Goal: Task Accomplishment & Management: Use online tool/utility

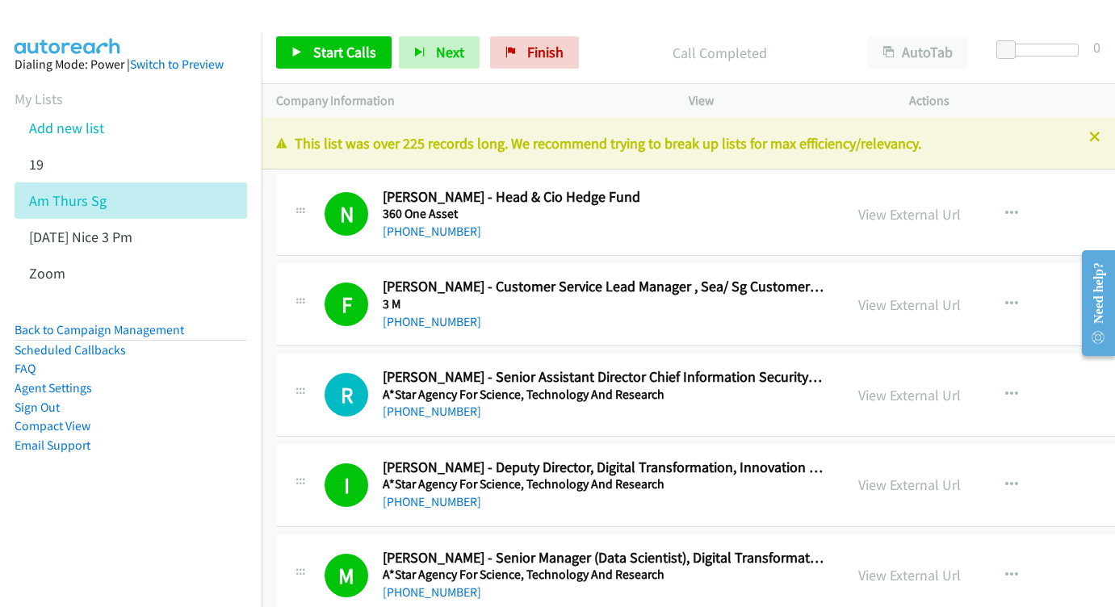
scroll to position [18319, 0]
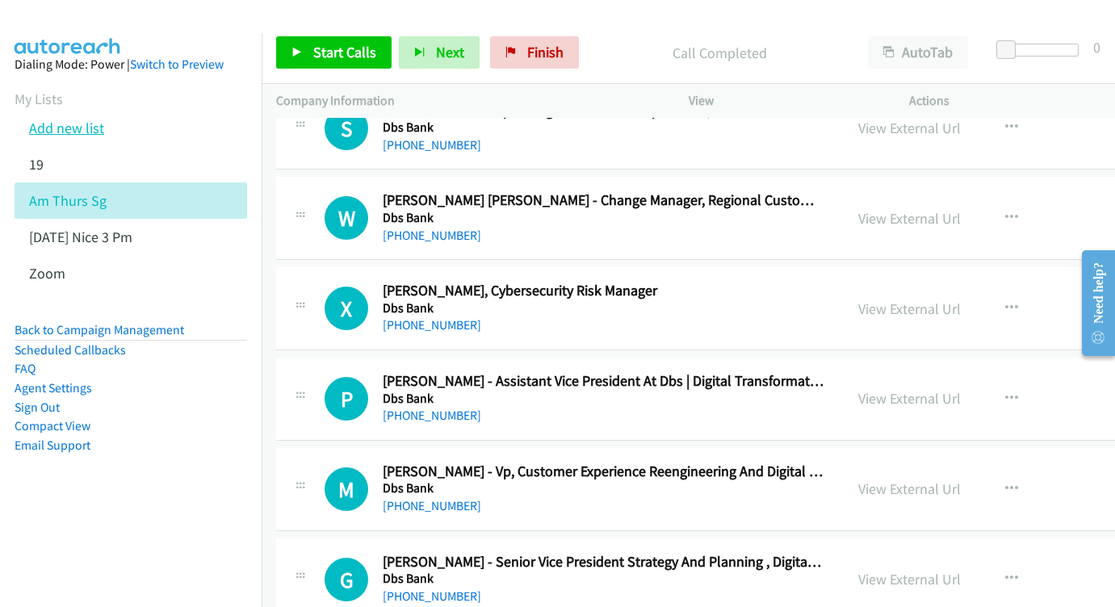
click at [46, 133] on link "Add new list" at bounding box center [66, 128] width 75 height 19
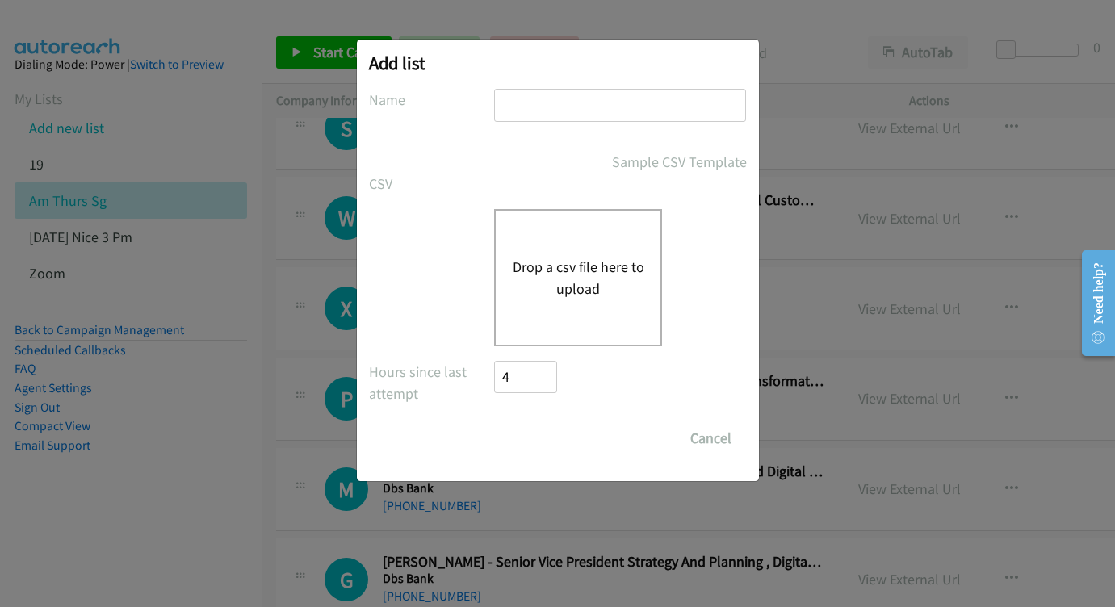
click at [600, 115] on input "text" at bounding box center [620, 105] width 252 height 33
type input "pm aug 21 my"
click at [613, 271] on button "Drop a csv file here to upload" at bounding box center [578, 278] width 132 height 44
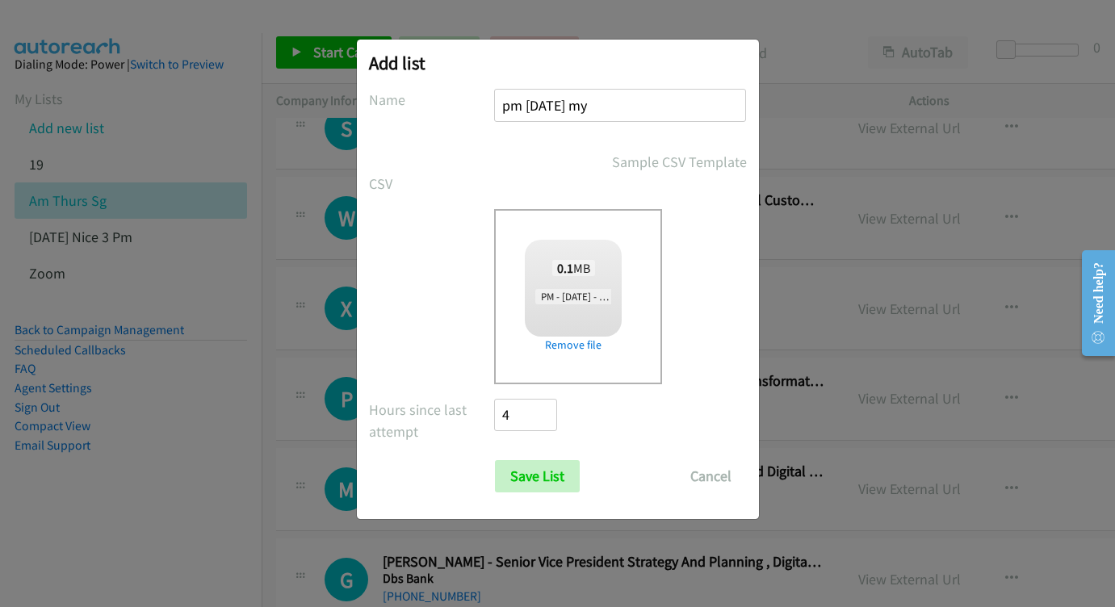
checkbox input "true"
click at [563, 484] on input "Save List" at bounding box center [537, 476] width 85 height 32
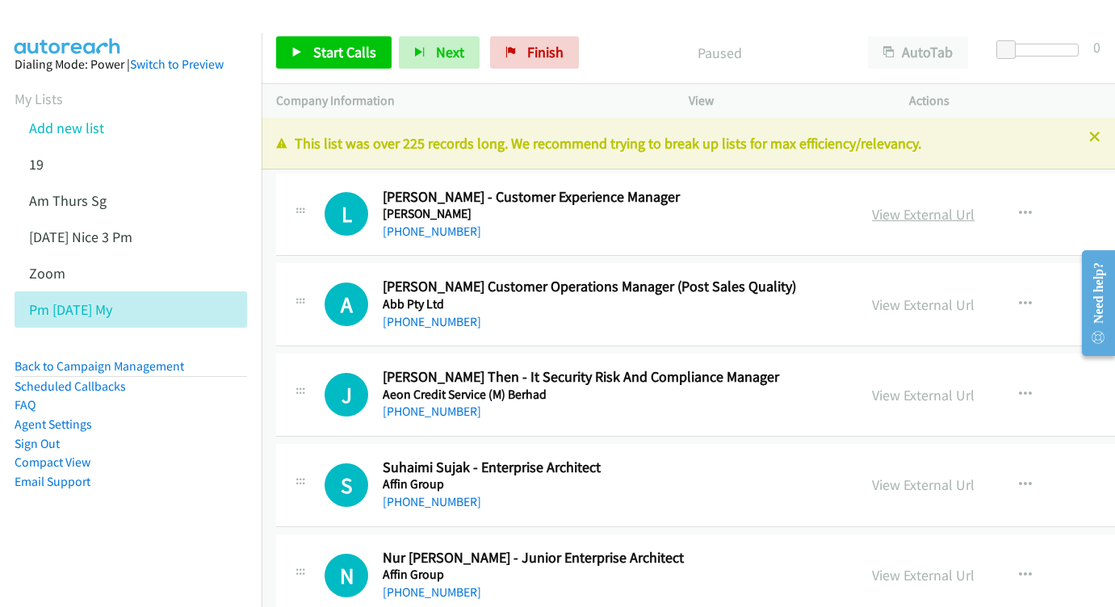
click at [872, 219] on link "View External Url" at bounding box center [923, 214] width 103 height 19
click at [878, 299] on link "View External Url" at bounding box center [923, 304] width 103 height 19
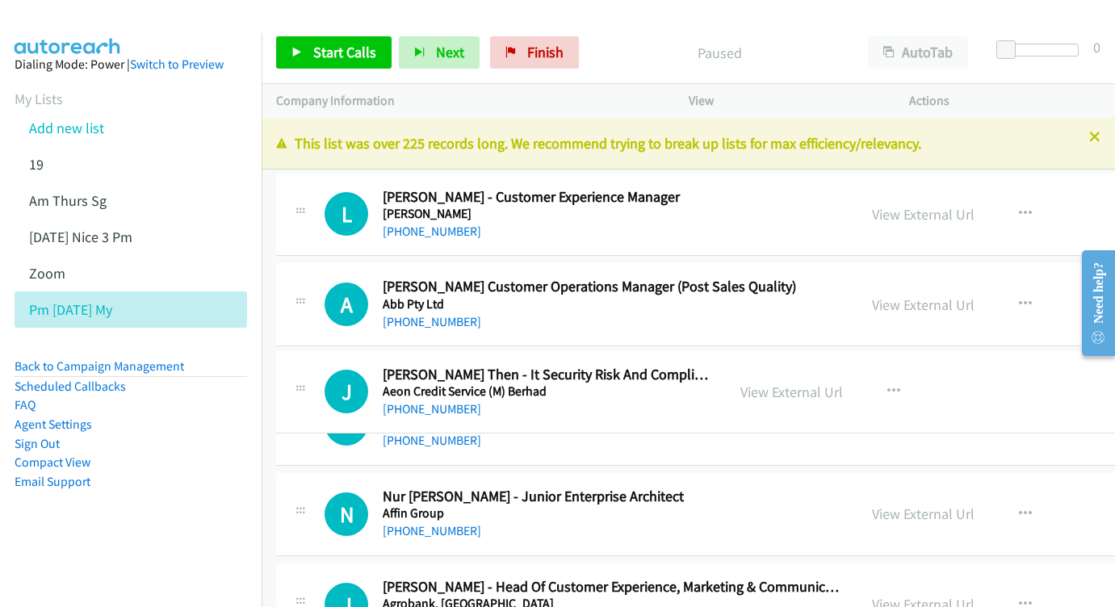
click at [843, 388] on link "View External Url" at bounding box center [791, 392] width 103 height 19
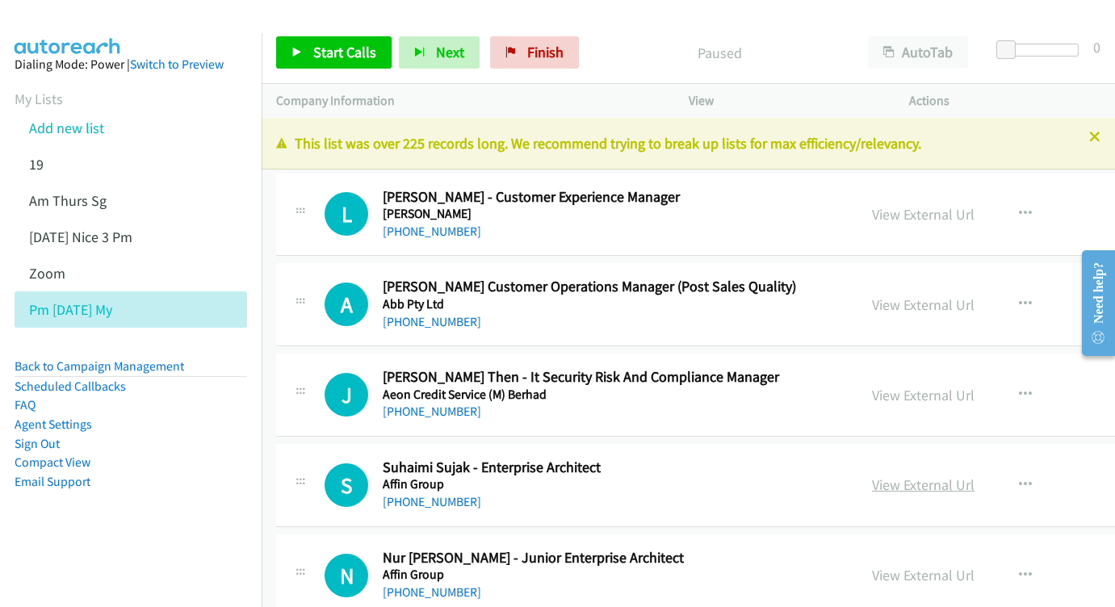
click at [890, 480] on link "View External Url" at bounding box center [923, 484] width 103 height 19
click at [872, 566] on link "View External Url" at bounding box center [923, 575] width 103 height 19
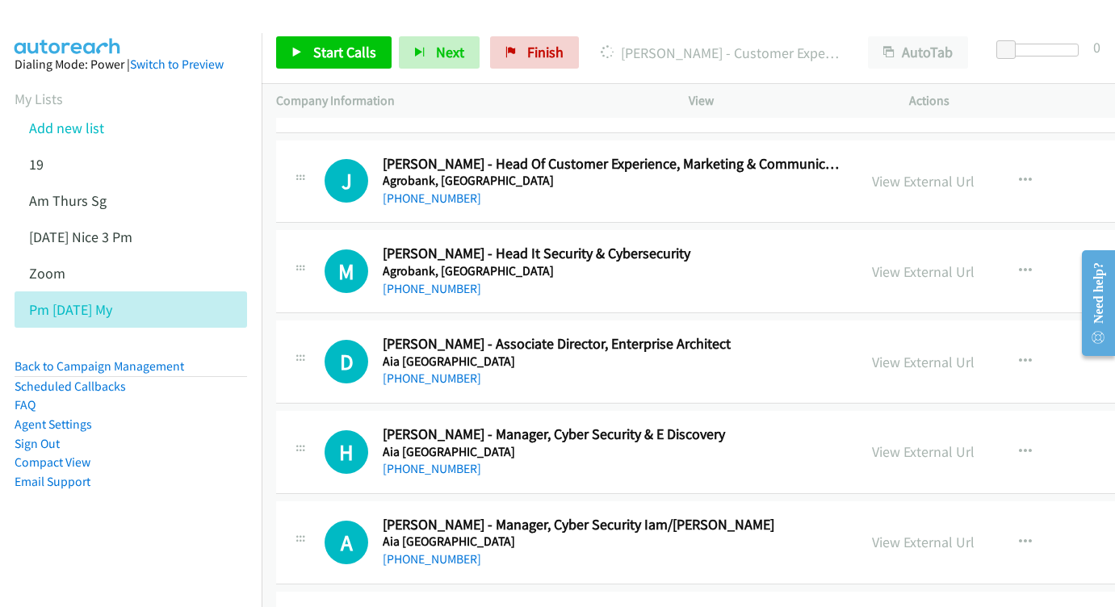
scroll to position [488, 0]
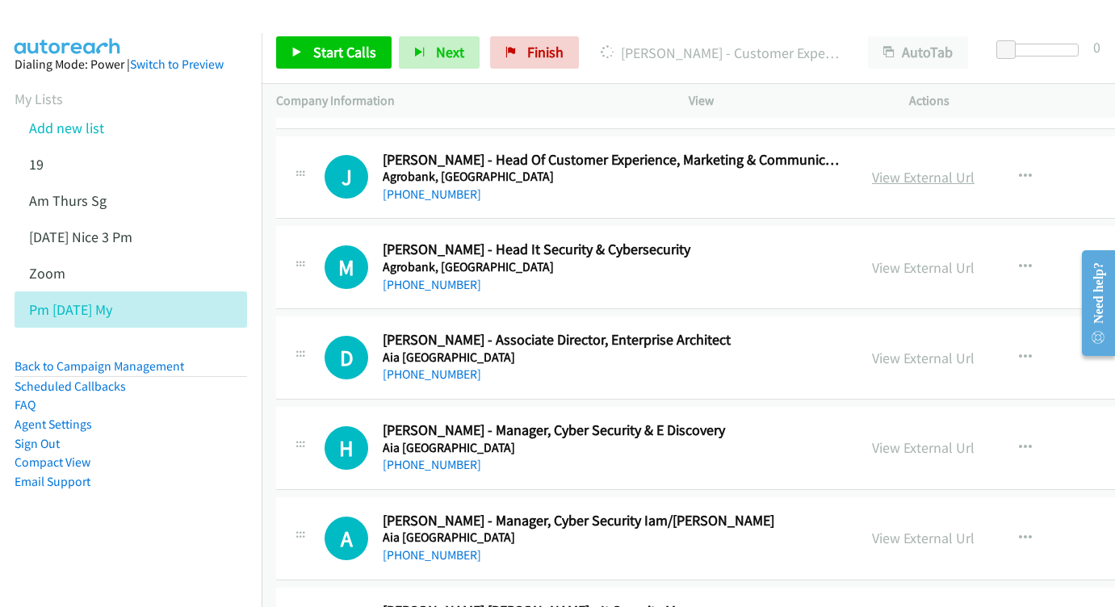
click at [911, 171] on link "View External Url" at bounding box center [923, 177] width 103 height 19
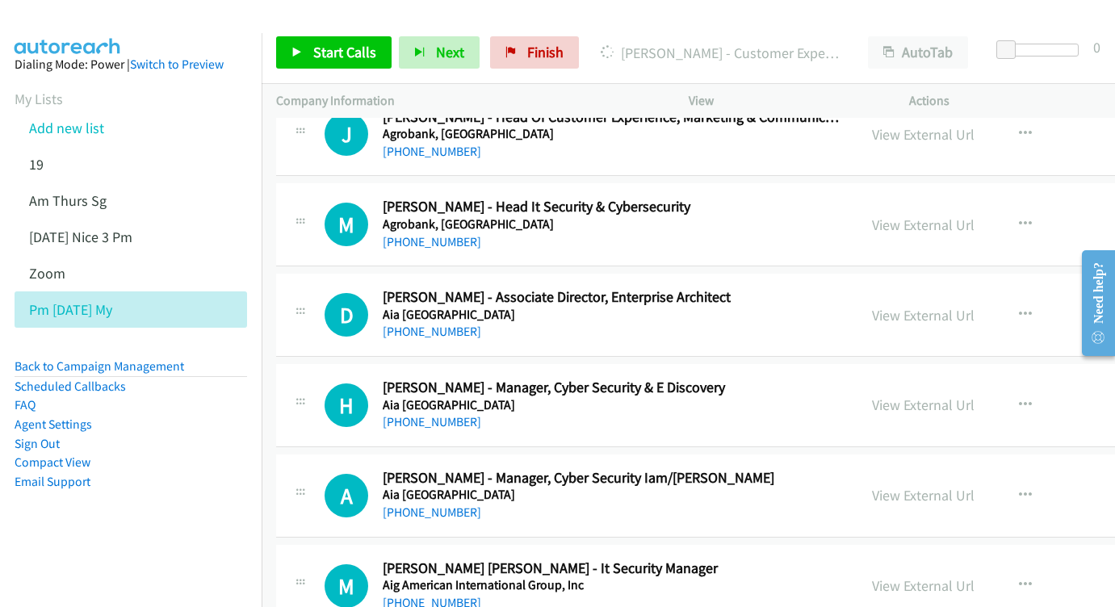
scroll to position [546, 0]
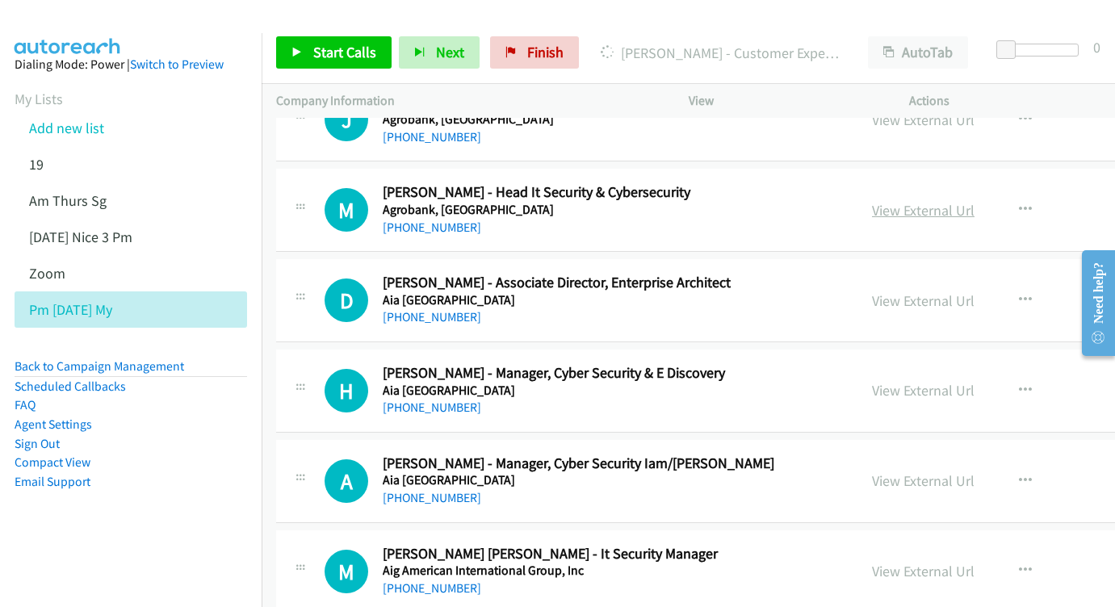
click at [872, 201] on link "View External Url" at bounding box center [923, 210] width 103 height 19
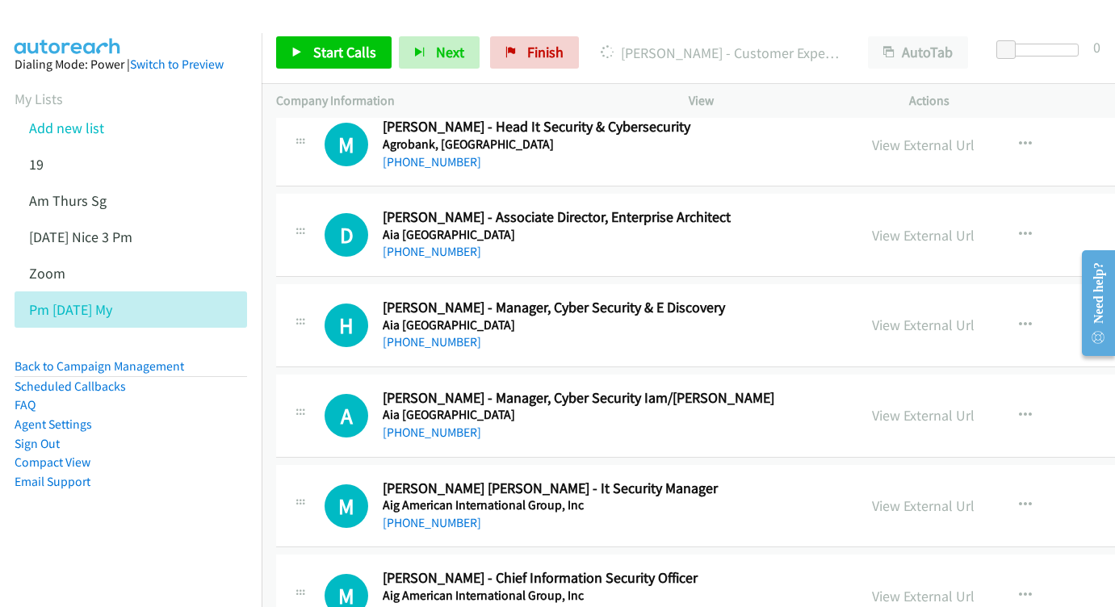
scroll to position [623, 0]
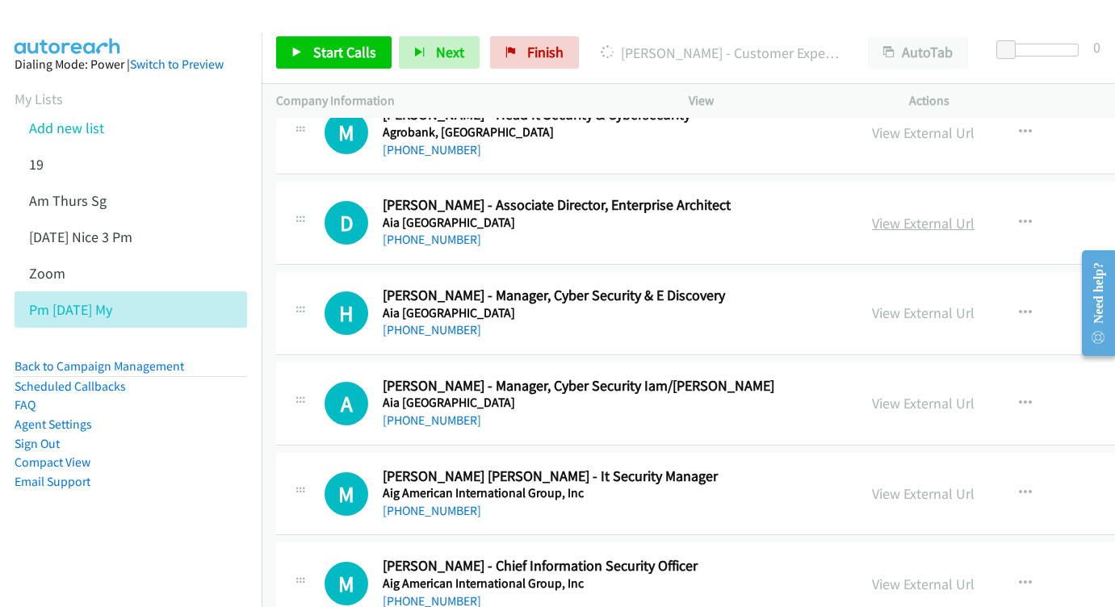
click at [872, 214] on link "View External Url" at bounding box center [923, 223] width 103 height 19
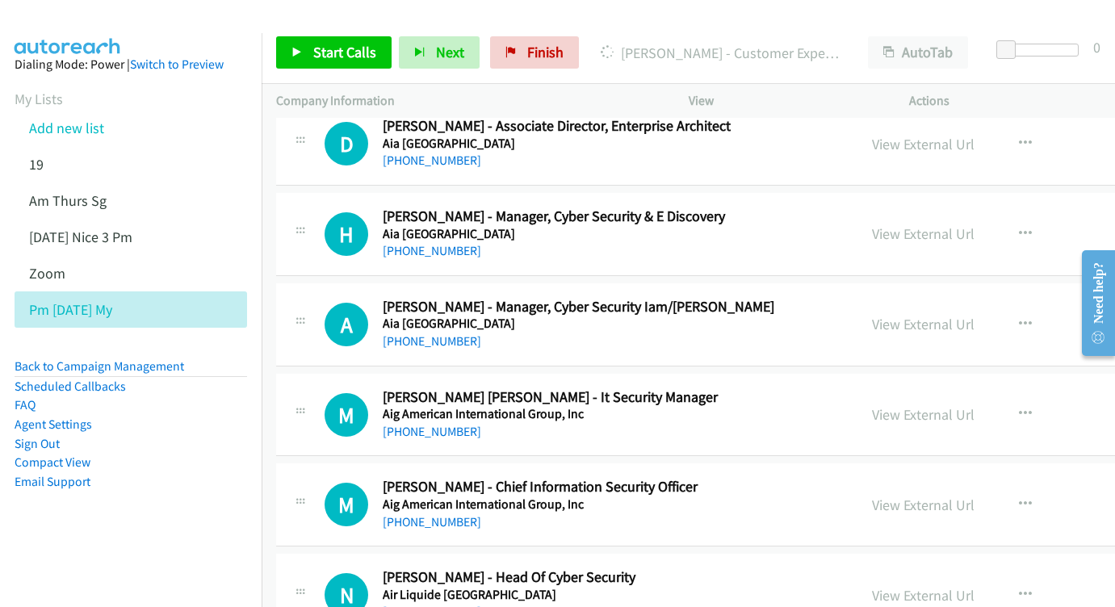
scroll to position [704, 0]
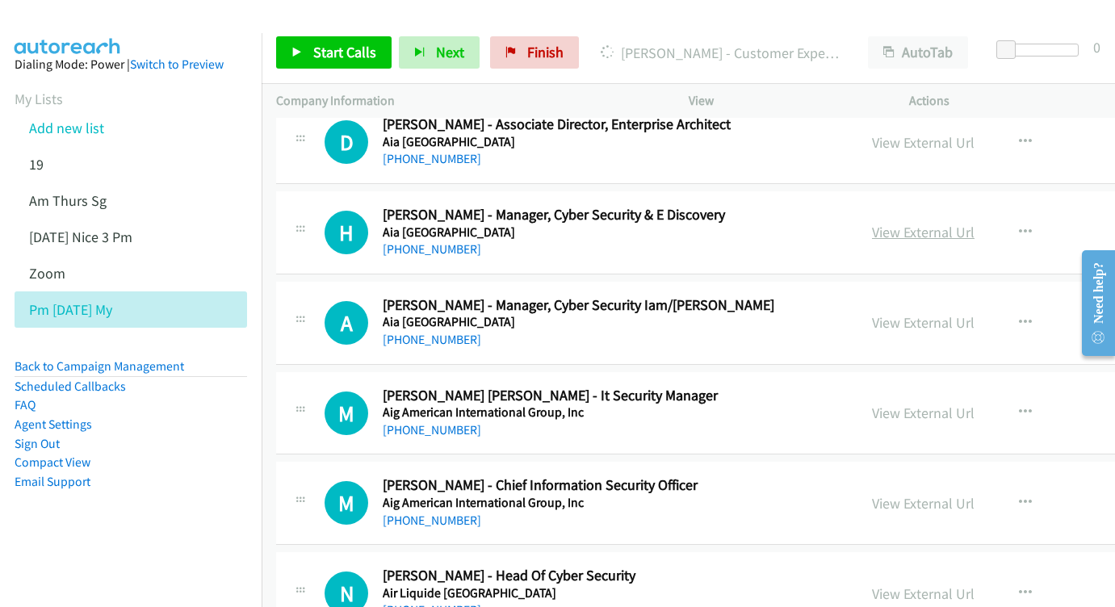
click at [872, 228] on link "View External Url" at bounding box center [923, 232] width 103 height 19
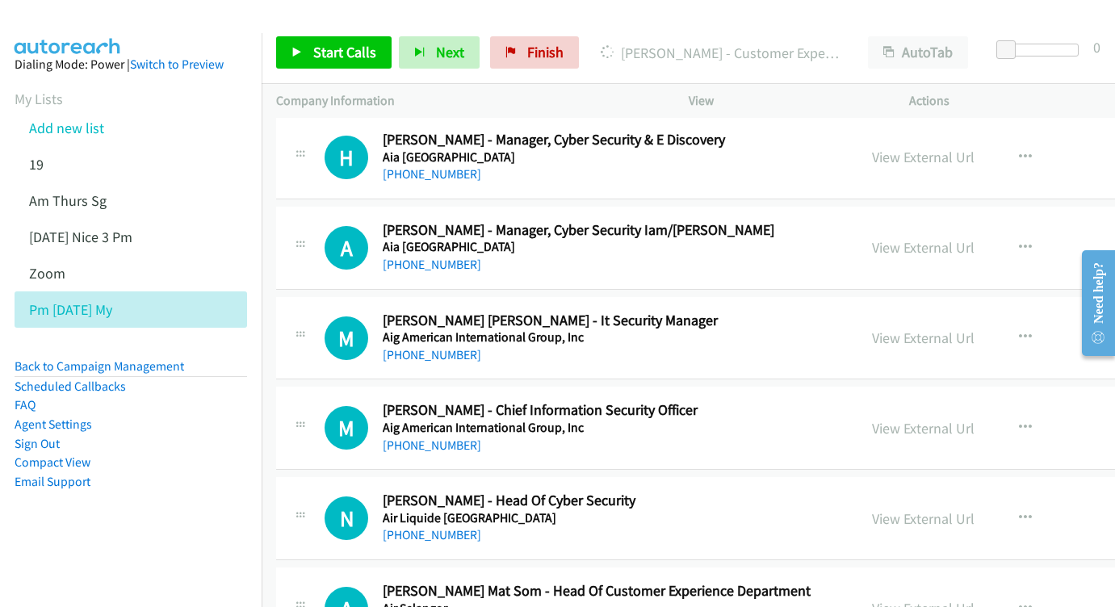
scroll to position [795, 0]
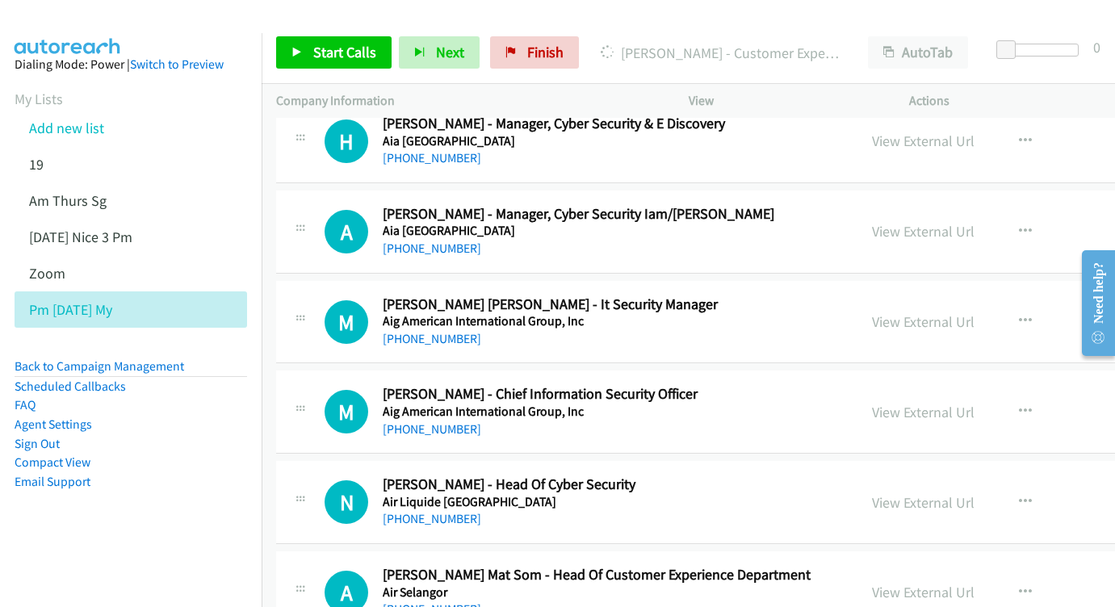
click at [881, 205] on div "View External Url View External Url Schedule/Manage Callback Start Calls Here R…" at bounding box center [1009, 231] width 305 height 53
click at [872, 222] on link "View External Url" at bounding box center [923, 231] width 103 height 19
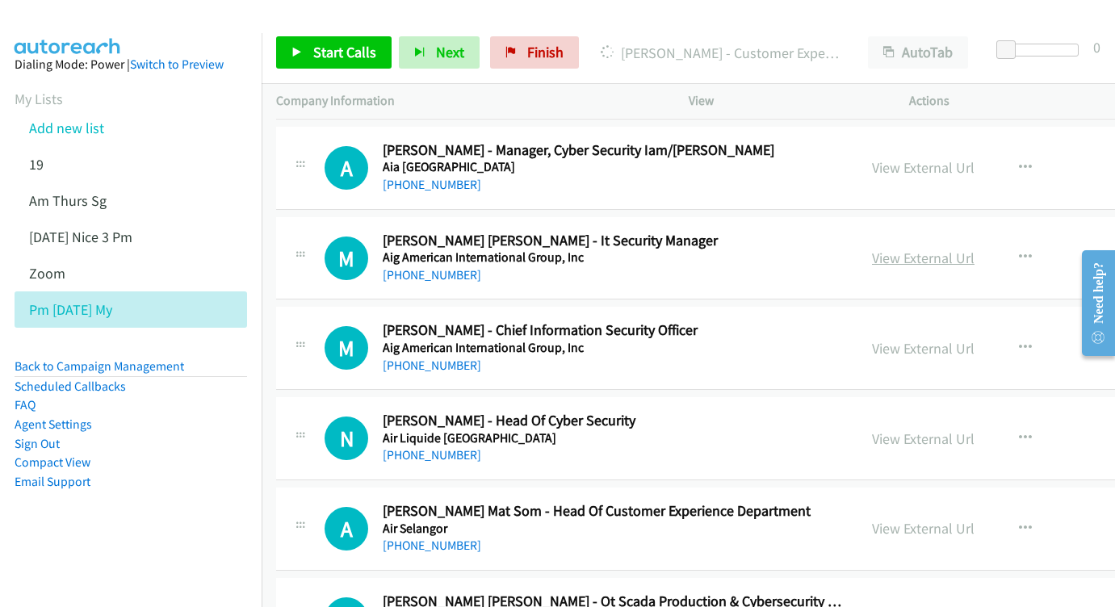
scroll to position [878, 0]
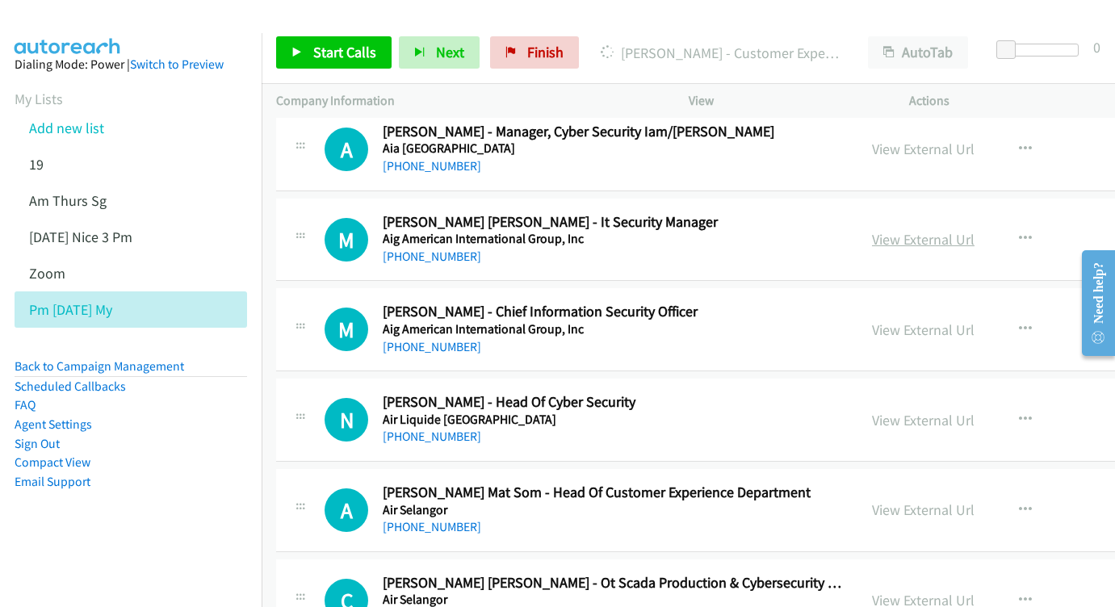
click at [872, 230] on link "View External Url" at bounding box center [923, 239] width 103 height 19
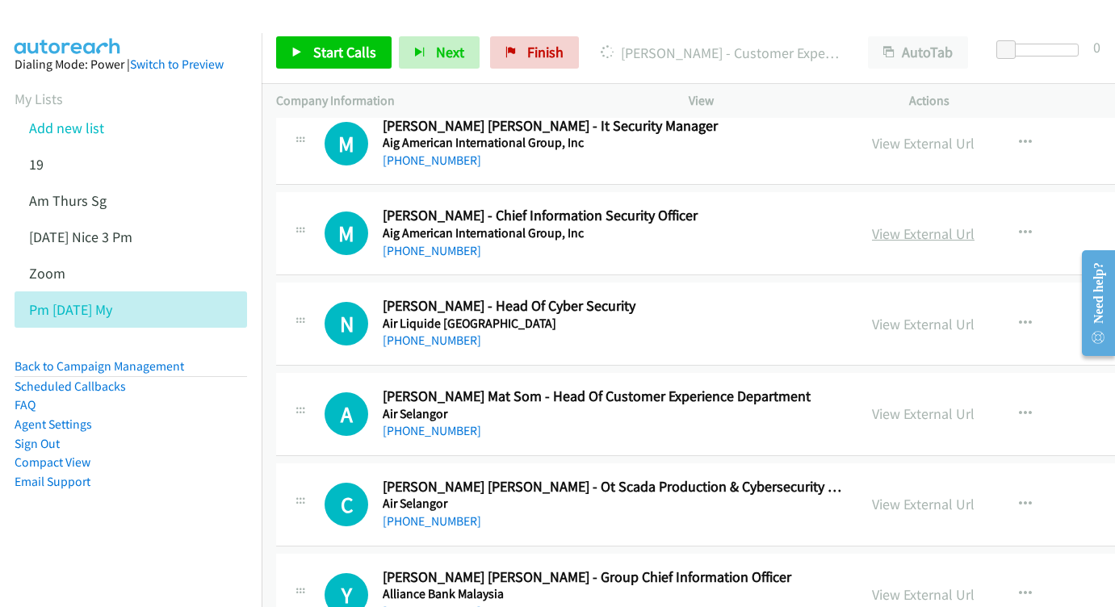
scroll to position [974, 0]
click at [907, 224] on link "View External Url" at bounding box center [923, 233] width 103 height 19
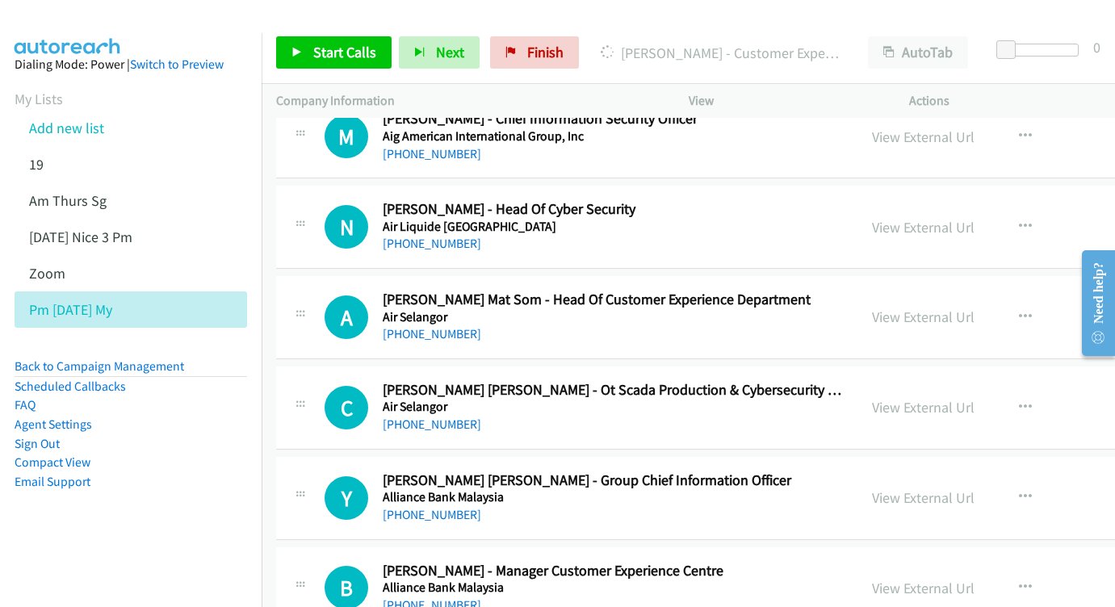
scroll to position [1071, 0]
click at [872, 217] on link "View External Url" at bounding box center [923, 226] width 103 height 19
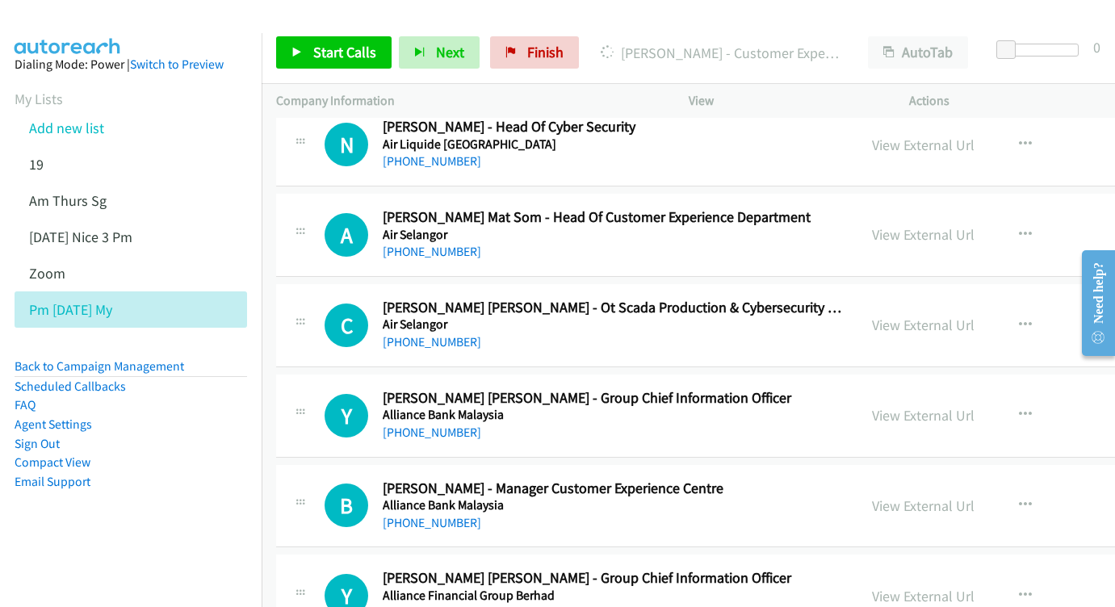
scroll to position [1154, 0]
click at [936, 219] on div "View External Url View External Url Schedule/Manage Callback Start Calls Here R…" at bounding box center [1009, 233] width 305 height 53
click at [893, 224] on link "View External Url" at bounding box center [923, 233] width 103 height 19
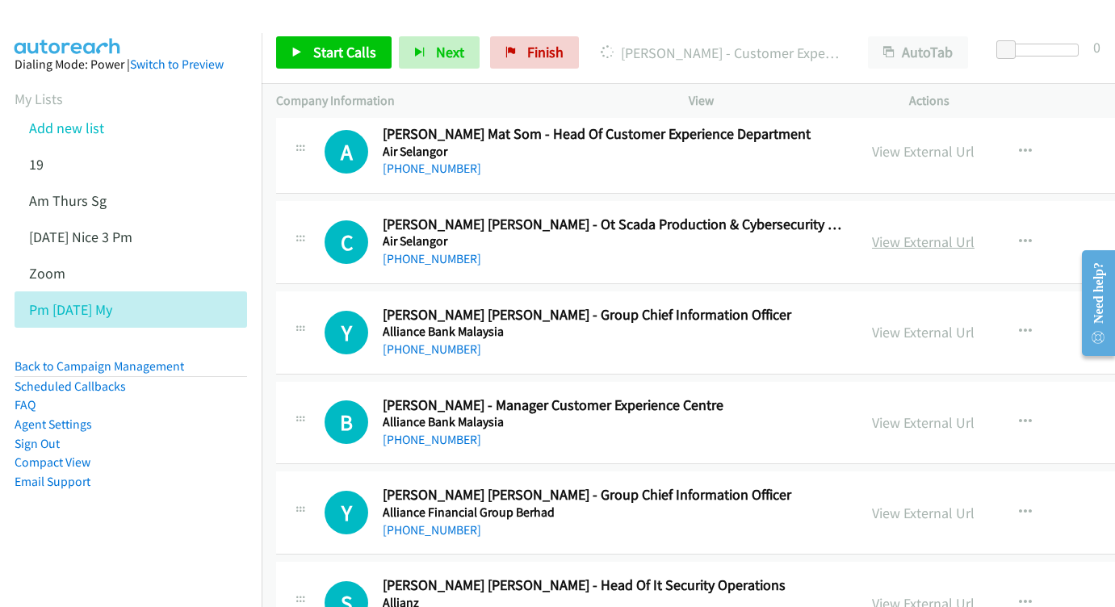
scroll to position [1238, 0]
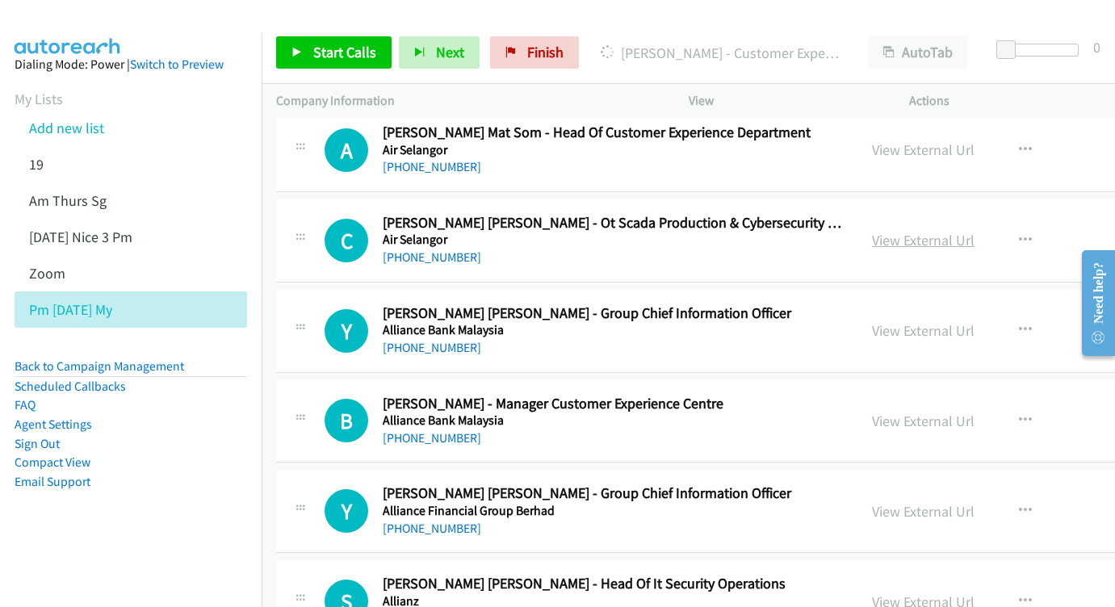
click at [872, 231] on link "View External Url" at bounding box center [923, 240] width 103 height 19
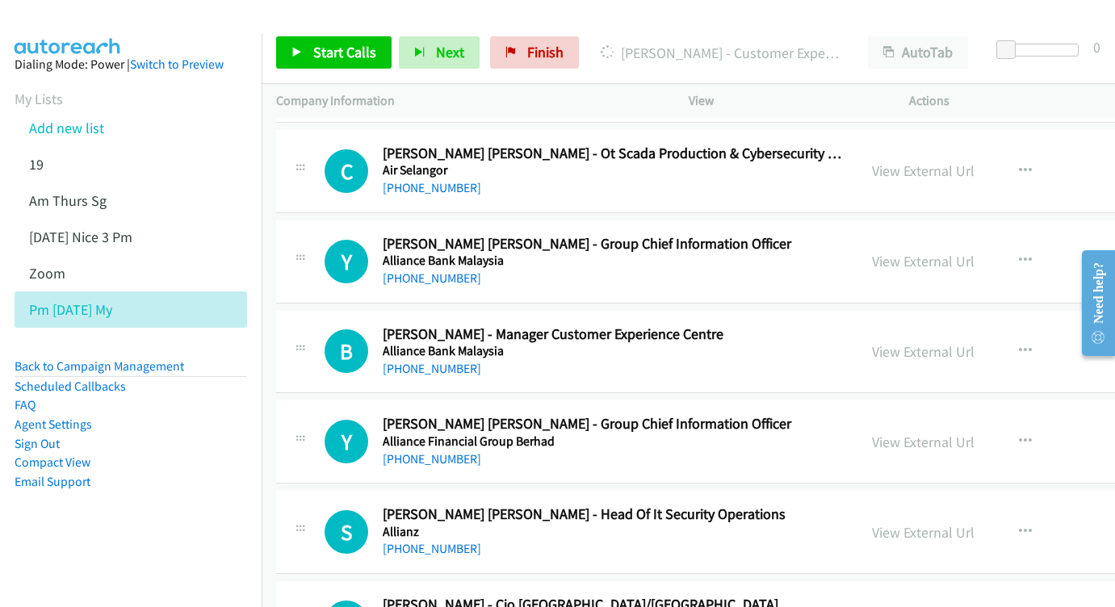
scroll to position [1323, 0]
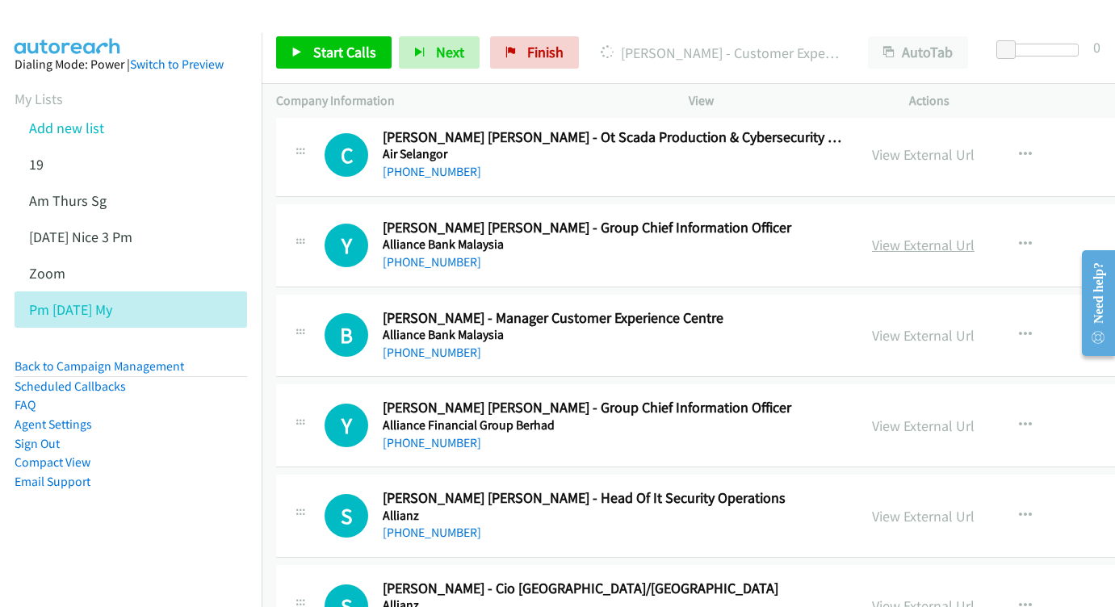
click at [872, 236] on link "View External Url" at bounding box center [923, 245] width 103 height 19
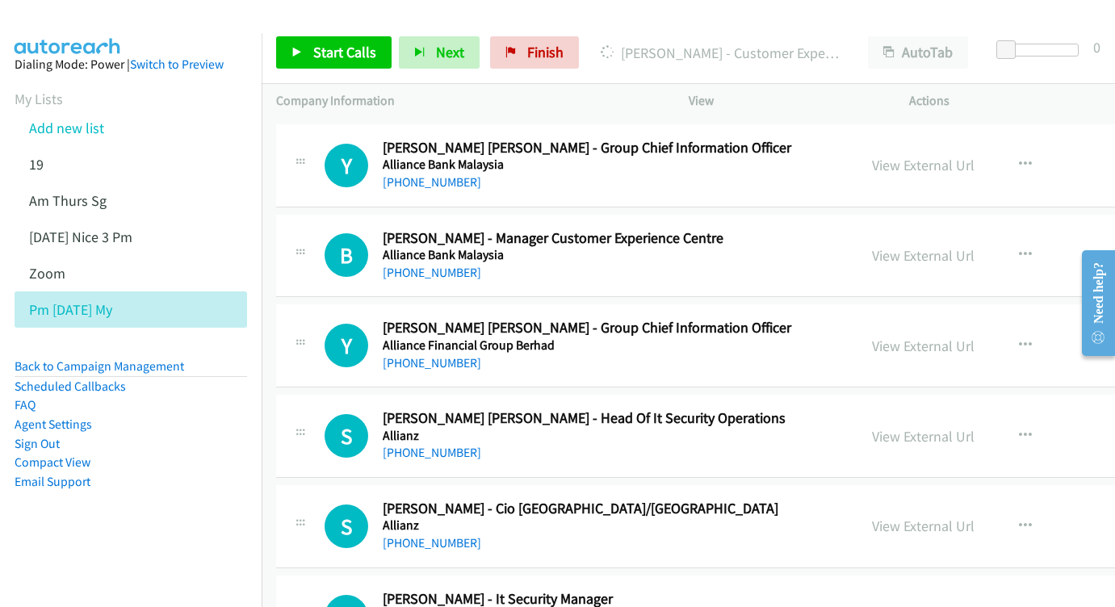
scroll to position [1424, 0]
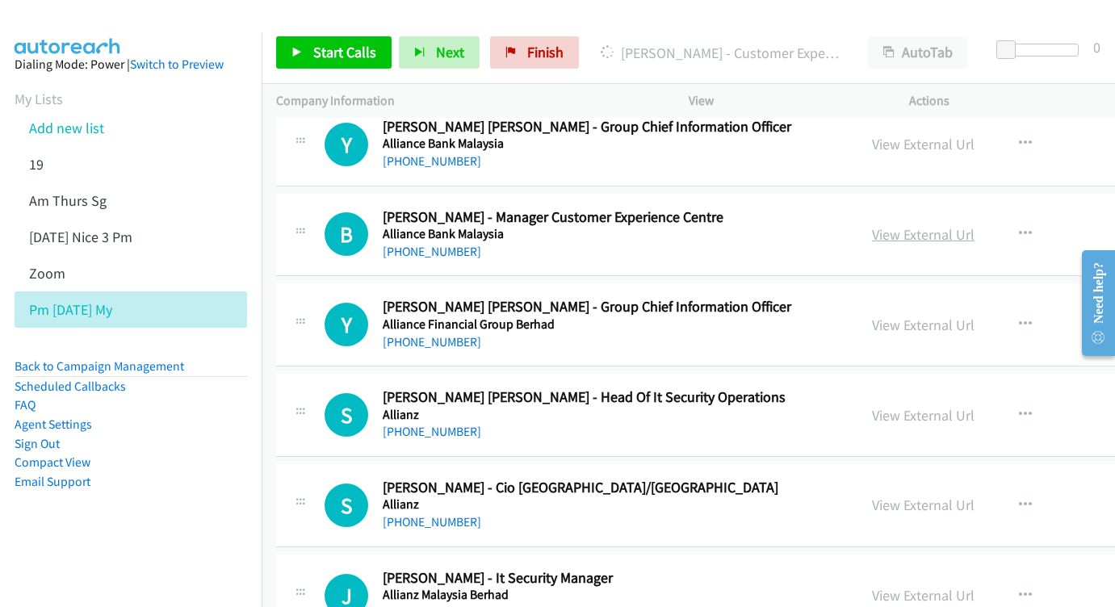
click at [872, 225] on link "View External Url" at bounding box center [923, 234] width 103 height 19
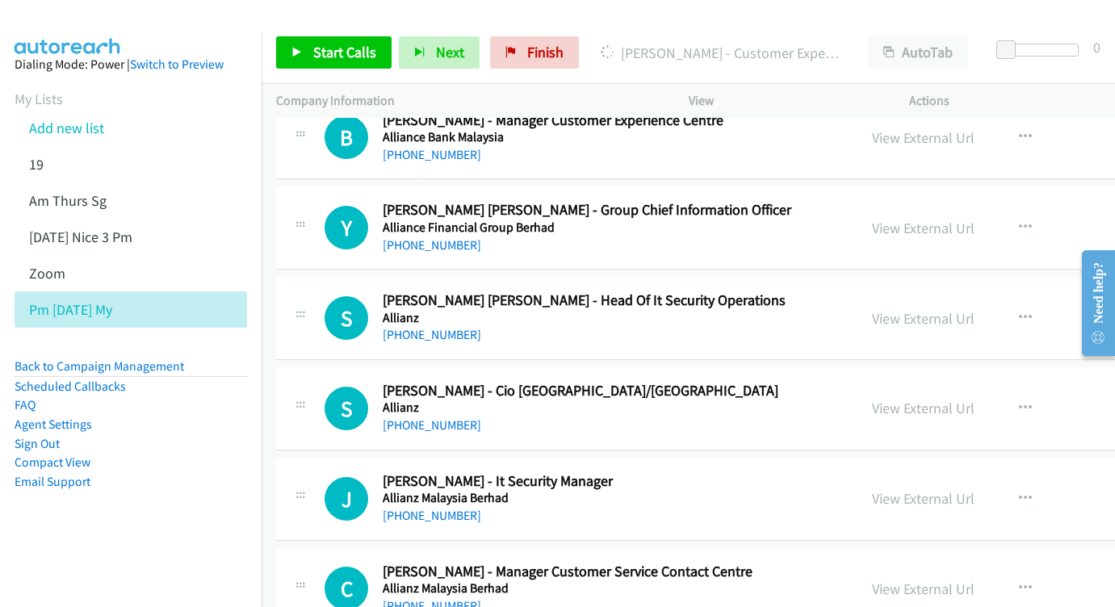
scroll to position [1521, 0]
click at [897, 219] on link "View External Url" at bounding box center [923, 228] width 103 height 19
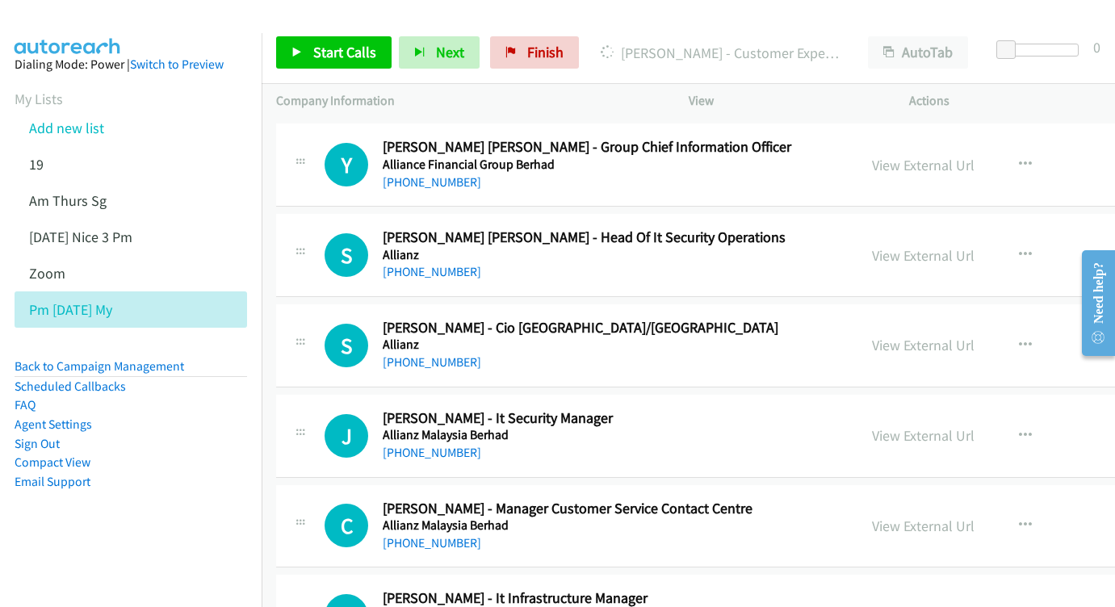
scroll to position [1605, 0]
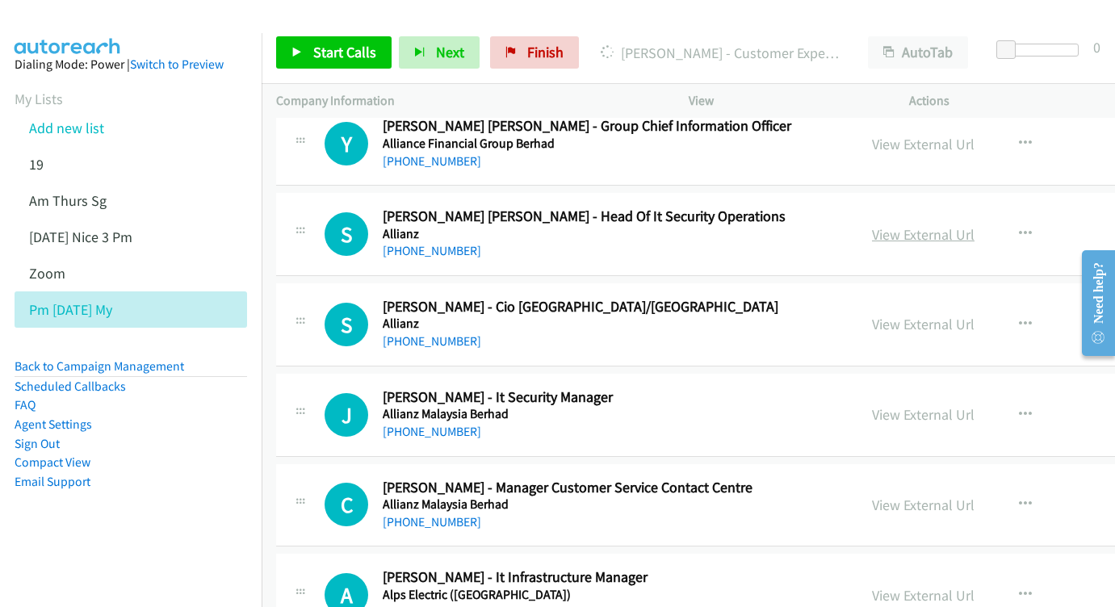
click at [872, 224] on div "View External Url" at bounding box center [923, 235] width 103 height 22
click at [872, 225] on link "View External Url" at bounding box center [923, 234] width 103 height 19
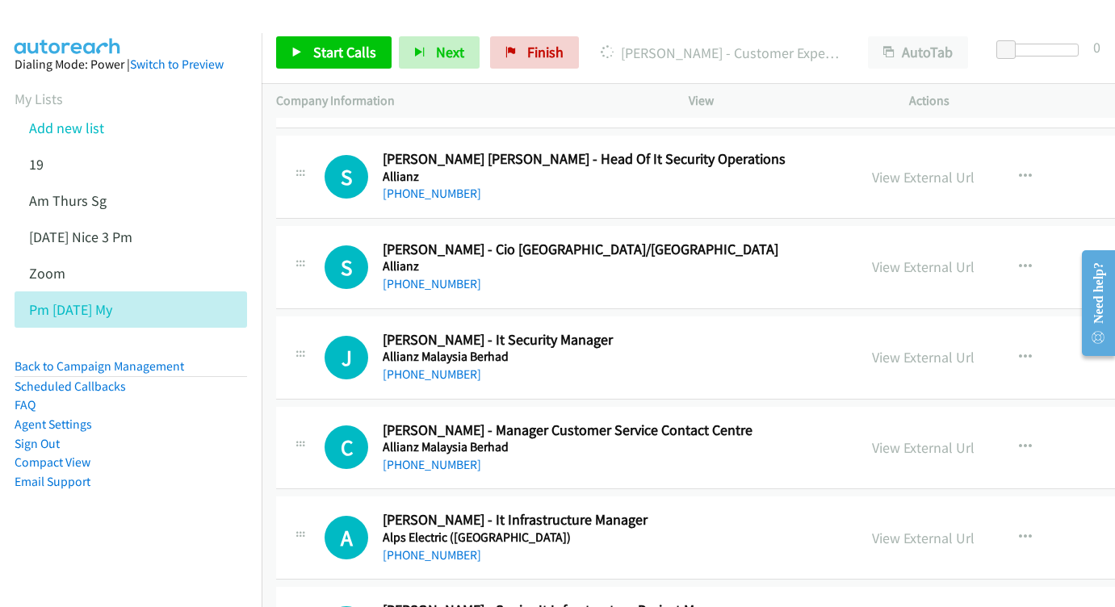
scroll to position [1682, 0]
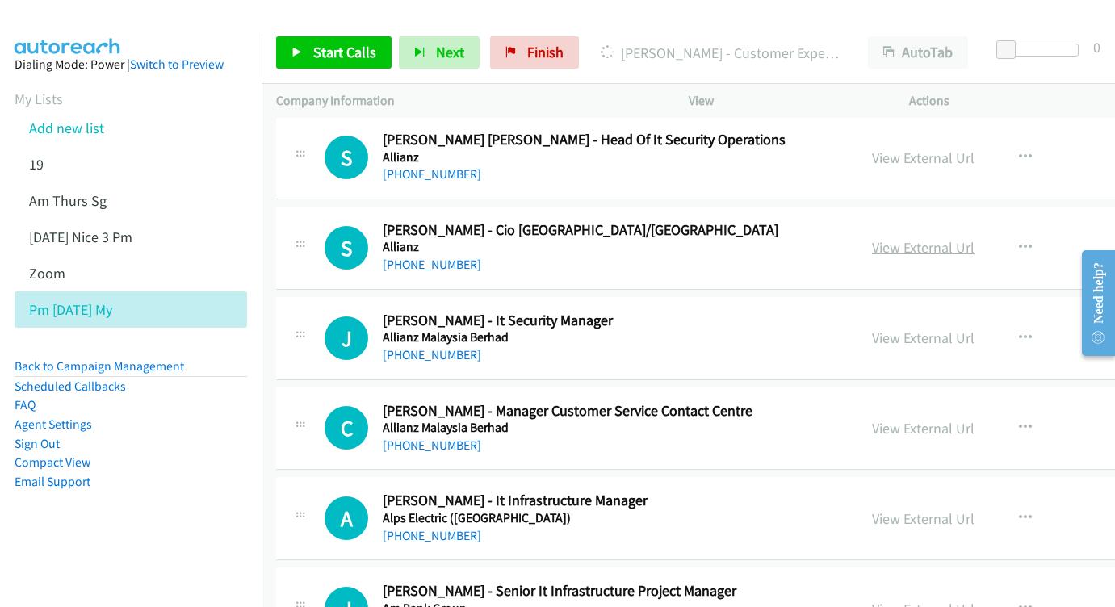
click at [872, 238] on link "View External Url" at bounding box center [923, 247] width 103 height 19
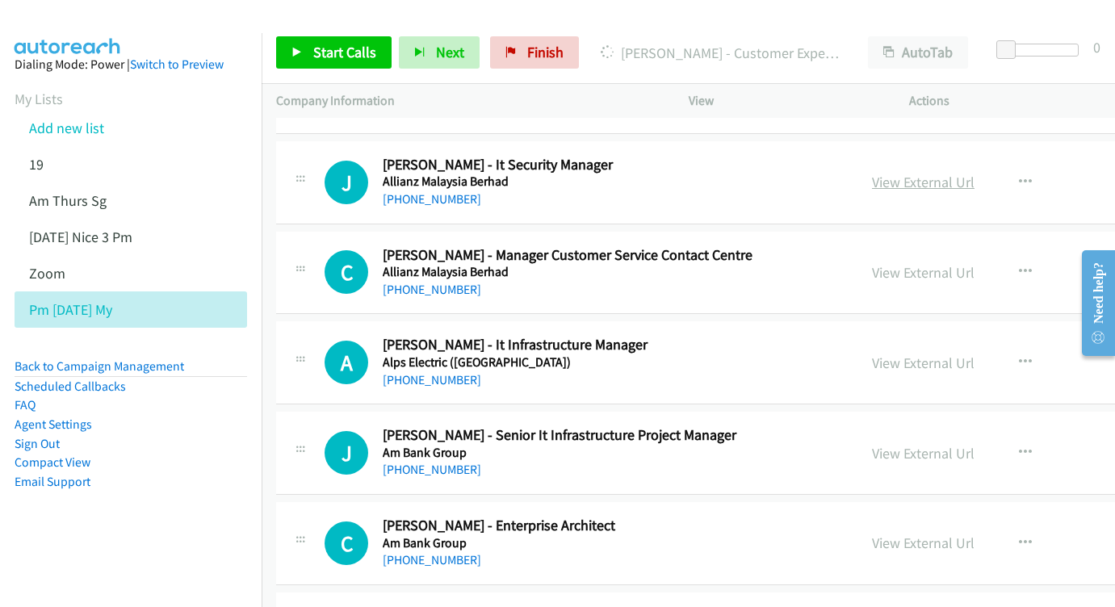
click at [872, 173] on link "View External Url" at bounding box center [923, 182] width 103 height 19
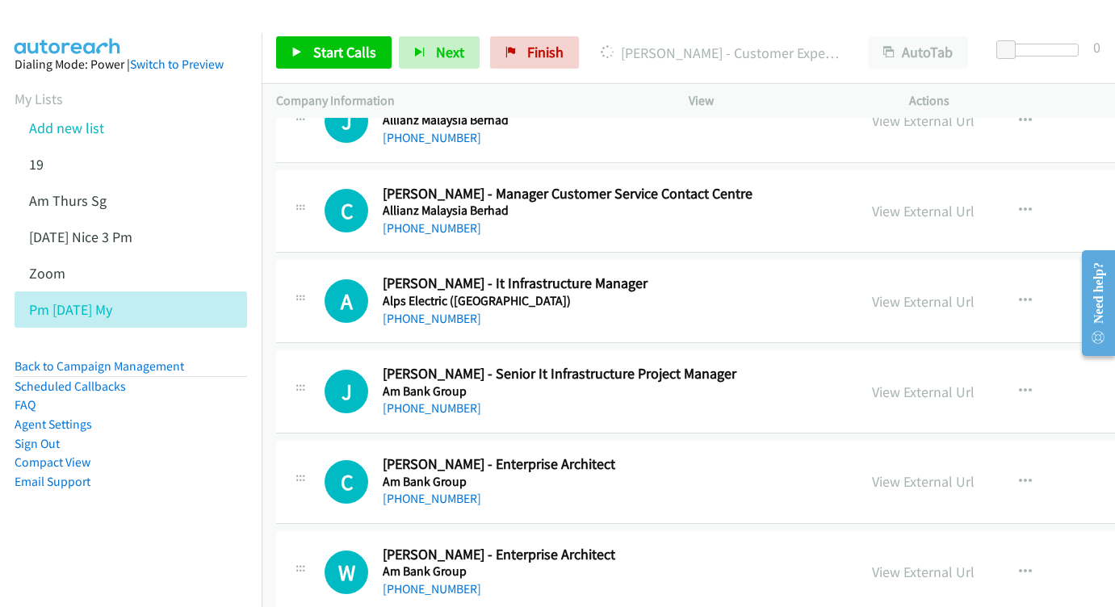
scroll to position [1897, 0]
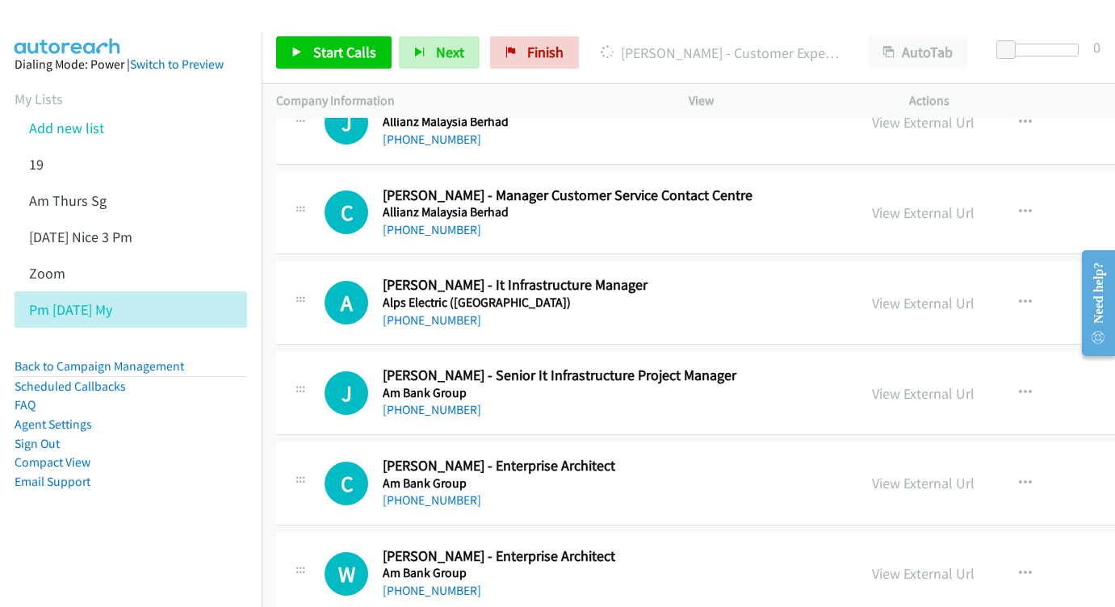
click at [857, 186] on div "View External Url View External Url Schedule/Manage Callback Start Calls Here R…" at bounding box center [1009, 212] width 305 height 53
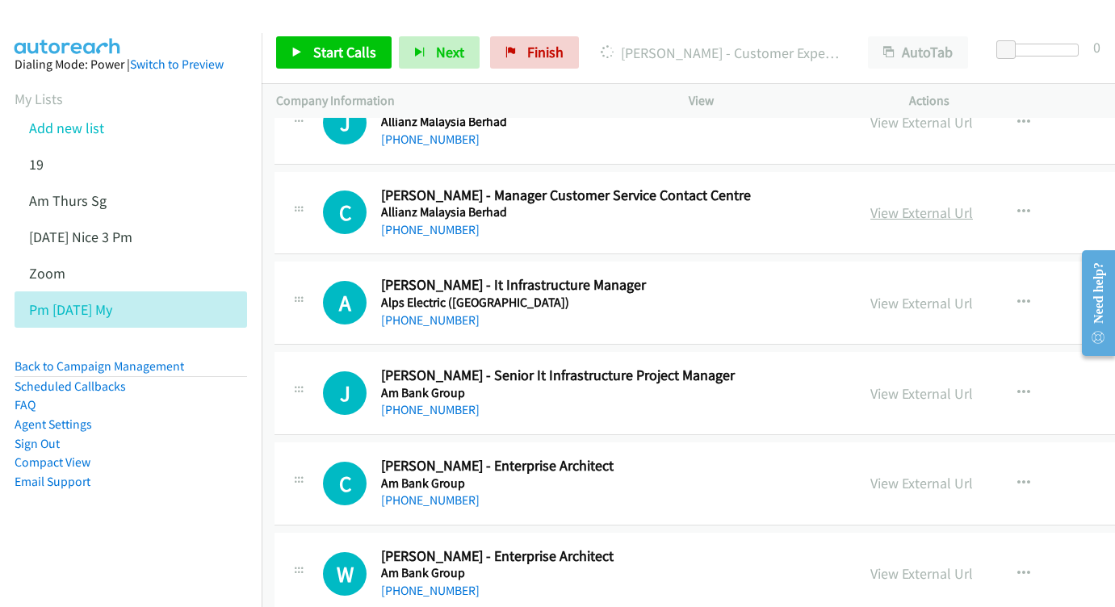
click at [870, 203] on link "View External Url" at bounding box center [921, 212] width 103 height 19
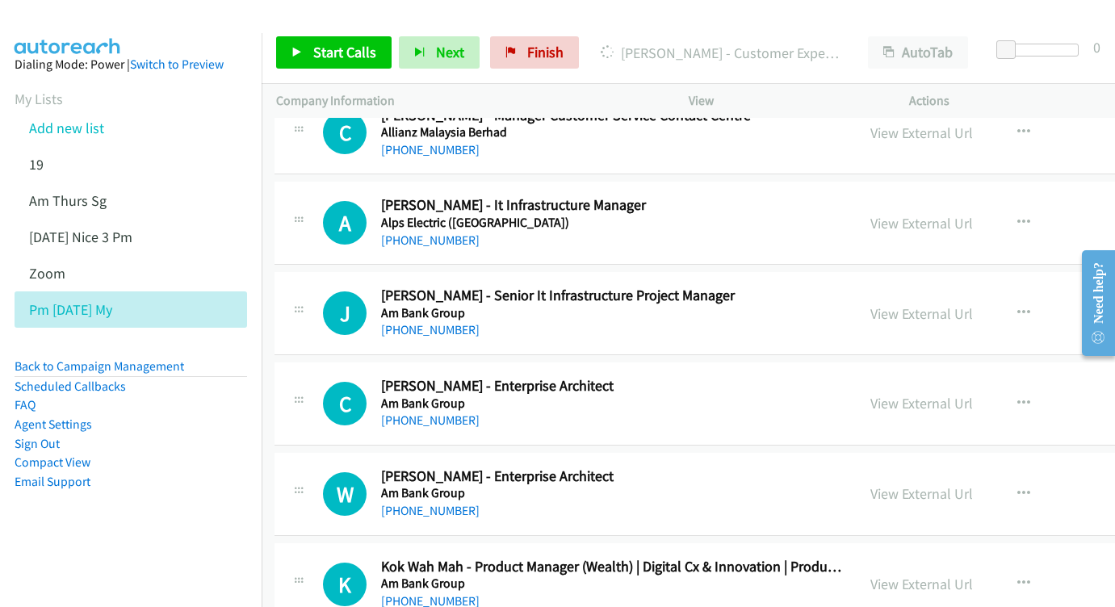
scroll to position [1978, 2]
click at [870, 212] on div "View External Url" at bounding box center [921, 223] width 103 height 22
click at [870, 213] on link "View External Url" at bounding box center [921, 222] width 103 height 19
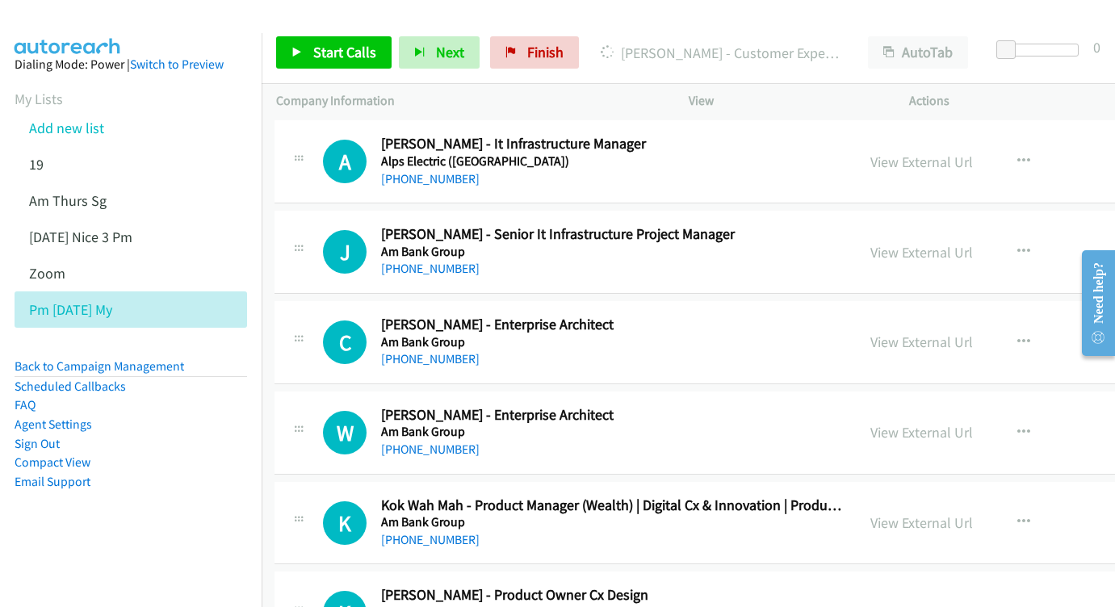
scroll to position [2071, 2]
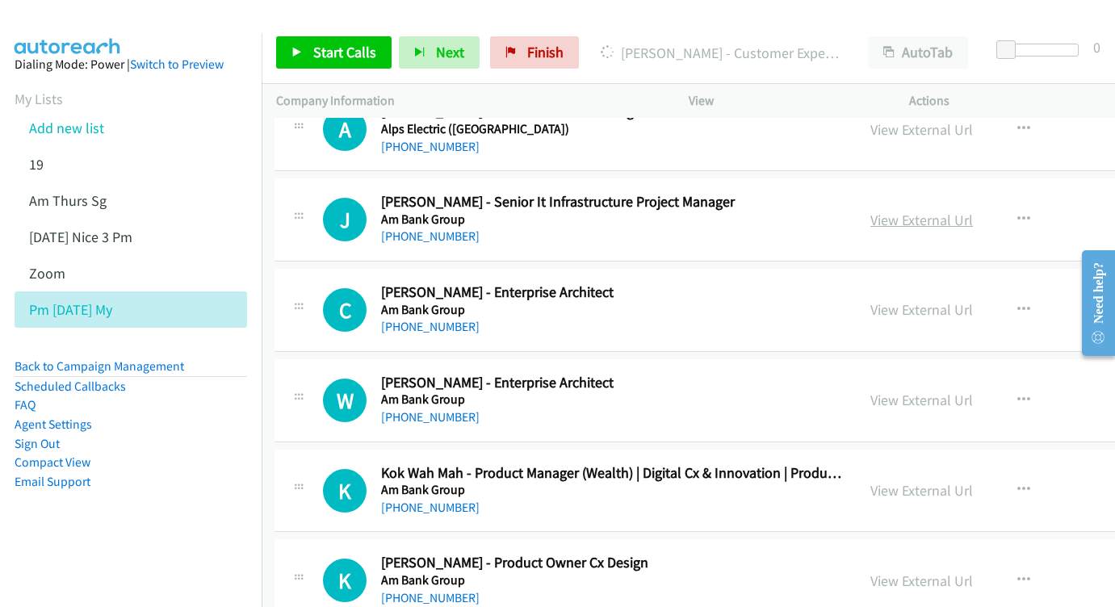
click at [898, 211] on link "View External Url" at bounding box center [921, 220] width 103 height 19
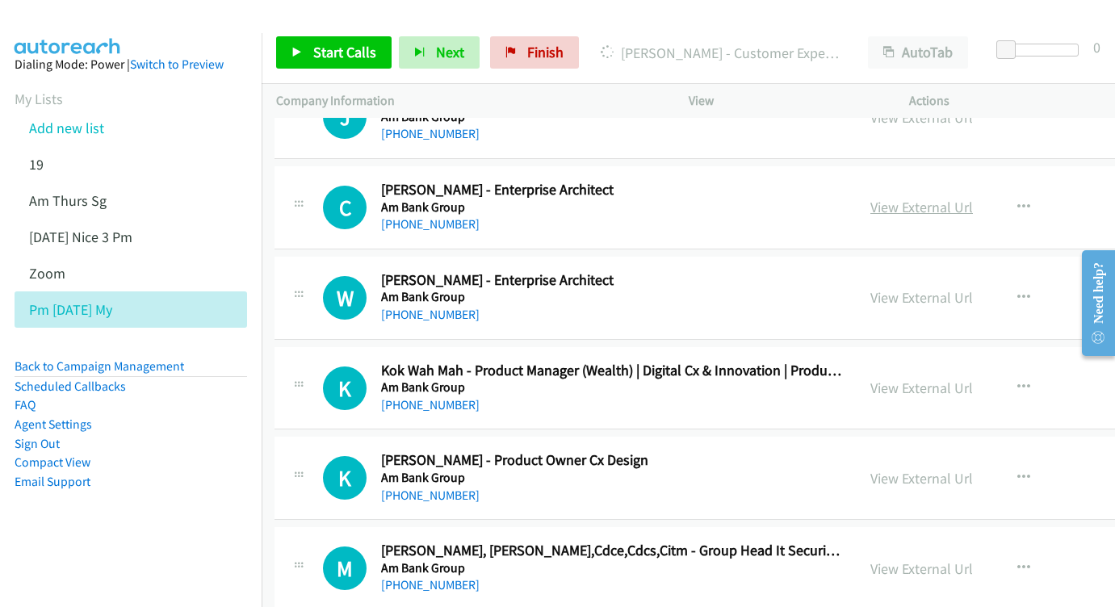
scroll to position [2163, 2]
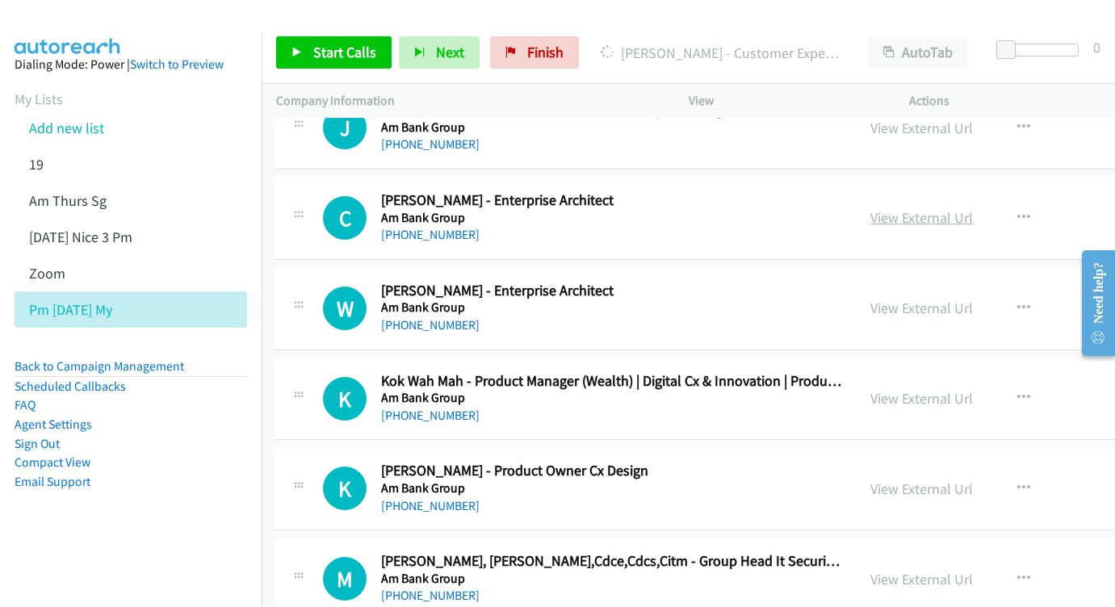
click at [870, 208] on link "View External Url" at bounding box center [921, 217] width 103 height 19
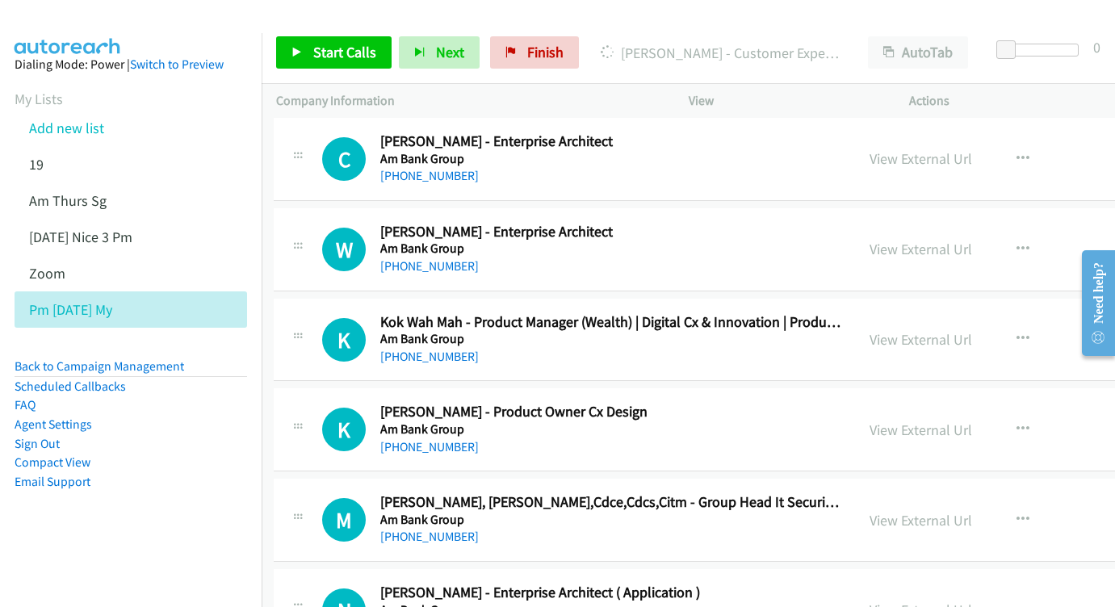
click at [870, 223] on div "View External Url View External Url Schedule/Manage Callback Start Calls Here R…" at bounding box center [1007, 249] width 305 height 53
click at [869, 240] on link "View External Url" at bounding box center [920, 249] width 103 height 19
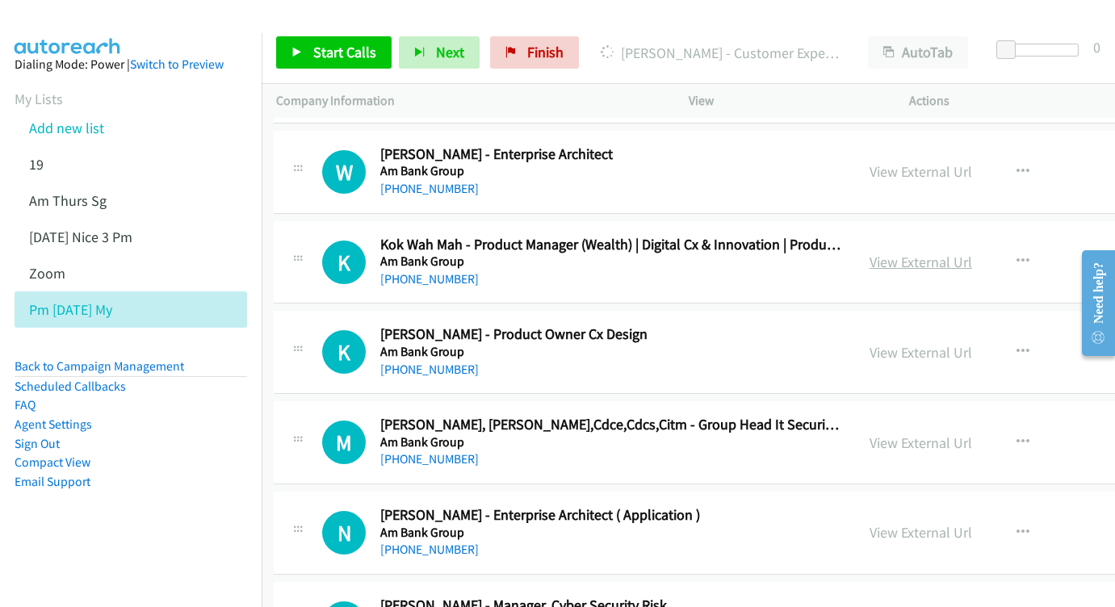
scroll to position [2300, 2]
click at [871, 252] on link "View External Url" at bounding box center [920, 261] width 103 height 19
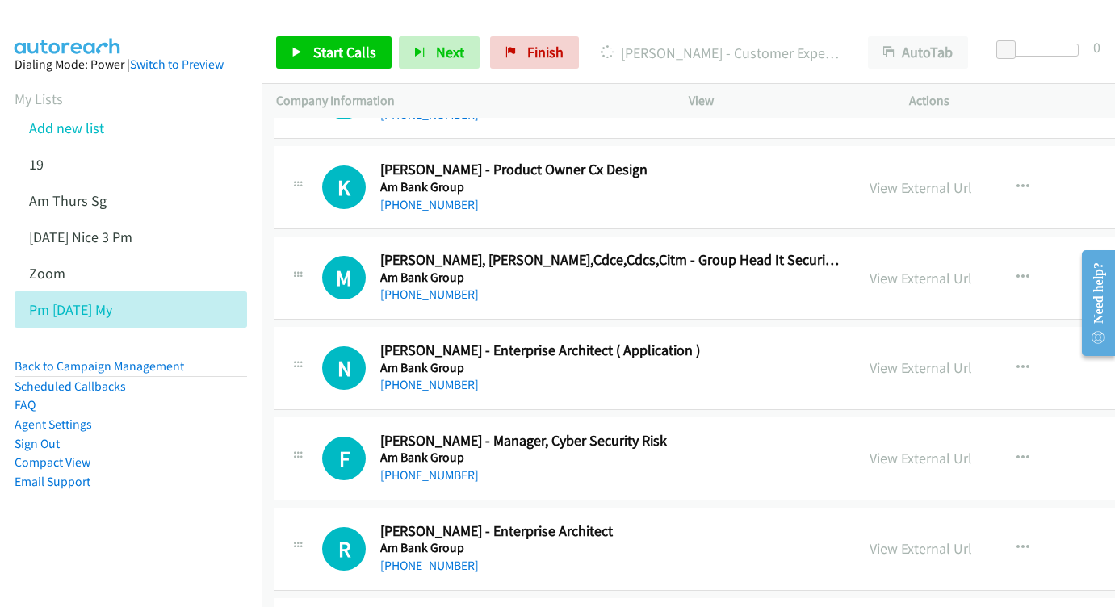
scroll to position [2431, 2]
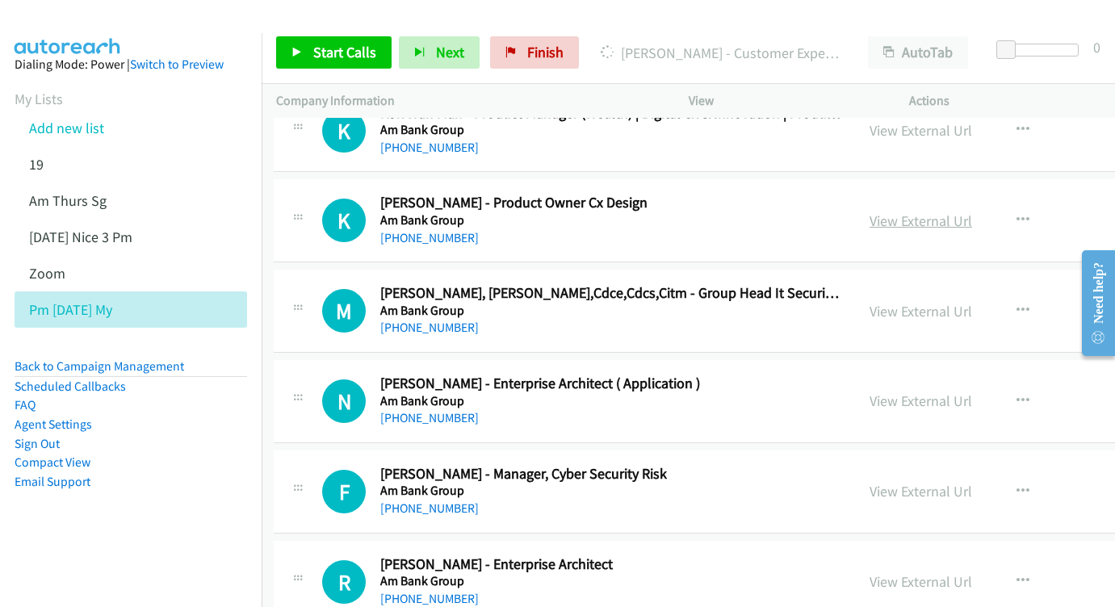
click at [869, 212] on link "View External Url" at bounding box center [920, 221] width 103 height 19
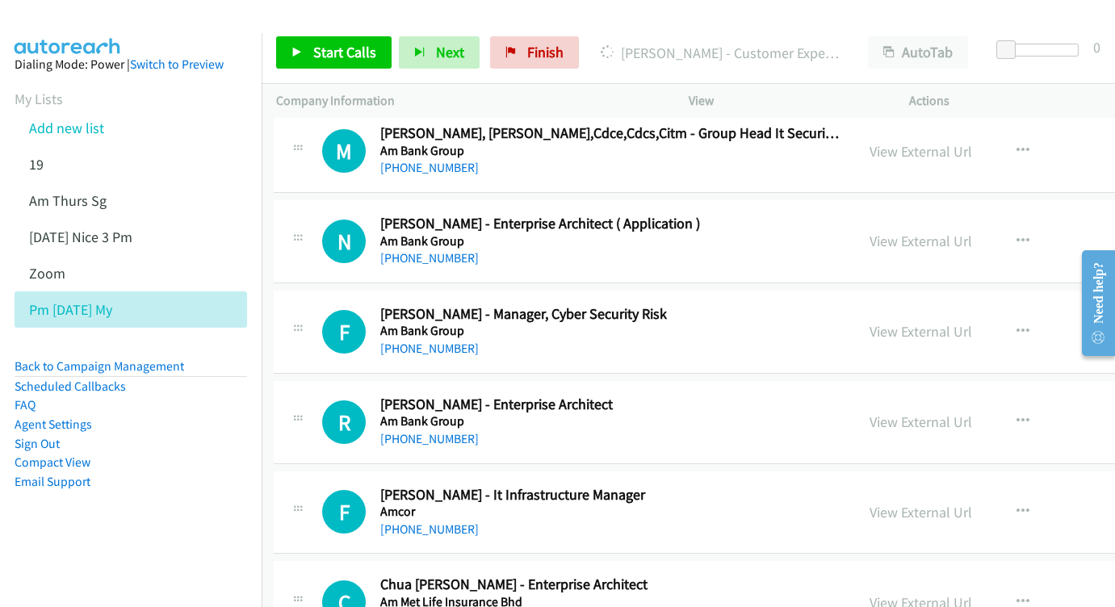
scroll to position [2592, 2]
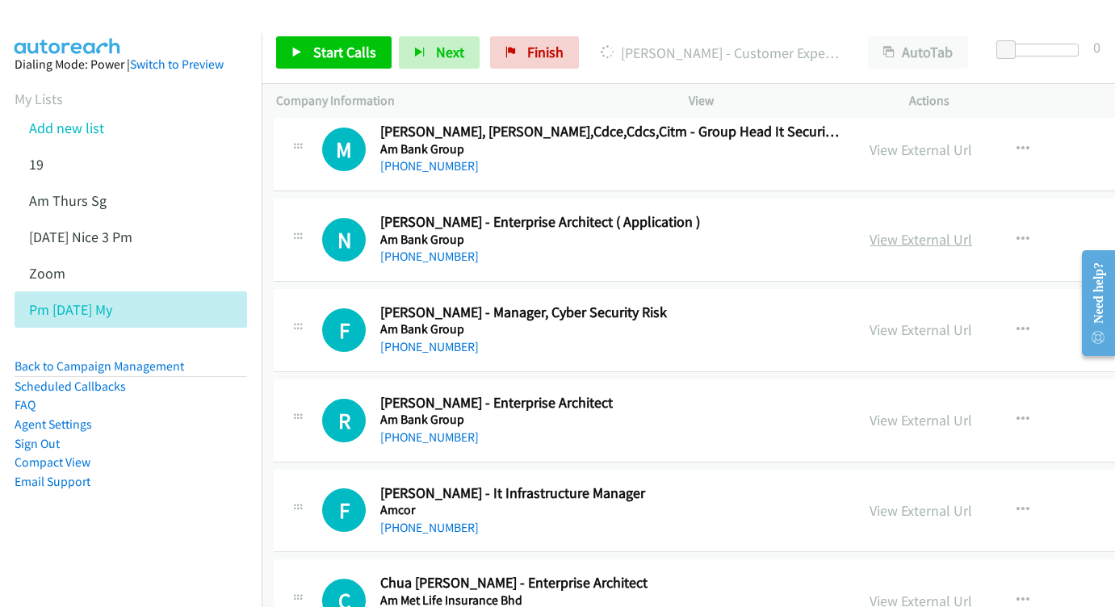
click at [869, 230] on link "View External Url" at bounding box center [920, 239] width 103 height 19
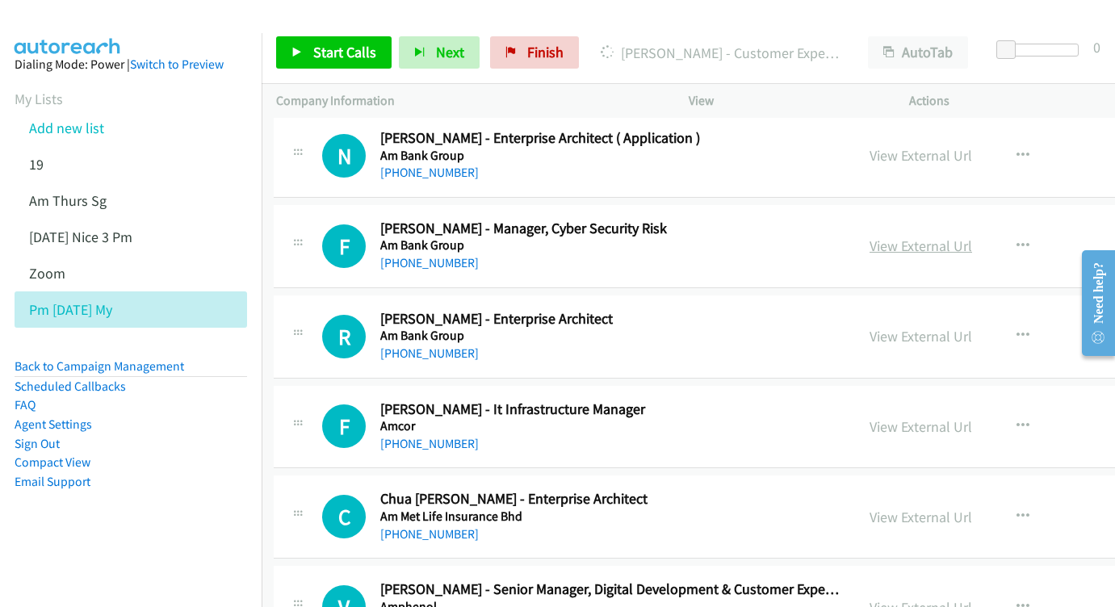
scroll to position [2676, 3]
click at [882, 237] on link "View External Url" at bounding box center [920, 246] width 103 height 19
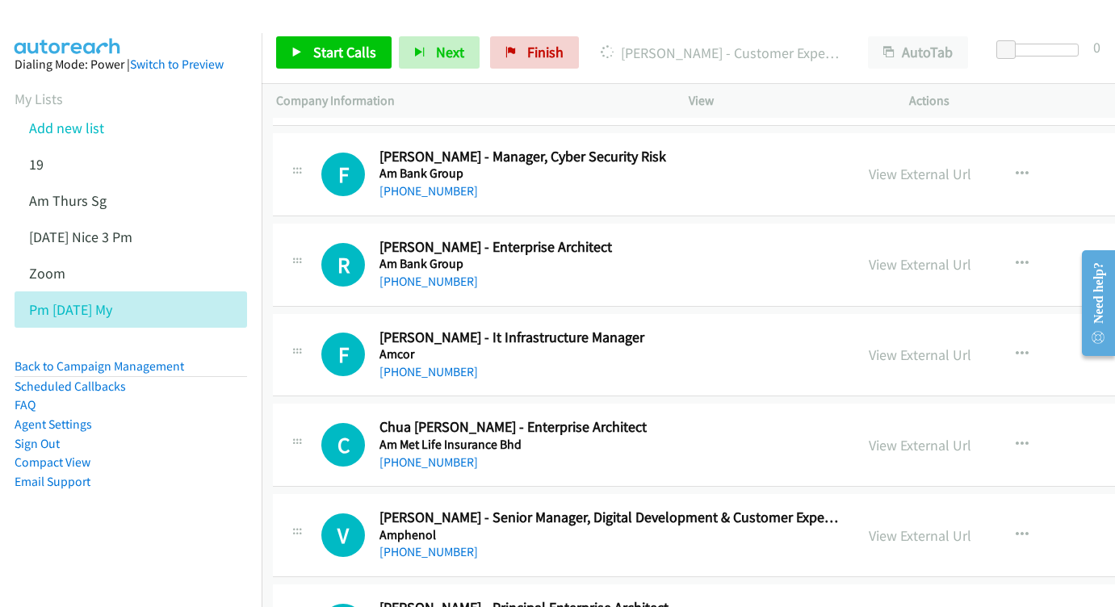
scroll to position [2764, 3]
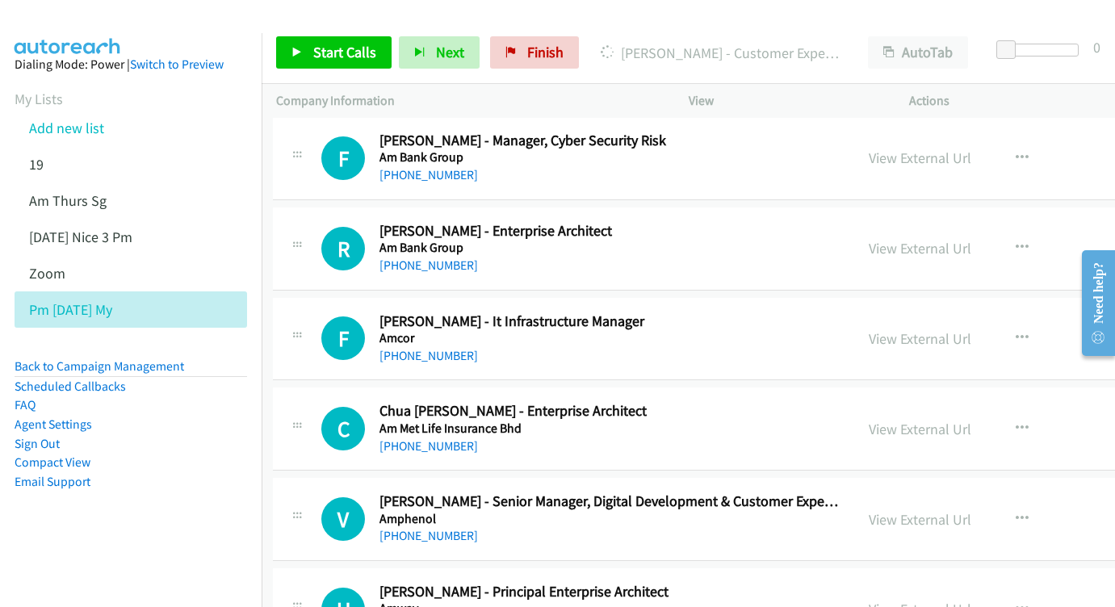
click at [869, 237] on div "View External Url" at bounding box center [920, 248] width 103 height 22
click at [869, 239] on link "View External Url" at bounding box center [920, 248] width 103 height 19
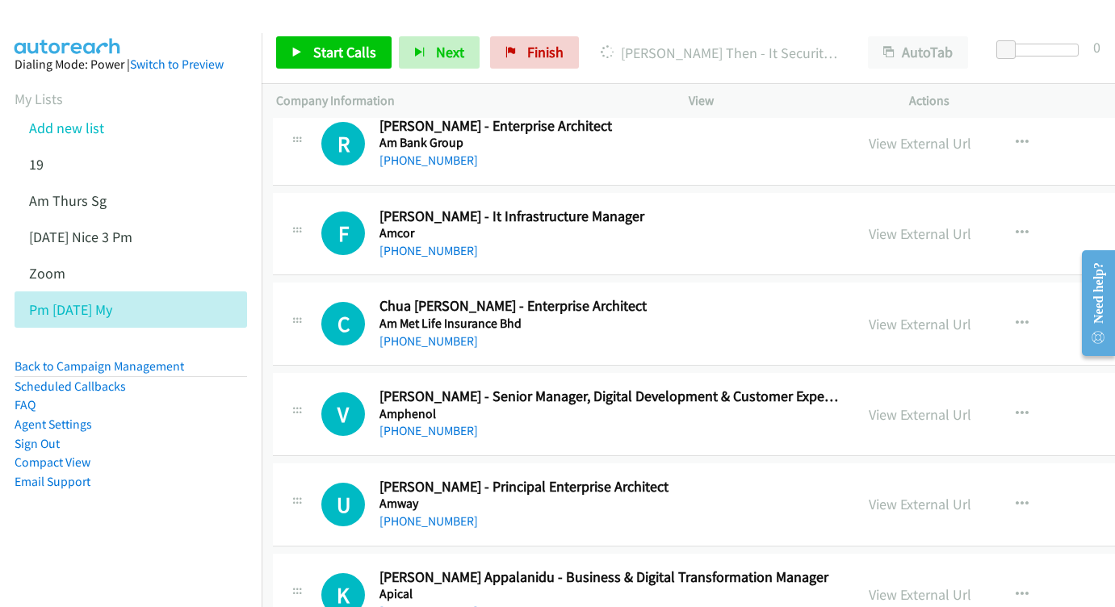
scroll to position [2871, 3]
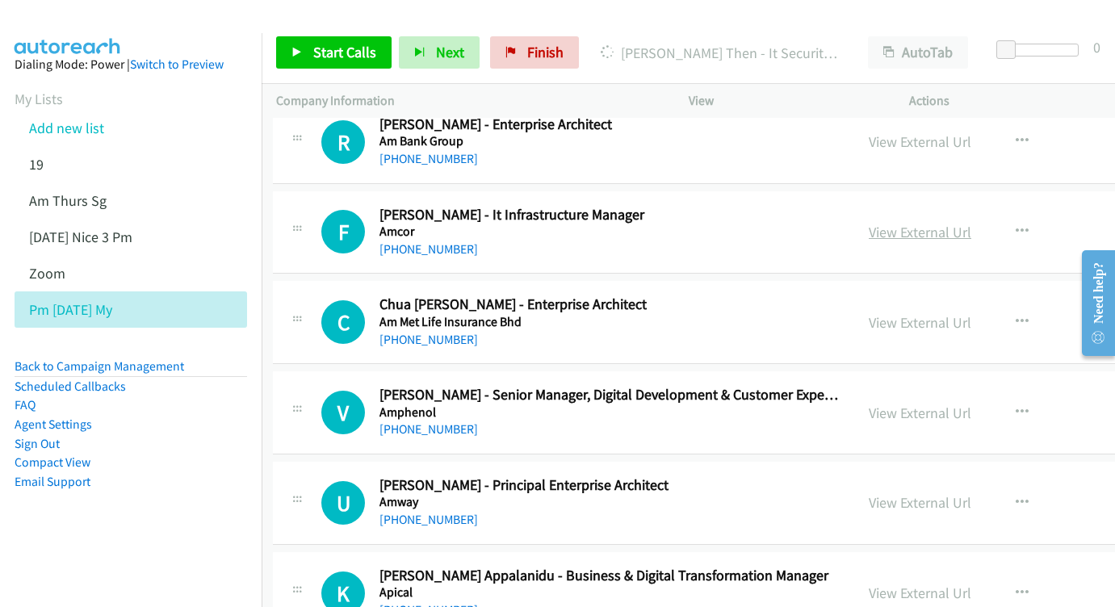
click at [869, 223] on link "View External Url" at bounding box center [920, 232] width 103 height 19
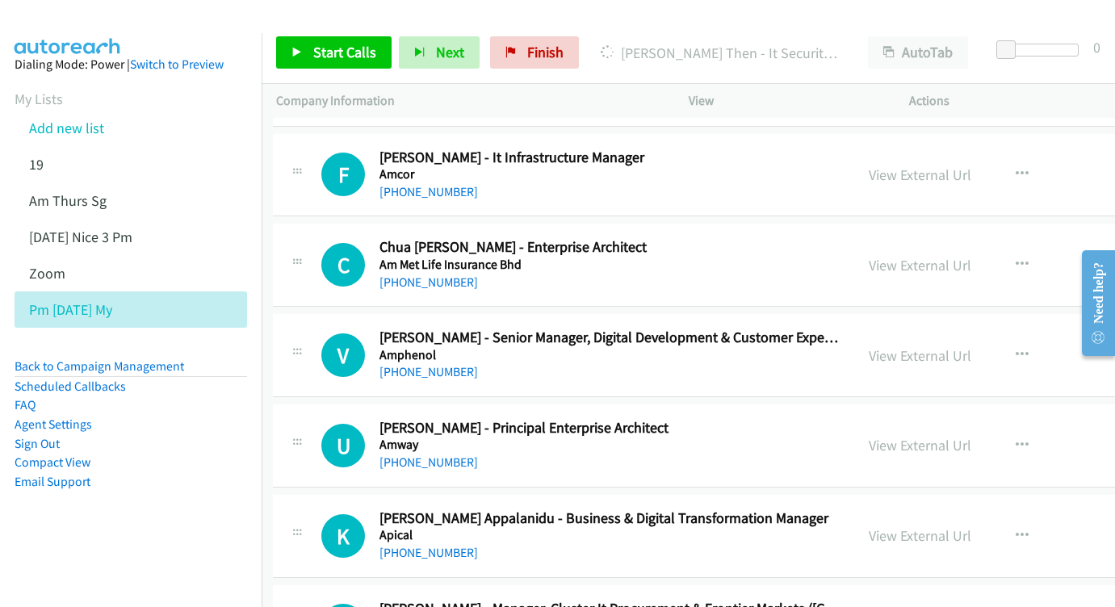
scroll to position [2957, 3]
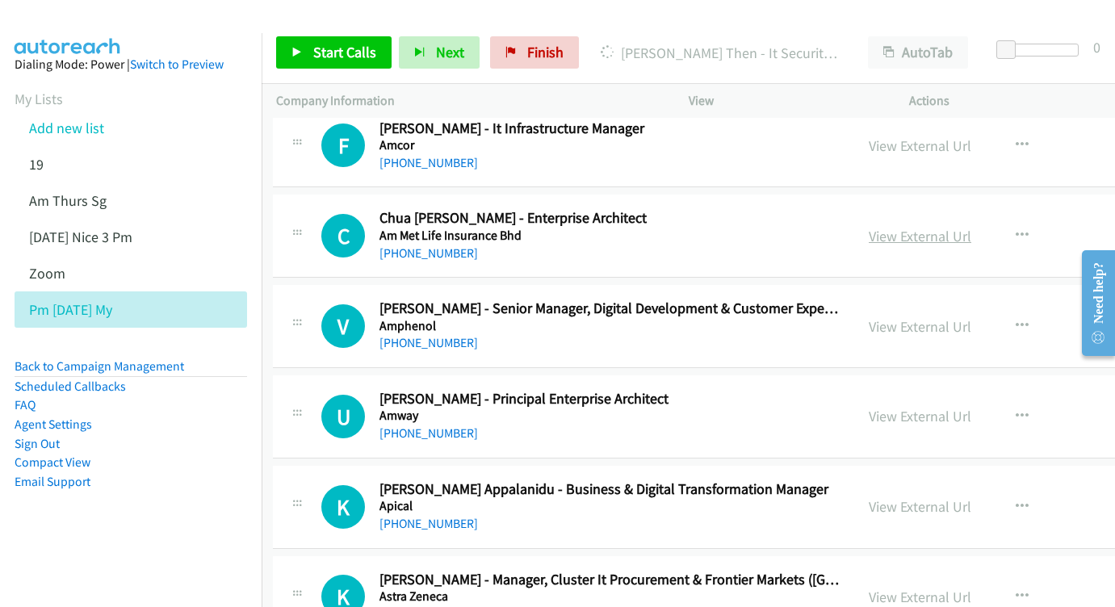
click at [869, 227] on link "View External Url" at bounding box center [920, 236] width 103 height 19
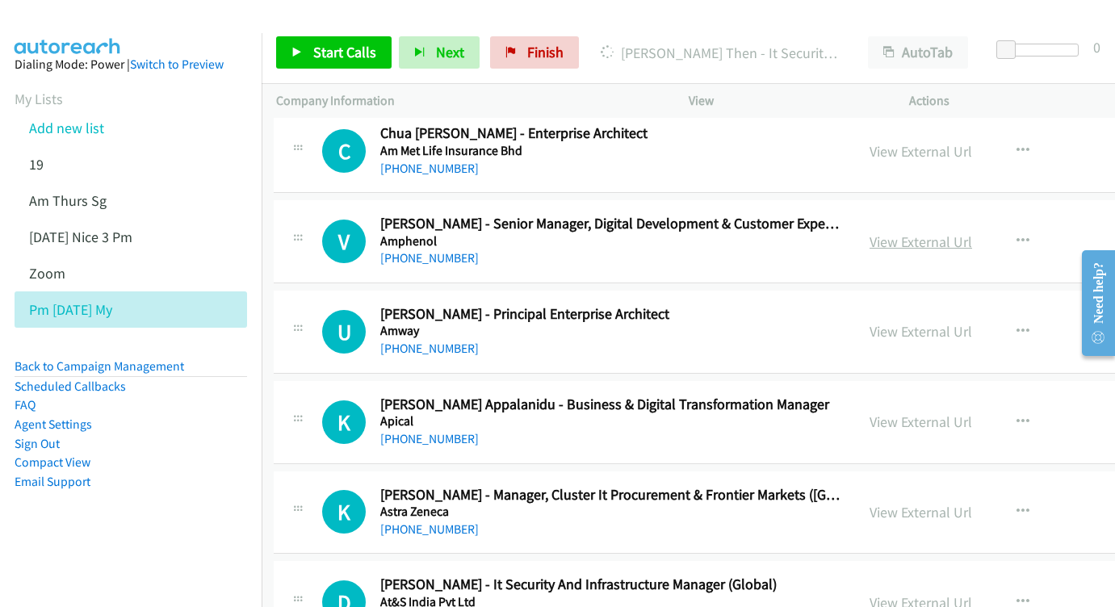
scroll to position [3047, 2]
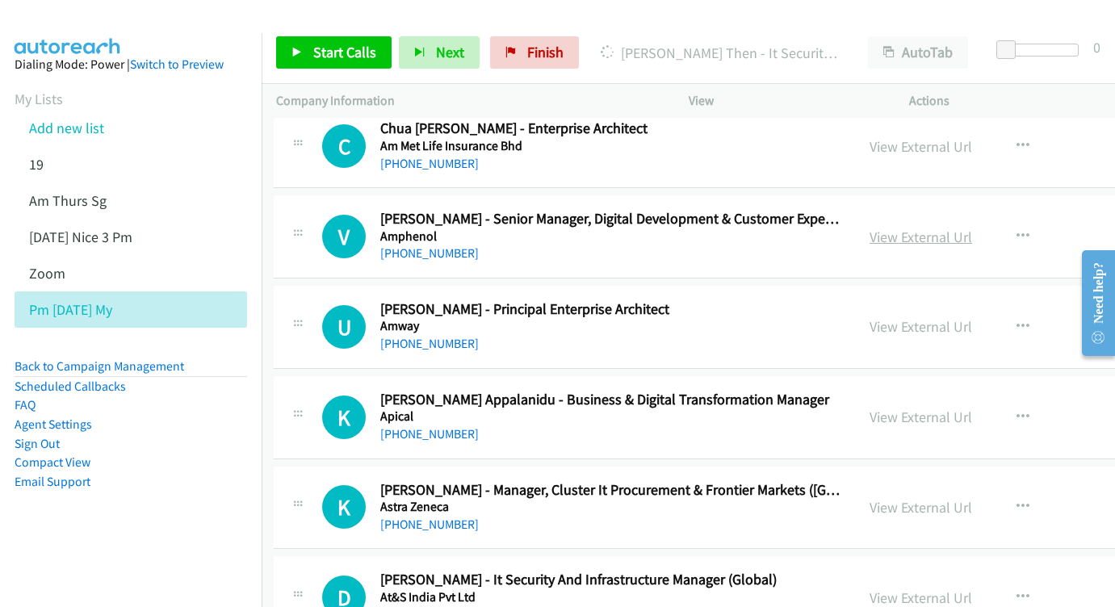
click at [869, 228] on link "View External Url" at bounding box center [920, 237] width 103 height 19
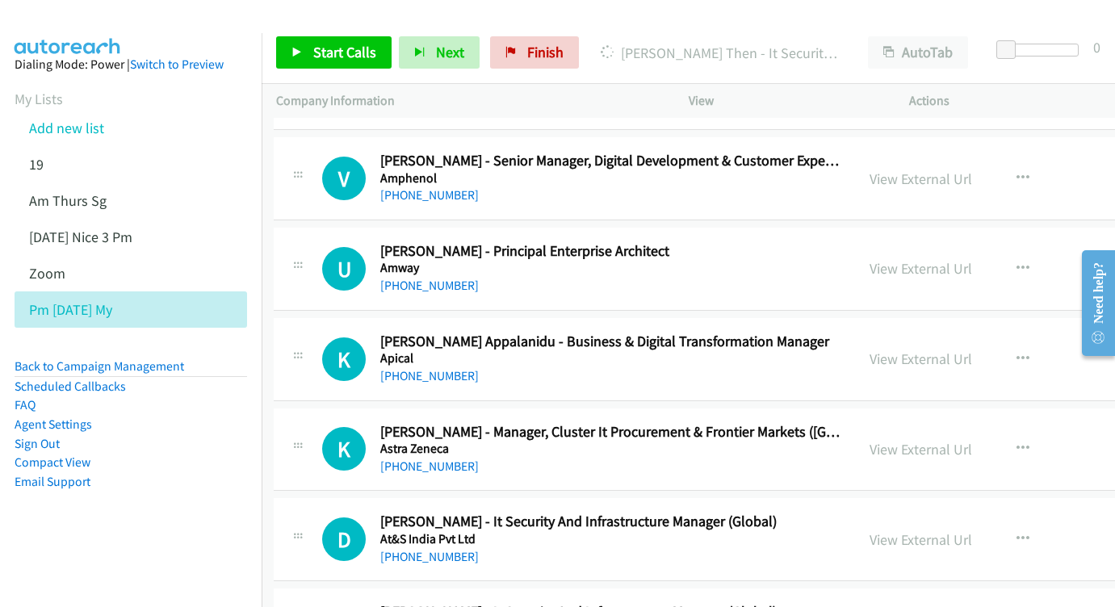
scroll to position [3106, 2]
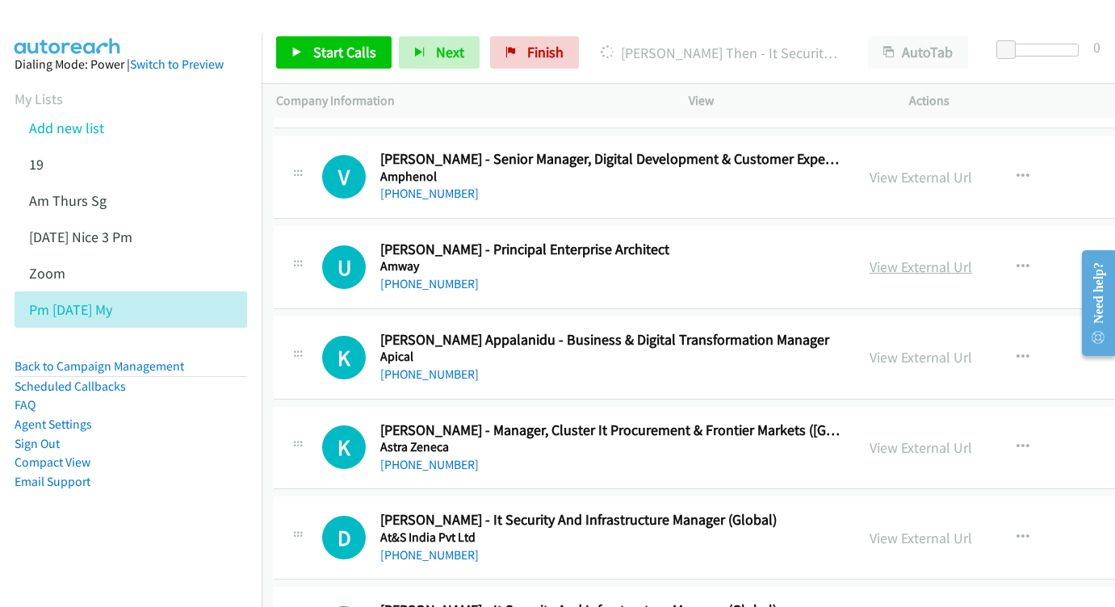
click at [869, 258] on link "View External Url" at bounding box center [920, 267] width 103 height 19
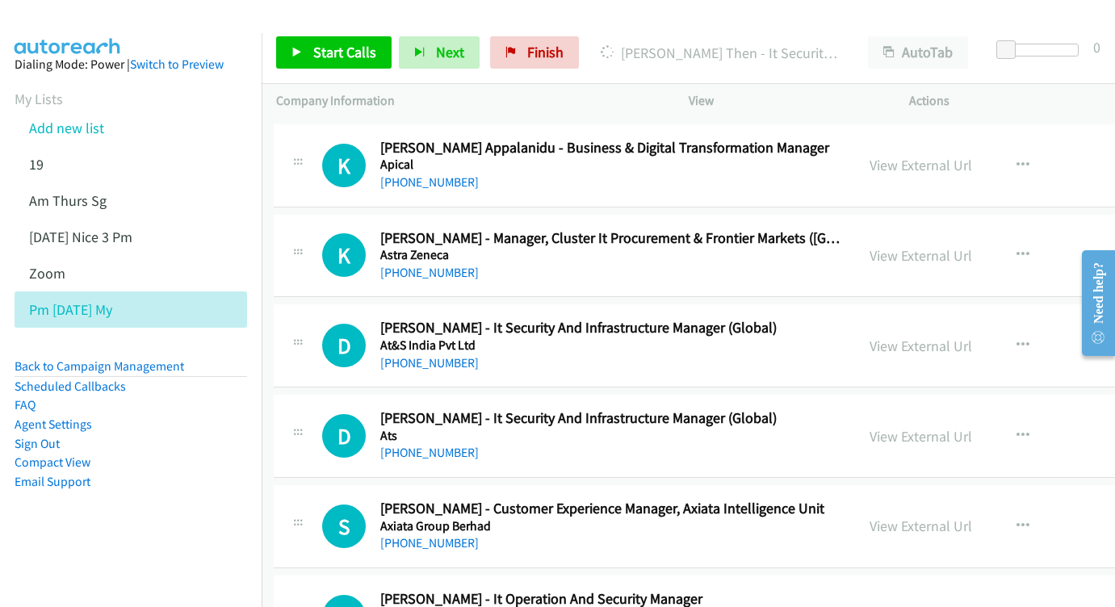
scroll to position [3335, 2]
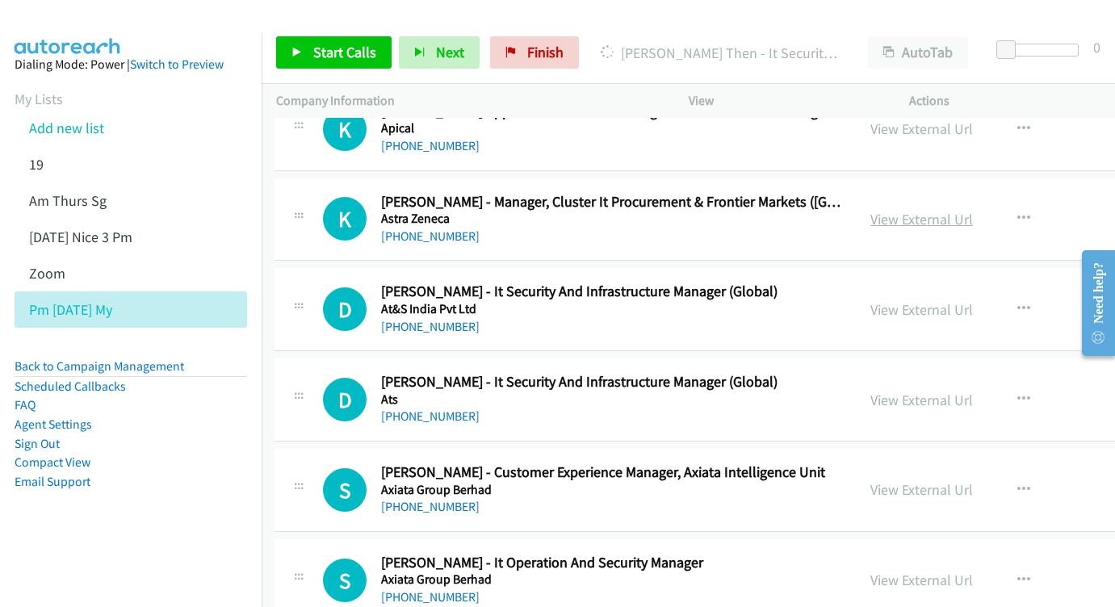
click at [870, 210] on link "View External Url" at bounding box center [921, 219] width 103 height 19
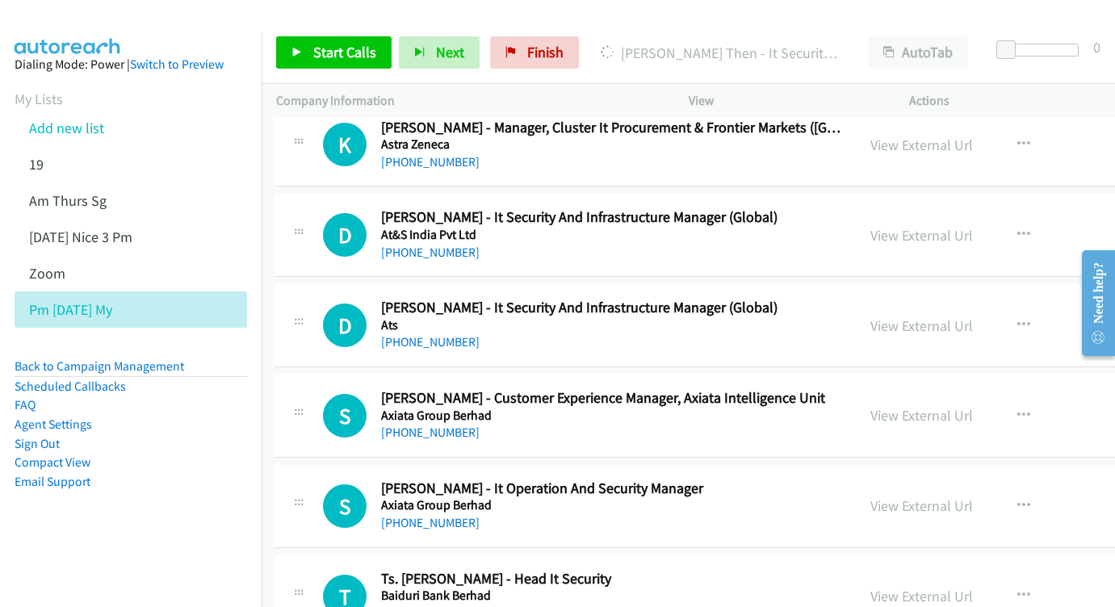
scroll to position [3410, 2]
click at [877, 225] on link "View External Url" at bounding box center [921, 234] width 103 height 19
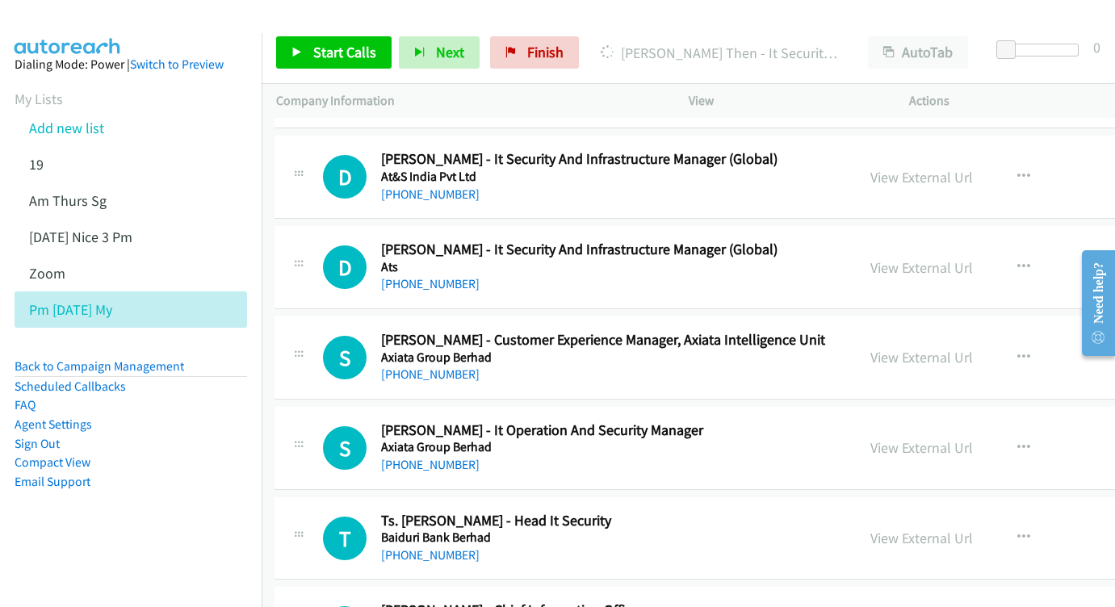
scroll to position [3483, 2]
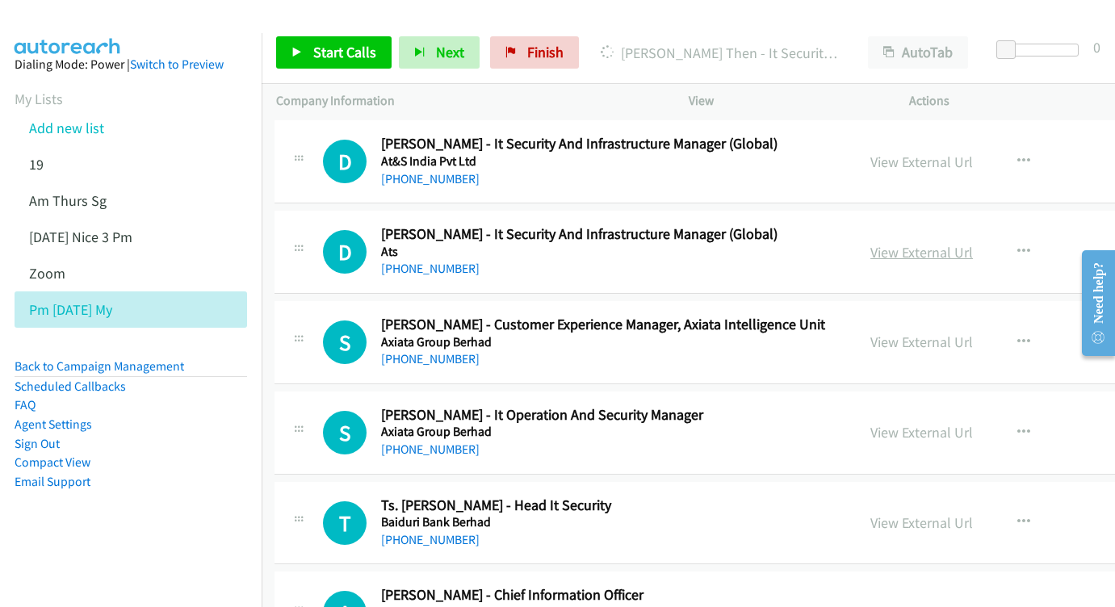
click at [870, 243] on link "View External Url" at bounding box center [921, 252] width 103 height 19
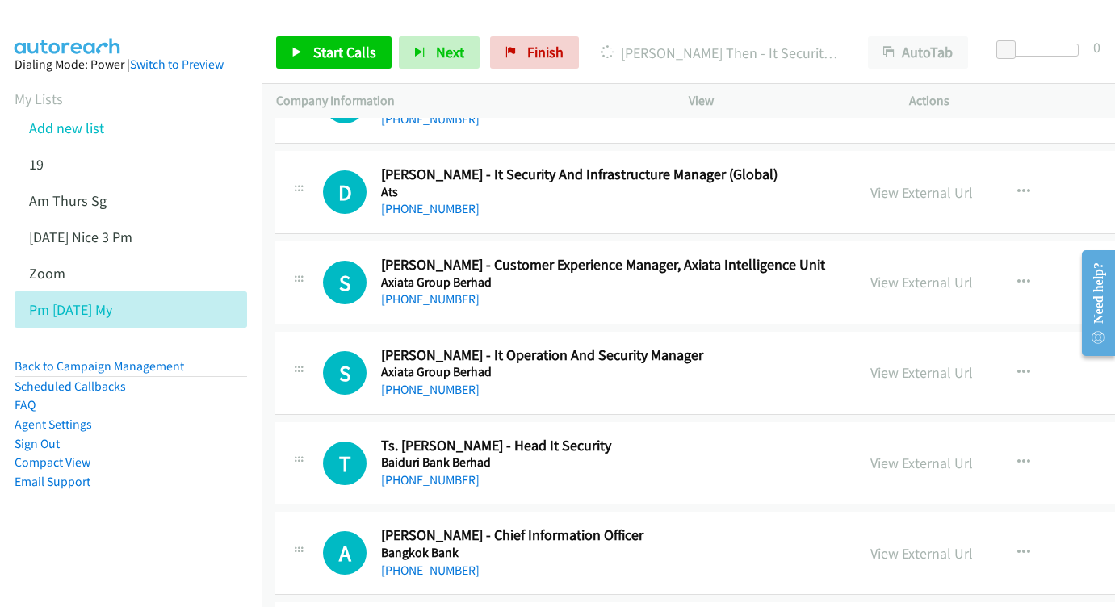
scroll to position [3556, 2]
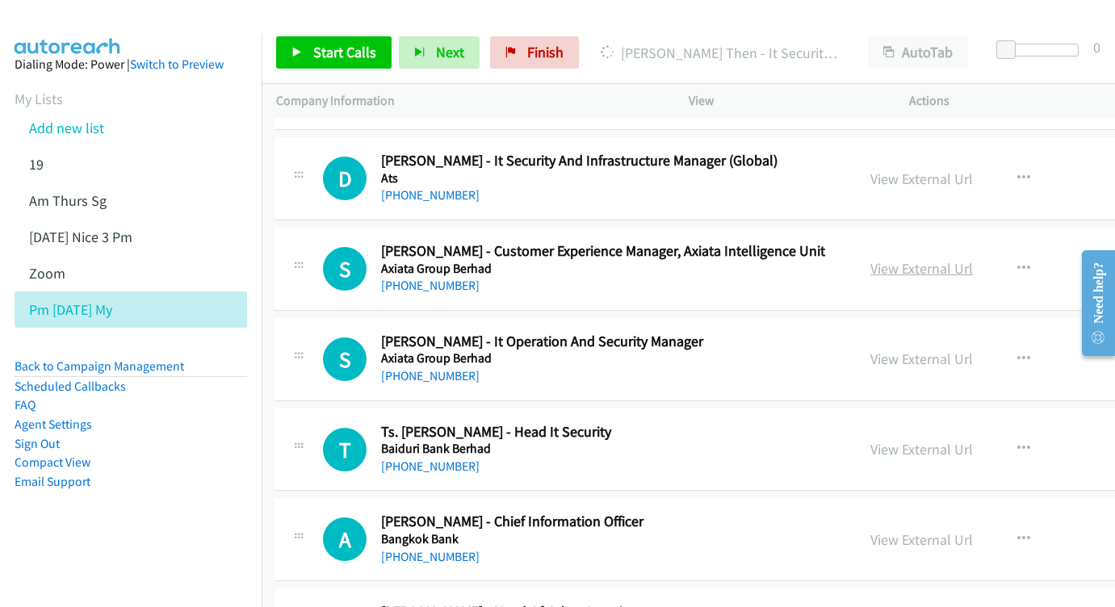
click at [870, 259] on link "View External Url" at bounding box center [921, 268] width 103 height 19
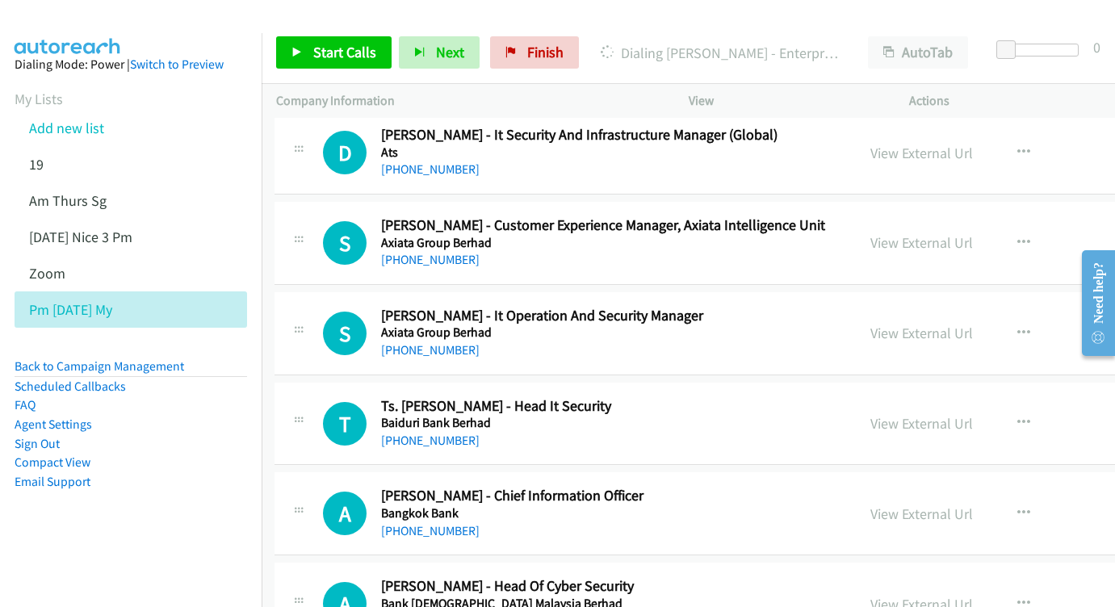
scroll to position [3668, 2]
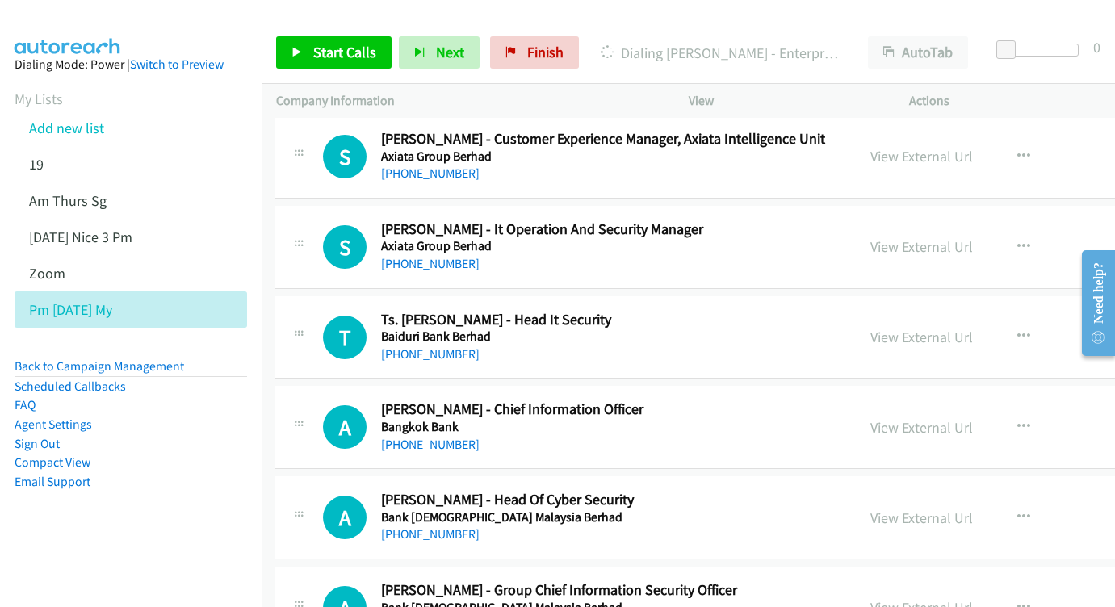
click at [903, 236] on div "View External Url" at bounding box center [921, 247] width 103 height 22
click at [882, 237] on link "View External Url" at bounding box center [921, 246] width 103 height 19
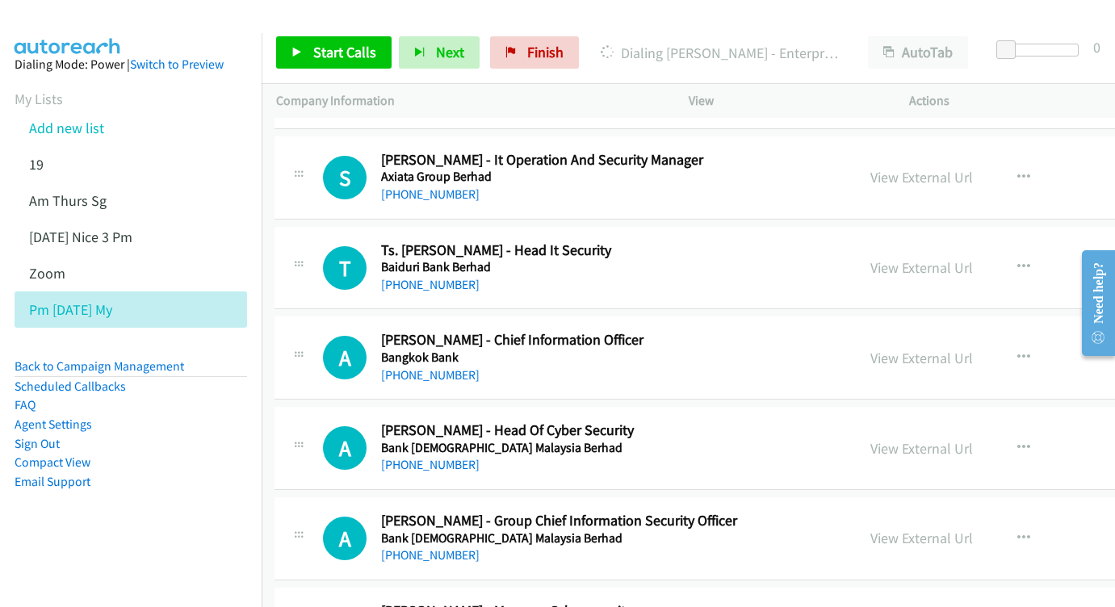
scroll to position [3751, 2]
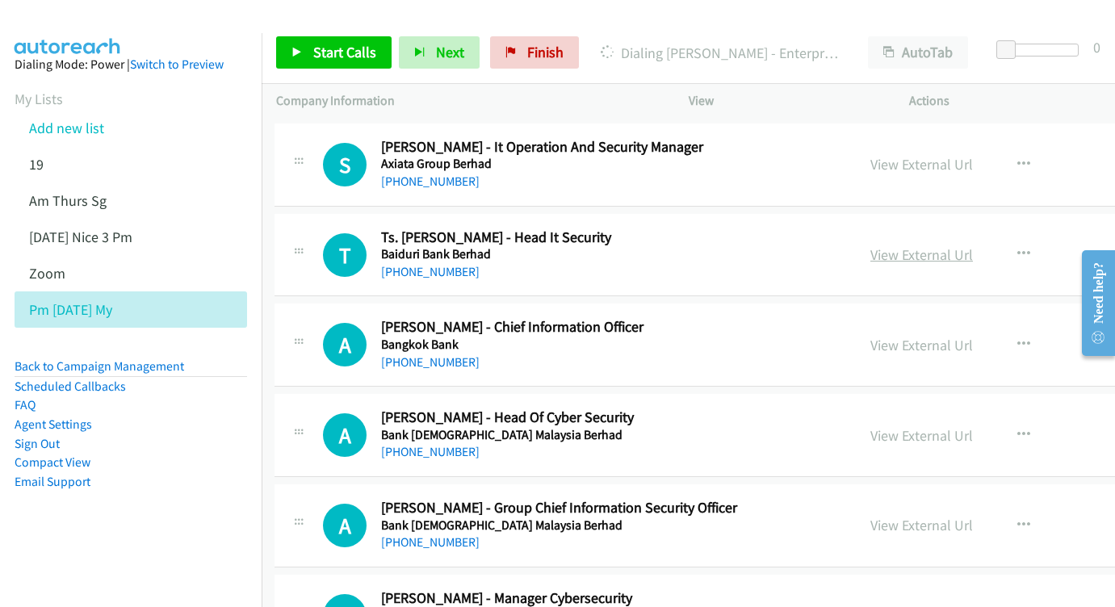
click at [870, 245] on link "View External Url" at bounding box center [921, 254] width 103 height 19
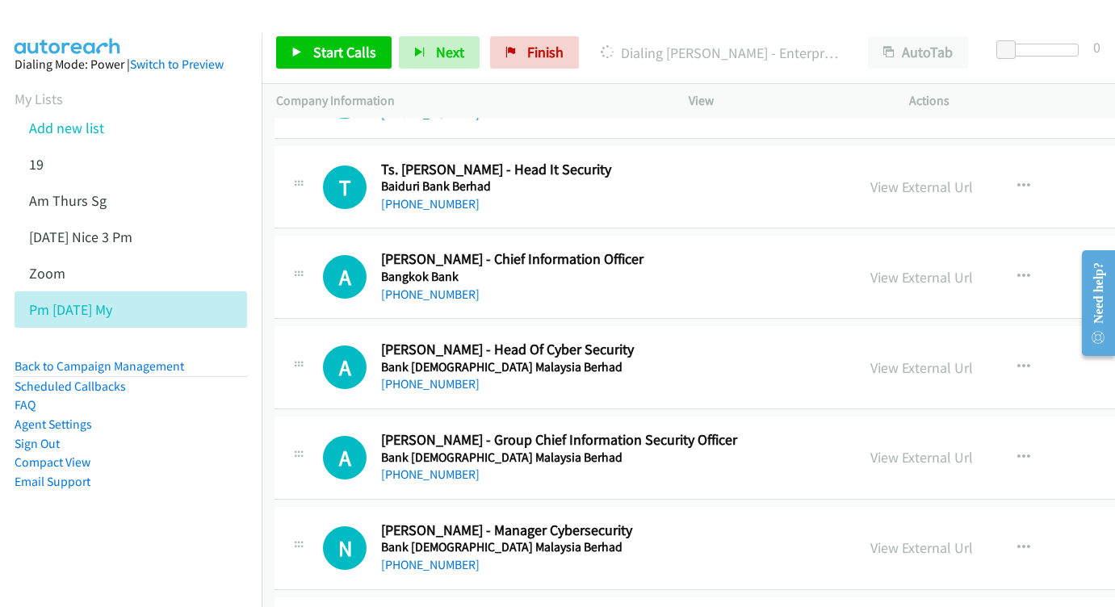
scroll to position [3820, 2]
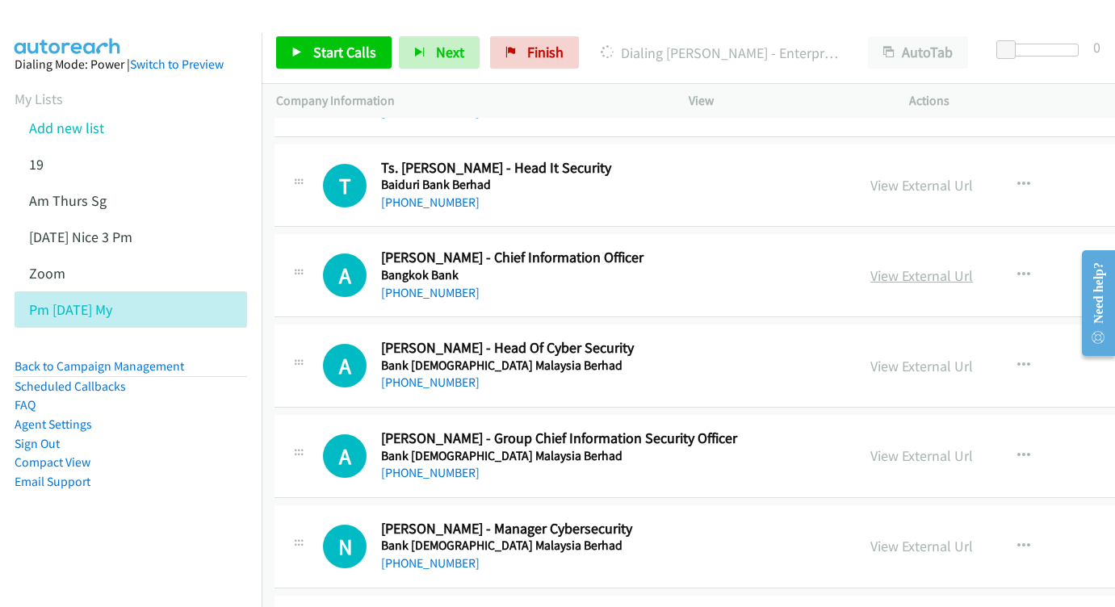
click at [883, 266] on link "View External Url" at bounding box center [921, 275] width 103 height 19
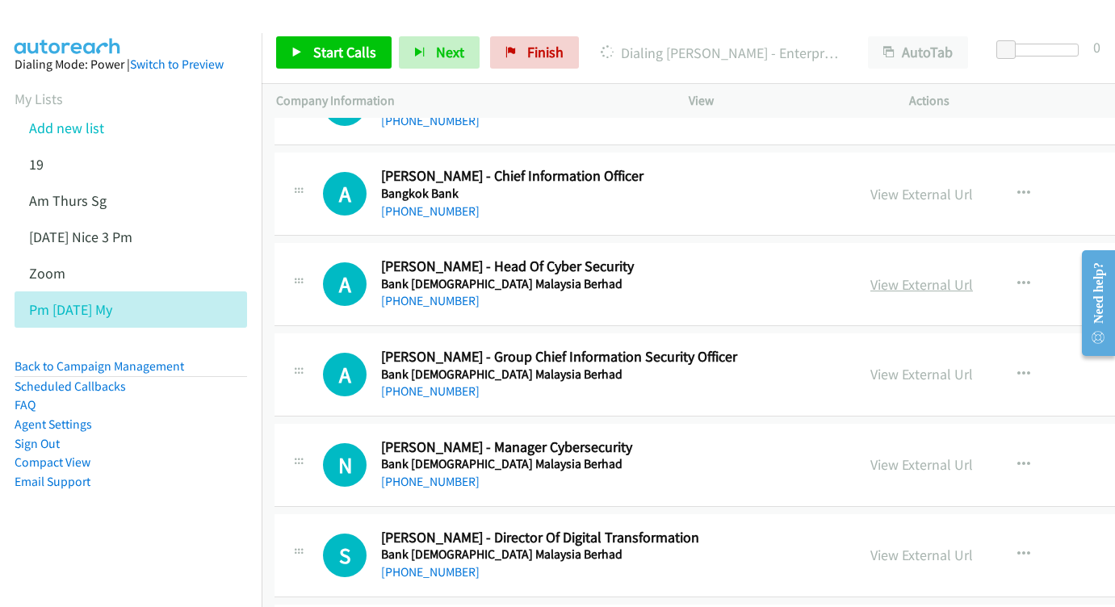
click at [870, 275] on link "View External Url" at bounding box center [921, 284] width 103 height 19
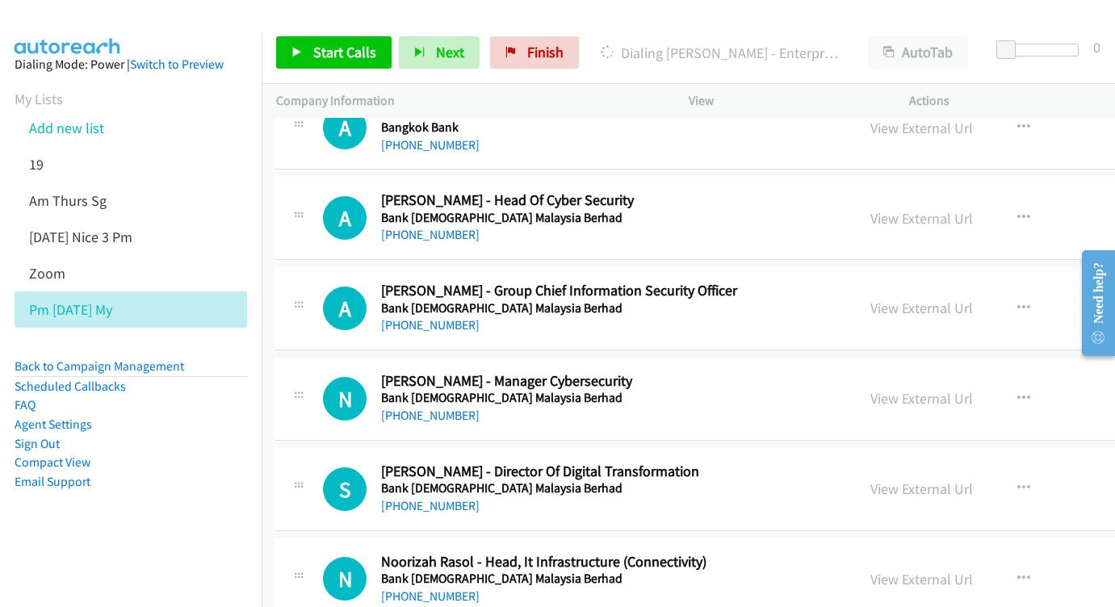
scroll to position [3990, 2]
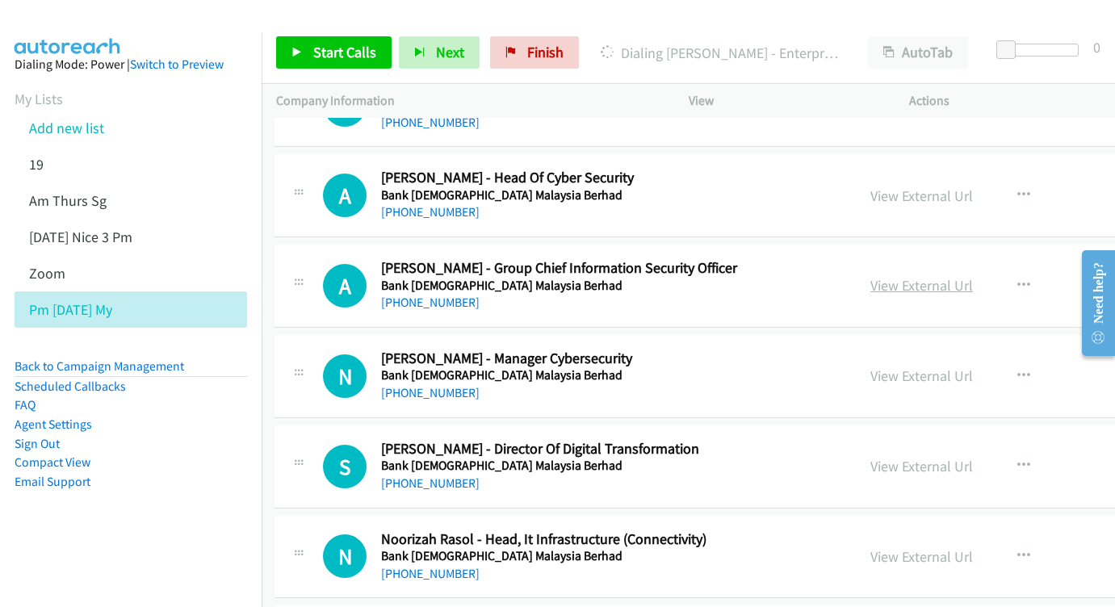
click at [884, 276] on link "View External Url" at bounding box center [921, 285] width 103 height 19
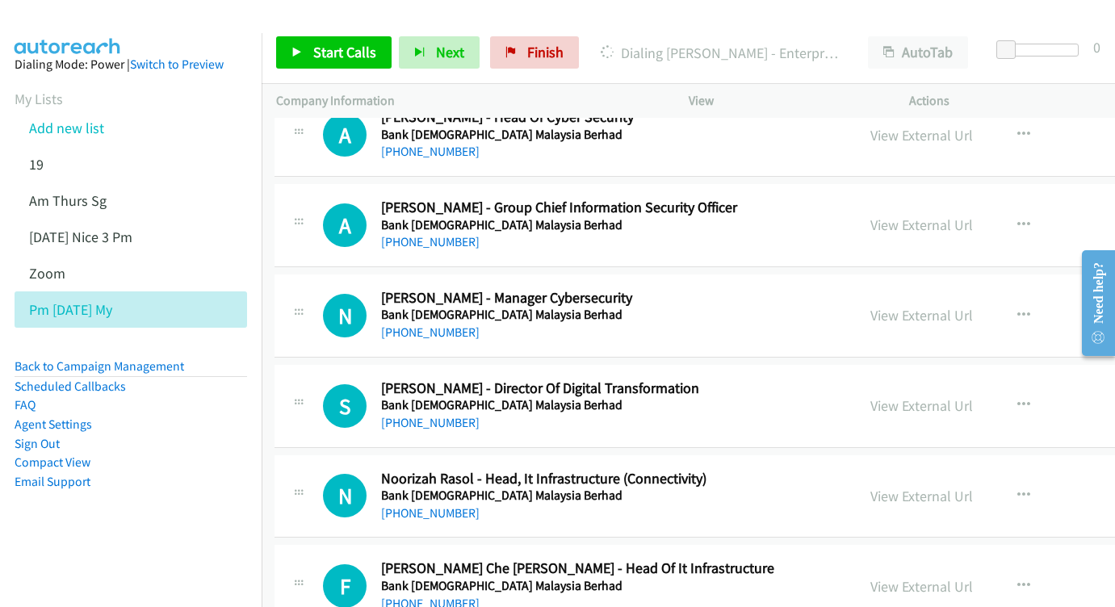
scroll to position [4094, 1]
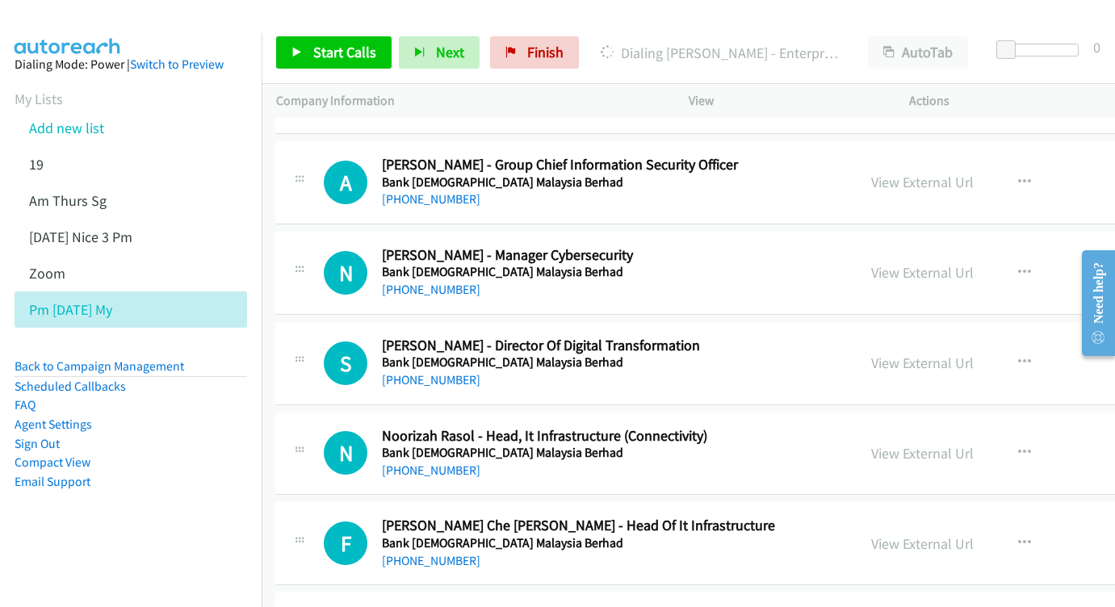
click at [863, 246] on div "View External Url View External Url Schedule/Manage Callback Start Calls Here R…" at bounding box center [1009, 272] width 305 height 53
click at [871, 263] on link "View External Url" at bounding box center [922, 272] width 103 height 19
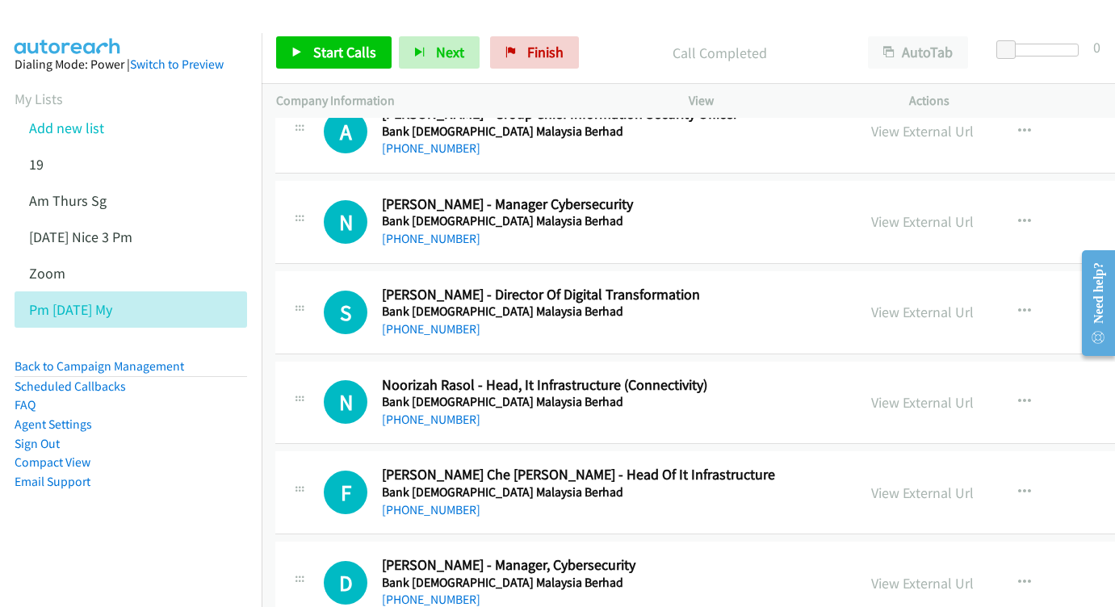
scroll to position [4156, 1]
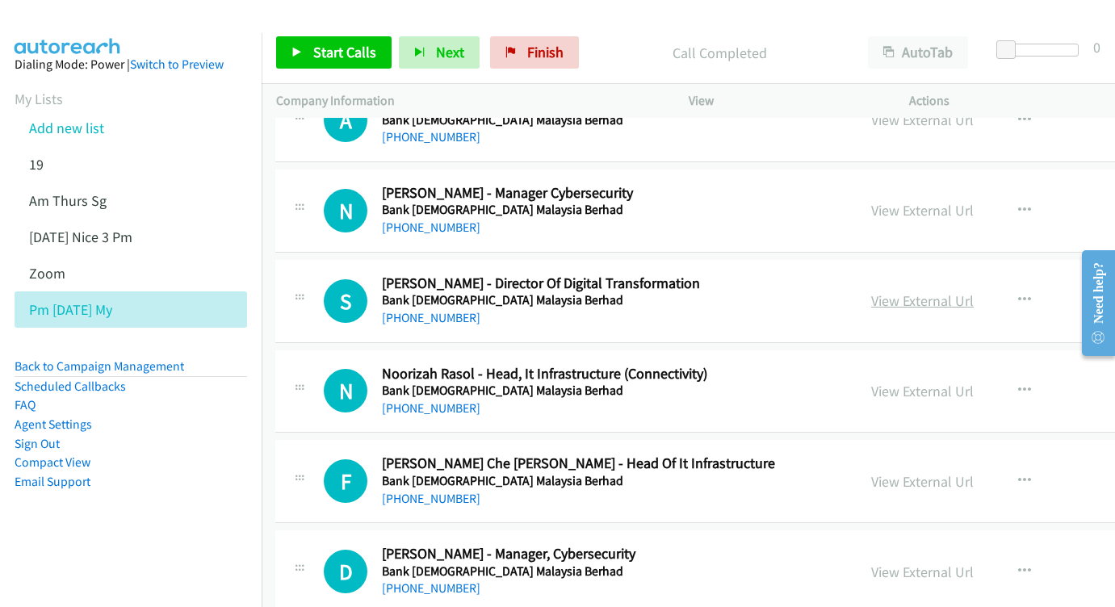
click at [871, 291] on link "View External Url" at bounding box center [922, 300] width 103 height 19
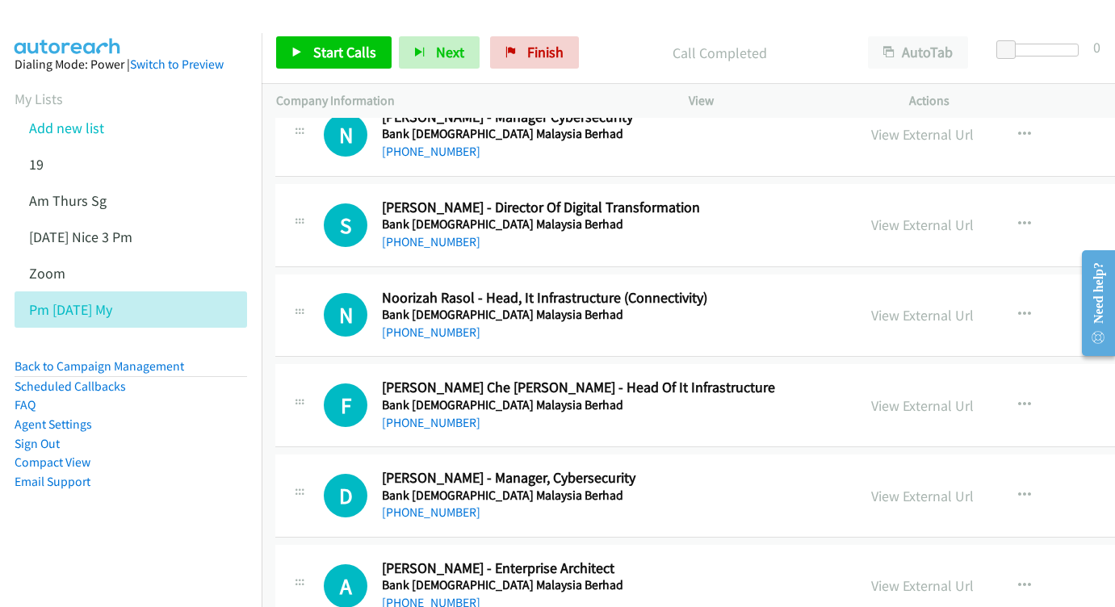
scroll to position [4266, 1]
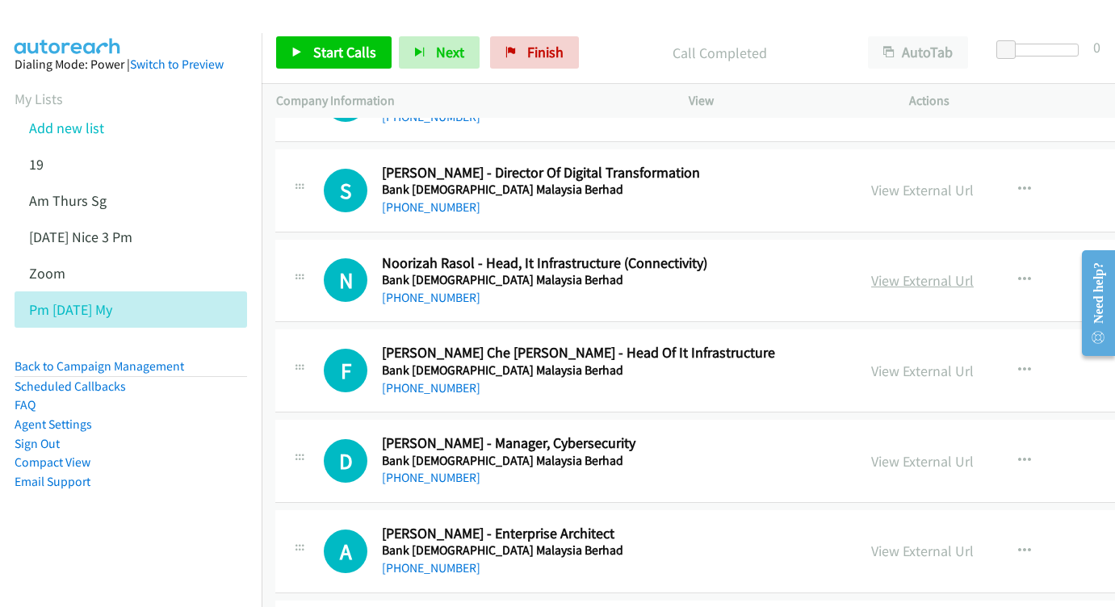
click at [871, 271] on link "View External Url" at bounding box center [922, 280] width 103 height 19
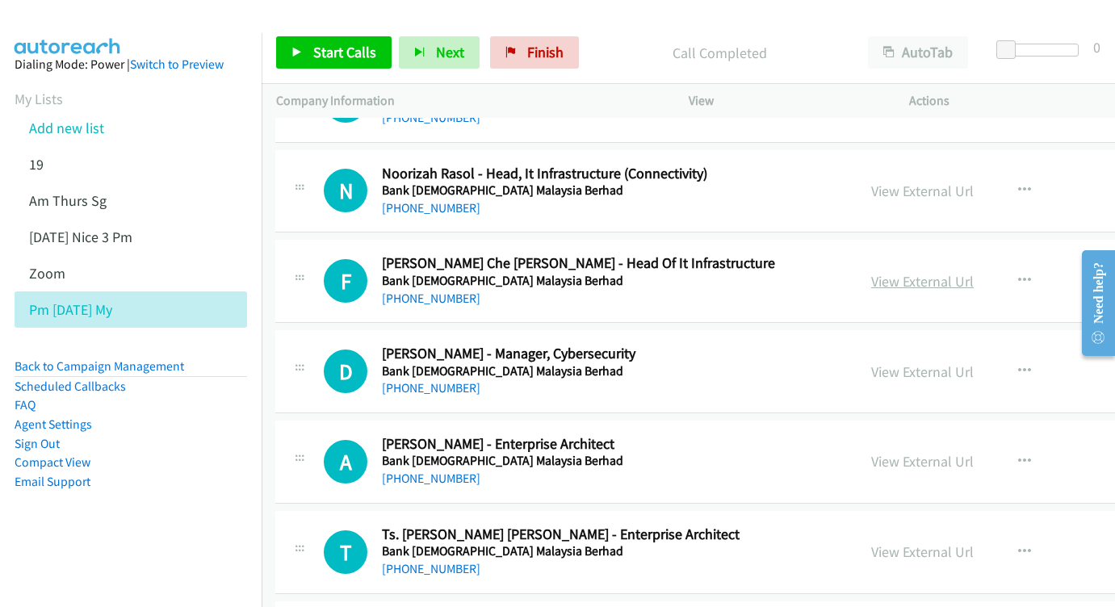
scroll to position [4356, 0]
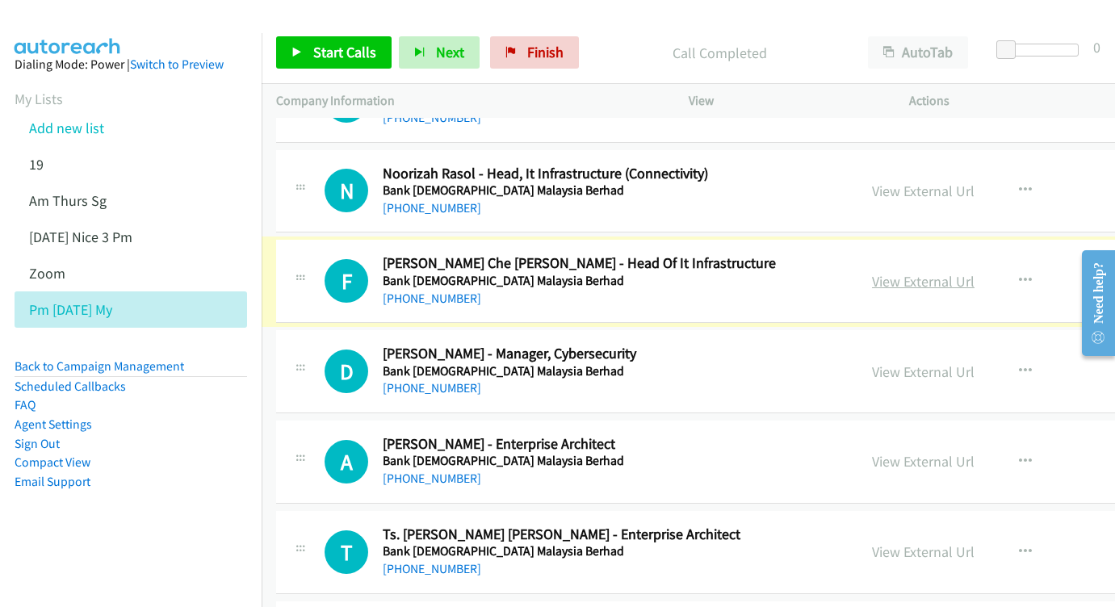
click at [872, 272] on link "View External Url" at bounding box center [923, 281] width 103 height 19
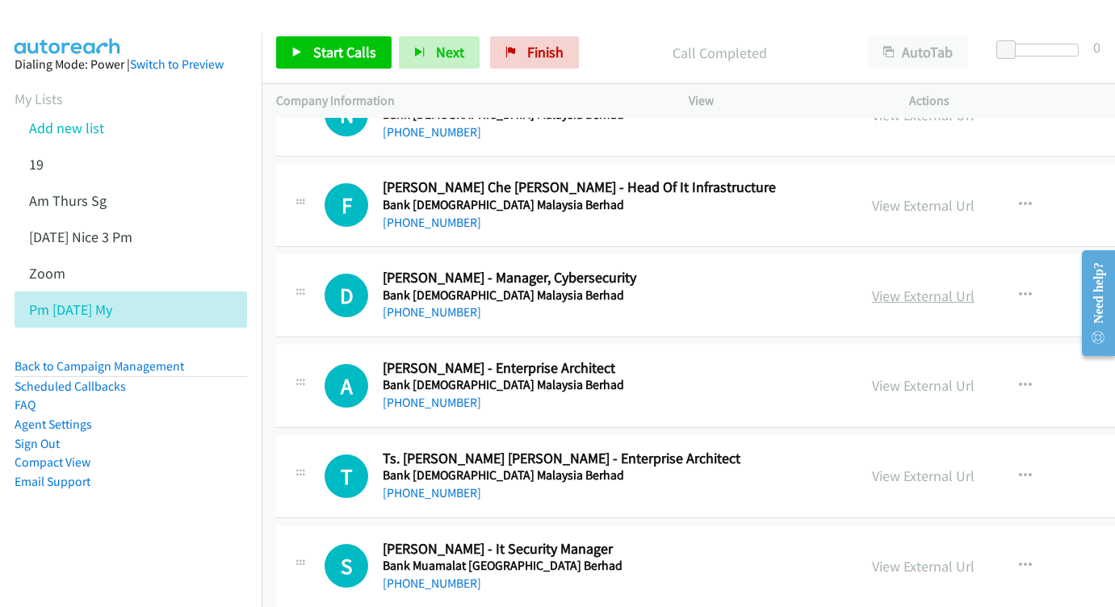
scroll to position [4446, 0]
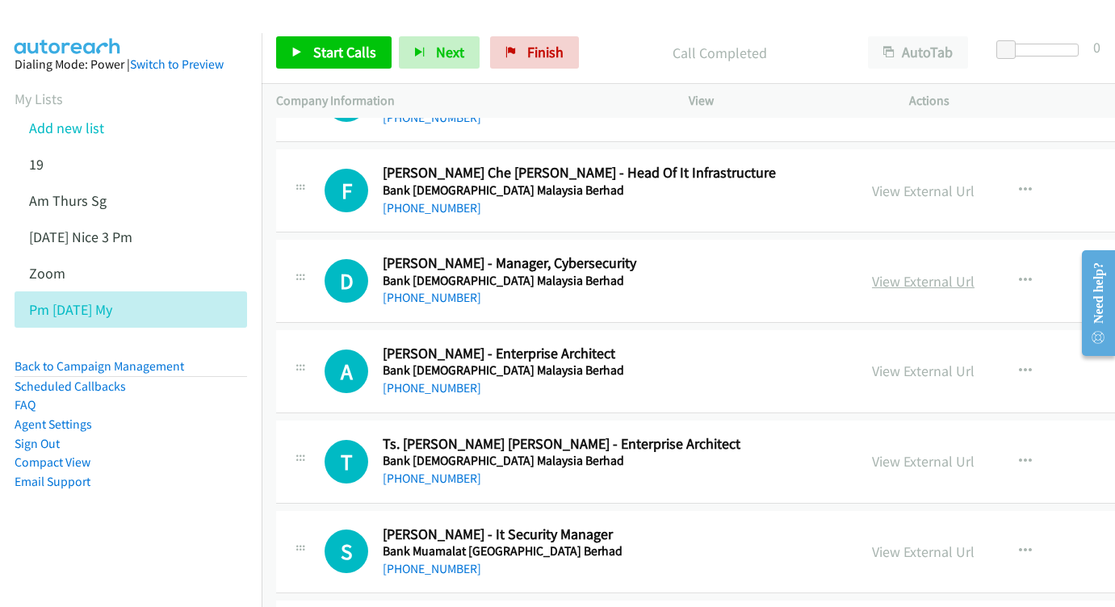
click at [872, 272] on link "View External Url" at bounding box center [923, 281] width 103 height 19
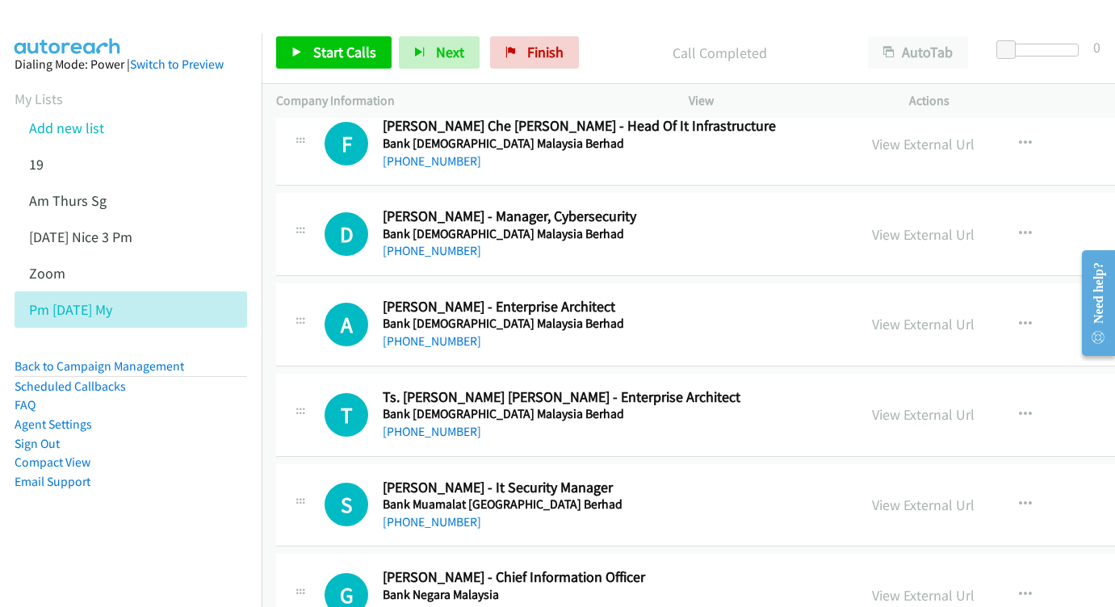
scroll to position [4513, 0]
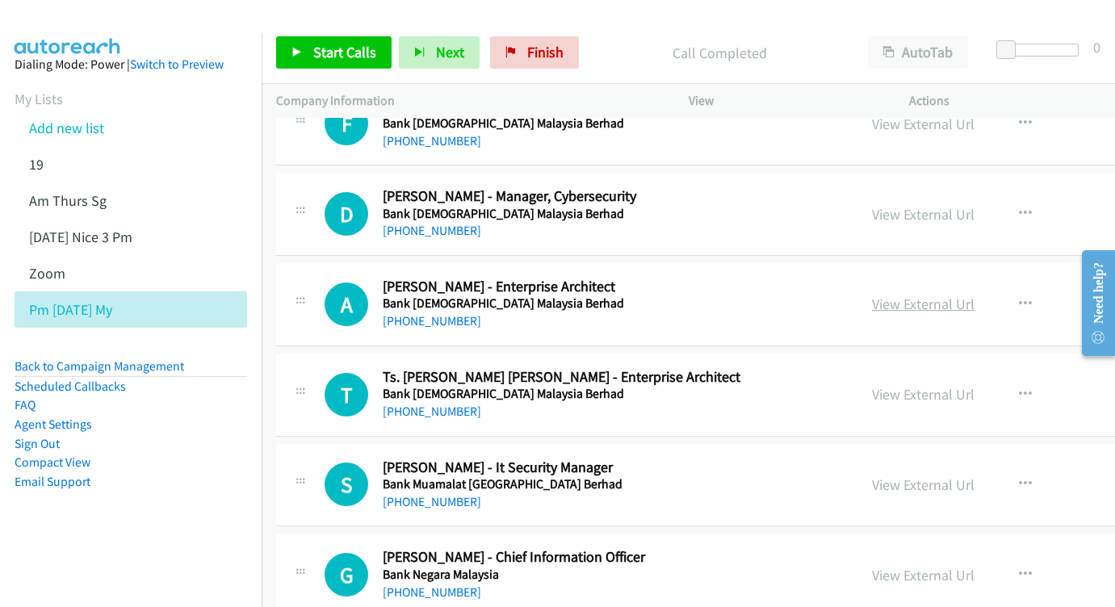
click at [913, 295] on link "View External Url" at bounding box center [923, 304] width 103 height 19
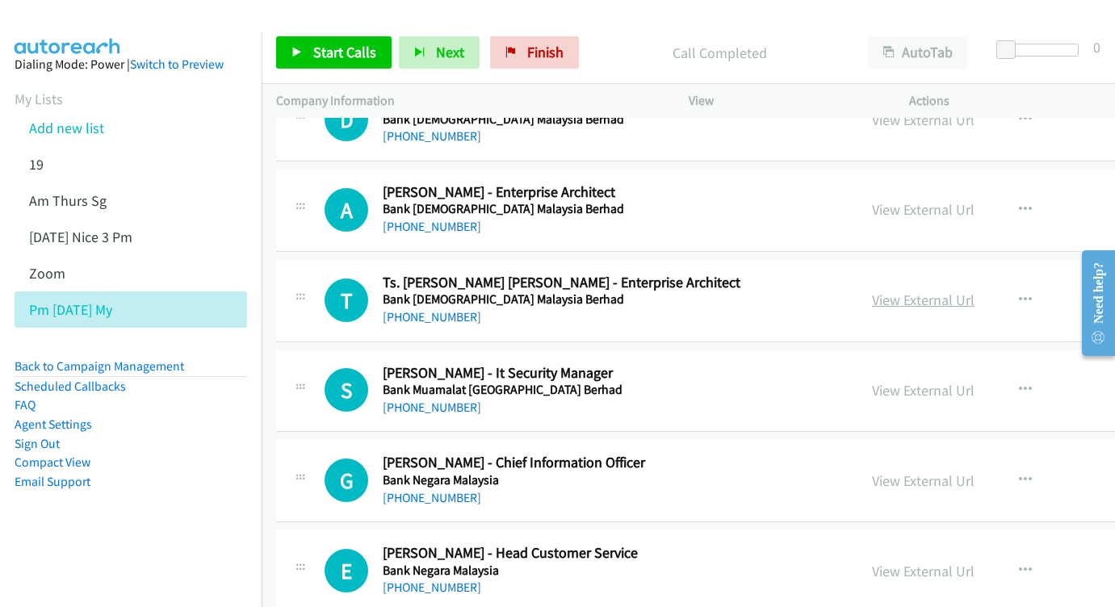
scroll to position [4610, 0]
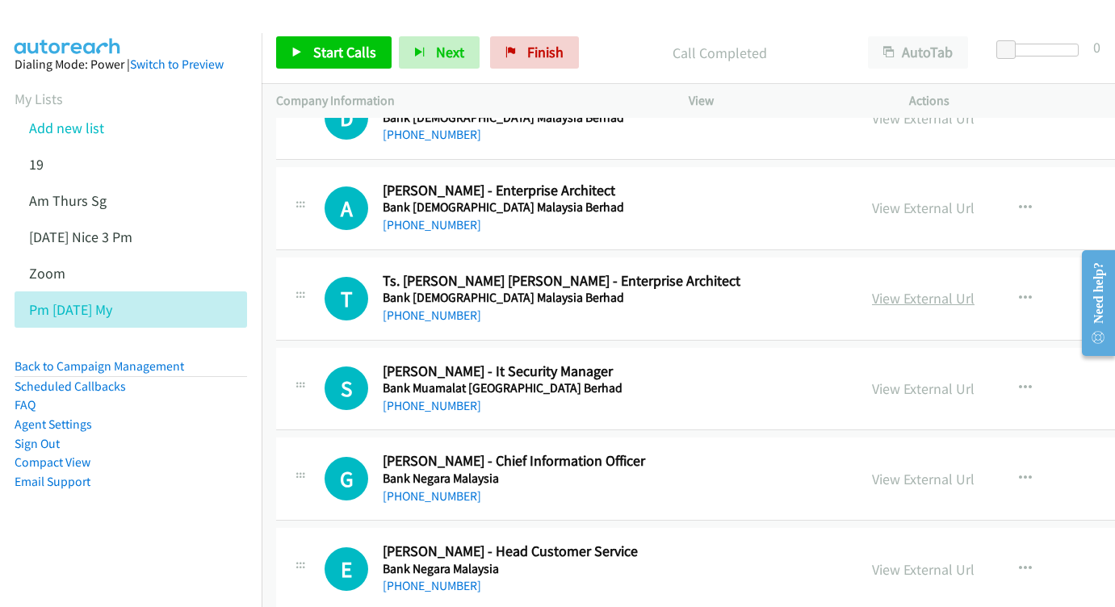
click at [886, 289] on link "View External Url" at bounding box center [923, 298] width 103 height 19
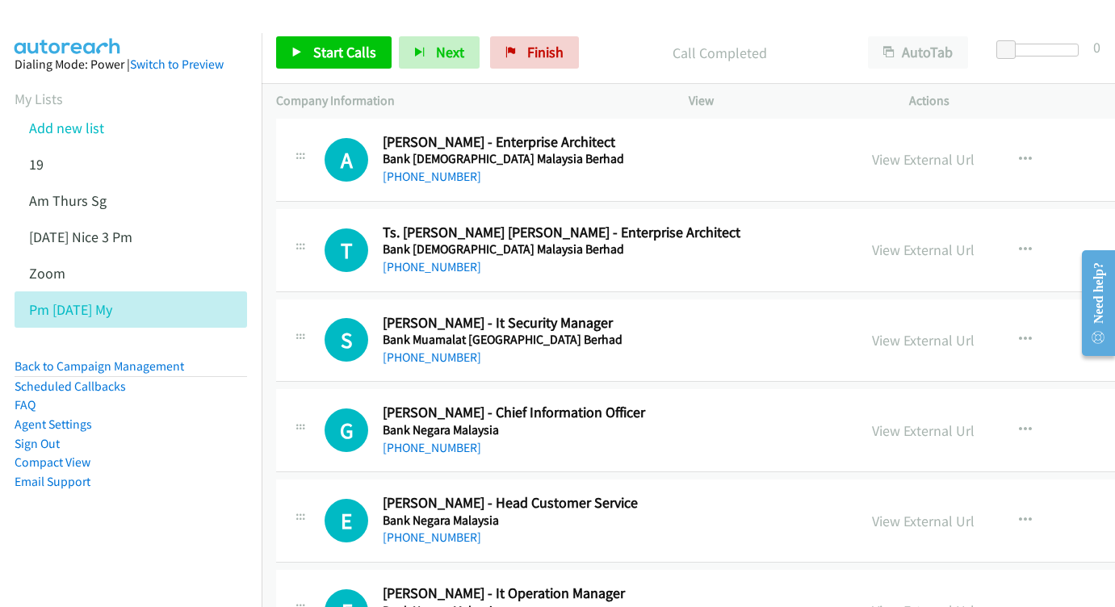
scroll to position [4677, 0]
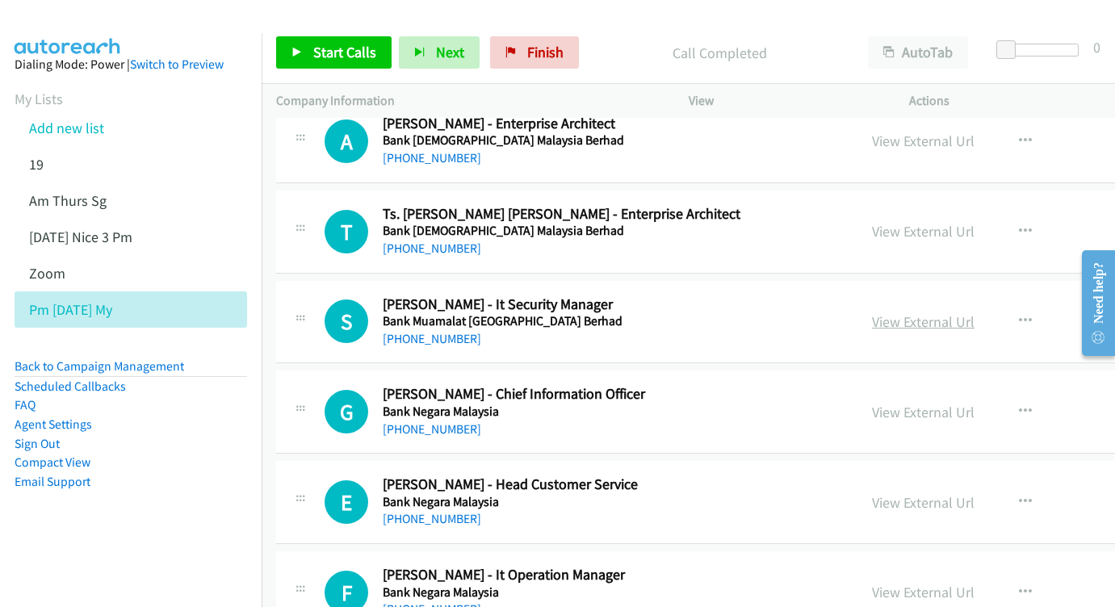
click at [872, 312] on link "View External Url" at bounding box center [923, 321] width 103 height 19
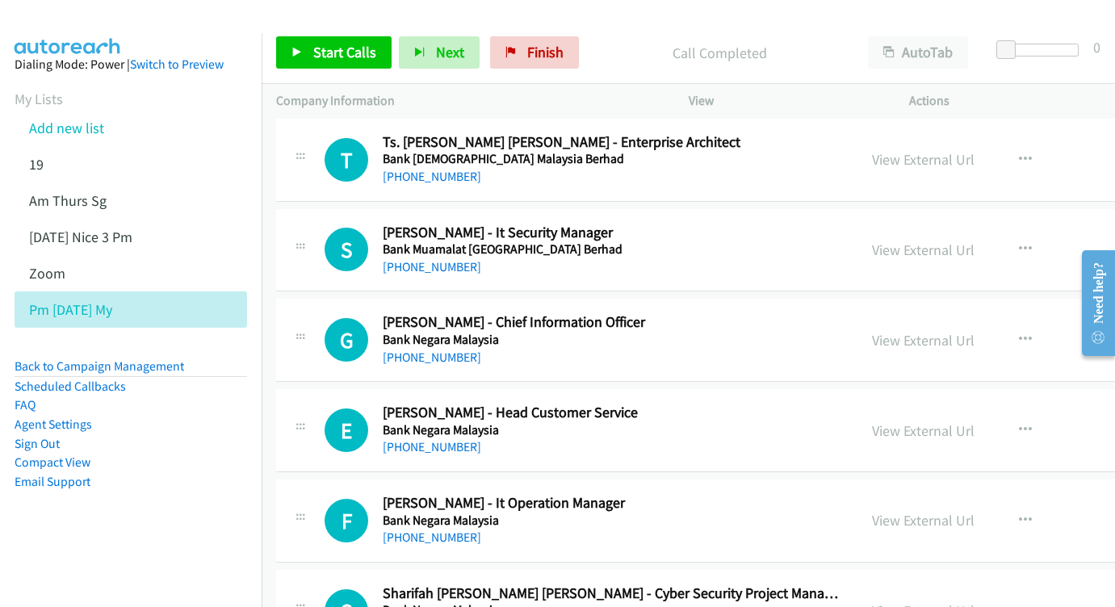
scroll to position [4774, 0]
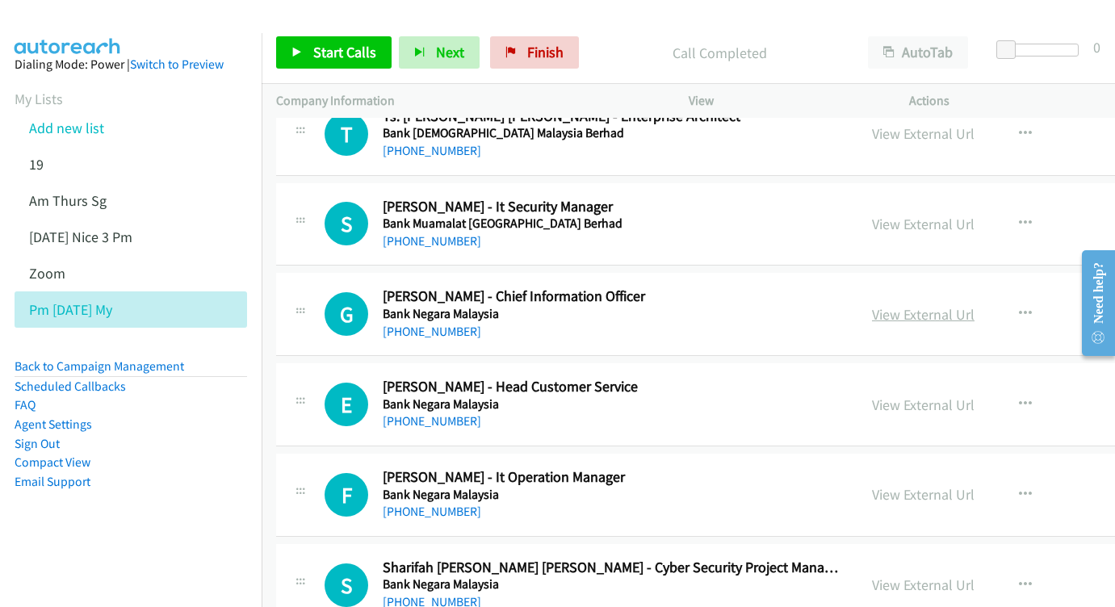
click at [890, 305] on link "View External Url" at bounding box center [923, 314] width 103 height 19
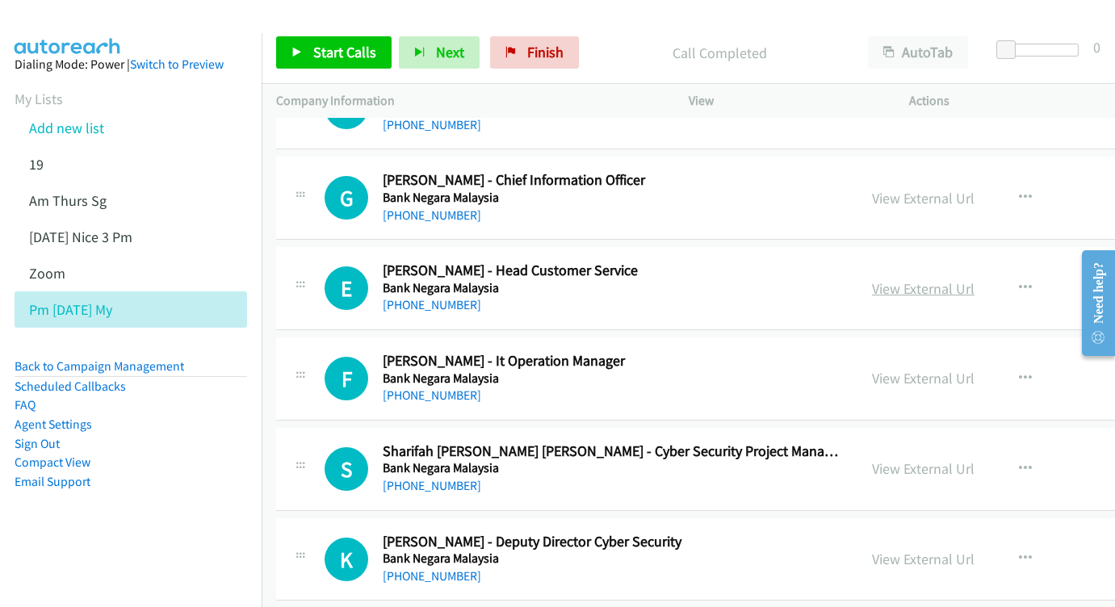
click at [891, 279] on link "View External Url" at bounding box center [923, 288] width 103 height 19
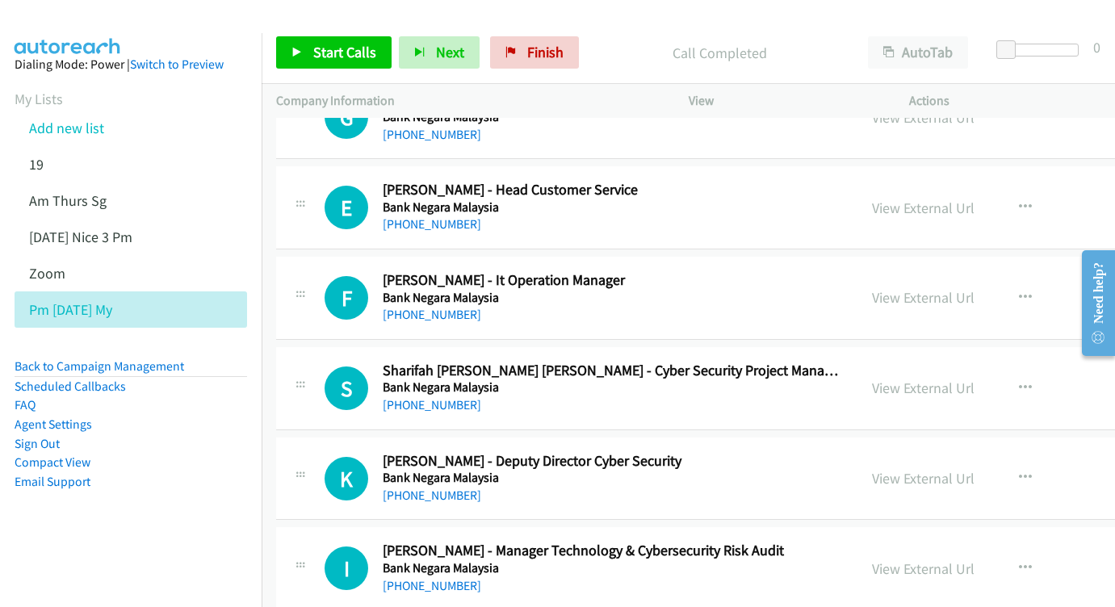
scroll to position [4992, 0]
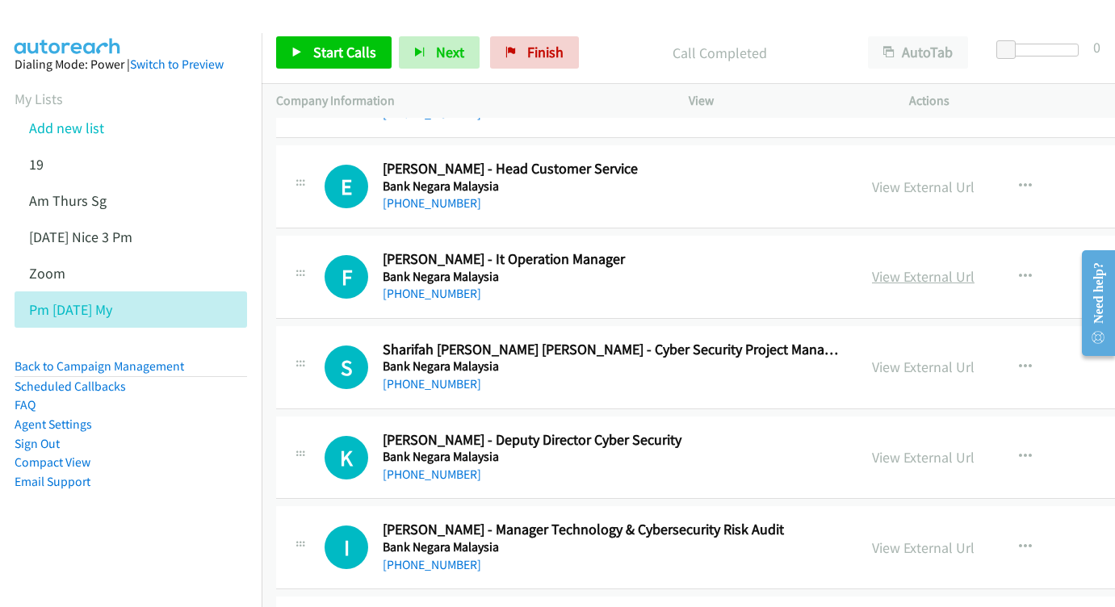
click at [872, 267] on link "View External Url" at bounding box center [923, 276] width 103 height 19
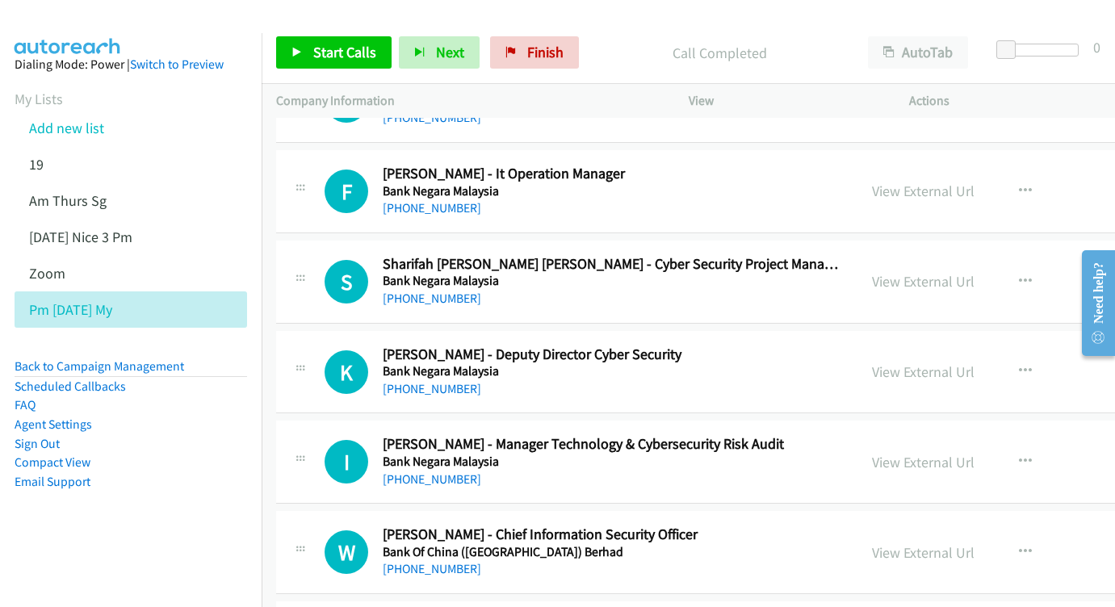
scroll to position [5079, 0]
click at [872, 271] on link "View External Url" at bounding box center [923, 280] width 103 height 19
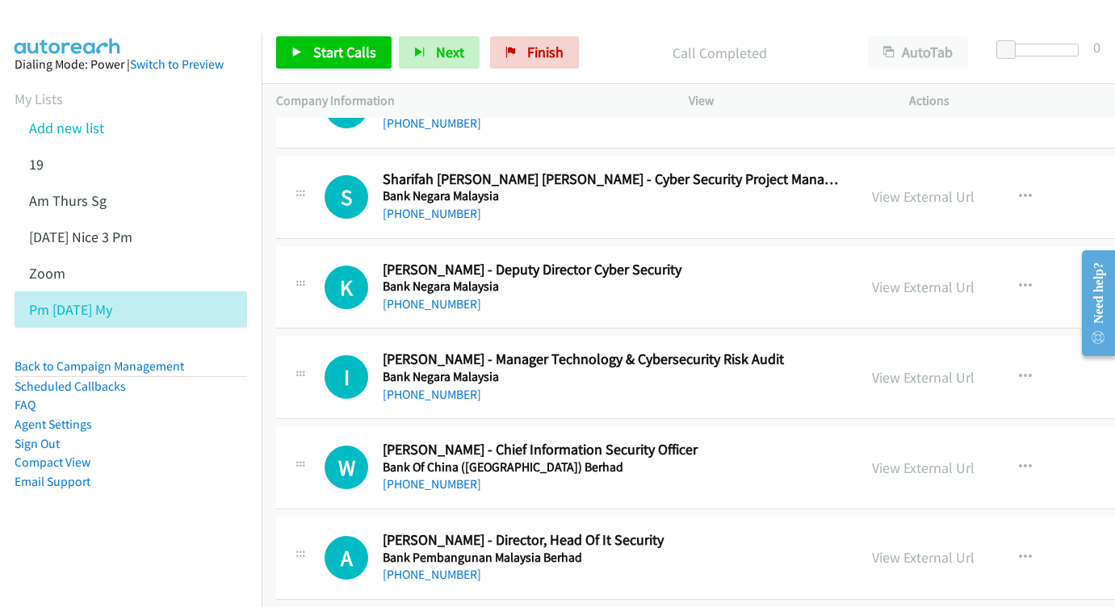
scroll to position [5163, 0]
click at [872, 277] on link "View External Url" at bounding box center [923, 286] width 103 height 19
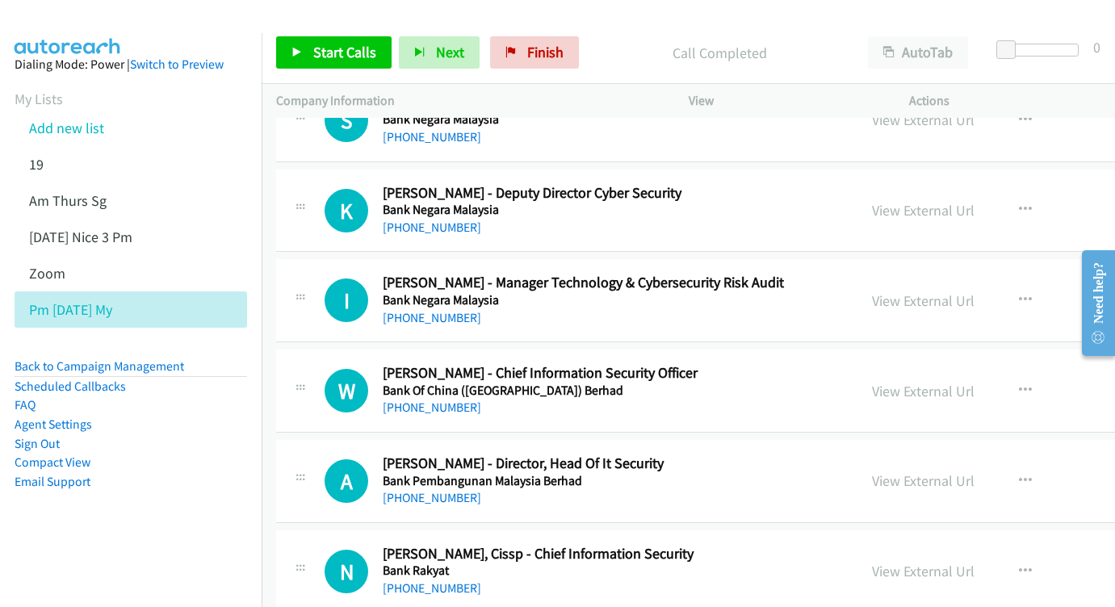
scroll to position [5246, 0]
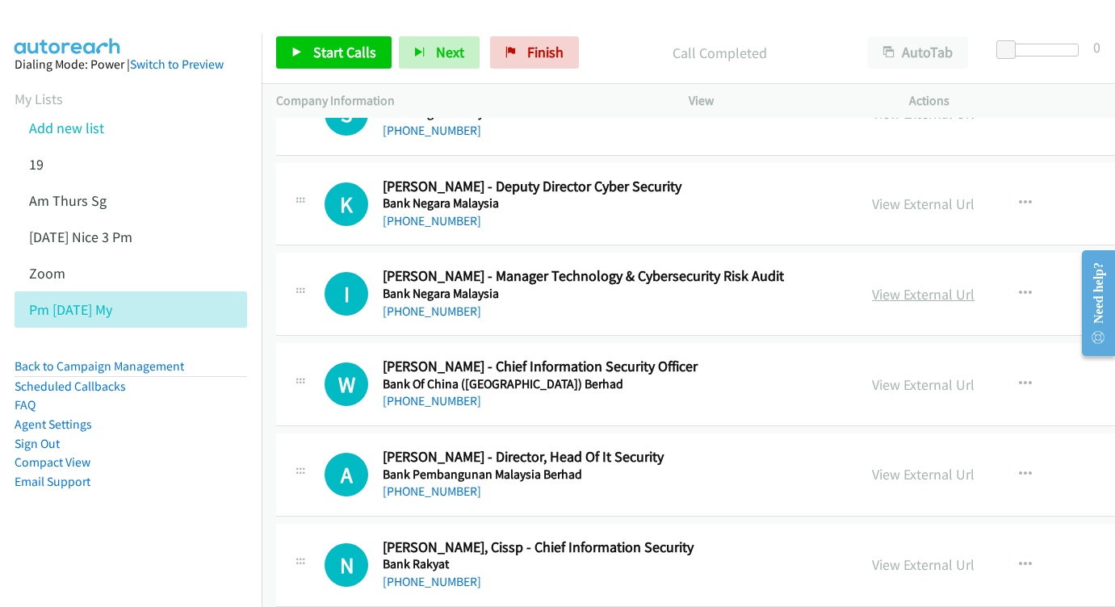
click at [872, 285] on link "View External Url" at bounding box center [923, 294] width 103 height 19
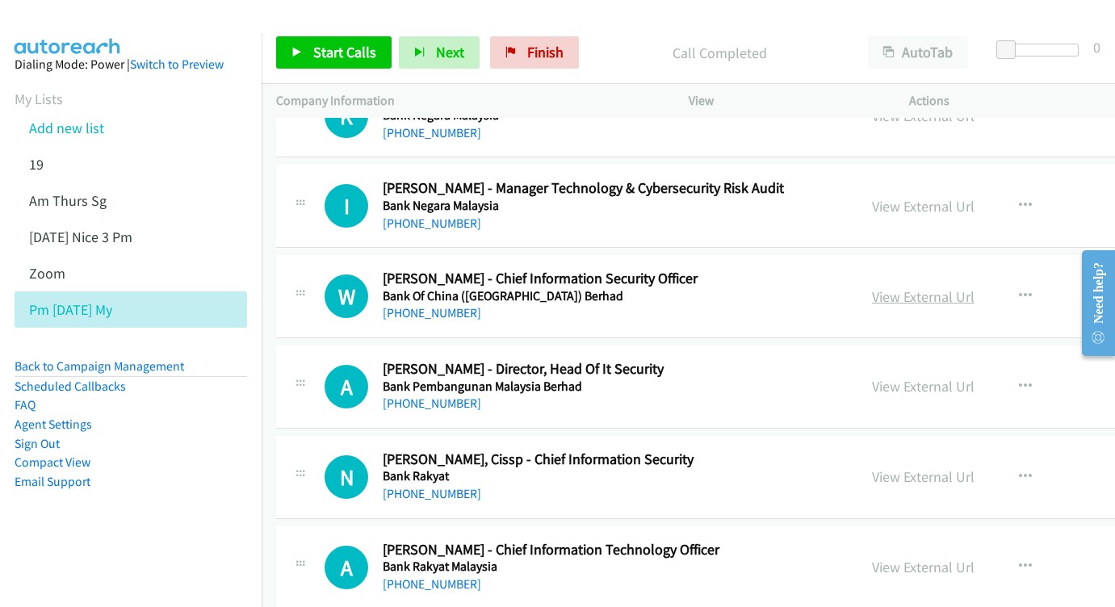
scroll to position [5334, 0]
click at [872, 287] on link "View External Url" at bounding box center [923, 296] width 103 height 19
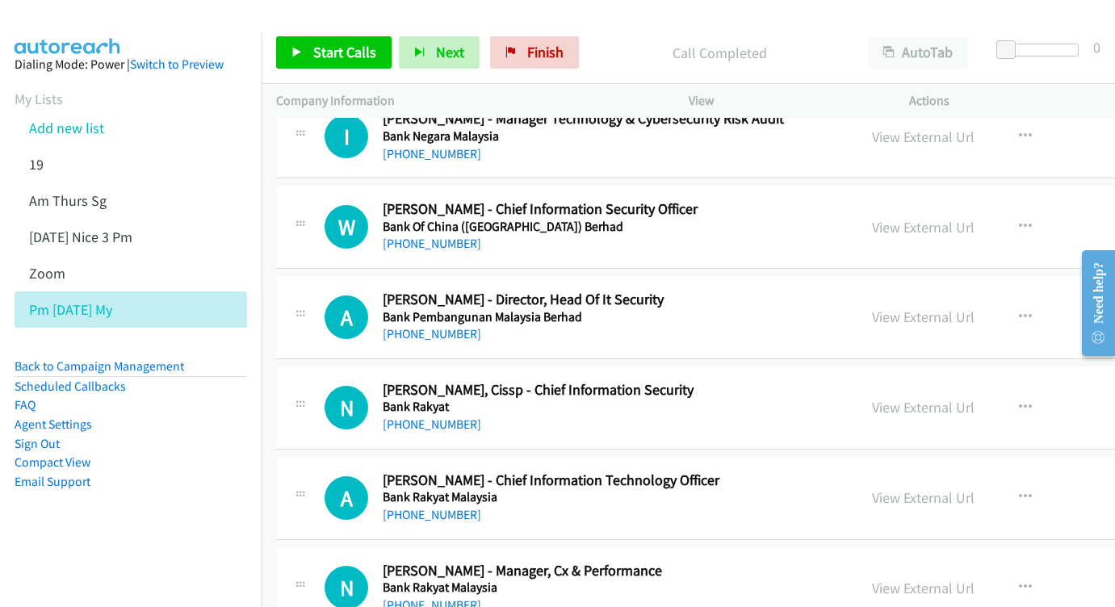
scroll to position [5433, 0]
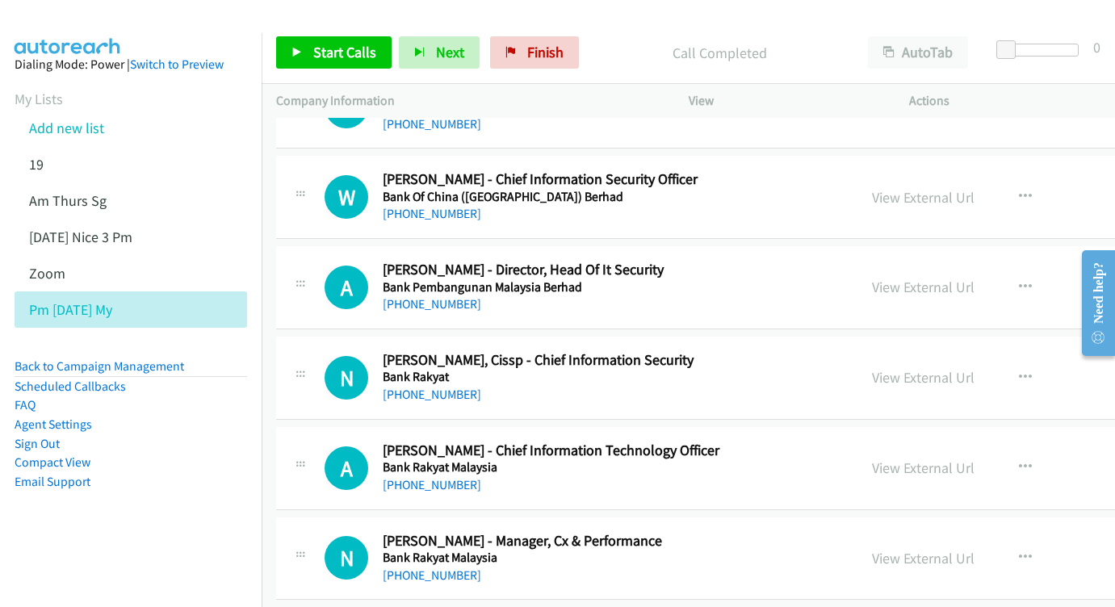
click at [942, 261] on div "View External Url View External Url Schedule/Manage Callback Start Calls Here R…" at bounding box center [1009, 287] width 305 height 53
click at [872, 278] on link "View External Url" at bounding box center [923, 287] width 103 height 19
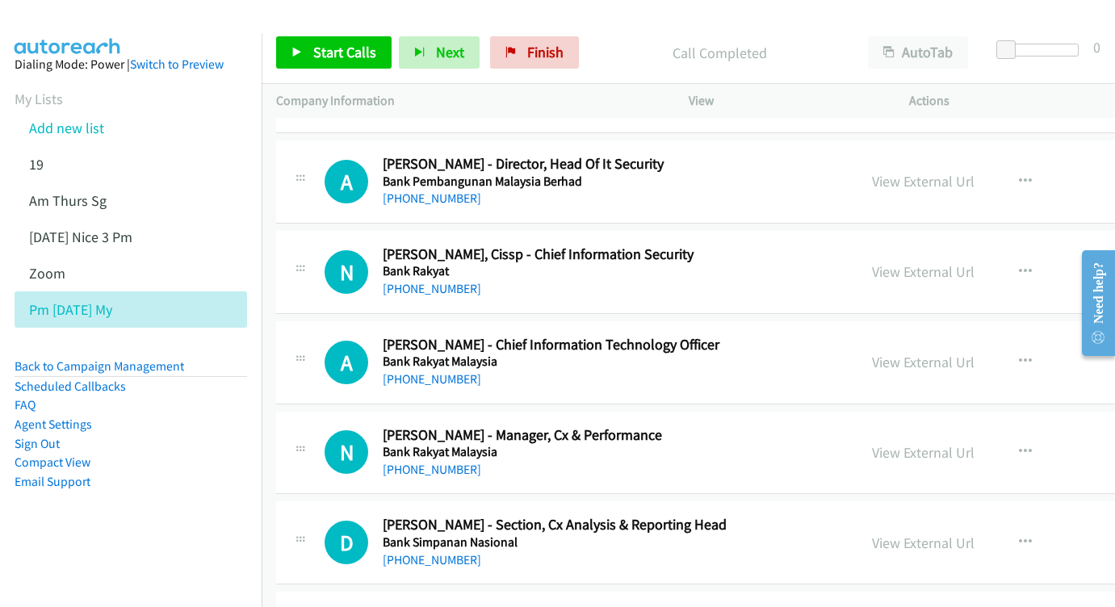
scroll to position [5539, 0]
click at [872, 262] on link "View External Url" at bounding box center [923, 271] width 103 height 19
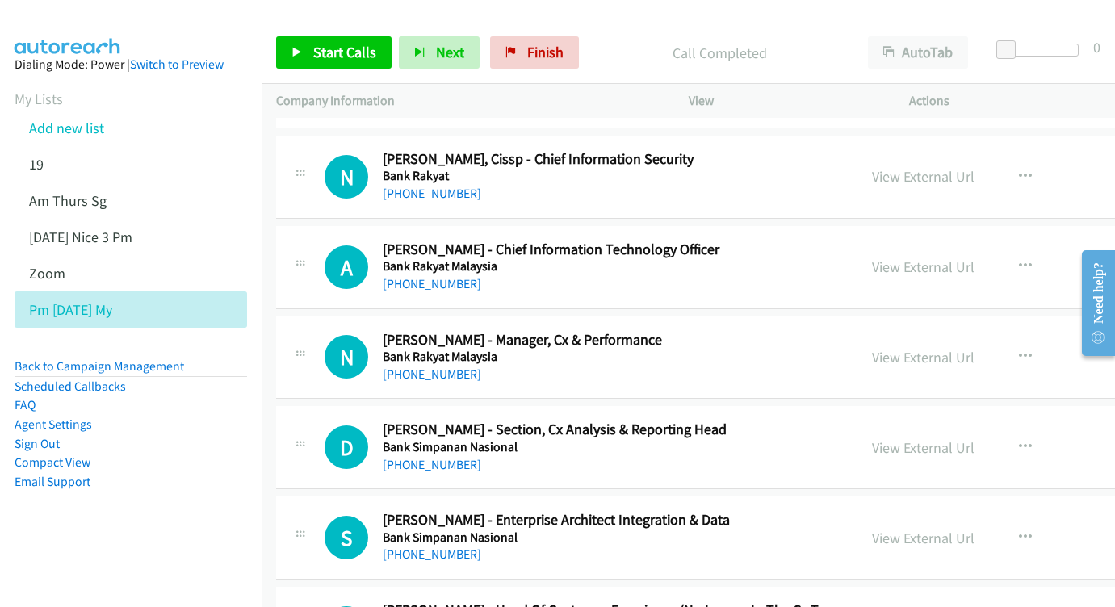
scroll to position [5633, 0]
click at [873, 241] on div "View External Url View External Url Schedule/Manage Callback Start Calls Here R…" at bounding box center [1009, 267] width 305 height 53
click at [872, 258] on link "View External Url" at bounding box center [923, 267] width 103 height 19
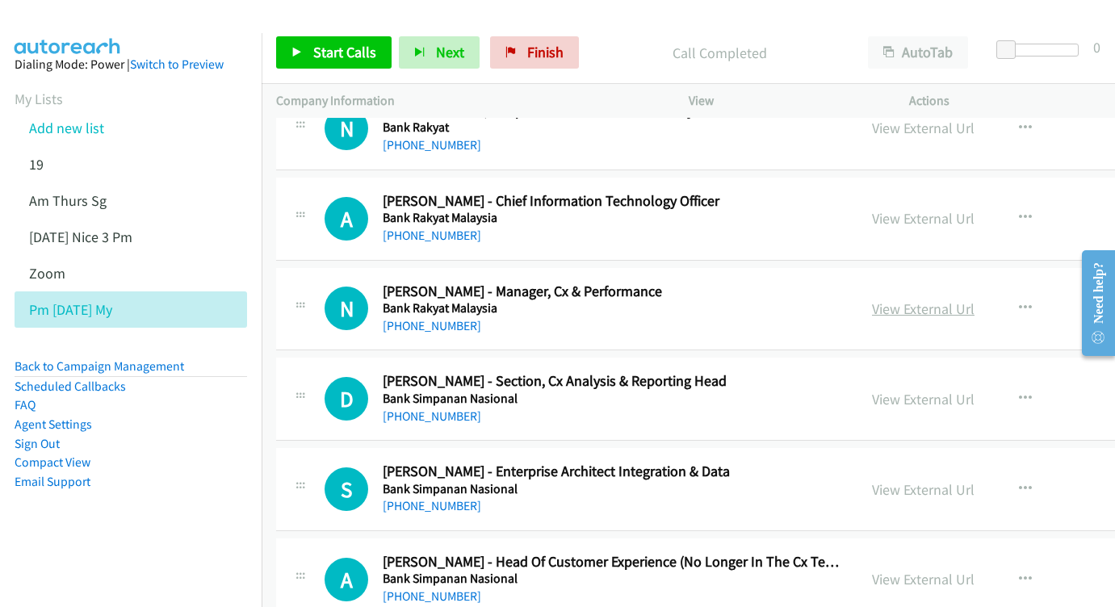
scroll to position [5694, 0]
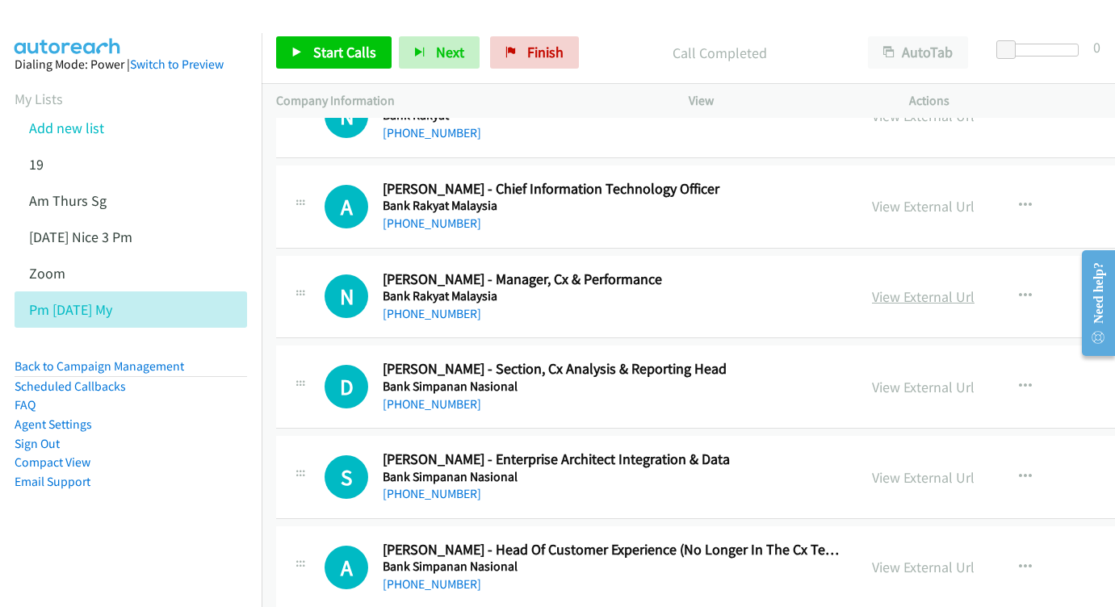
click at [876, 287] on link "View External Url" at bounding box center [923, 296] width 103 height 19
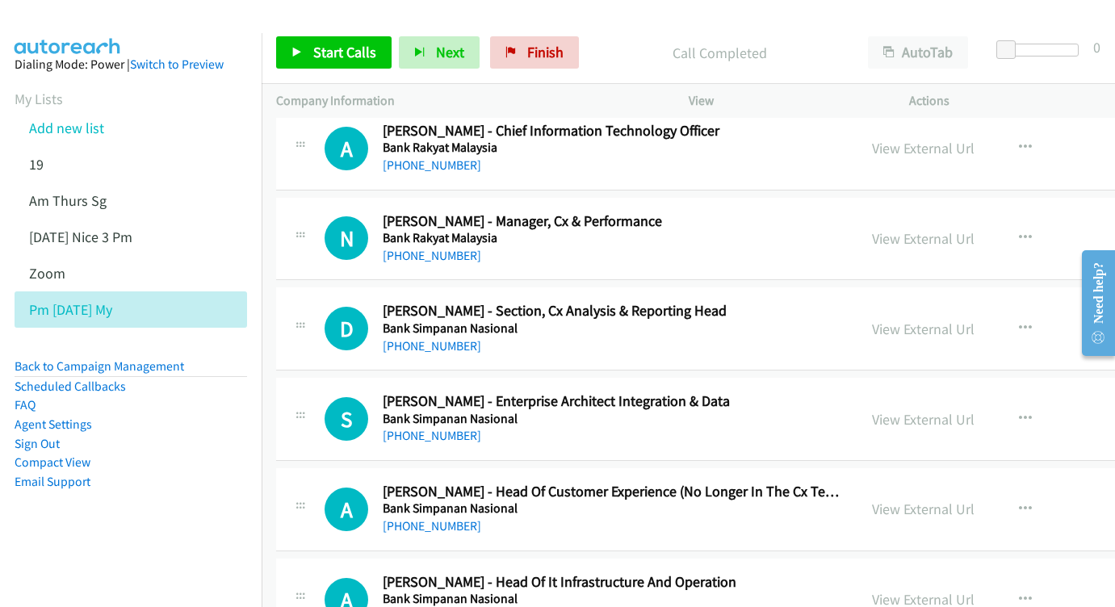
scroll to position [5783, 0]
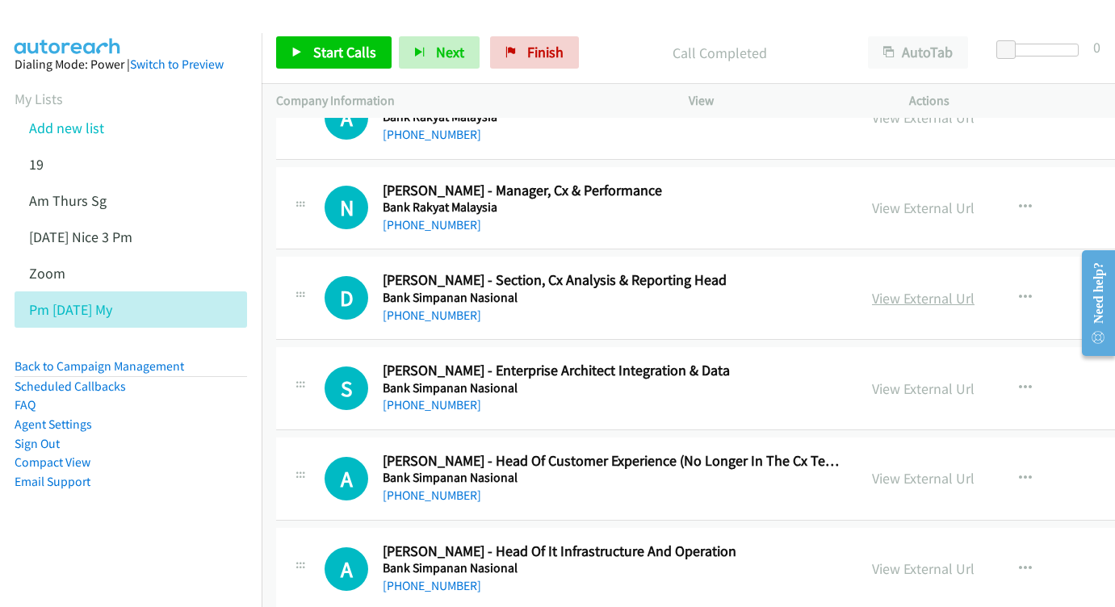
click at [891, 289] on link "View External Url" at bounding box center [923, 298] width 103 height 19
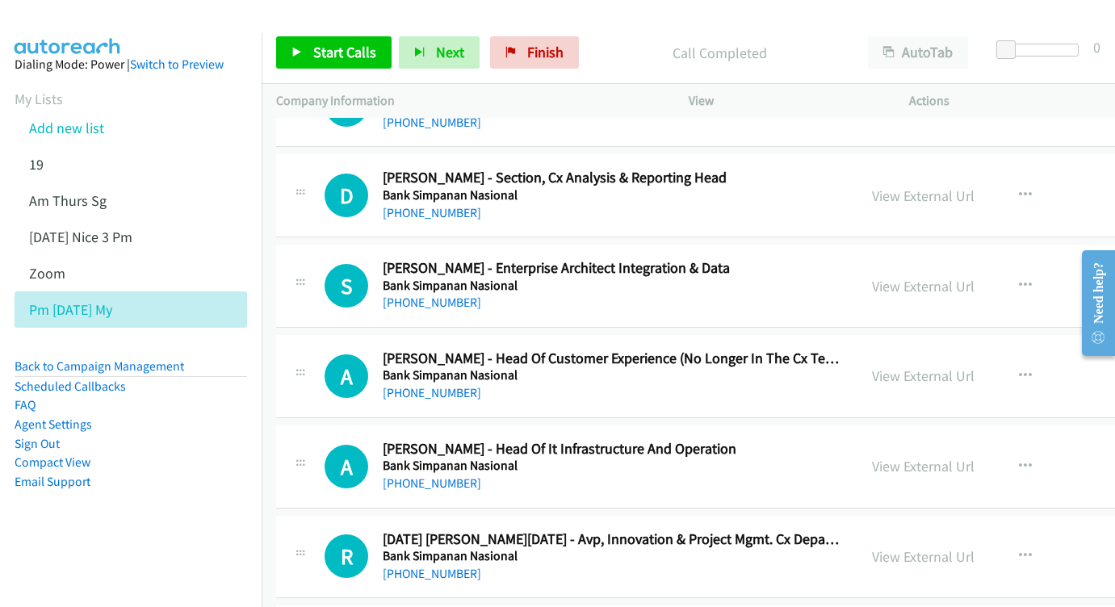
scroll to position [5887, 0]
click at [872, 276] on link "View External Url" at bounding box center [923, 285] width 103 height 19
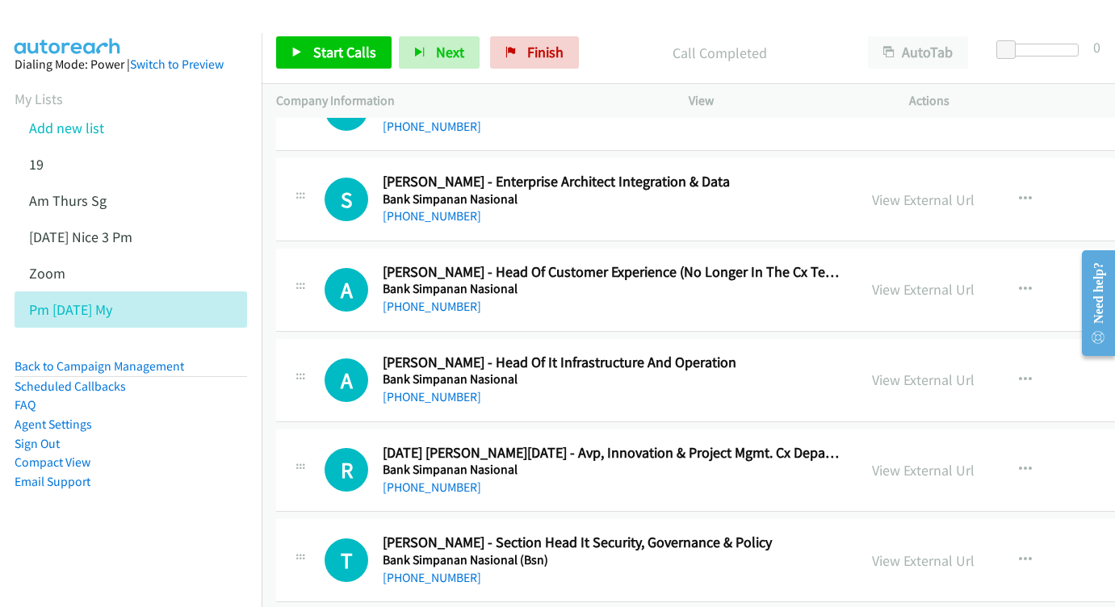
scroll to position [5972, 0]
click at [895, 280] on link "View External Url" at bounding box center [923, 289] width 103 height 19
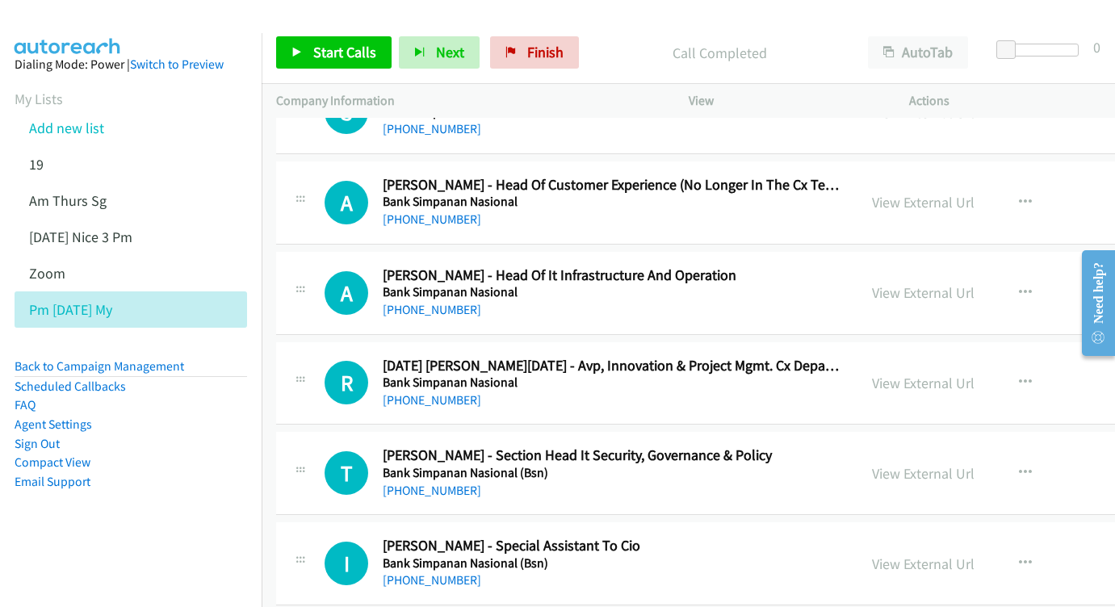
scroll to position [6059, 0]
click at [887, 283] on link "View External Url" at bounding box center [923, 292] width 103 height 19
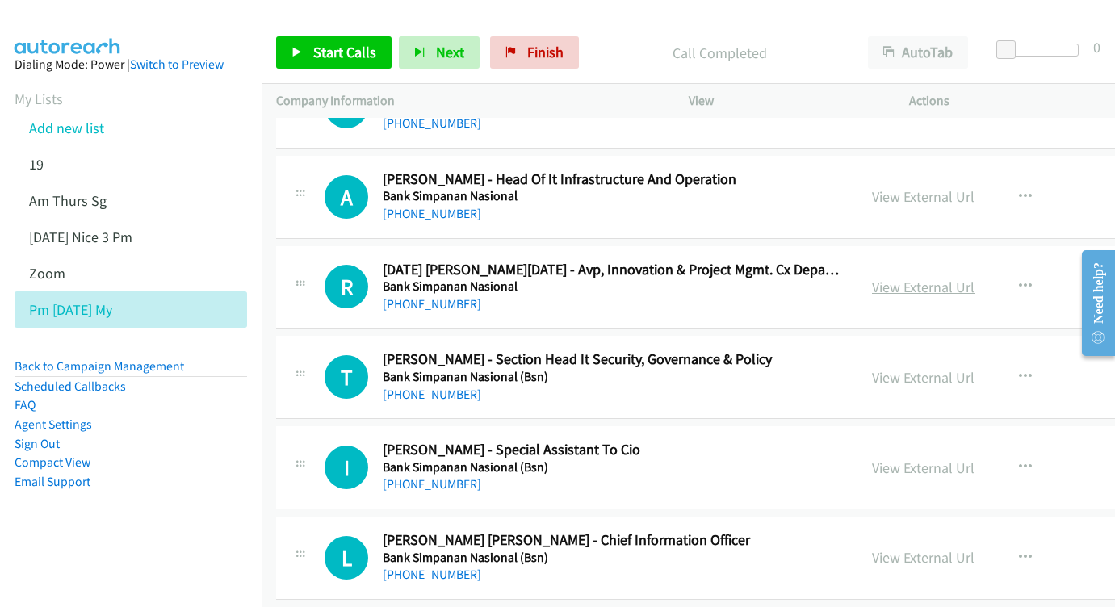
click at [878, 278] on link "View External Url" at bounding box center [923, 287] width 103 height 19
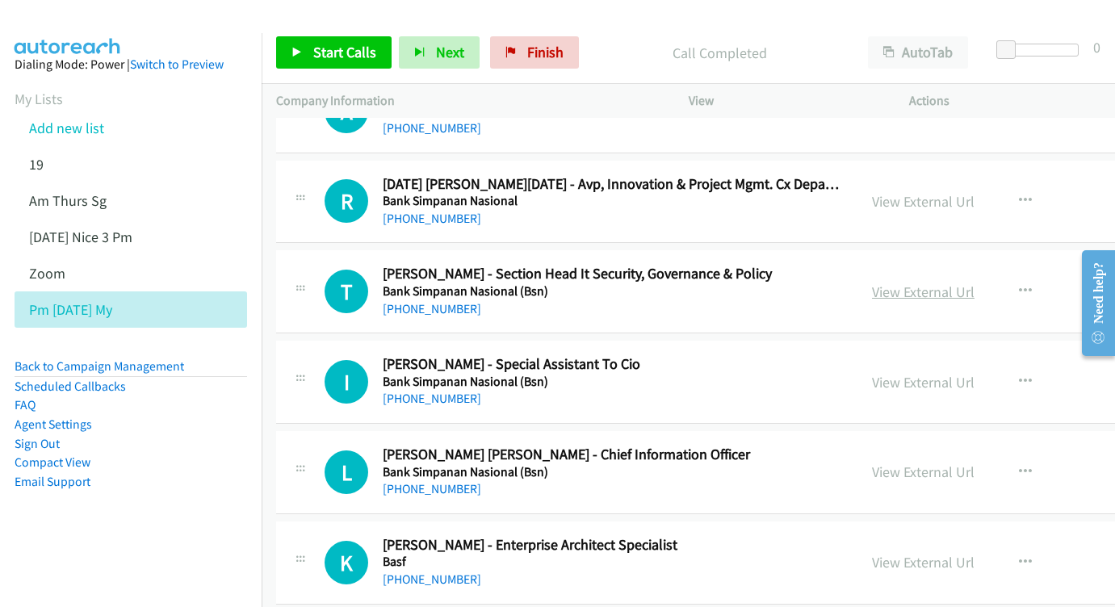
scroll to position [6241, 0]
click at [872, 283] on link "View External Url" at bounding box center [923, 292] width 103 height 19
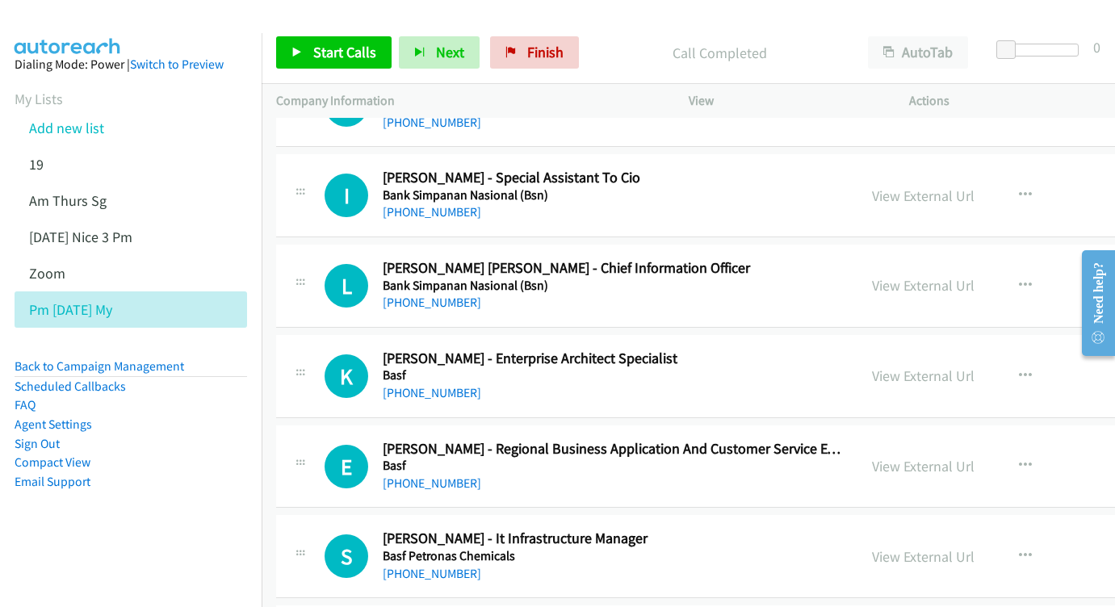
scroll to position [6428, 0]
click at [874, 275] on link "View External Url" at bounding box center [923, 284] width 103 height 19
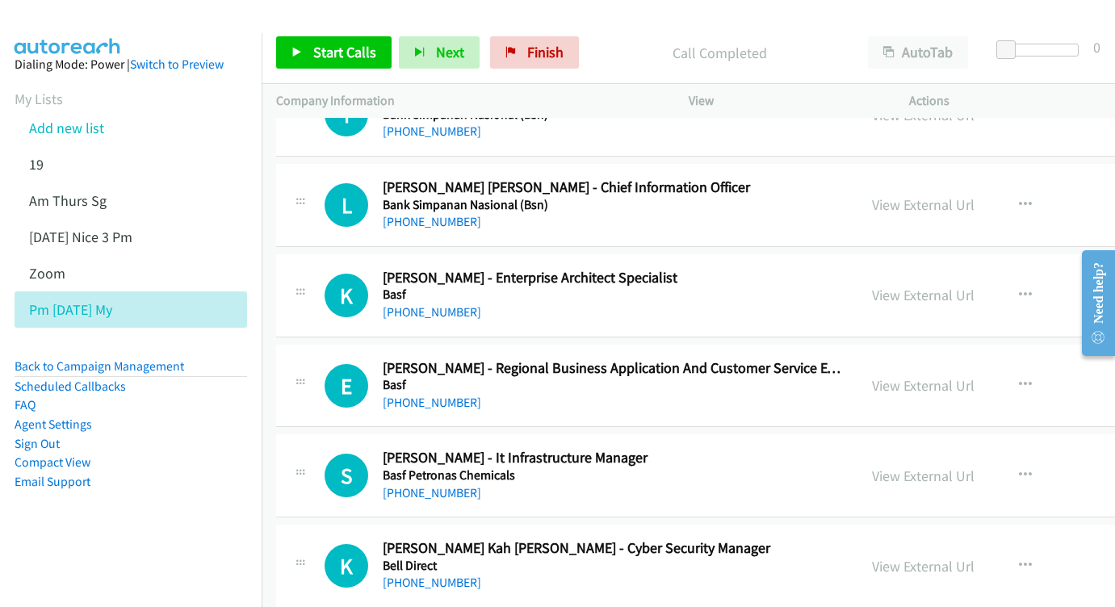
scroll to position [6531, 0]
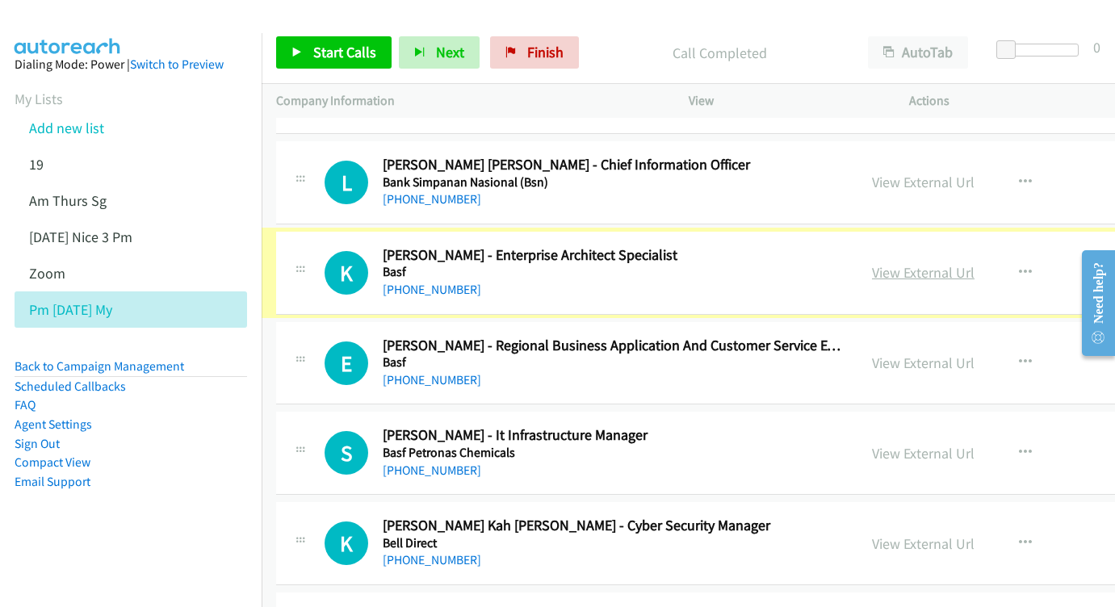
click at [872, 263] on link "View External Url" at bounding box center [923, 272] width 103 height 19
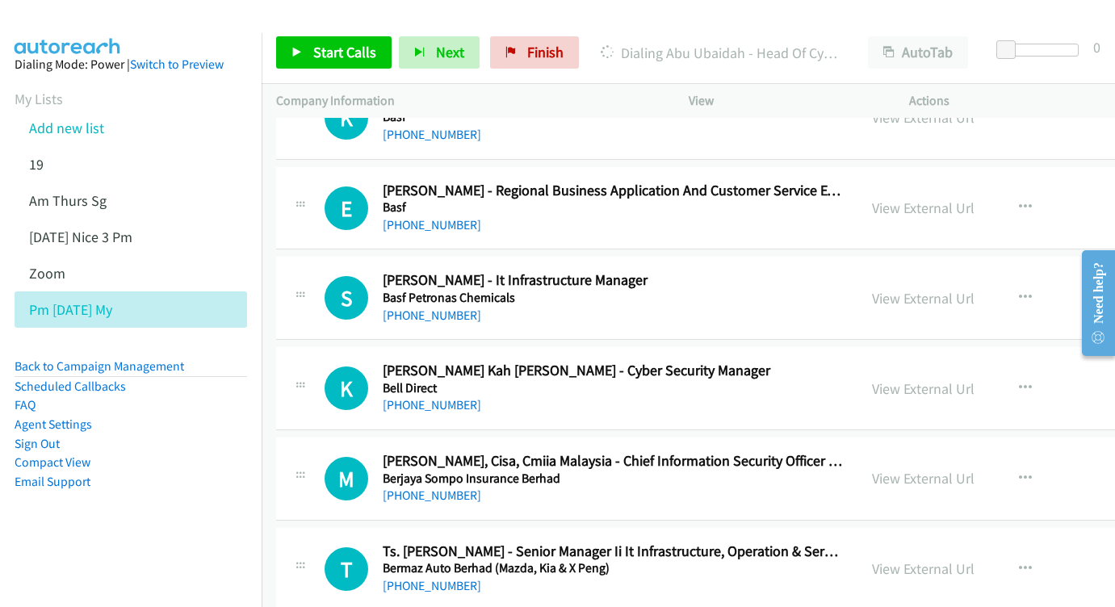
scroll to position [6689, 0]
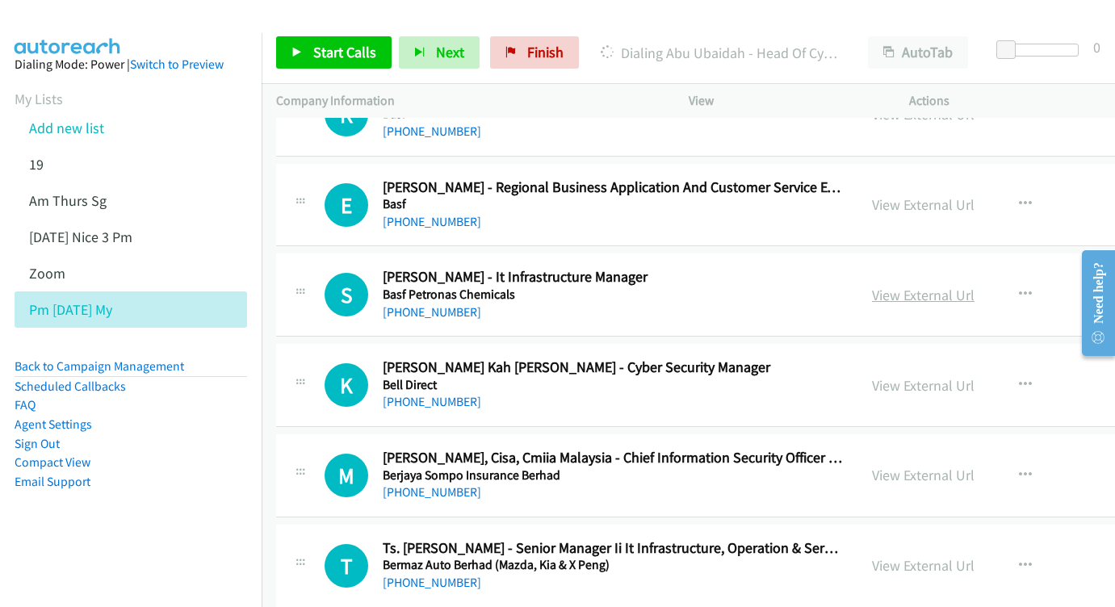
click at [872, 286] on link "View External Url" at bounding box center [923, 295] width 103 height 19
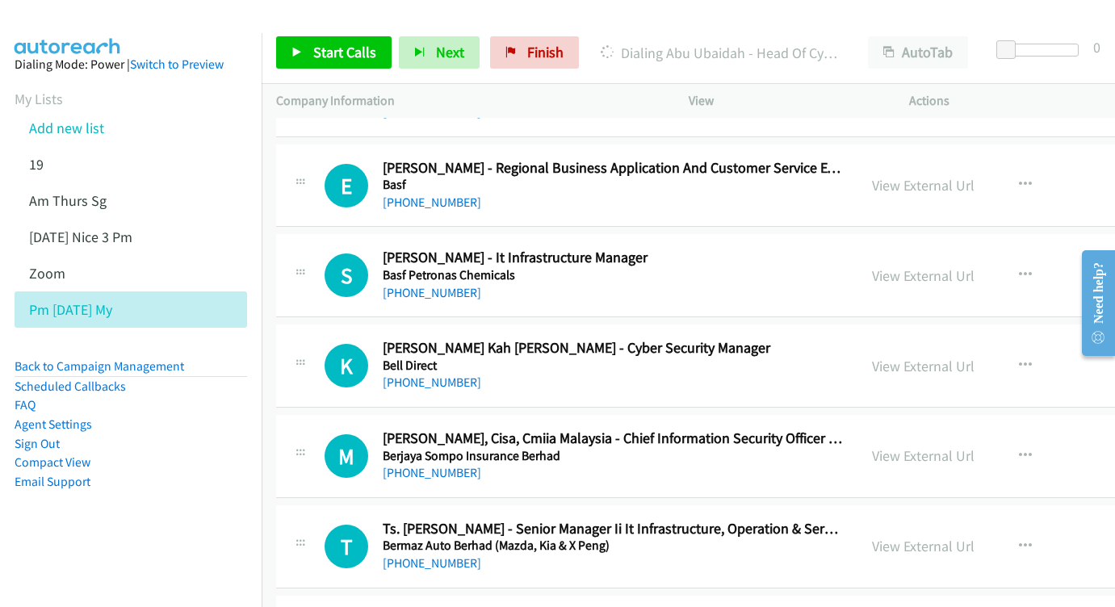
scroll to position [6768, 0]
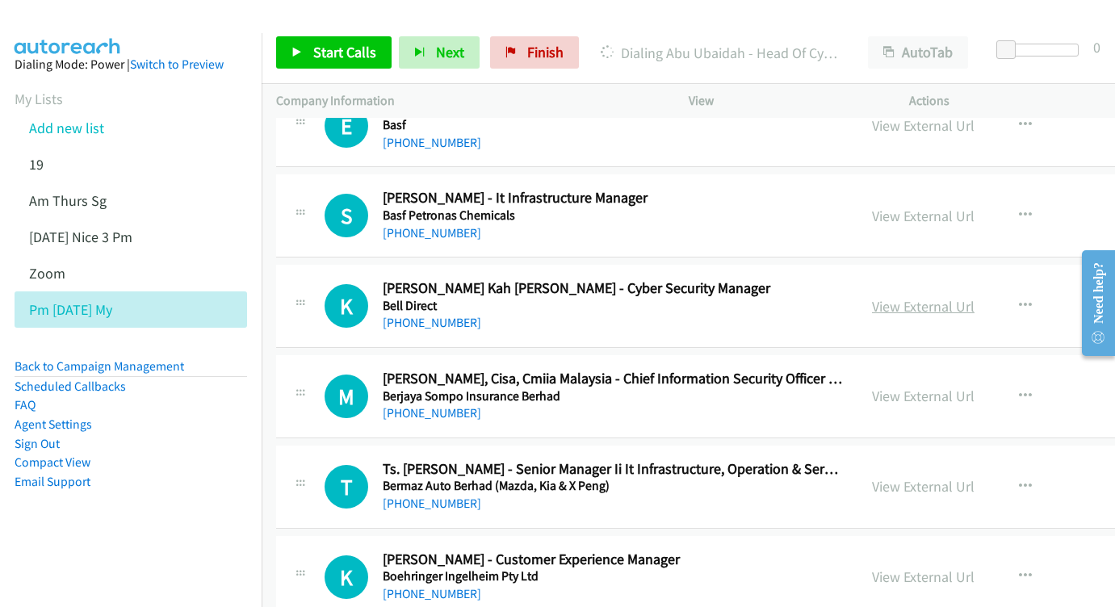
click at [872, 297] on link "View External Url" at bounding box center [923, 306] width 103 height 19
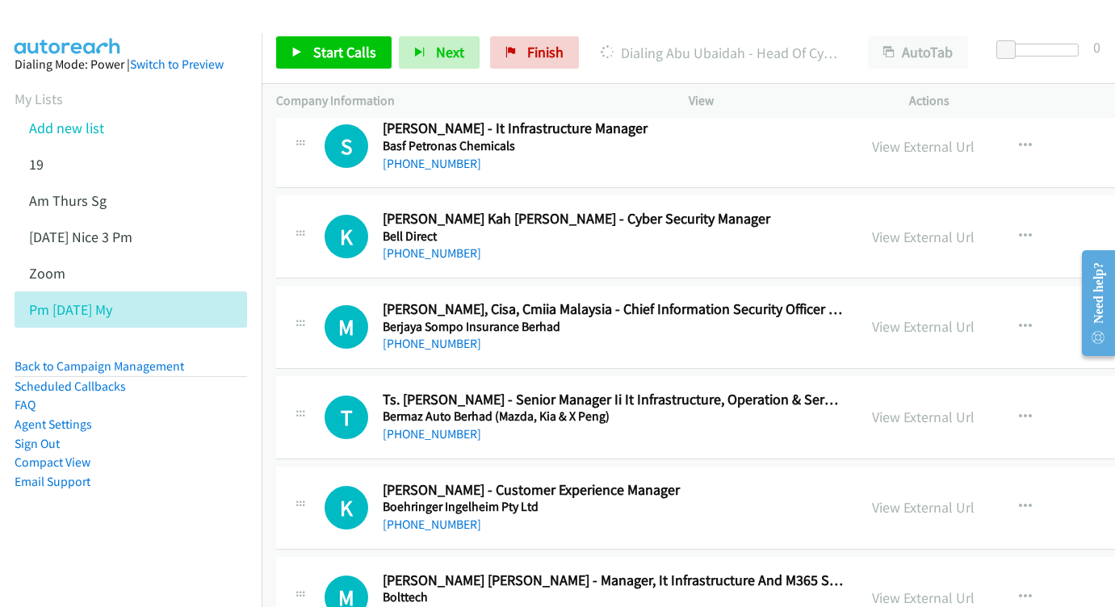
scroll to position [6844, 0]
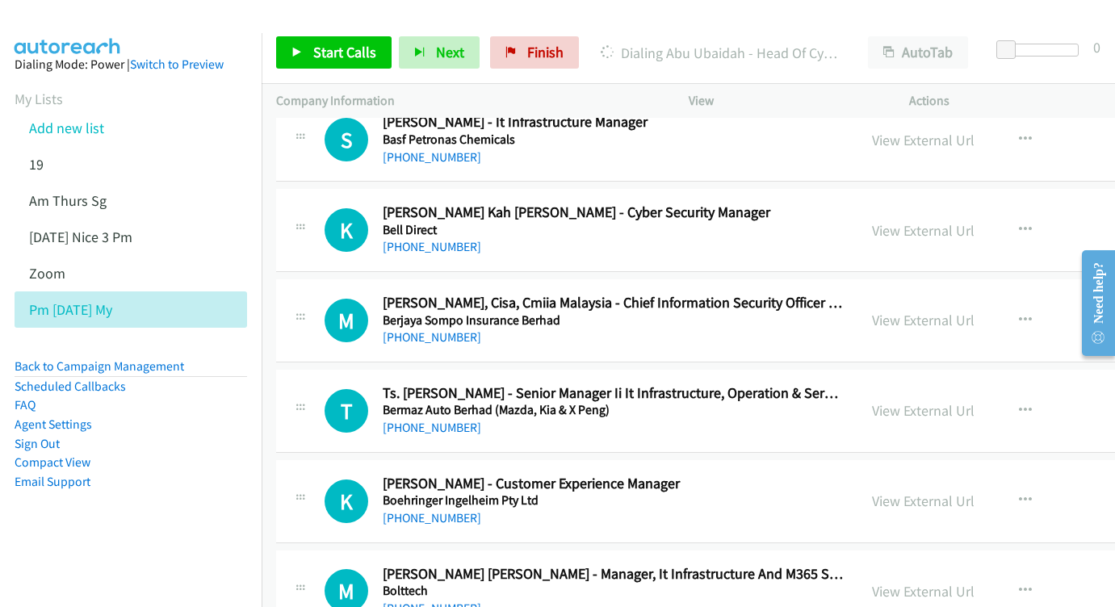
click at [857, 294] on div "View External Url View External Url Schedule/Manage Callback Start Calls Here R…" at bounding box center [1009, 320] width 305 height 53
click at [872, 311] on link "View External Url" at bounding box center [923, 320] width 103 height 19
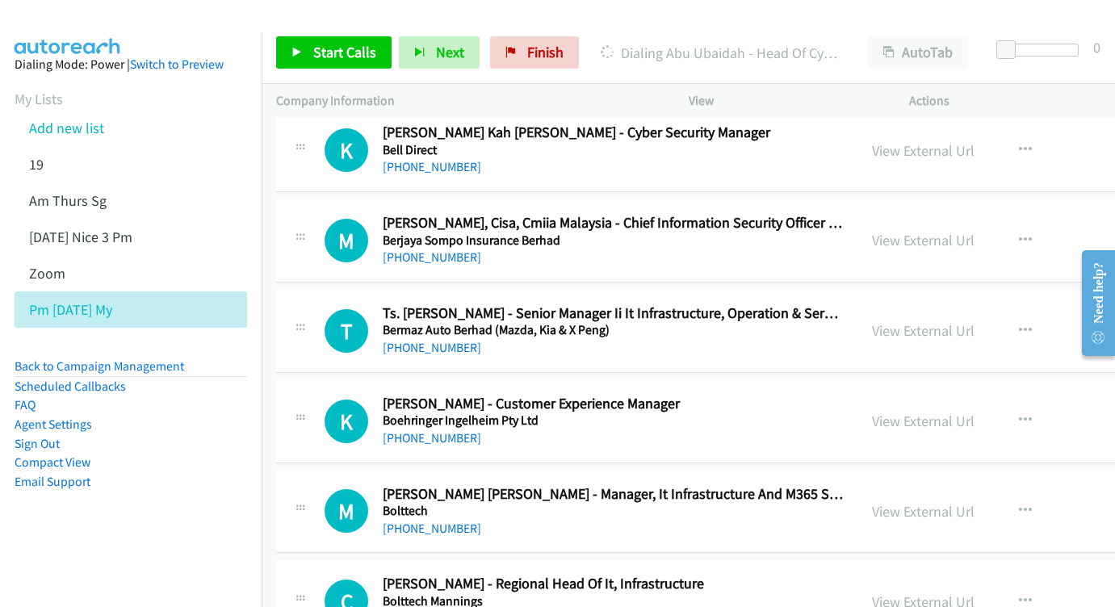
scroll to position [6952, 0]
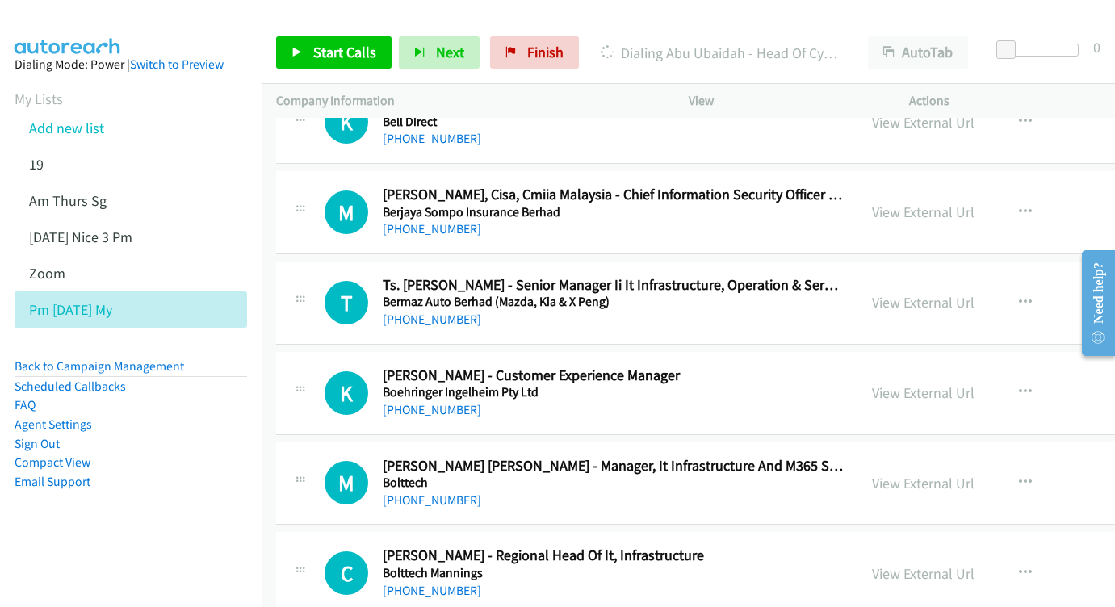
click at [902, 291] on div "View External Url" at bounding box center [923, 302] width 103 height 22
click at [883, 293] on link "View External Url" at bounding box center [923, 302] width 103 height 19
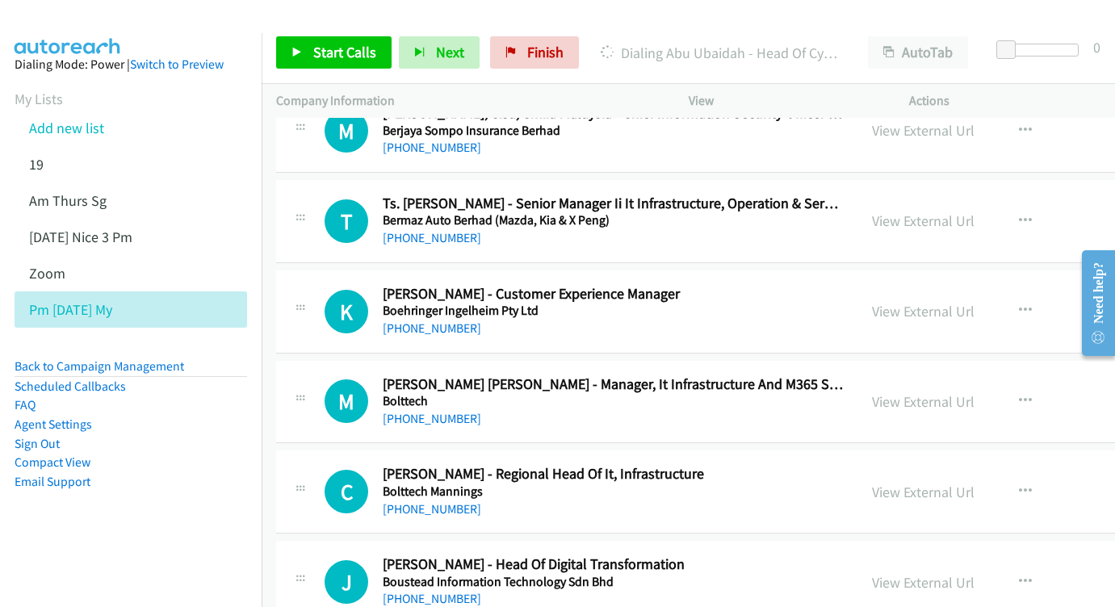
scroll to position [7058, 0]
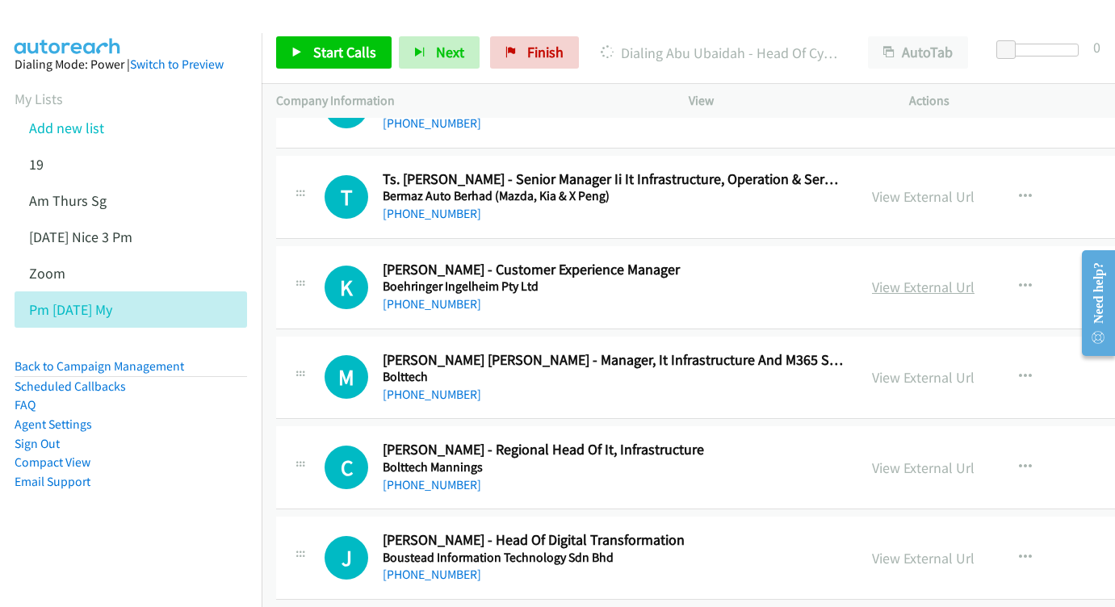
click at [872, 278] on link "View External Url" at bounding box center [923, 287] width 103 height 19
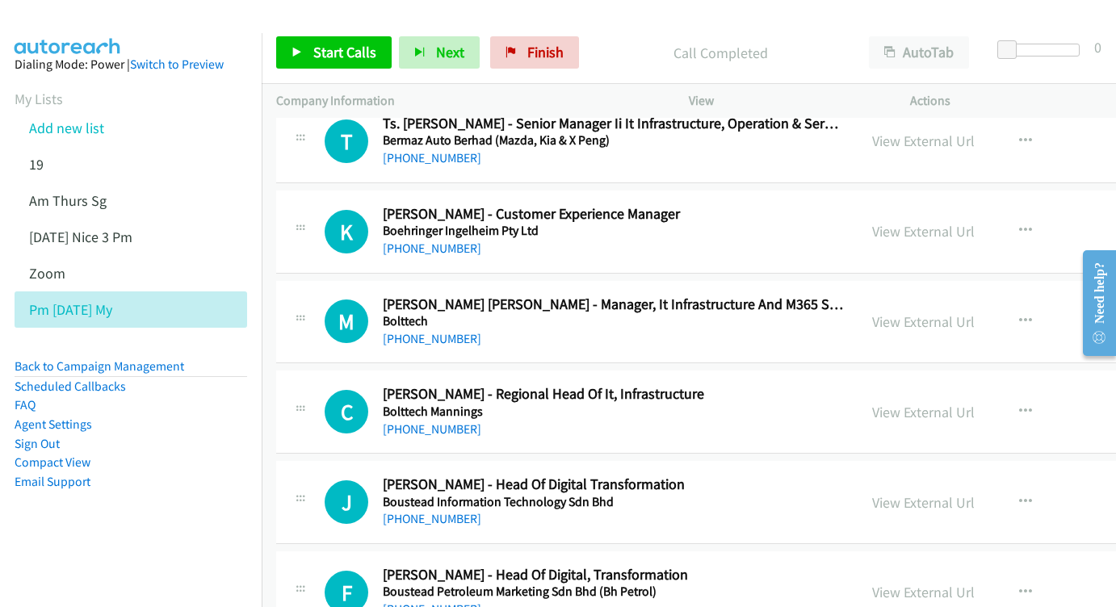
scroll to position [7117, 0]
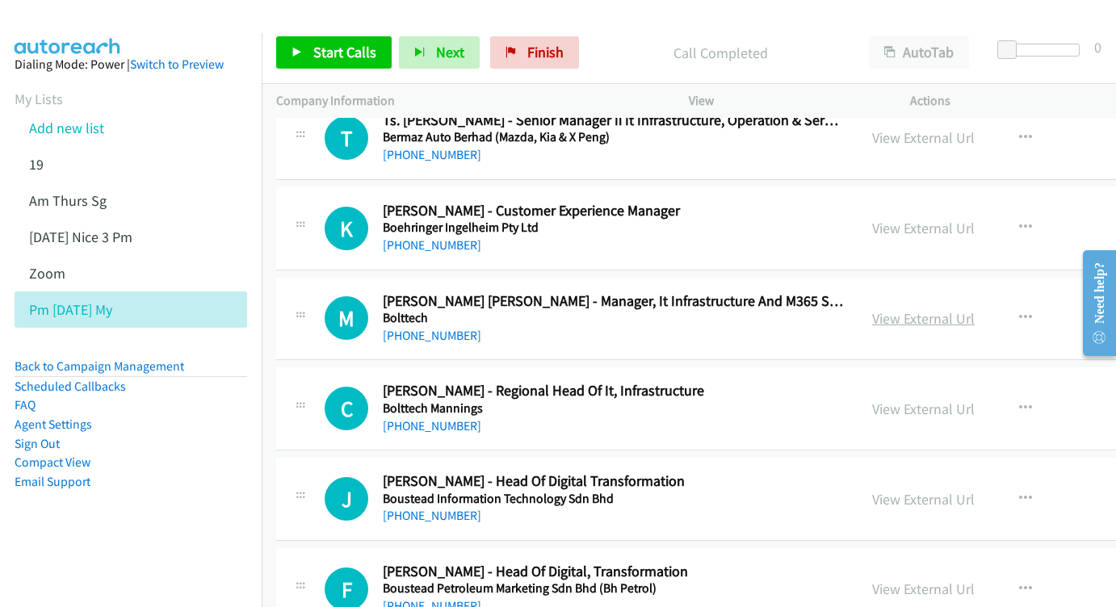
click at [881, 309] on link "View External Url" at bounding box center [923, 318] width 103 height 19
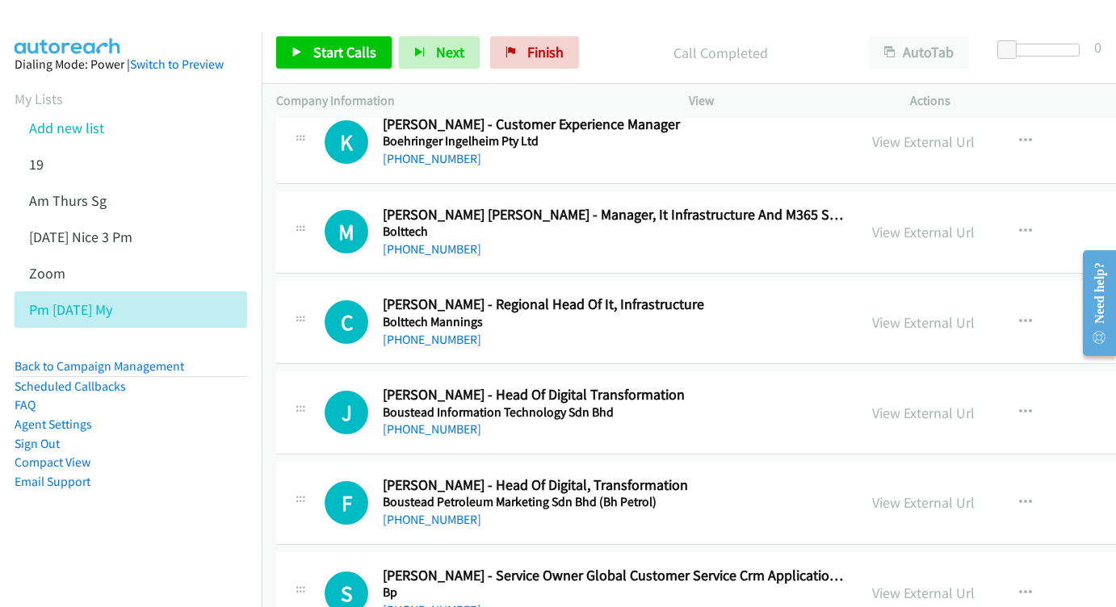
scroll to position [7246, 0]
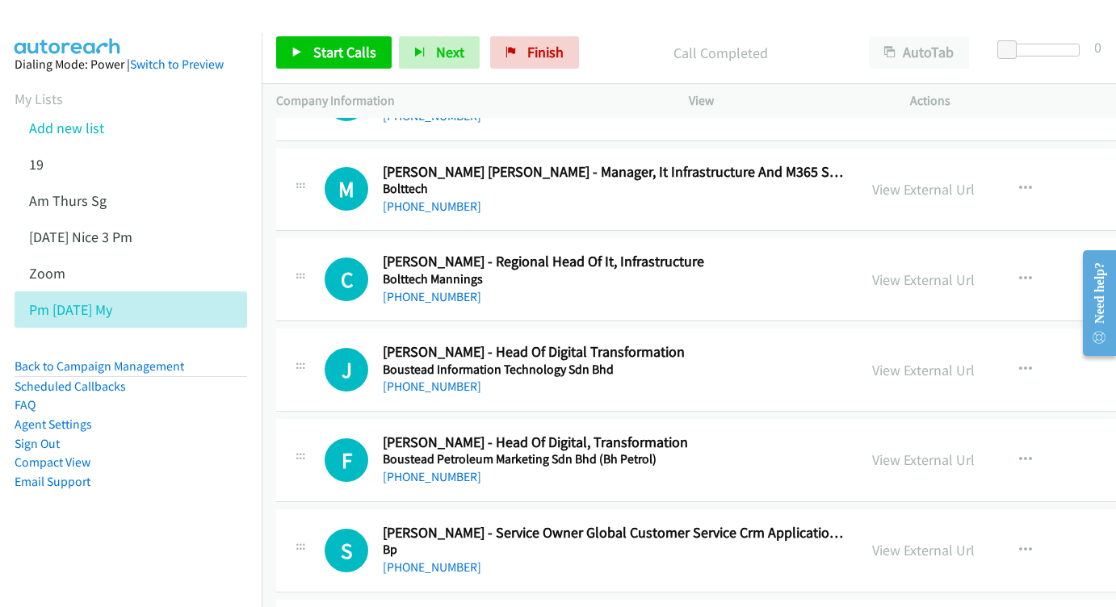
click at [857, 253] on div "View External Url View External Url Schedule/Manage Callback Start Calls Here R…" at bounding box center [1009, 279] width 305 height 53
click at [872, 270] on link "View External Url" at bounding box center [923, 279] width 103 height 19
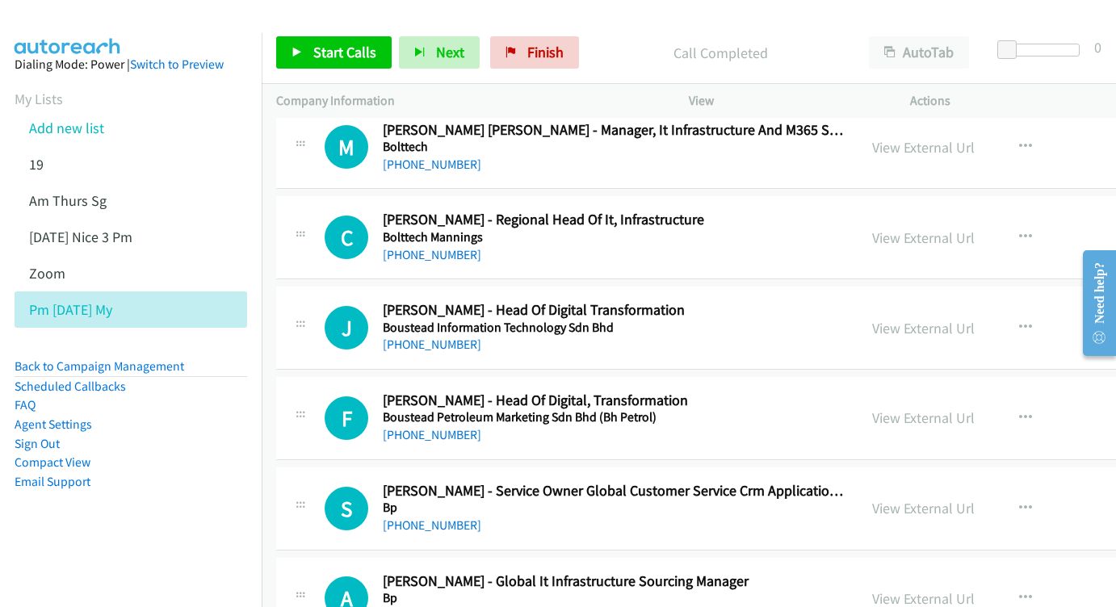
scroll to position [7291, 0]
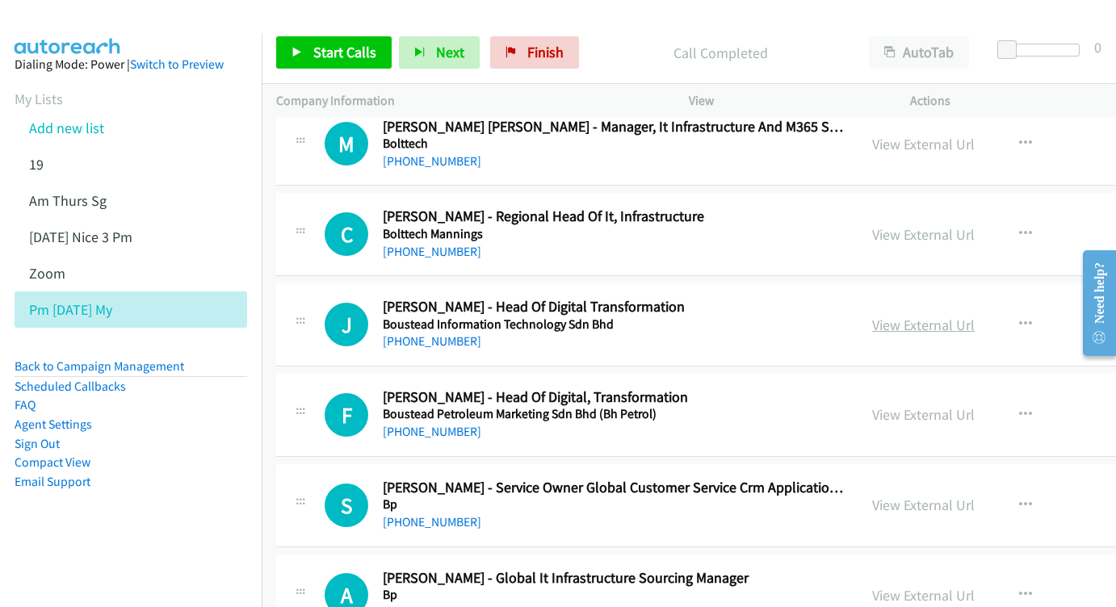
click at [873, 316] on link "View External Url" at bounding box center [923, 325] width 103 height 19
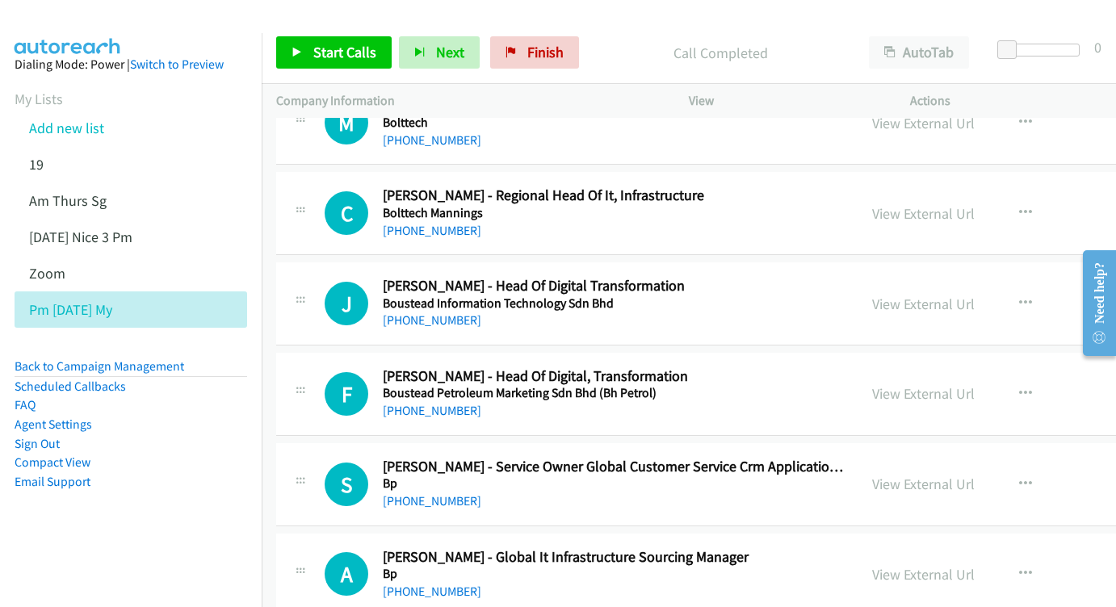
scroll to position [7374, 0]
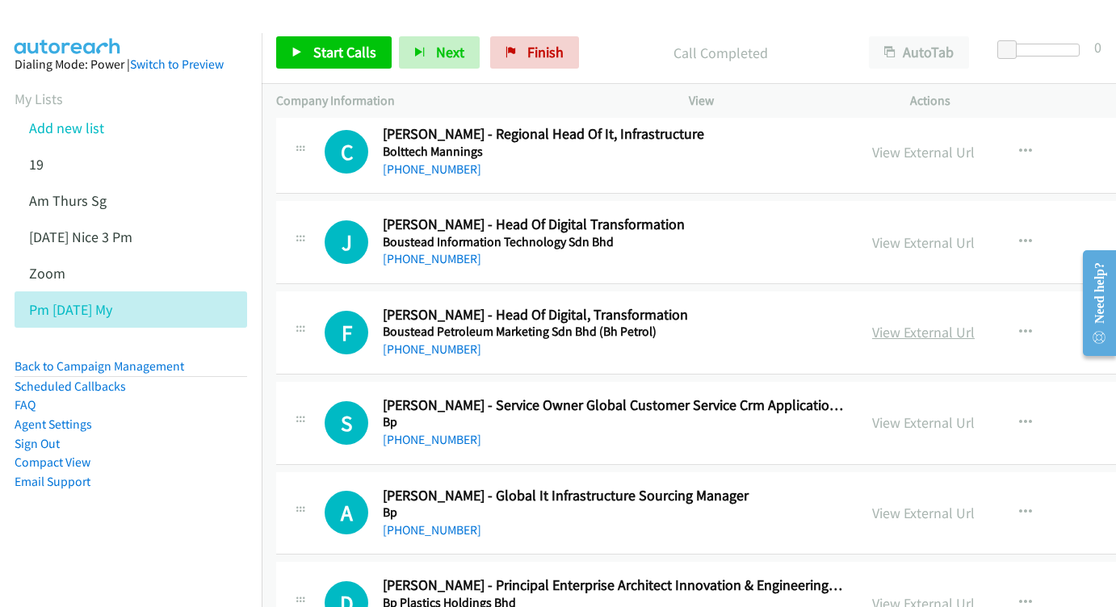
click at [872, 323] on link "View External Url" at bounding box center [923, 332] width 103 height 19
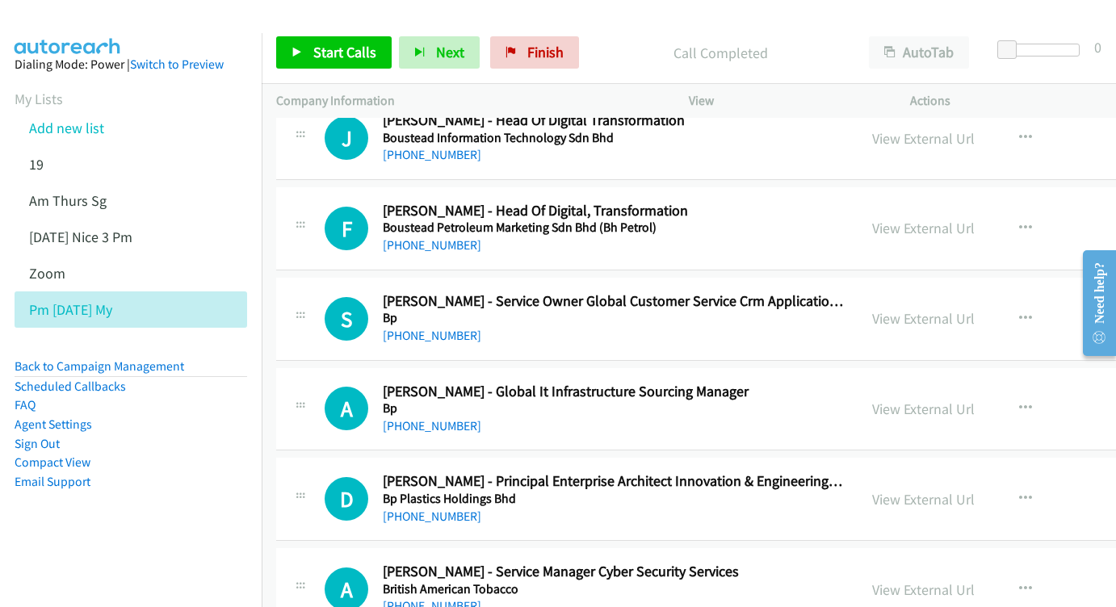
scroll to position [7481, 0]
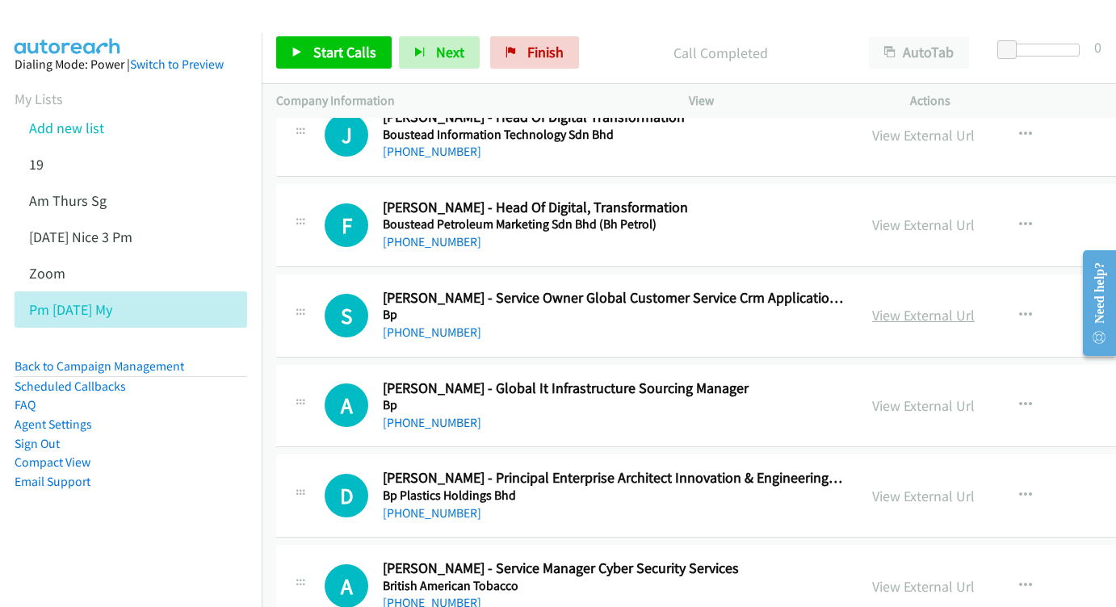
click at [872, 306] on link "View External Url" at bounding box center [923, 315] width 103 height 19
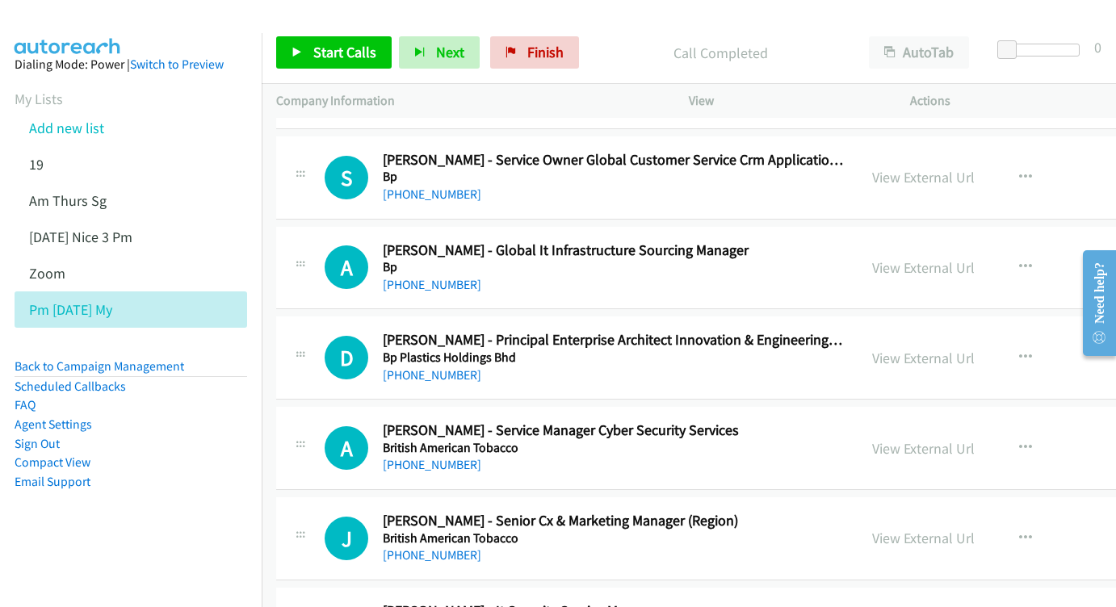
scroll to position [7616, 0]
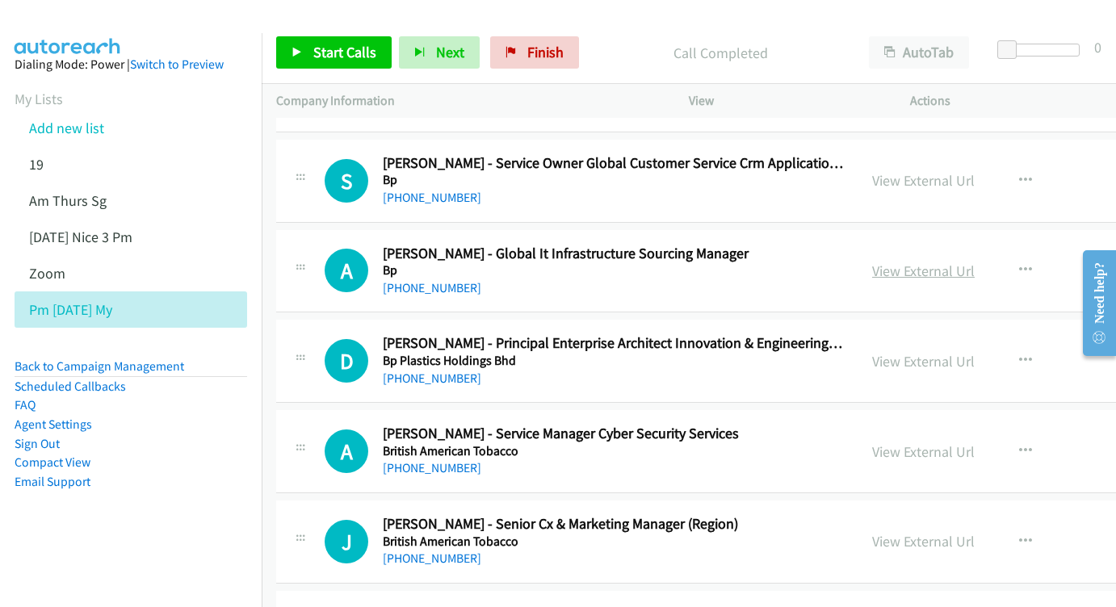
click at [872, 262] on link "View External Url" at bounding box center [923, 271] width 103 height 19
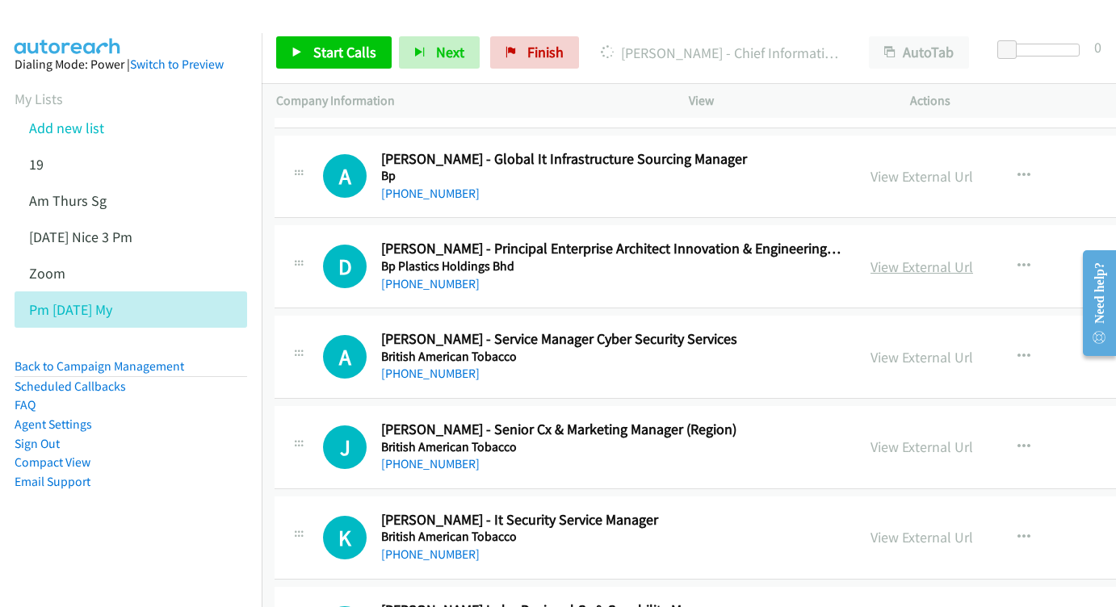
click at [885, 258] on link "View External Url" at bounding box center [921, 267] width 103 height 19
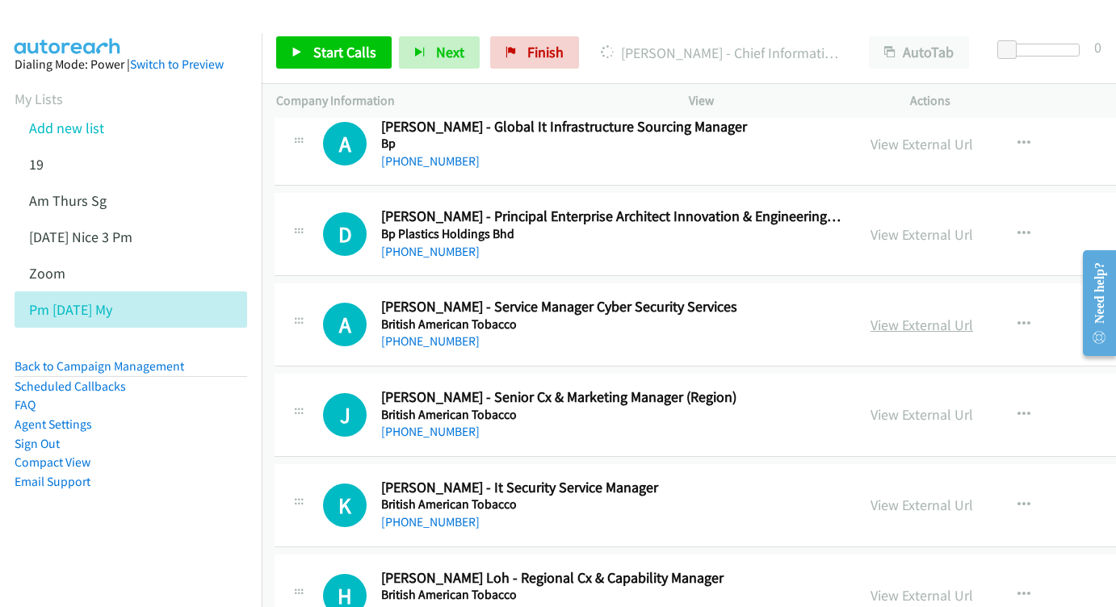
scroll to position [7759, 2]
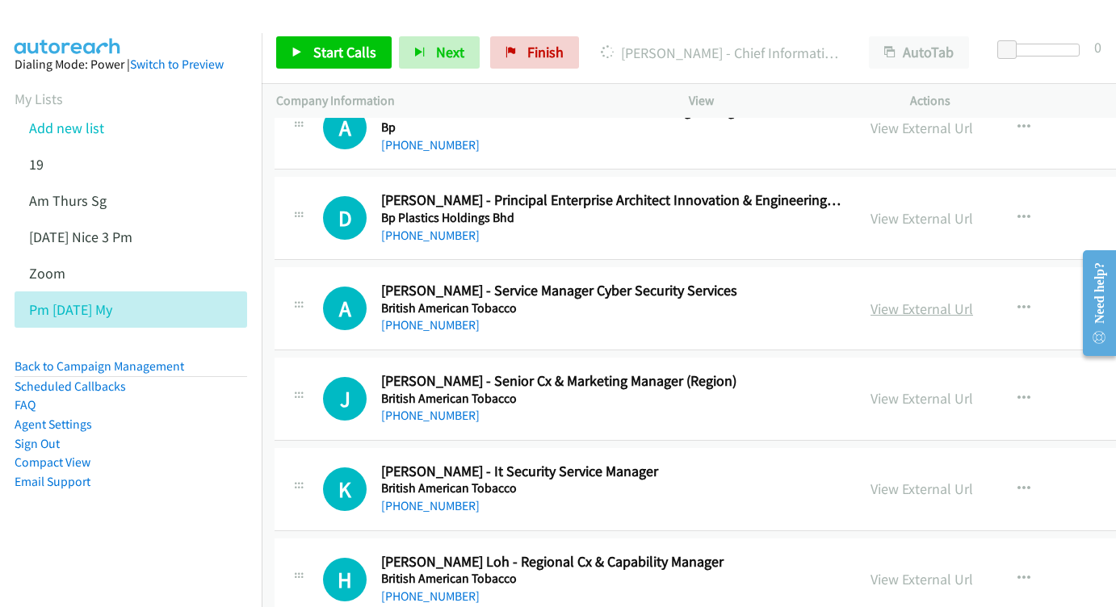
click at [870, 299] on link "View External Url" at bounding box center [921, 308] width 103 height 19
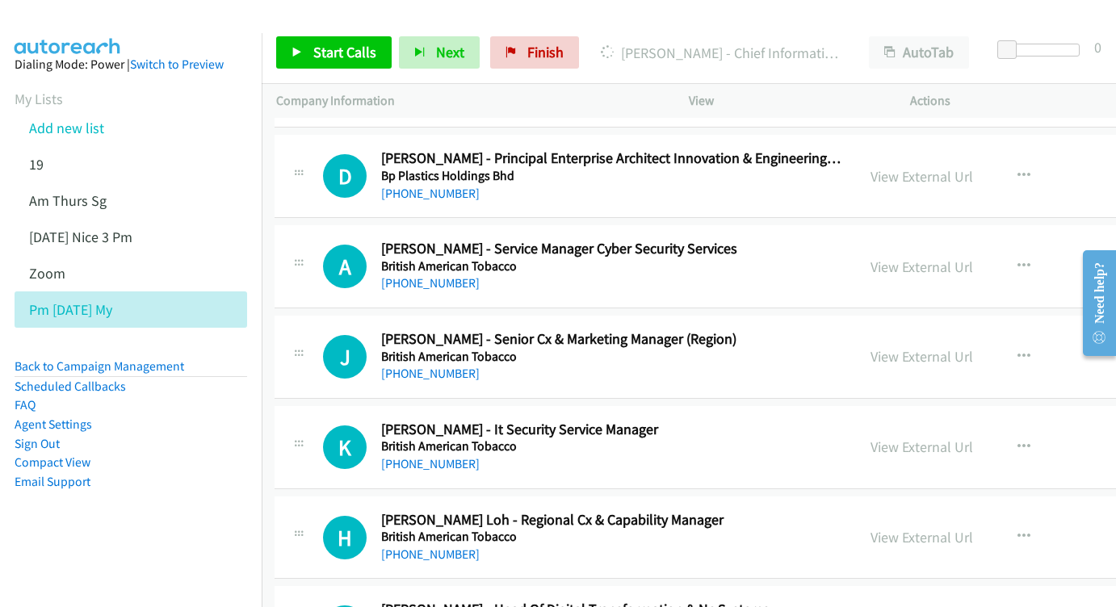
scroll to position [7817, 2]
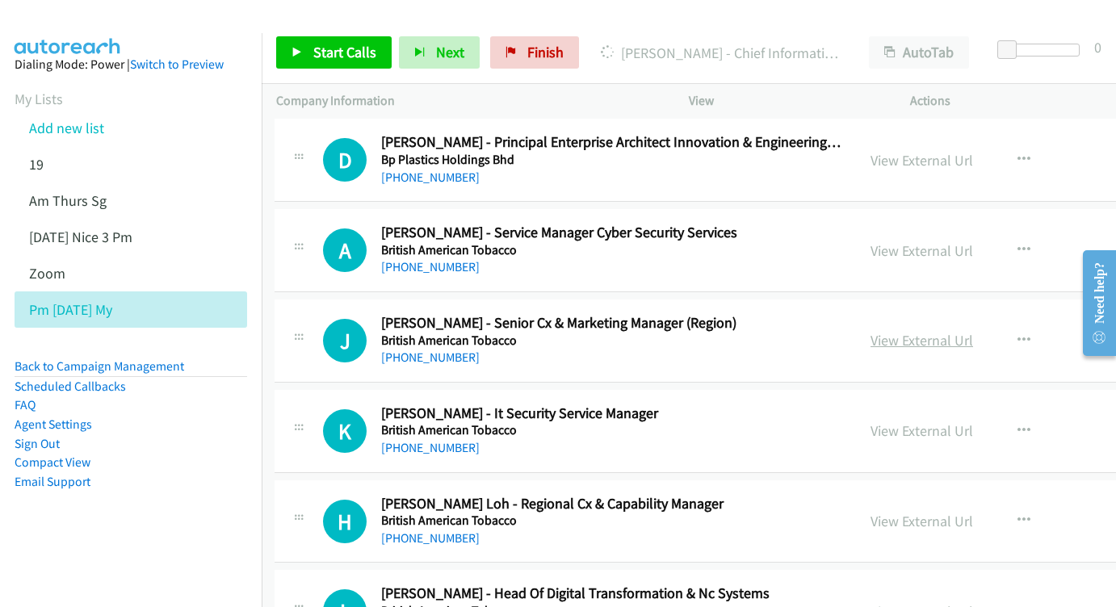
click at [870, 331] on link "View External Url" at bounding box center [921, 340] width 103 height 19
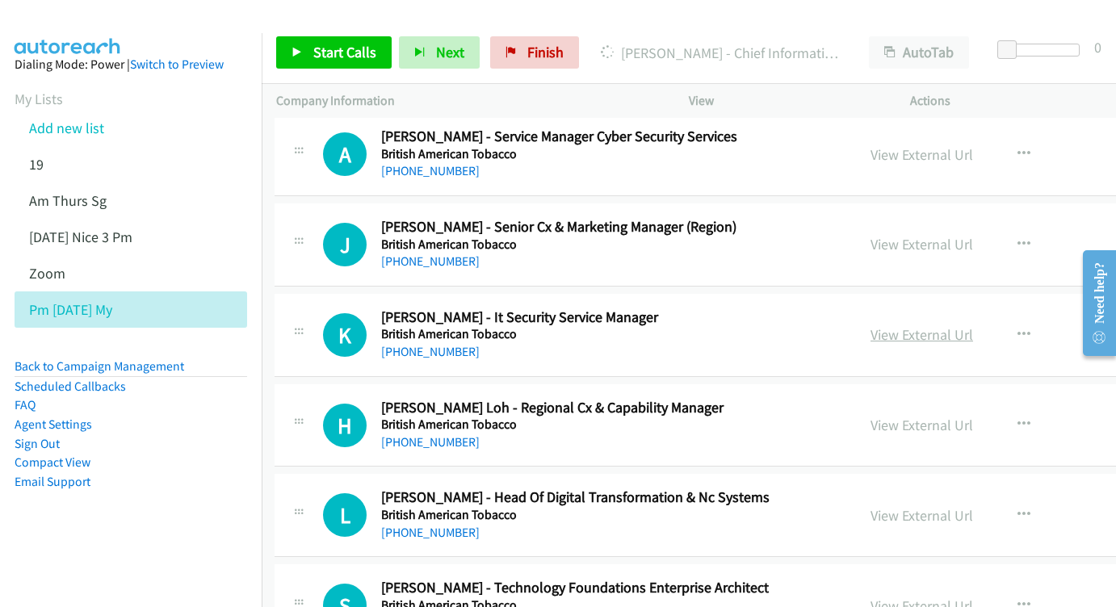
scroll to position [7922, 2]
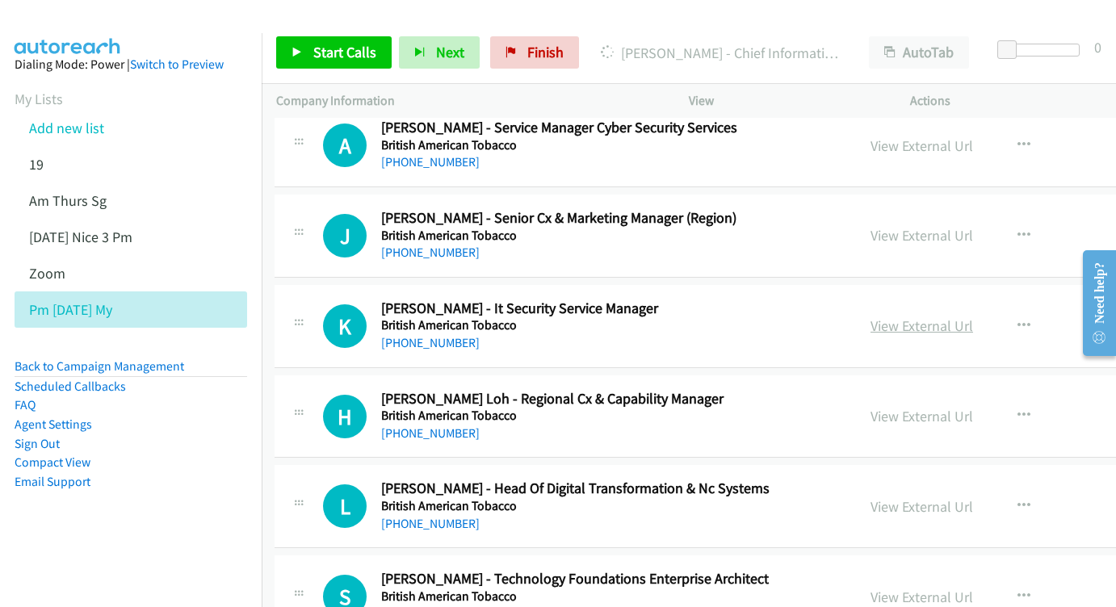
click at [870, 316] on link "View External Url" at bounding box center [921, 325] width 103 height 19
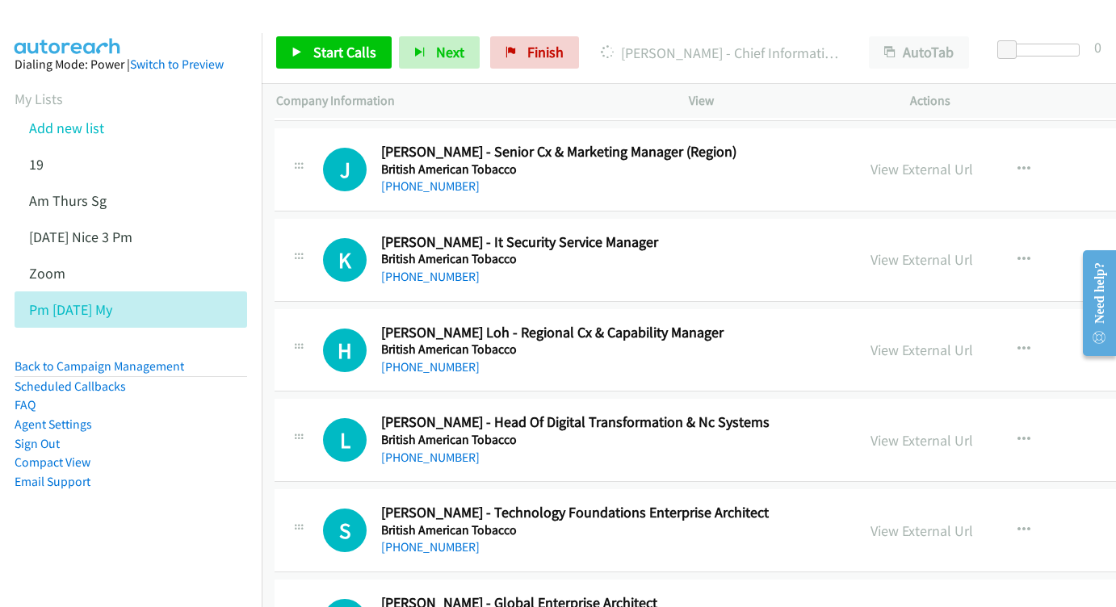
scroll to position [8004, 2]
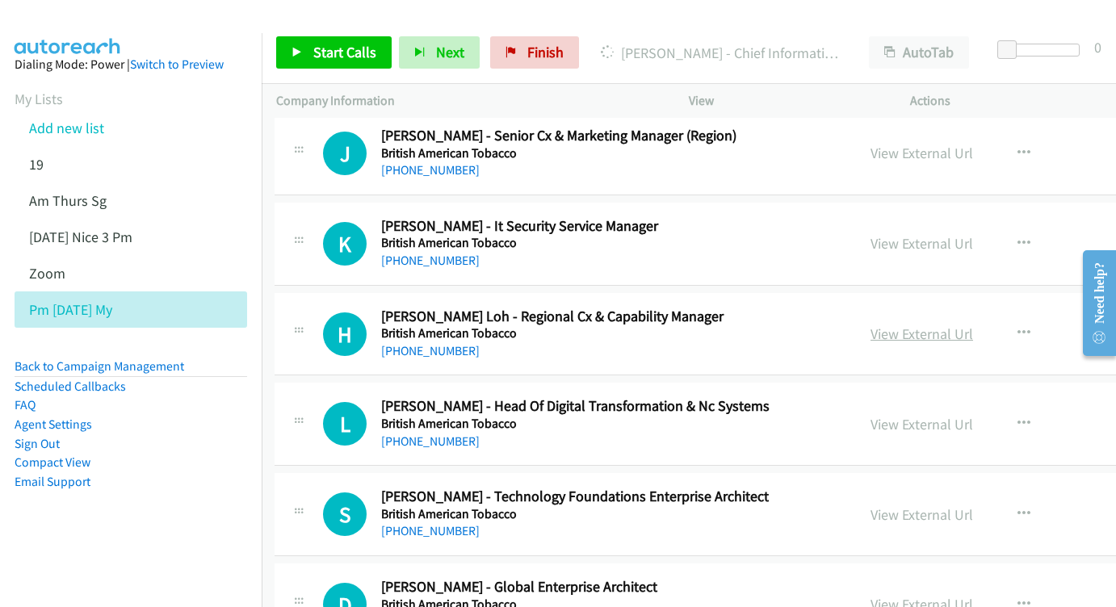
click at [901, 325] on link "View External Url" at bounding box center [921, 334] width 103 height 19
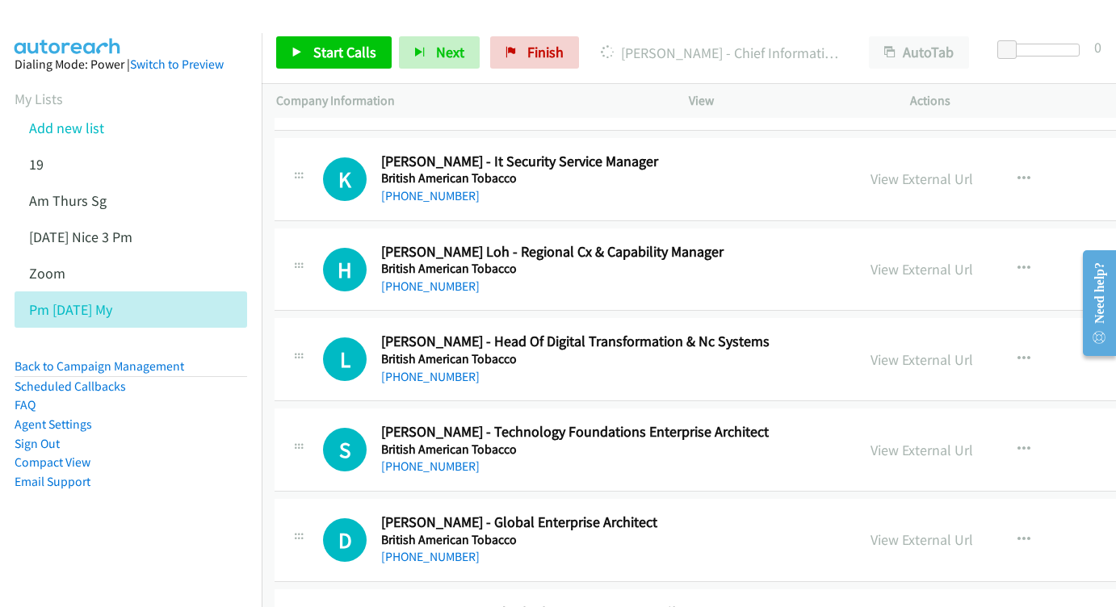
scroll to position [8071, 2]
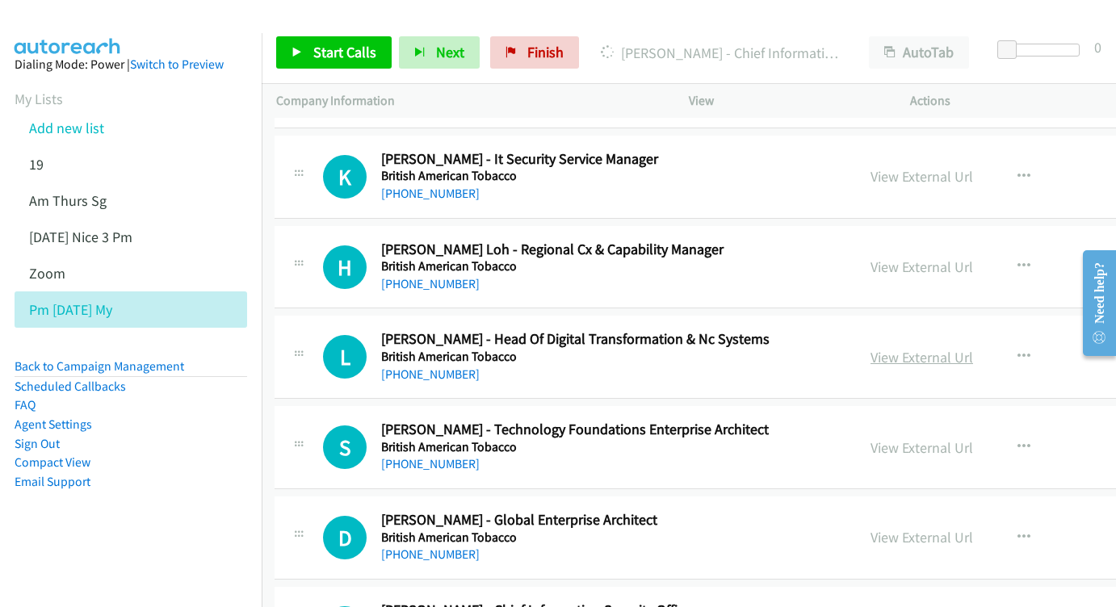
click at [870, 348] on link "View External Url" at bounding box center [921, 357] width 103 height 19
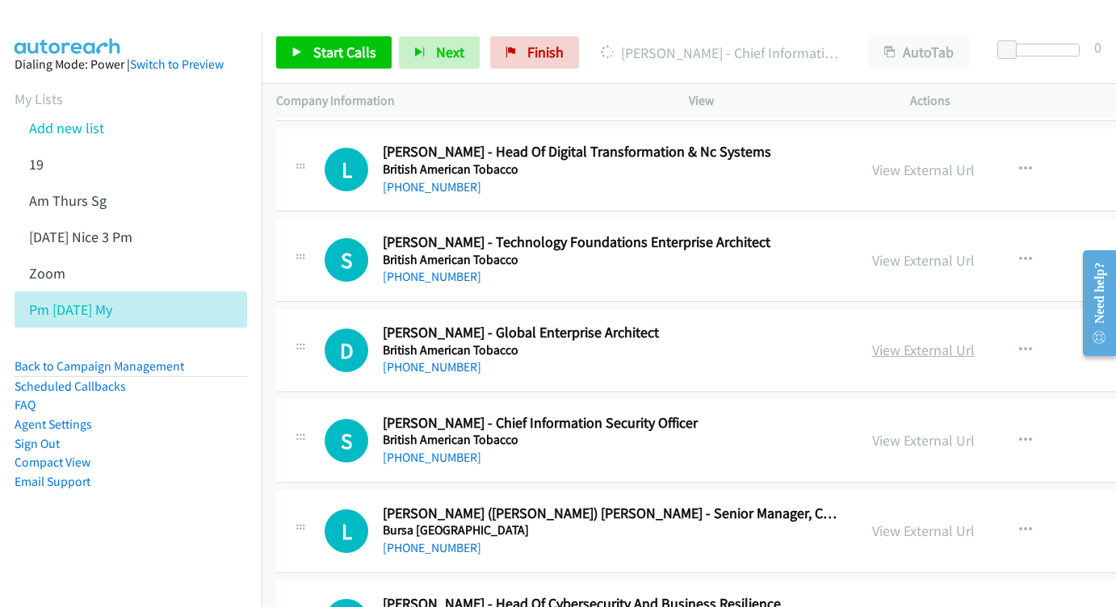
scroll to position [8278, 0]
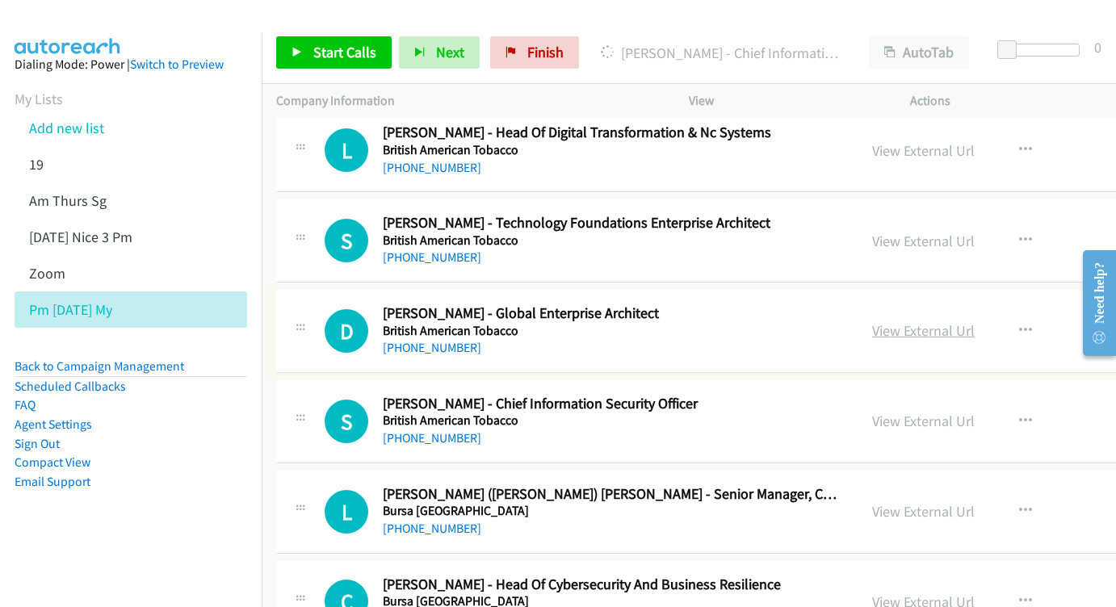
click at [890, 321] on link "View External Url" at bounding box center [923, 330] width 103 height 19
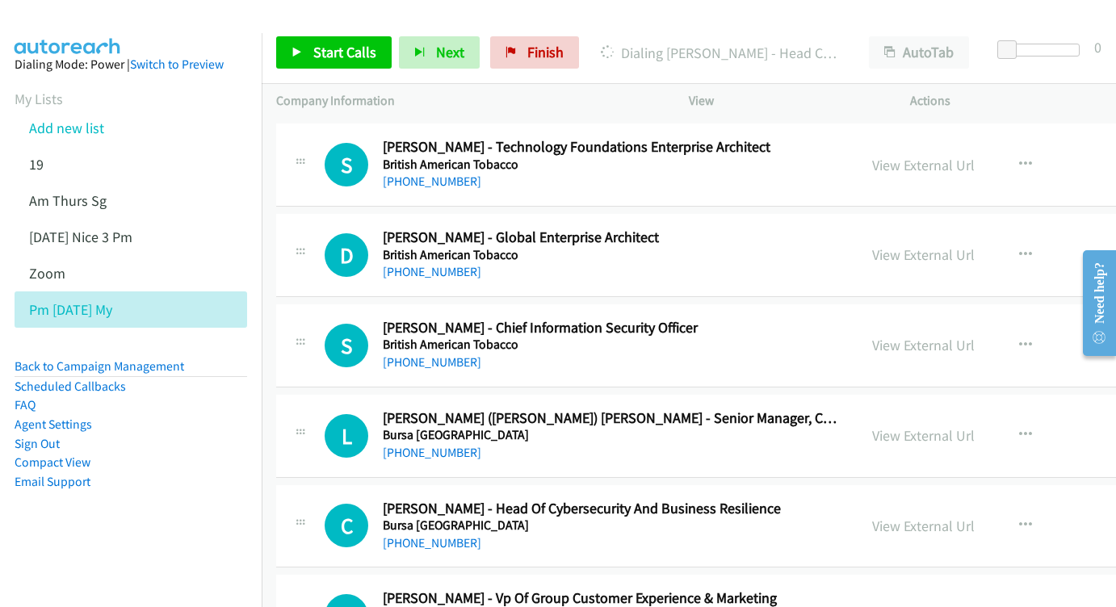
scroll to position [8367, 0]
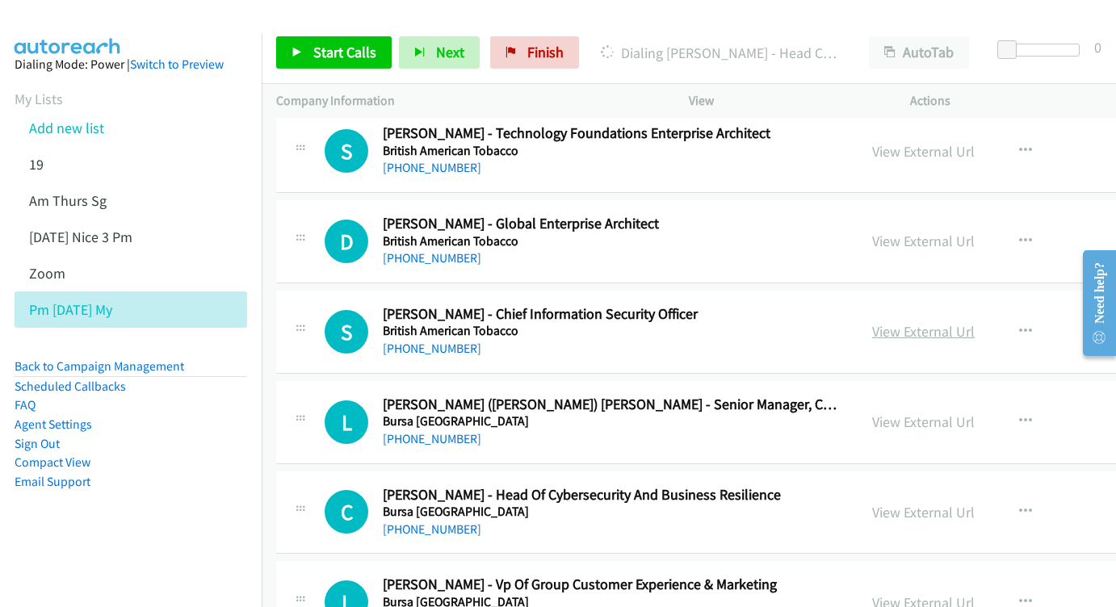
click at [878, 322] on link "View External Url" at bounding box center [923, 331] width 103 height 19
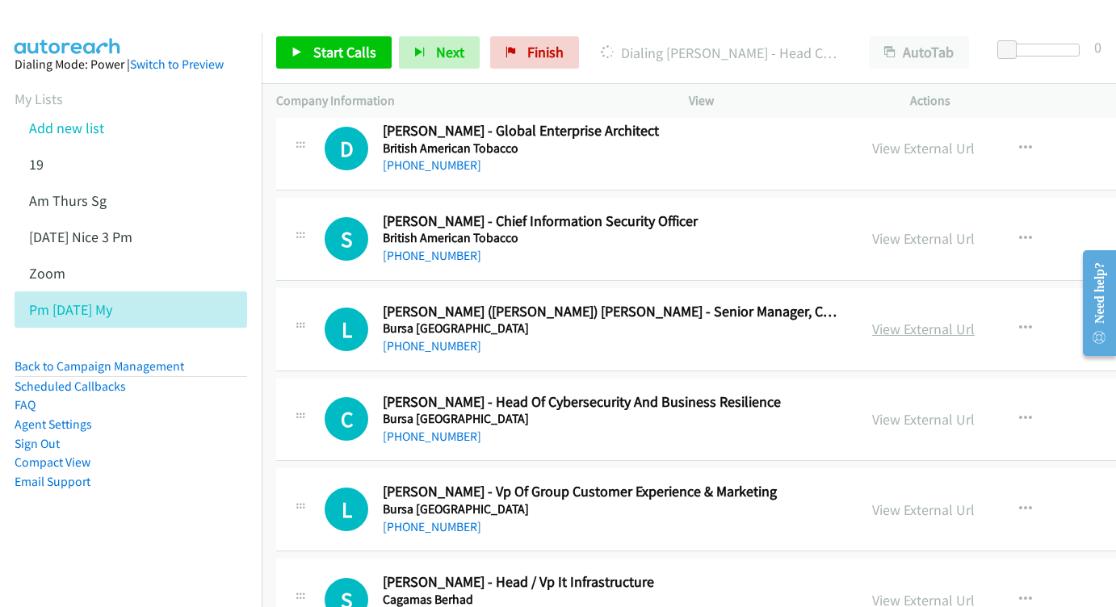
scroll to position [8460, 0]
click at [872, 320] on link "View External Url" at bounding box center [923, 329] width 103 height 19
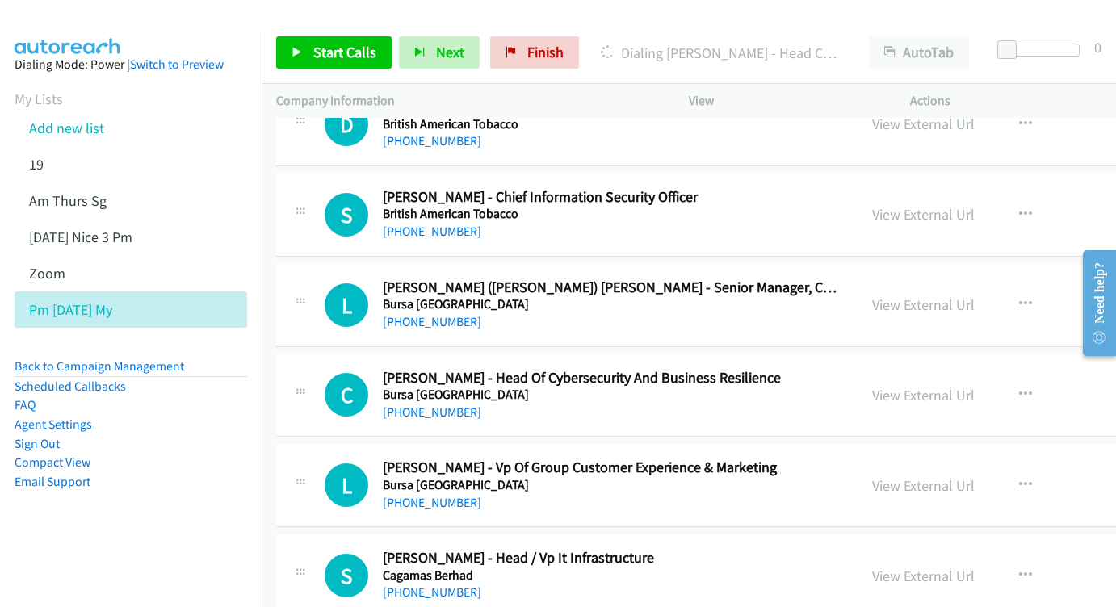
scroll to position [8543, 0]
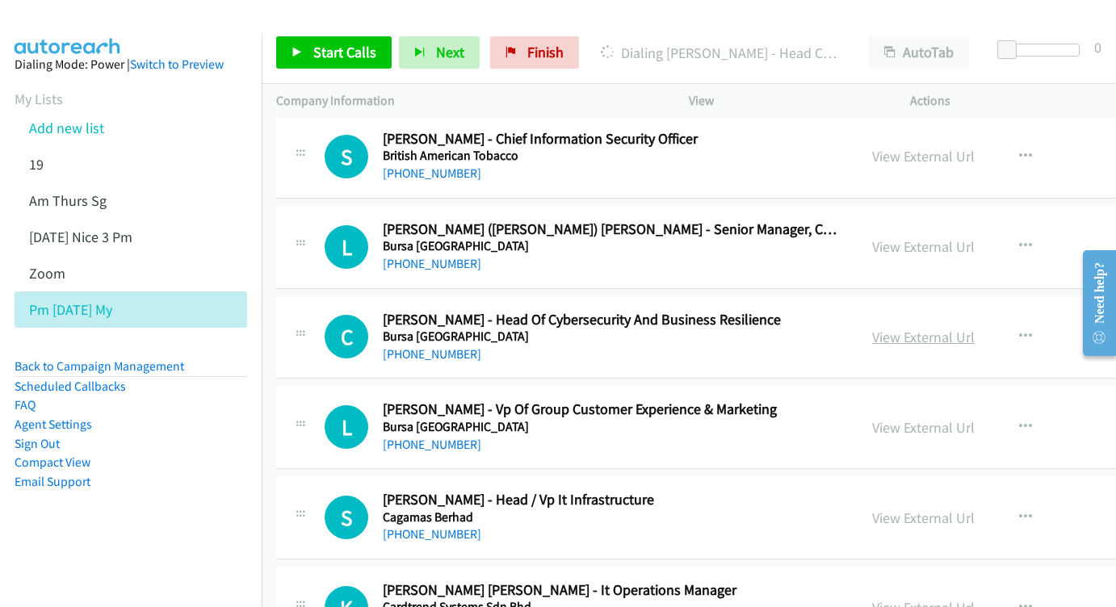
click at [872, 328] on link "View External Url" at bounding box center [923, 337] width 103 height 19
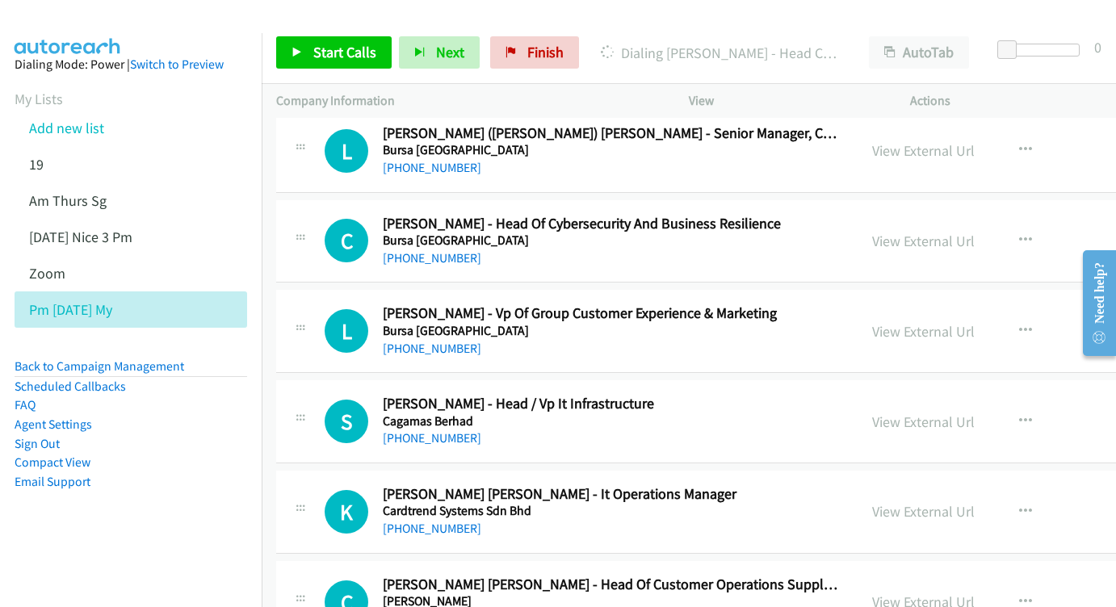
scroll to position [8643, 0]
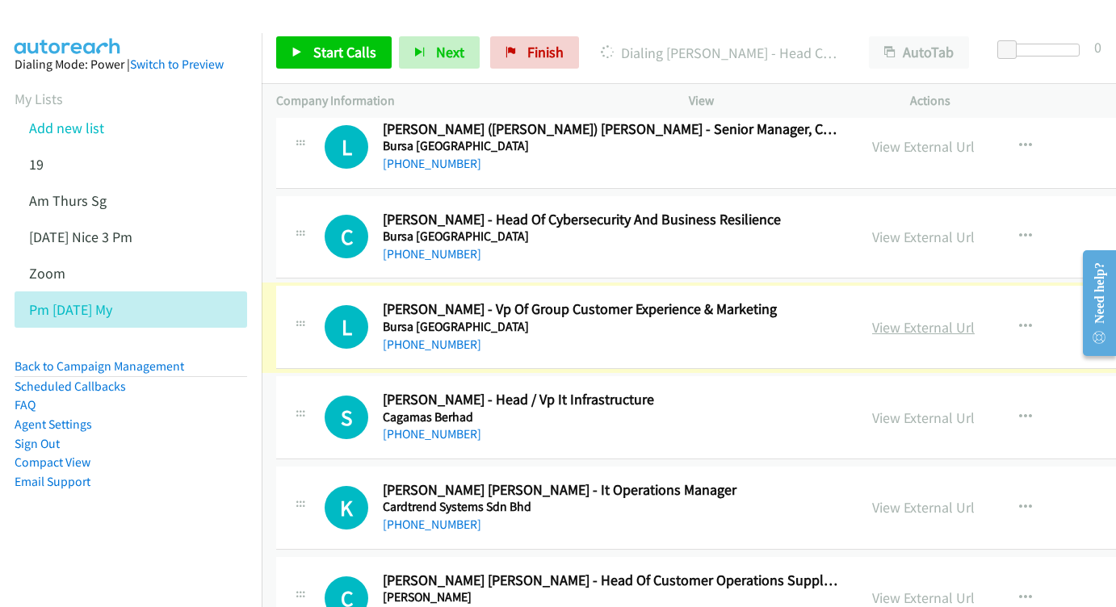
click at [878, 318] on link "View External Url" at bounding box center [923, 327] width 103 height 19
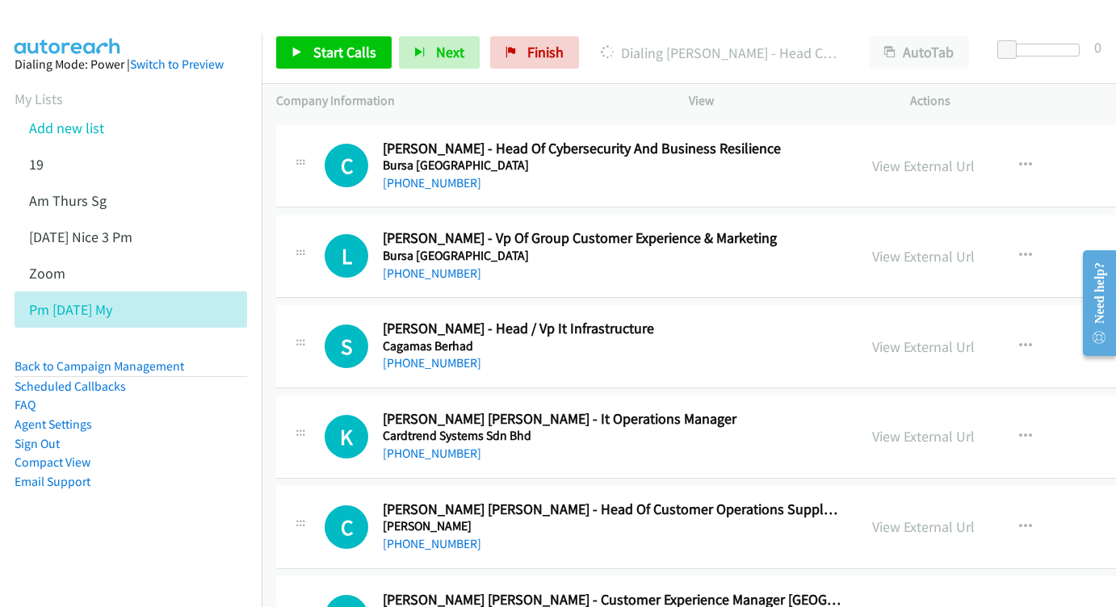
scroll to position [8727, 0]
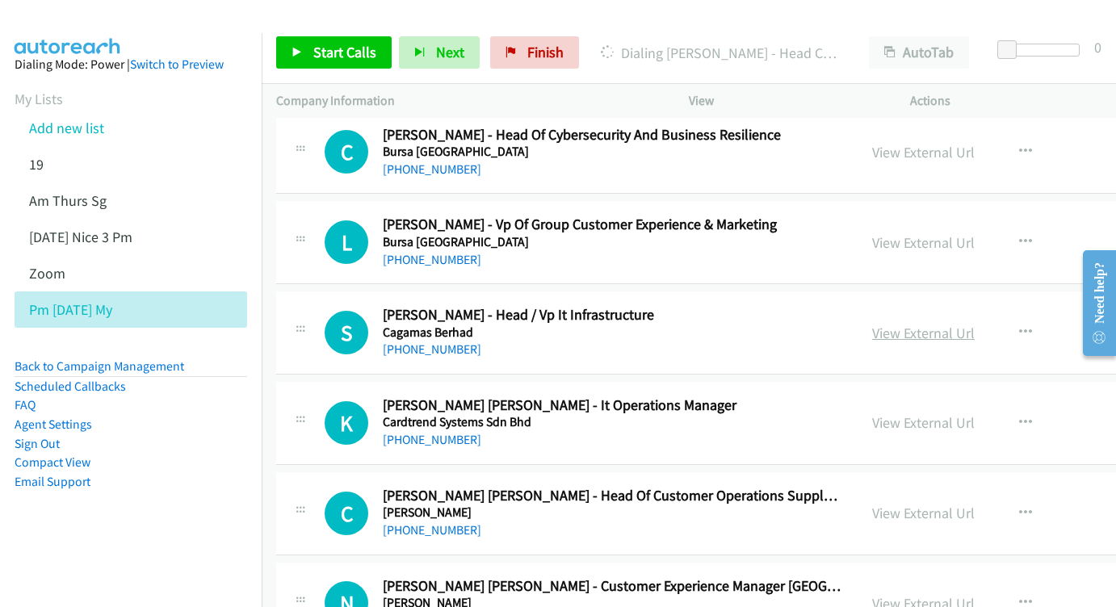
click at [872, 324] on link "View External Url" at bounding box center [923, 333] width 103 height 19
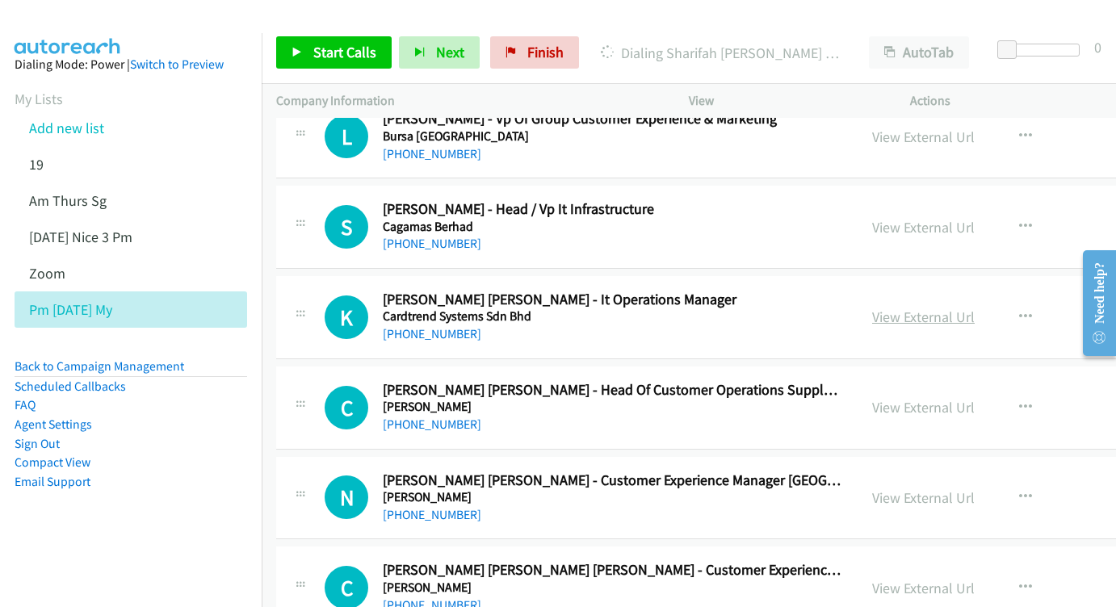
scroll to position [8834, 0]
click at [872, 307] on link "View External Url" at bounding box center [923, 316] width 103 height 19
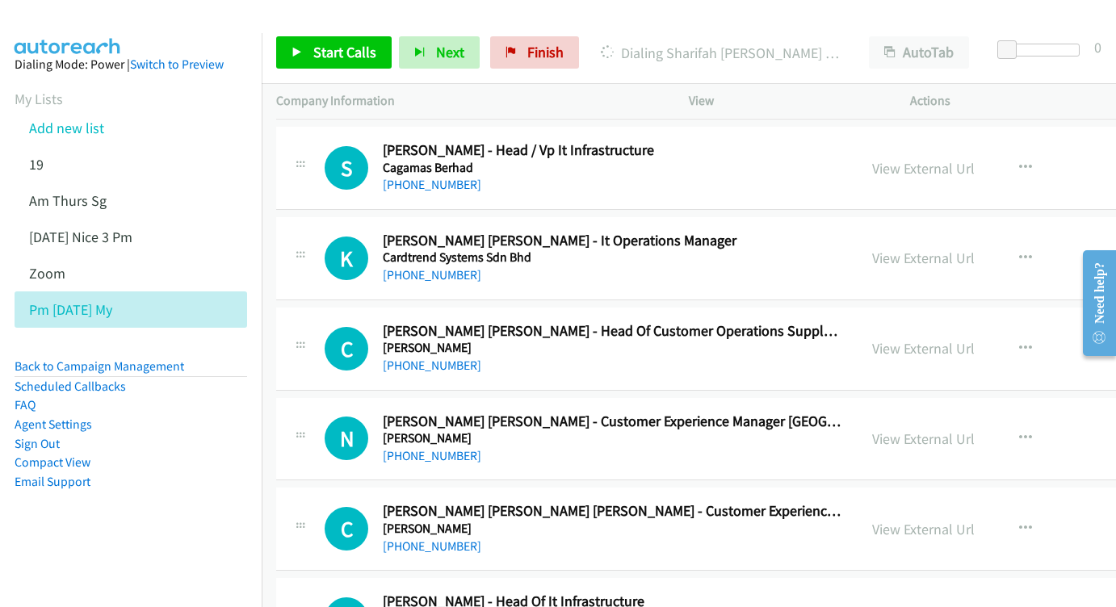
scroll to position [8911, 0]
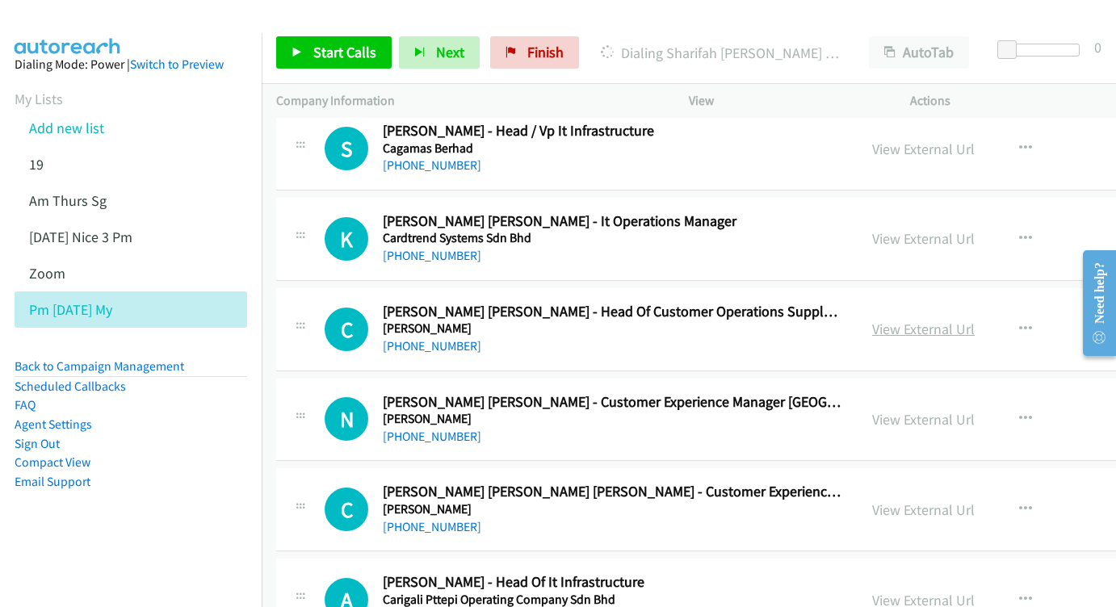
click at [872, 320] on link "View External Url" at bounding box center [923, 329] width 103 height 19
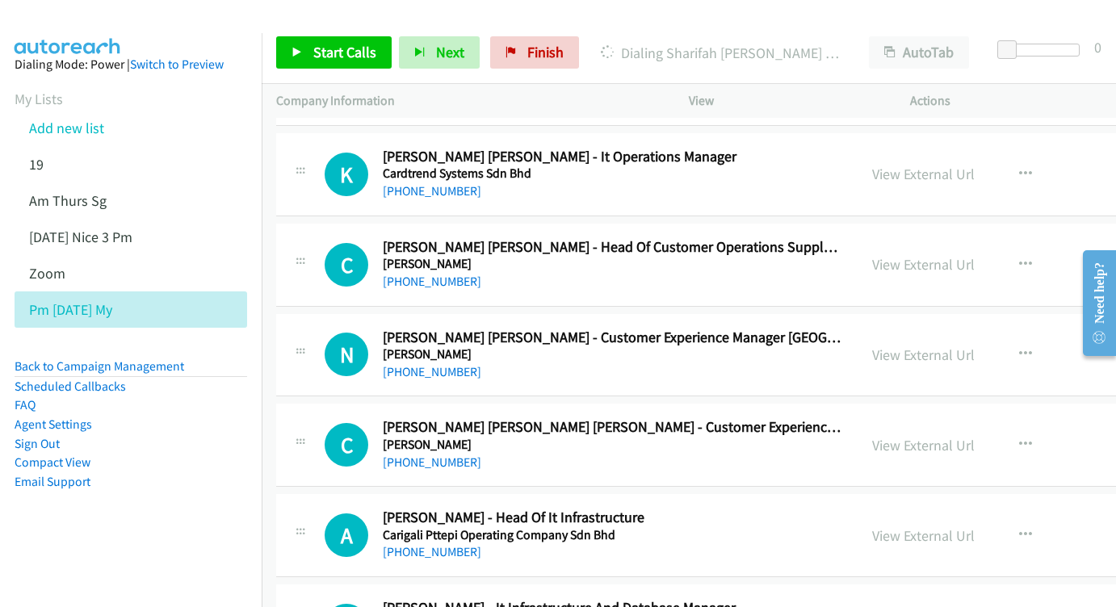
scroll to position [8987, 0]
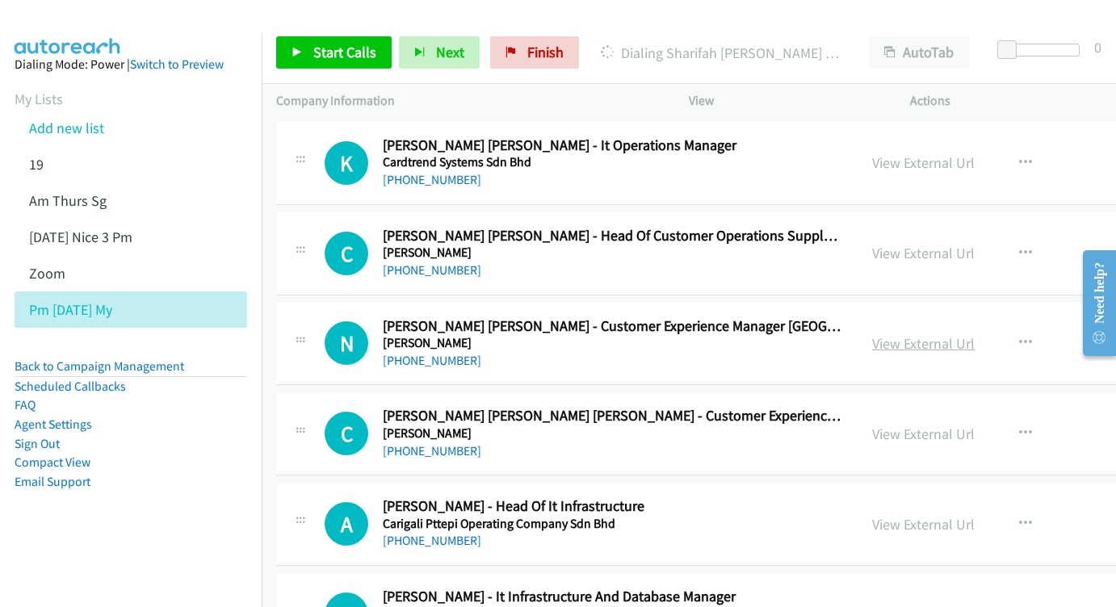
click at [872, 334] on link "View External Url" at bounding box center [923, 343] width 103 height 19
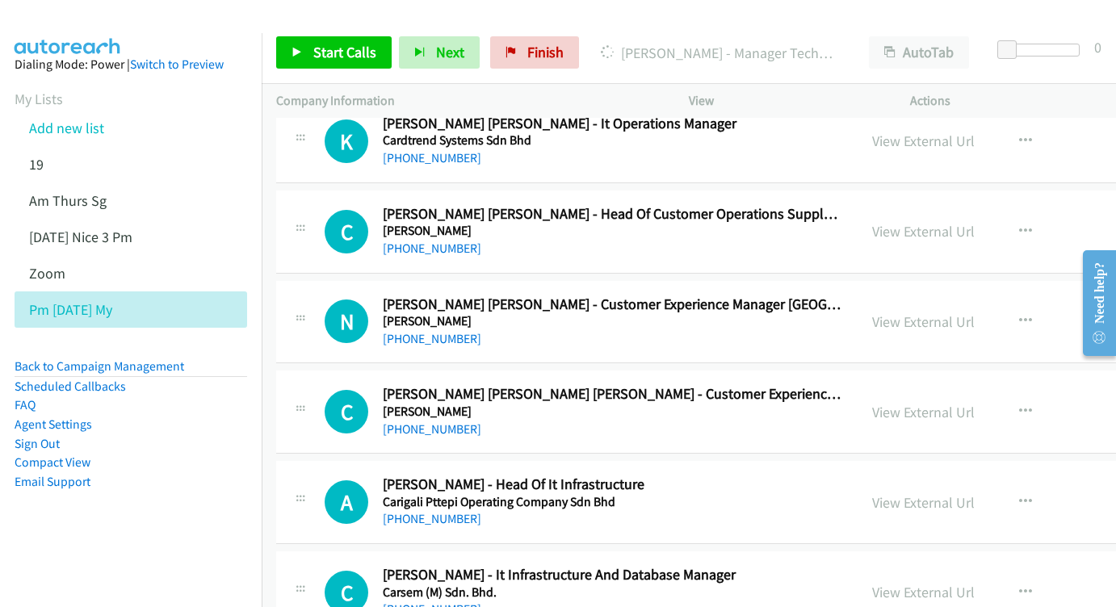
scroll to position [9063, 0]
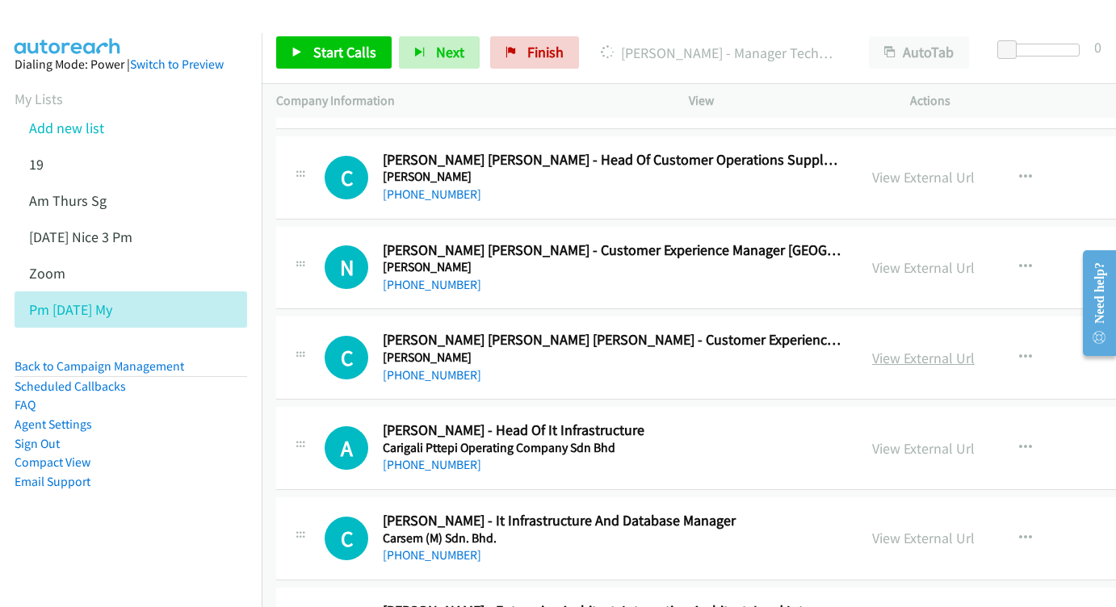
click at [872, 349] on link "View External Url" at bounding box center [923, 358] width 103 height 19
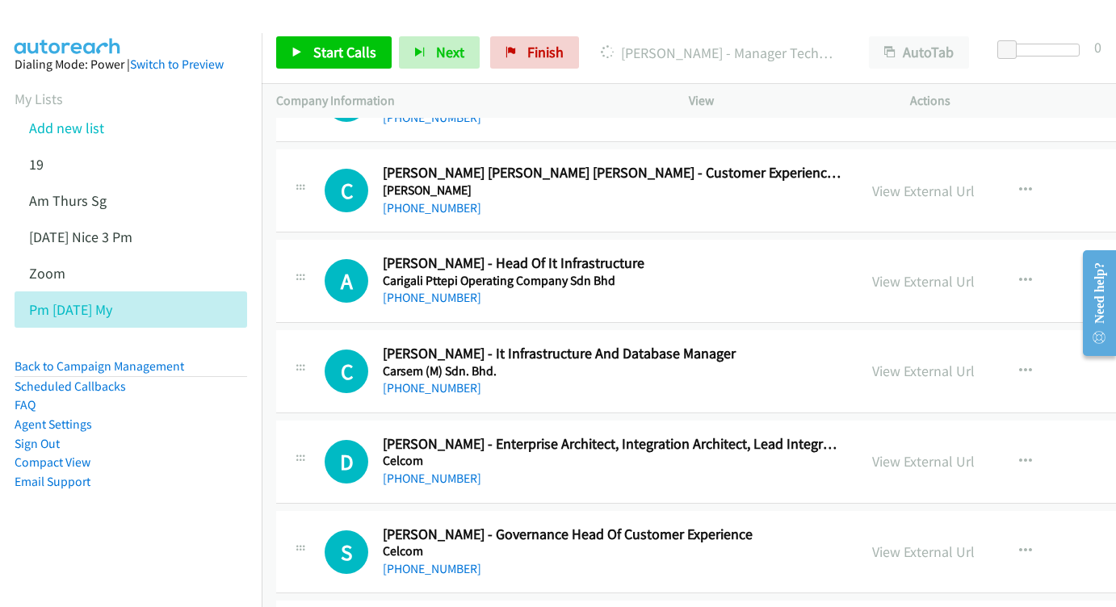
scroll to position [9203, 0]
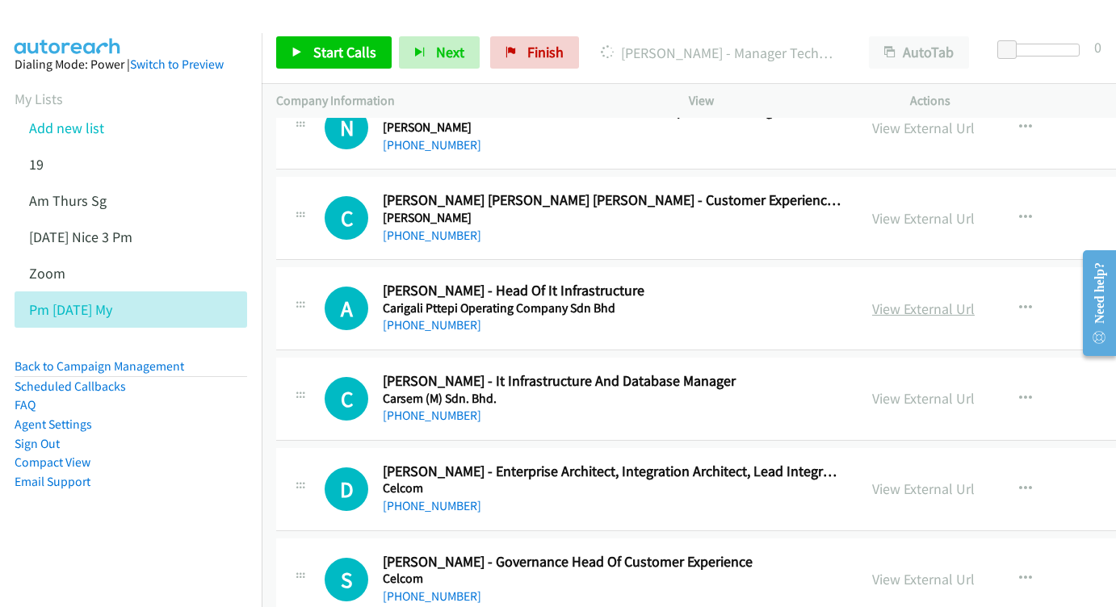
click at [889, 299] on link "View External Url" at bounding box center [923, 308] width 103 height 19
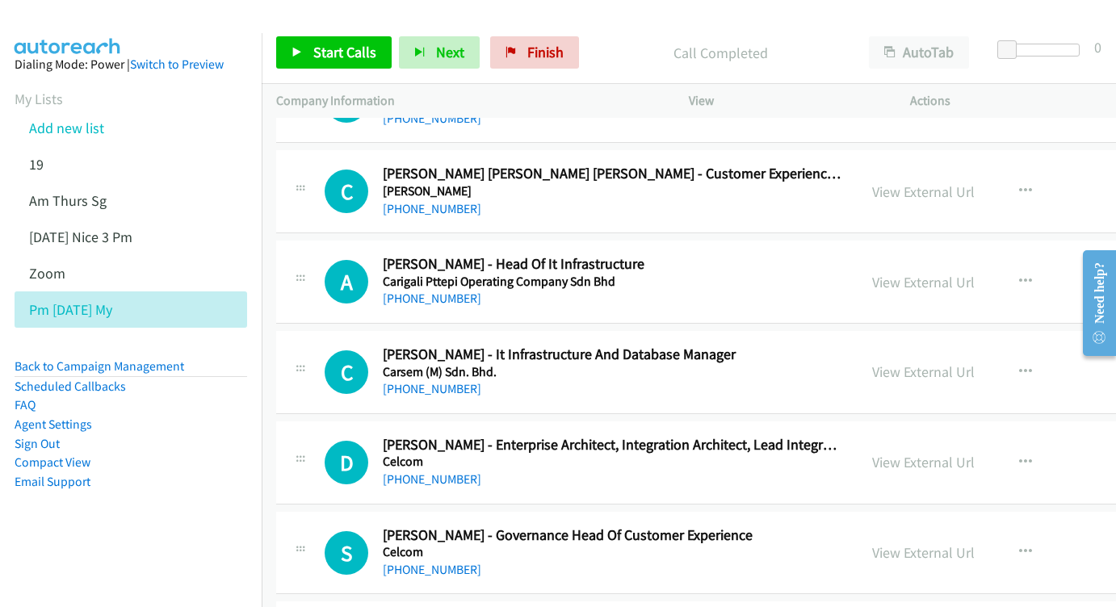
scroll to position [9273, 0]
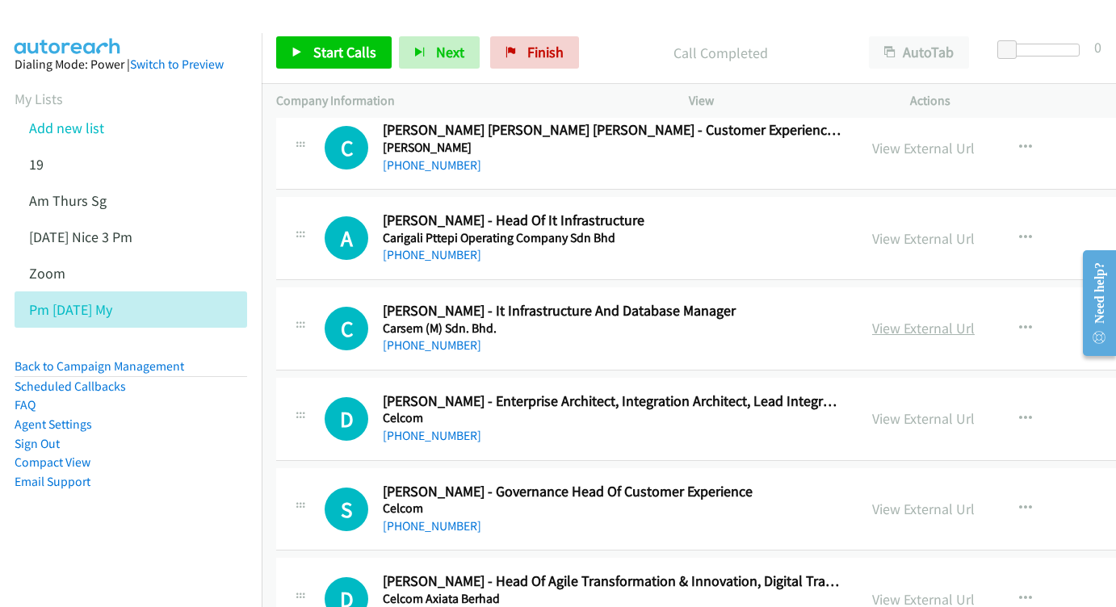
click at [872, 319] on link "View External Url" at bounding box center [923, 328] width 103 height 19
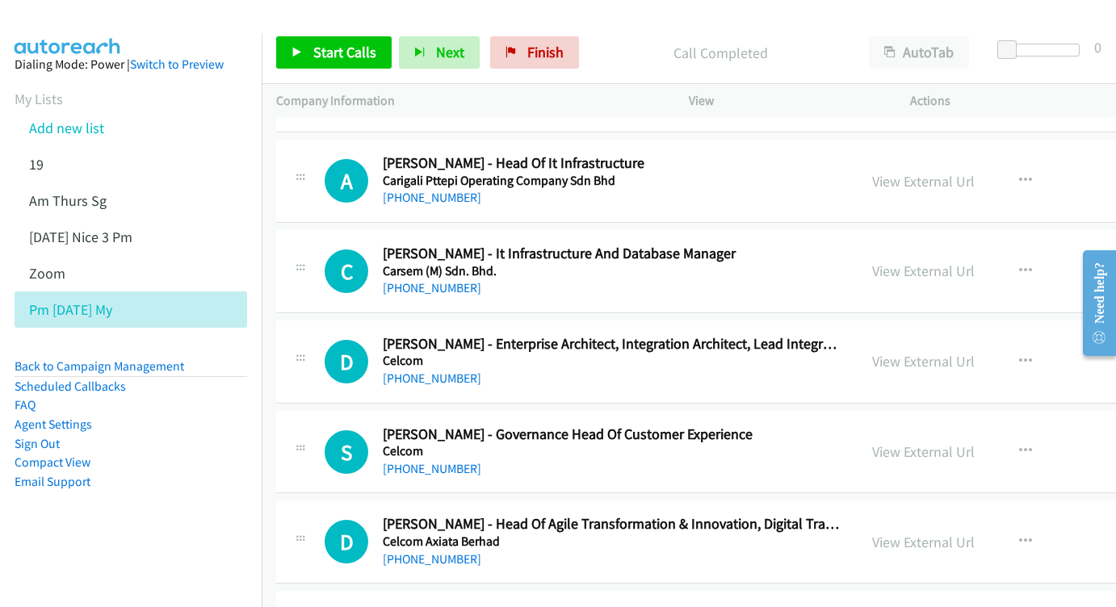
scroll to position [9352, 0]
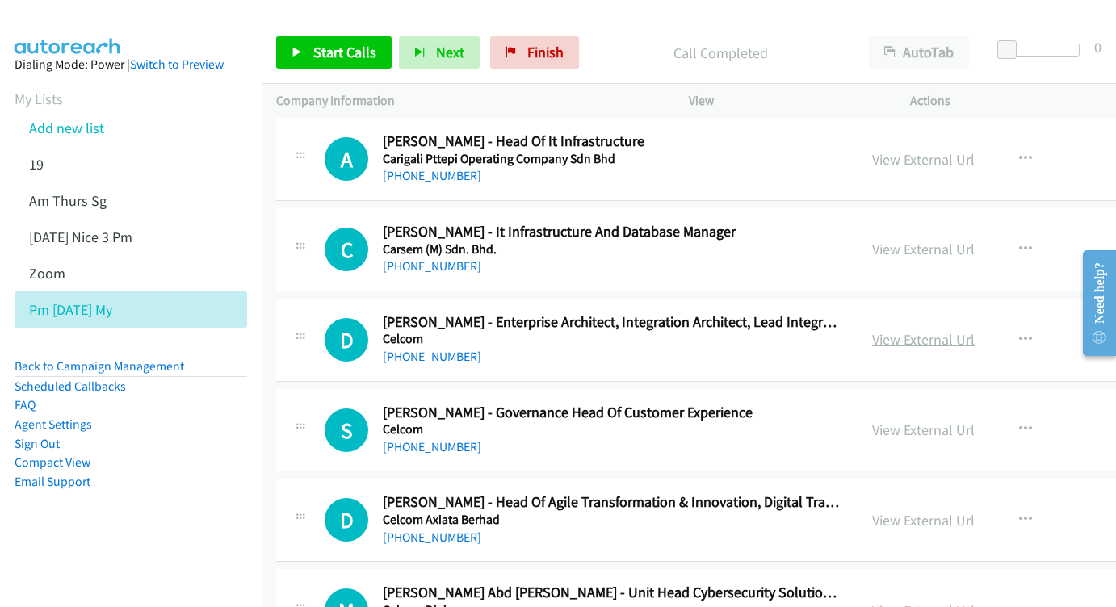
click at [872, 330] on link "View External Url" at bounding box center [923, 339] width 103 height 19
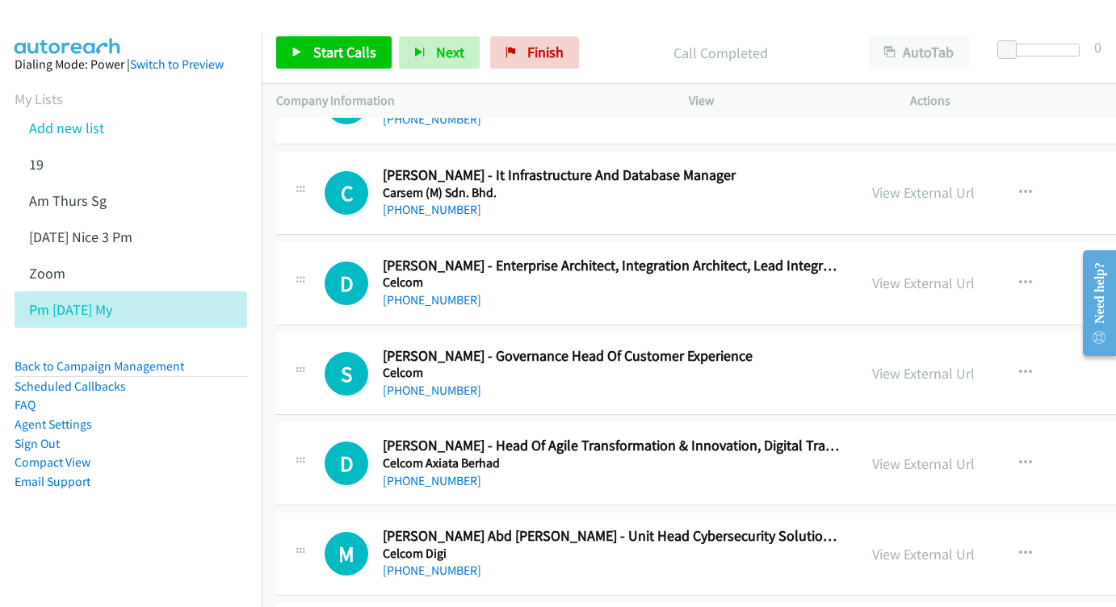
scroll to position [9435, 0]
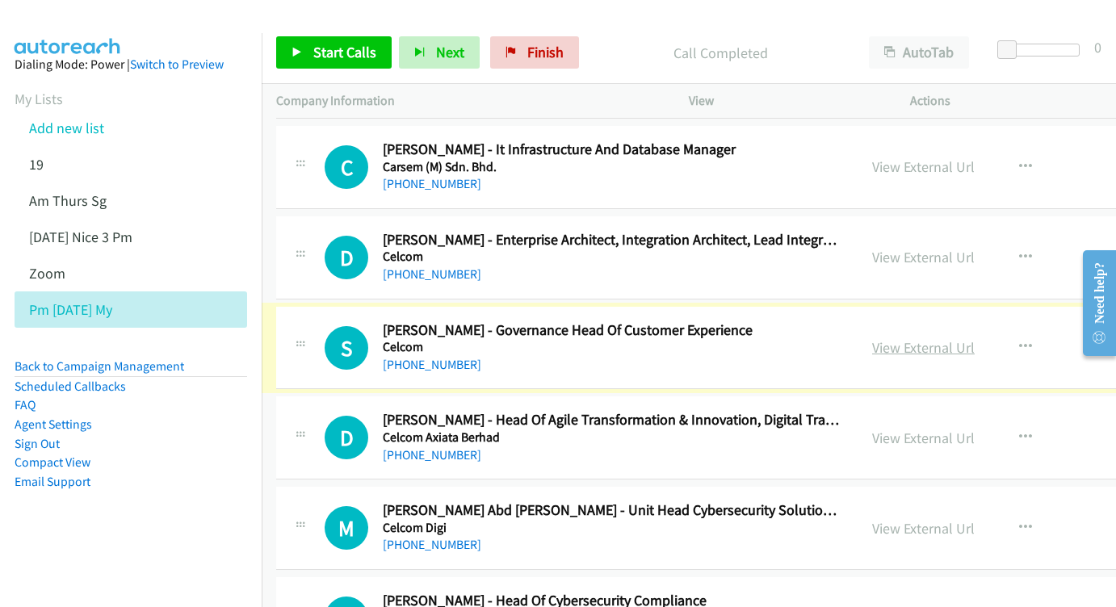
click at [874, 338] on link "View External Url" at bounding box center [923, 347] width 103 height 19
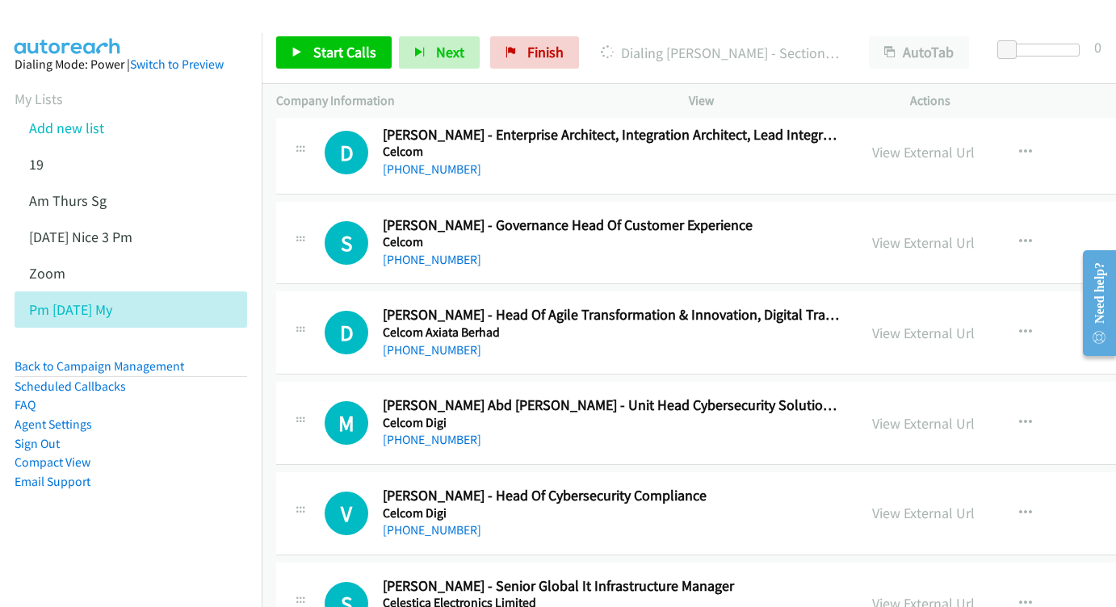
scroll to position [9544, 0]
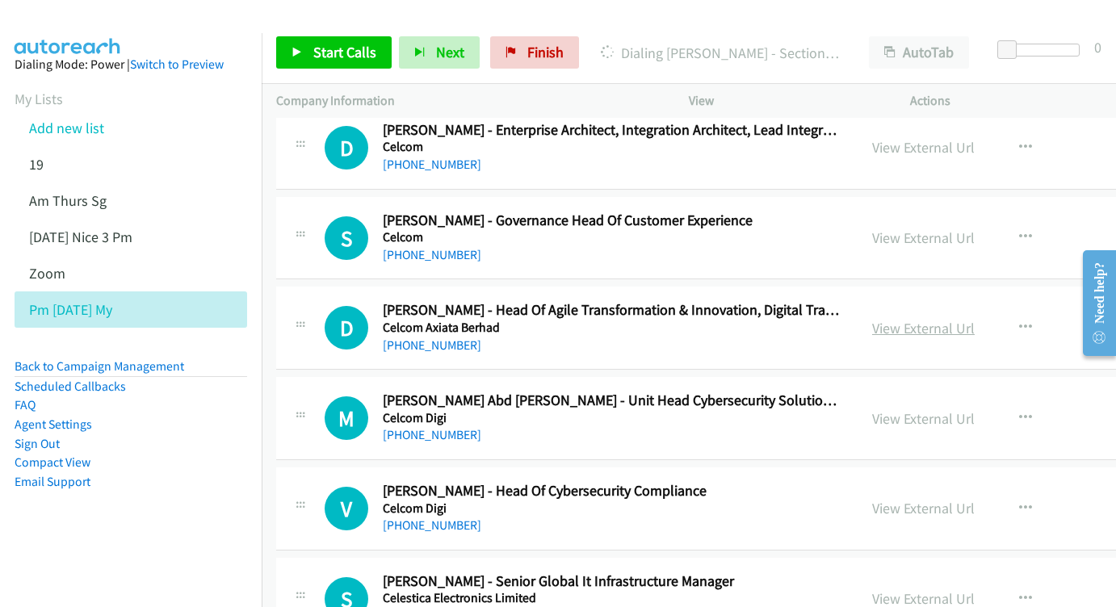
click at [872, 319] on link "View External Url" at bounding box center [923, 328] width 103 height 19
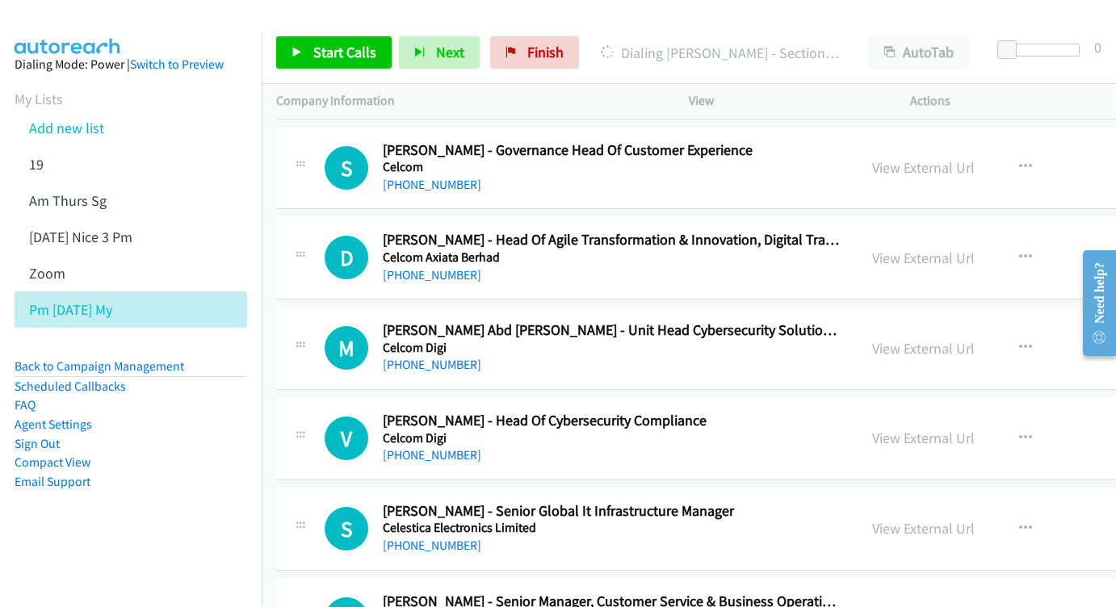
scroll to position [9623, 0]
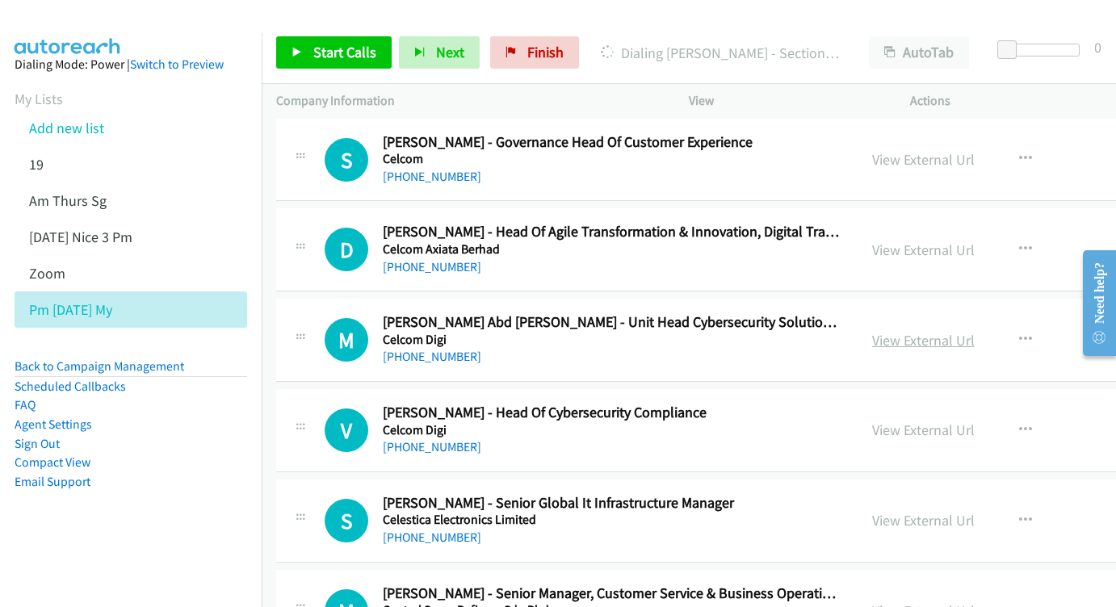
click at [873, 331] on link "View External Url" at bounding box center [923, 340] width 103 height 19
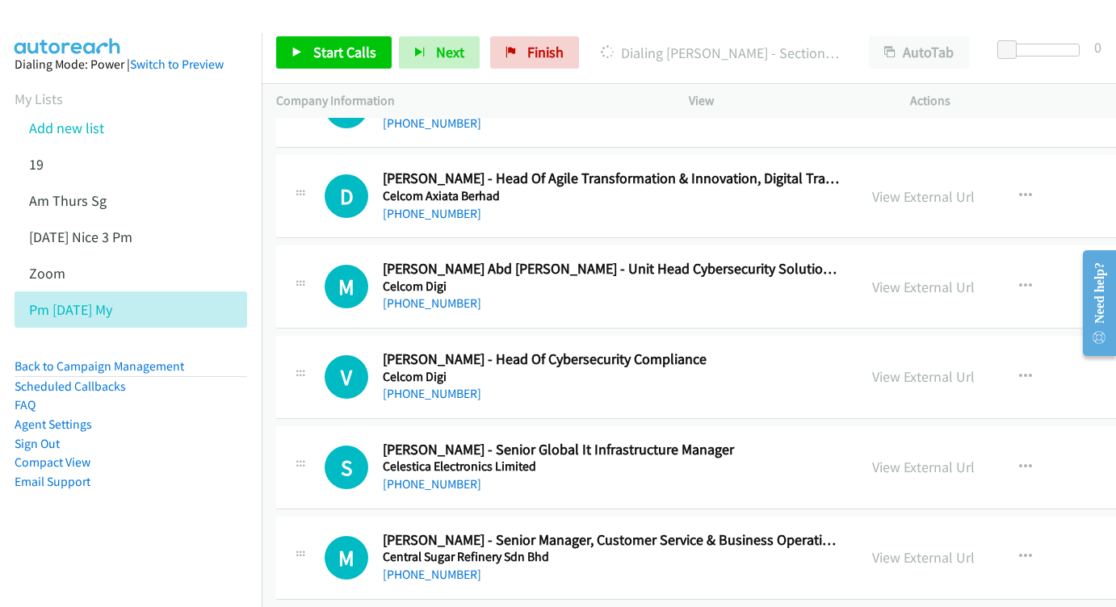
scroll to position [9688, 0]
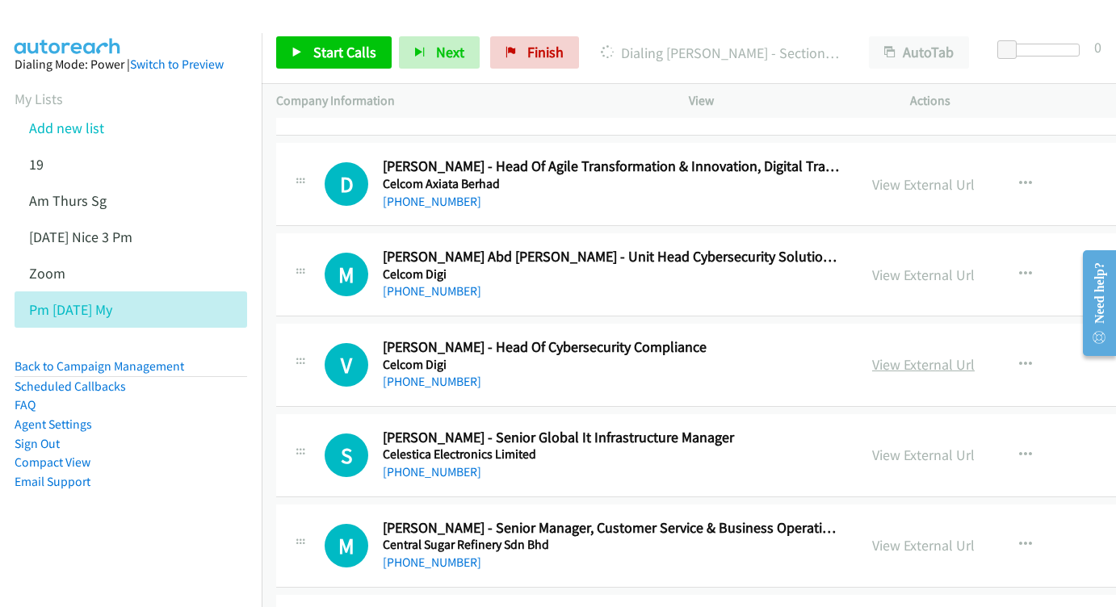
click at [872, 355] on link "View External Url" at bounding box center [923, 364] width 103 height 19
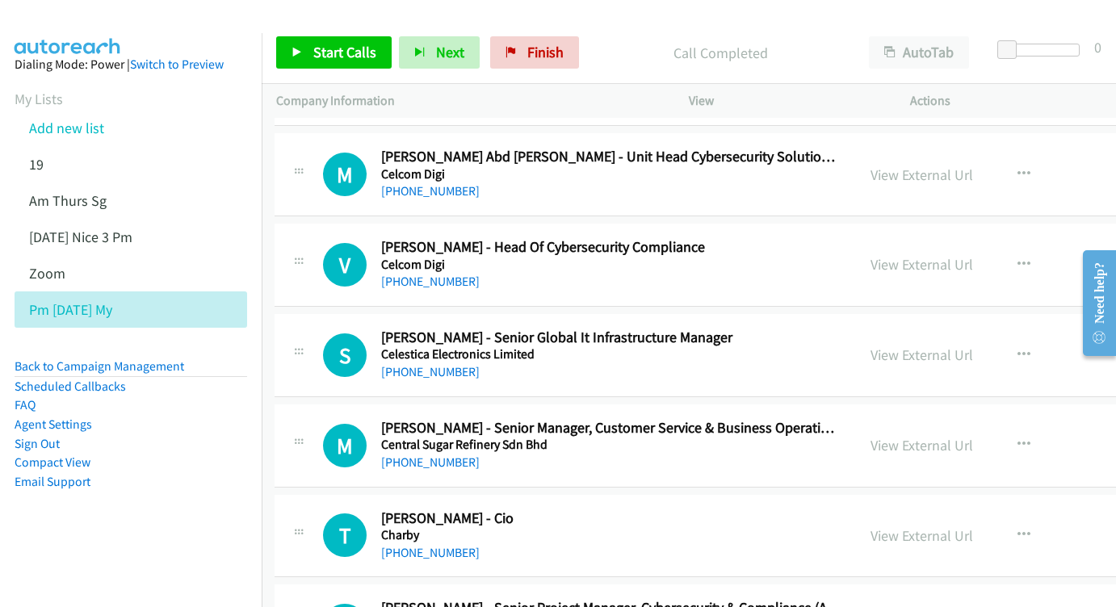
scroll to position [9805, 2]
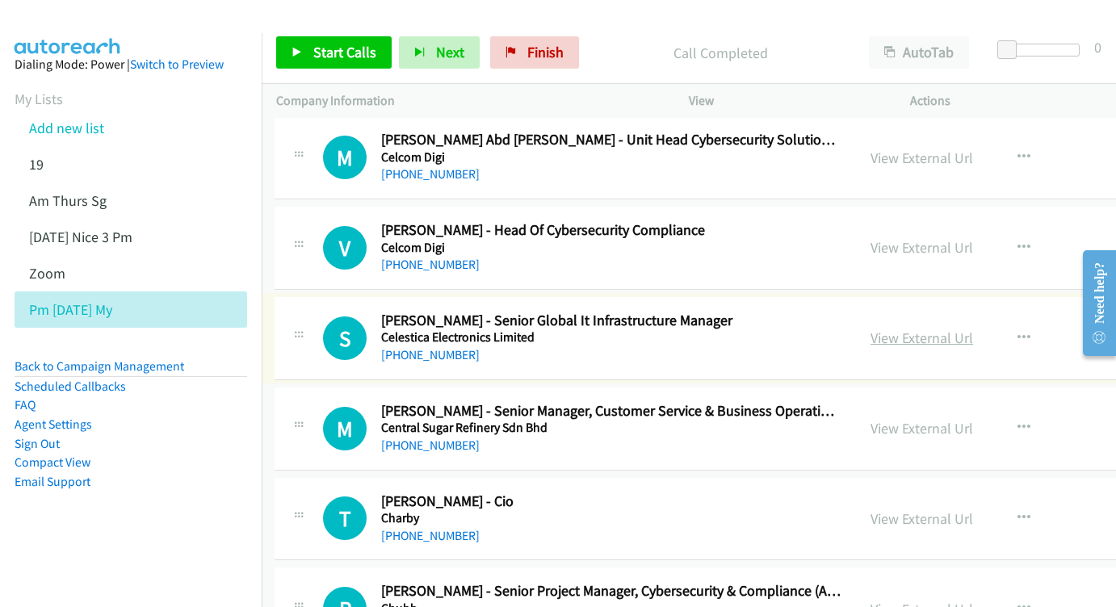
click at [879, 329] on link "View External Url" at bounding box center [921, 338] width 103 height 19
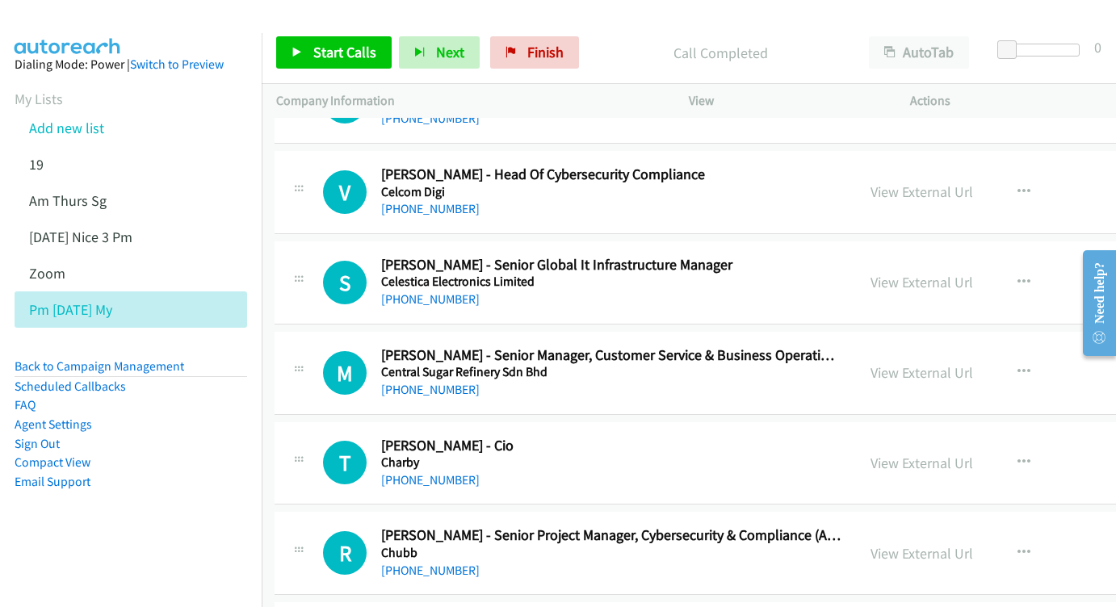
scroll to position [9883, 2]
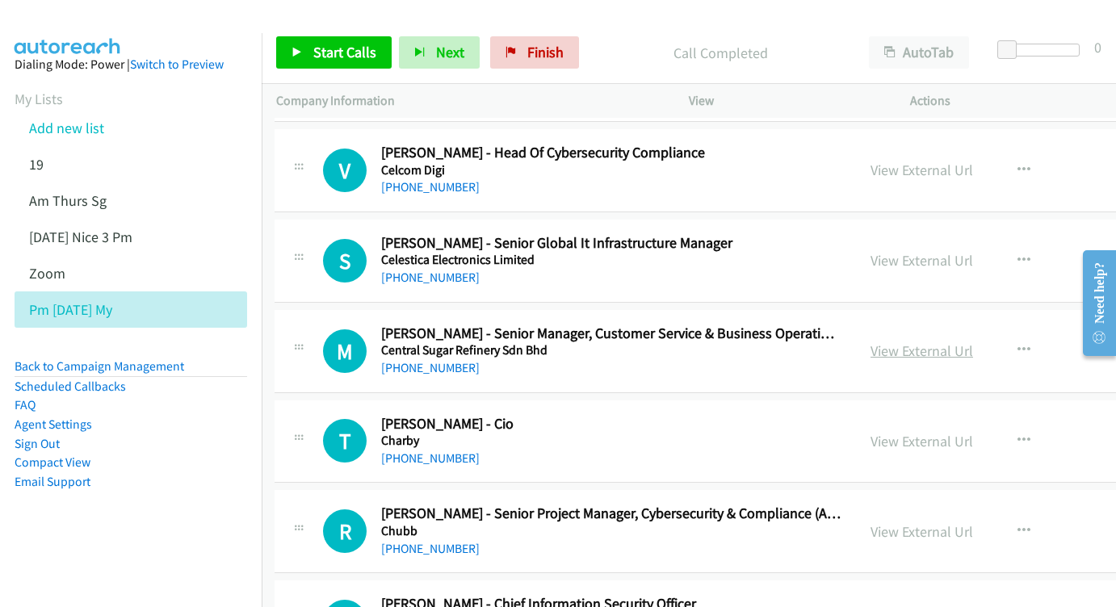
click at [870, 341] on link "View External Url" at bounding box center [921, 350] width 103 height 19
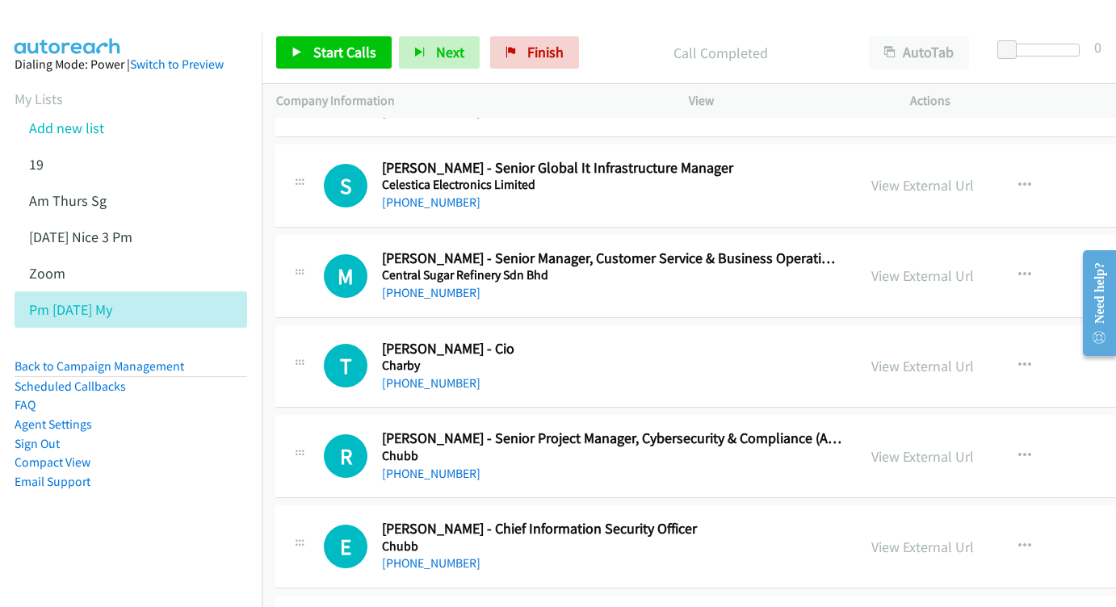
scroll to position [9958, 0]
click at [872, 357] on link "View External Url" at bounding box center [923, 366] width 103 height 19
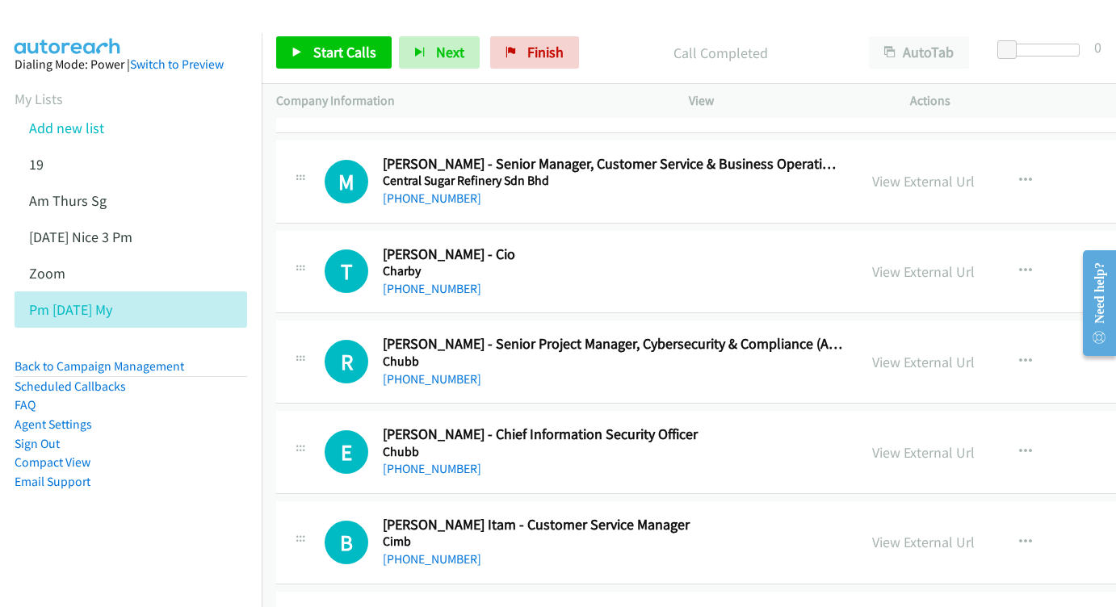
scroll to position [10053, 0]
click at [884, 352] on link "View External Url" at bounding box center [923, 361] width 103 height 19
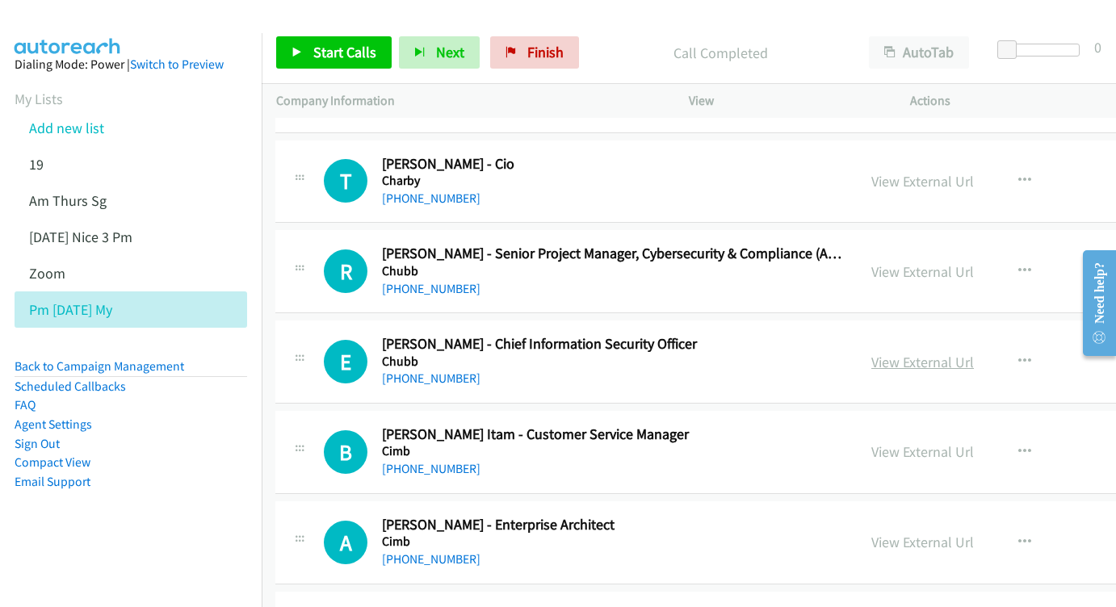
scroll to position [10140, 1]
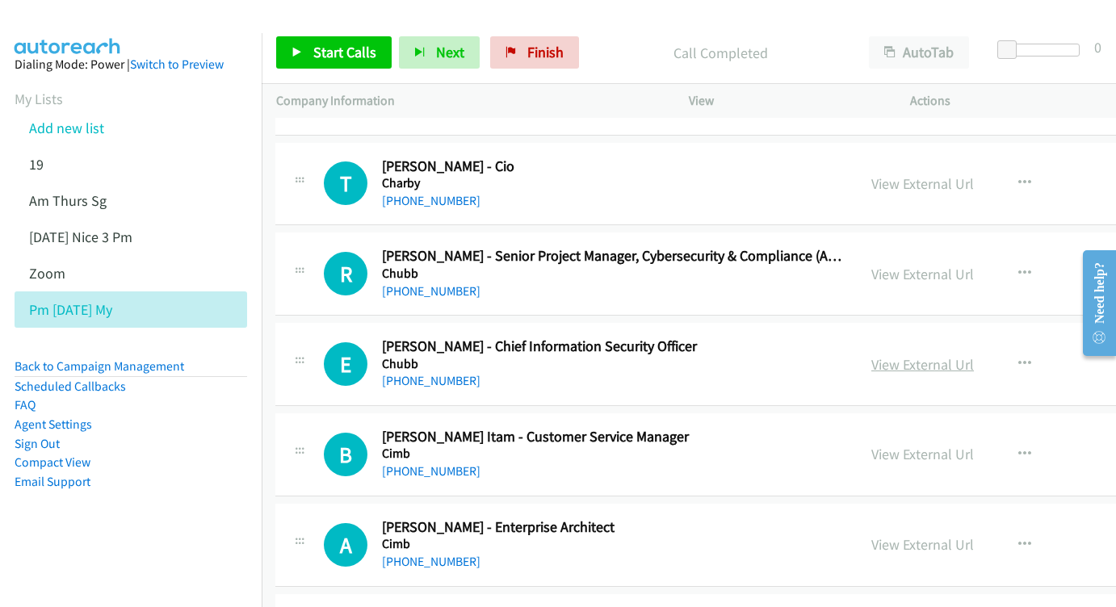
click at [871, 355] on link "View External Url" at bounding box center [922, 364] width 103 height 19
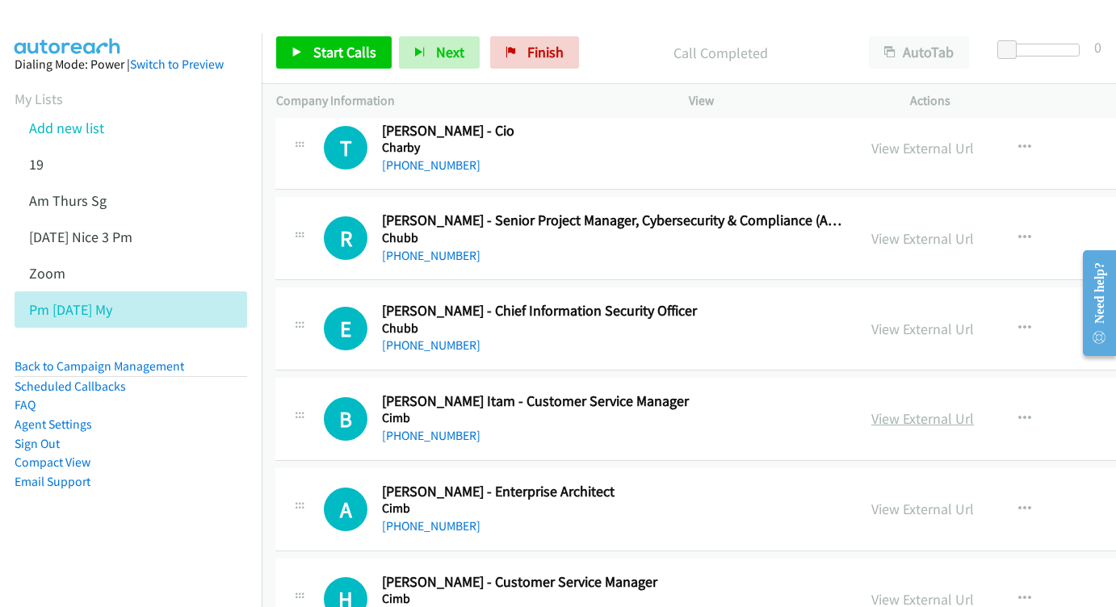
scroll to position [10202, 1]
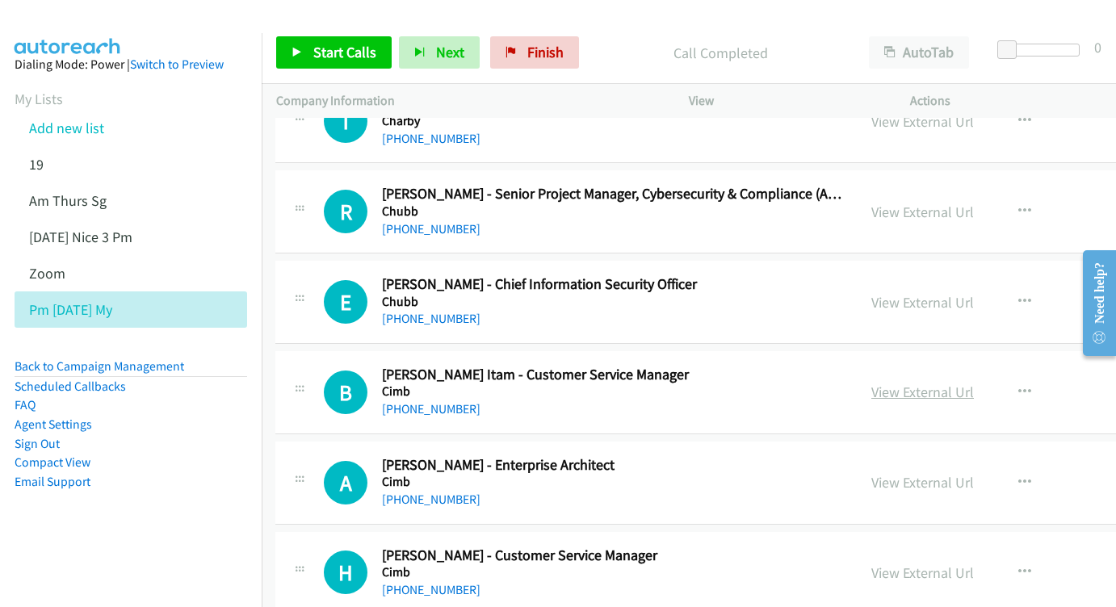
click at [871, 383] on link "View External Url" at bounding box center [922, 392] width 103 height 19
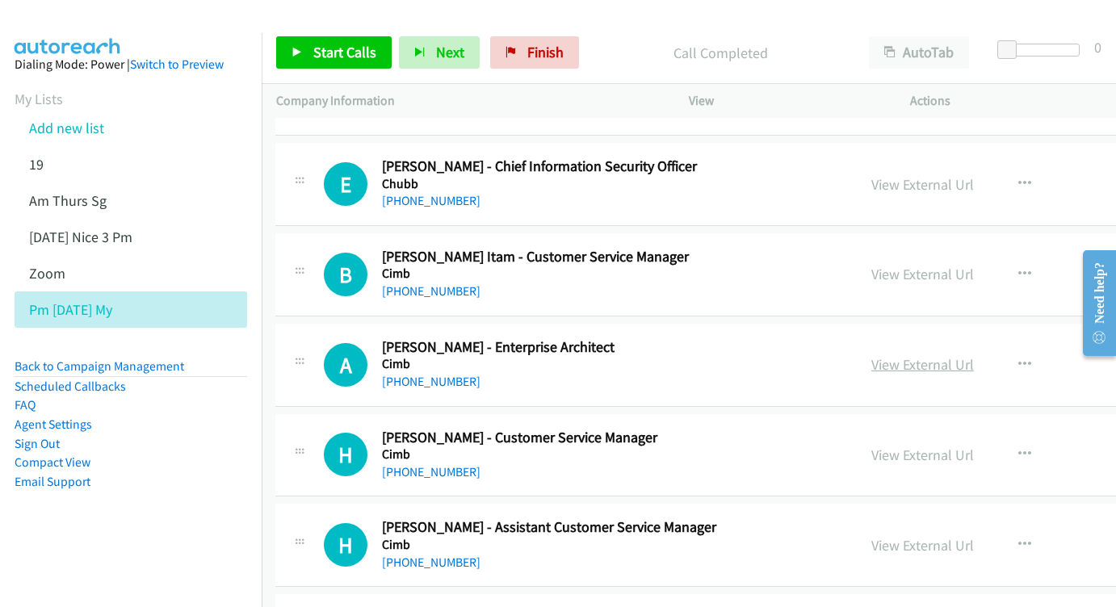
scroll to position [10323, 1]
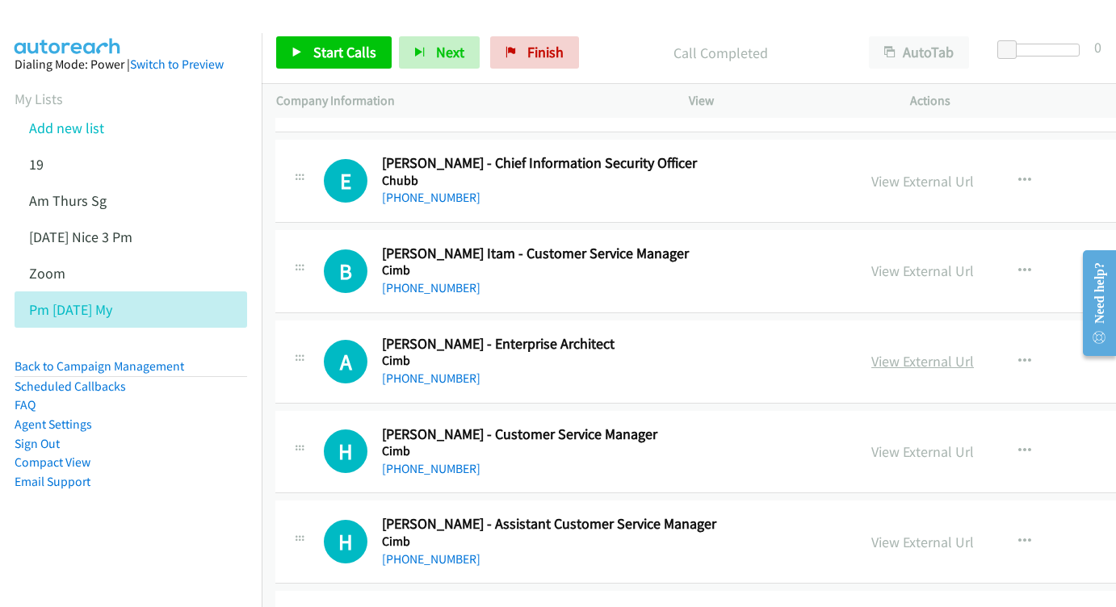
click at [871, 352] on link "View External Url" at bounding box center [922, 361] width 103 height 19
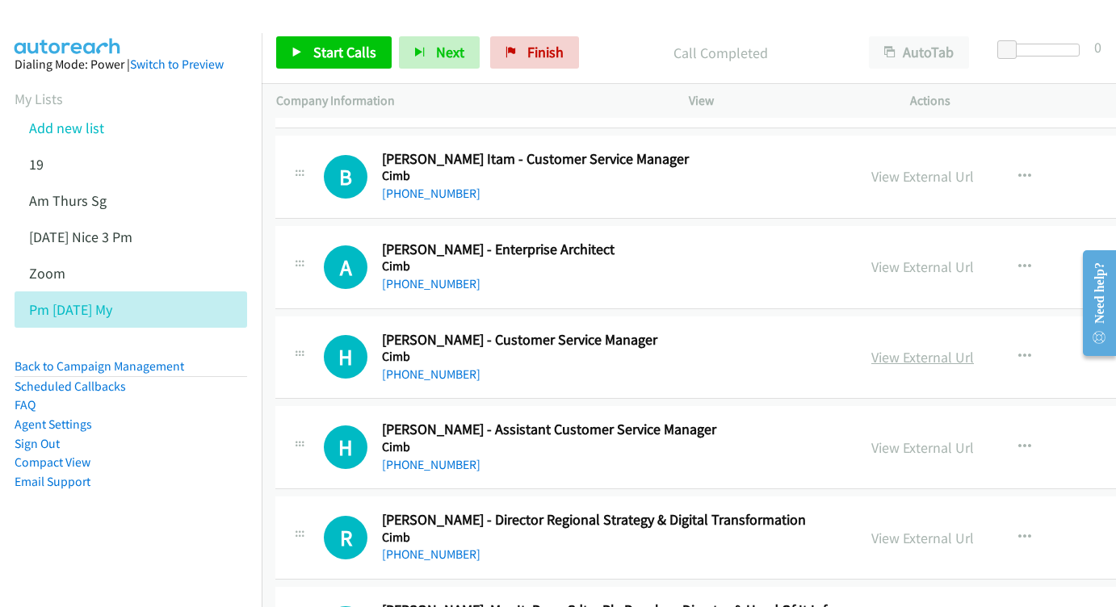
click at [871, 348] on link "View External Url" at bounding box center [922, 357] width 103 height 19
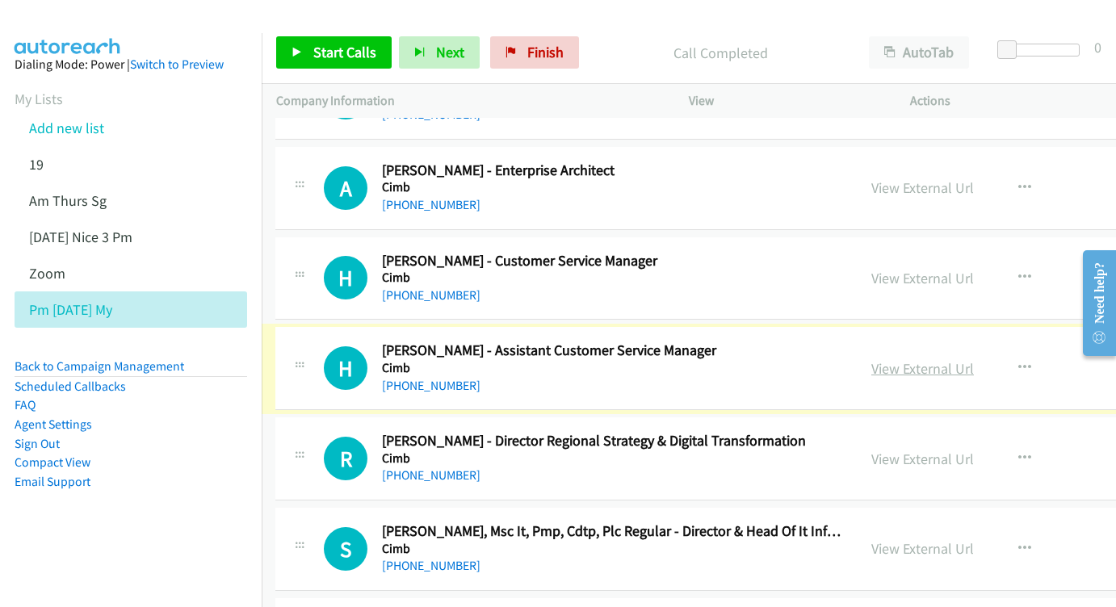
click at [886, 359] on link "View External Url" at bounding box center [922, 368] width 103 height 19
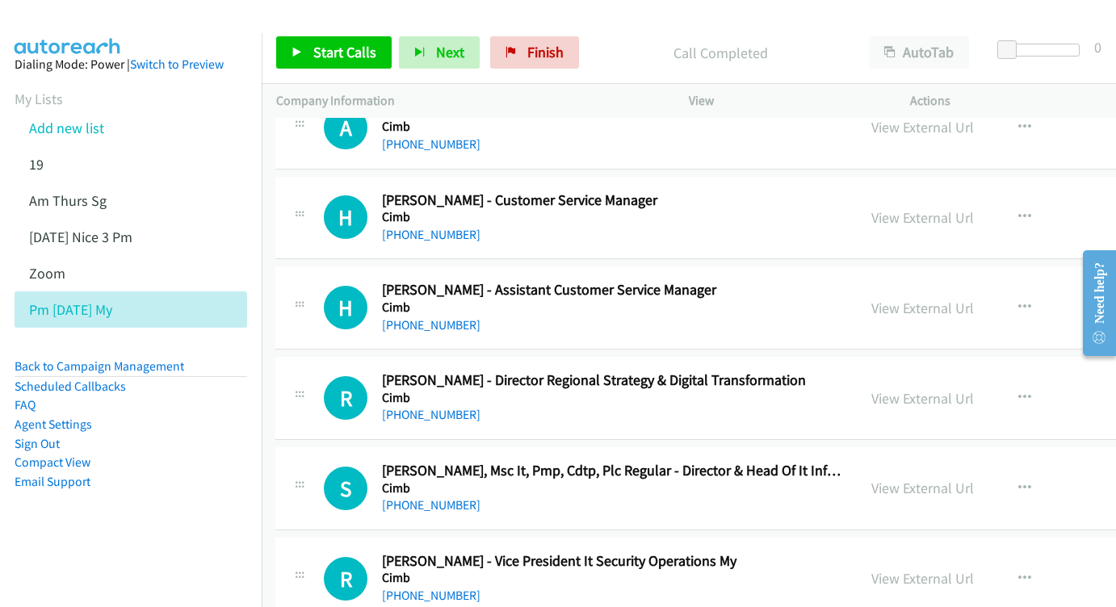
scroll to position [10596, 1]
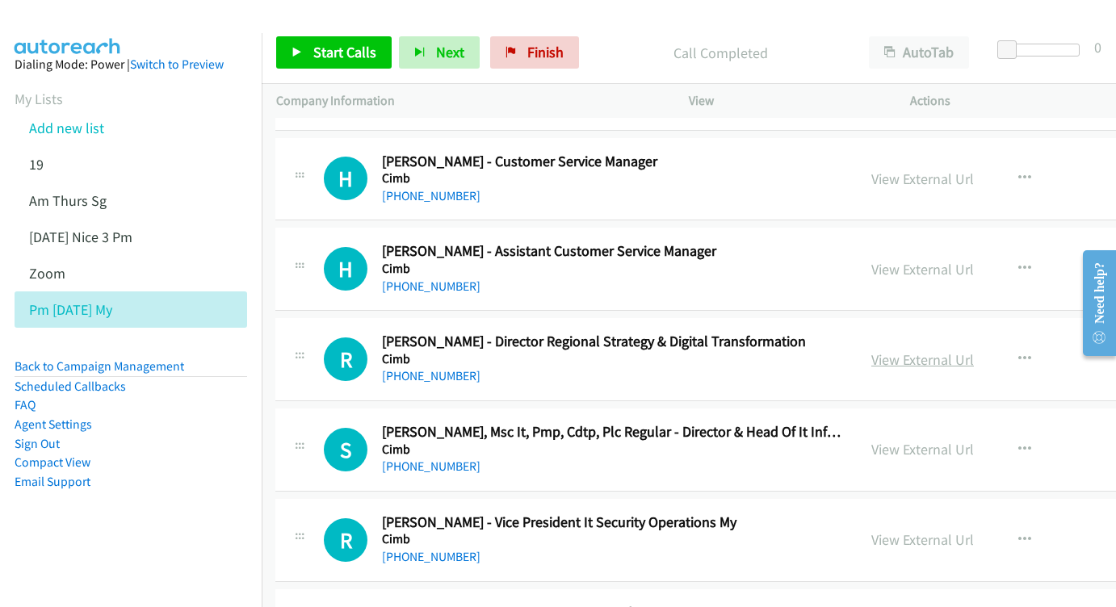
click at [915, 333] on div "View External Url View External Url Schedule/Manage Callback Start Calls Here R…" at bounding box center [1009, 359] width 305 height 53
click at [877, 350] on link "View External Url" at bounding box center [922, 359] width 103 height 19
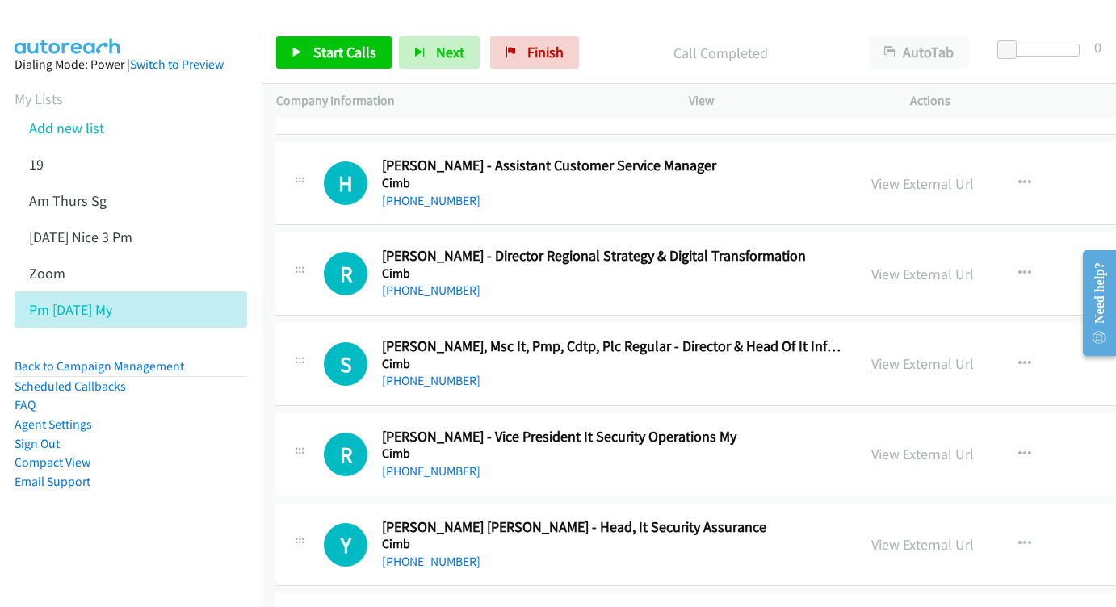
scroll to position [10683, 1]
click at [871, 354] on link "View External Url" at bounding box center [922, 363] width 103 height 19
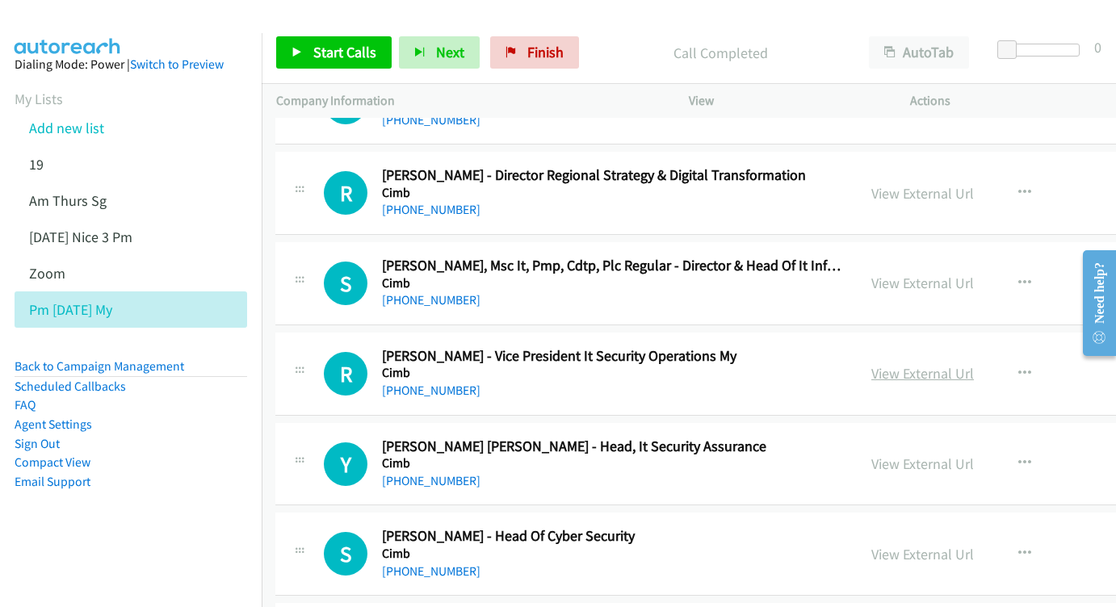
scroll to position [10763, 0]
click at [872, 363] on link "View External Url" at bounding box center [923, 372] width 103 height 19
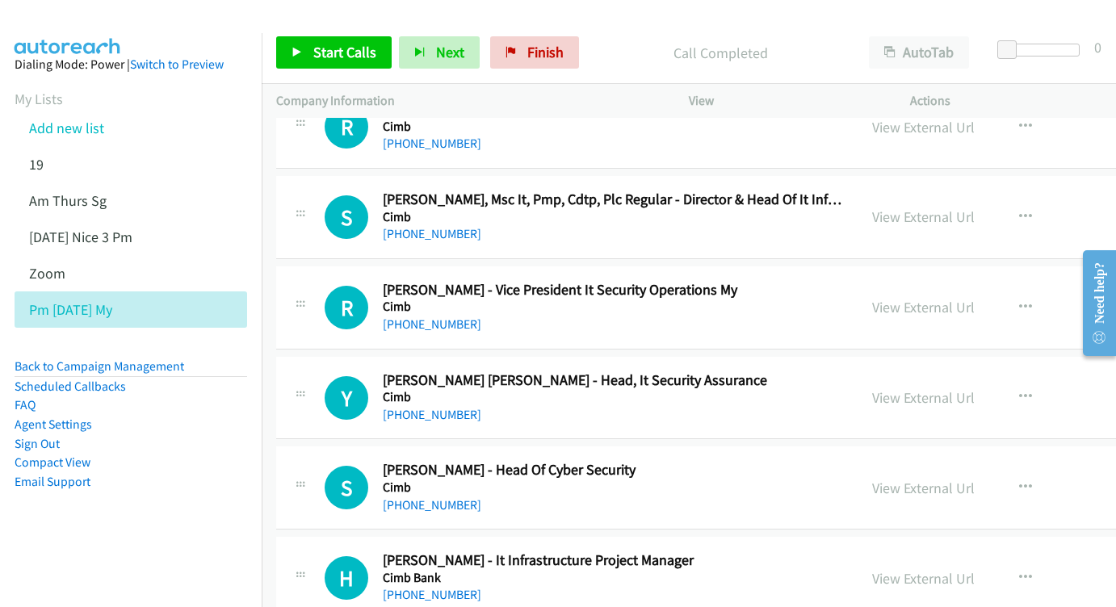
scroll to position [10871, 0]
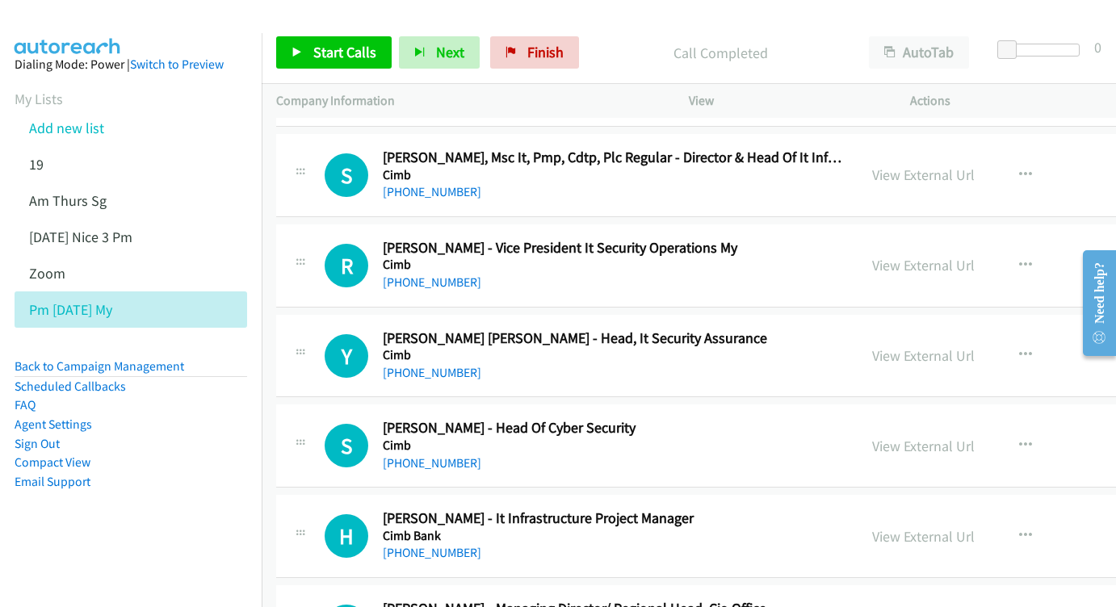
drag, startPoint x: 825, startPoint y: 180, endPoint x: 195, endPoint y: 11, distance: 651.9
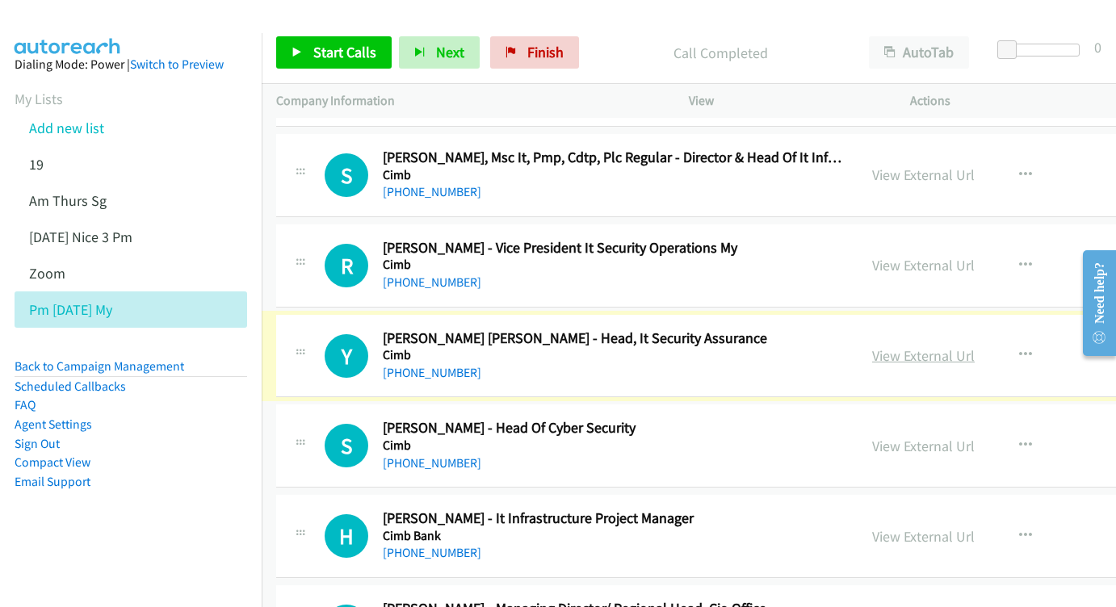
click at [872, 346] on link "View External Url" at bounding box center [923, 355] width 103 height 19
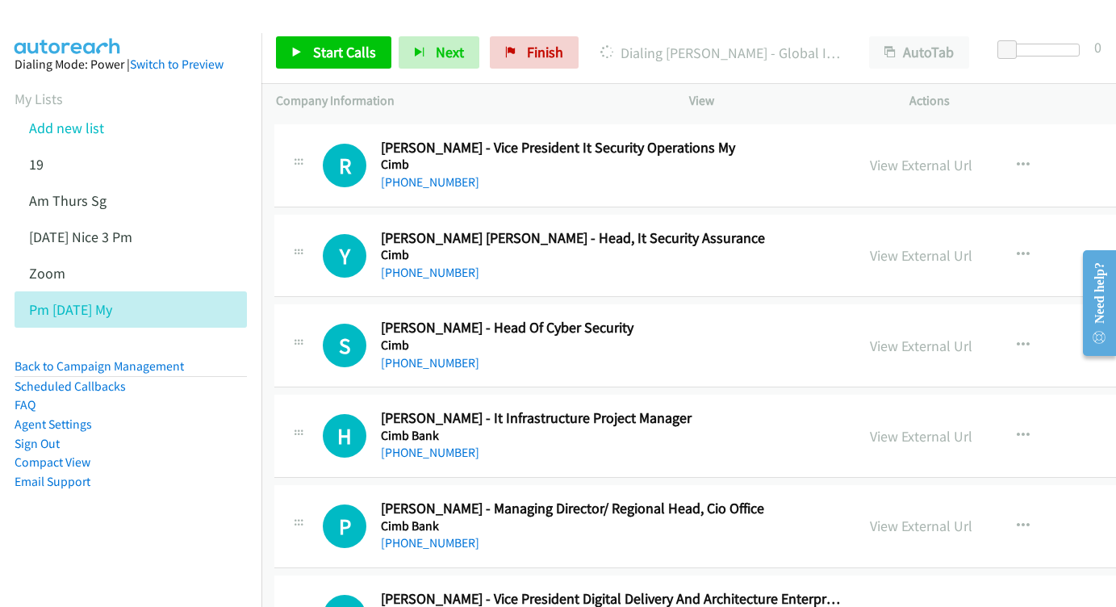
scroll to position [10977, 1]
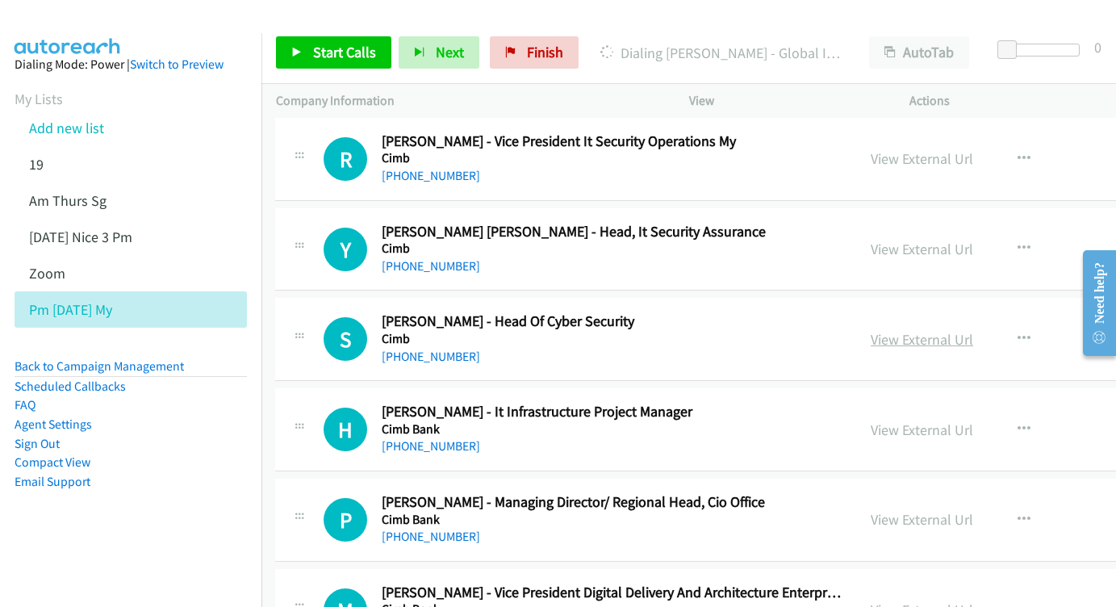
click at [871, 330] on link "View External Url" at bounding box center [922, 339] width 103 height 19
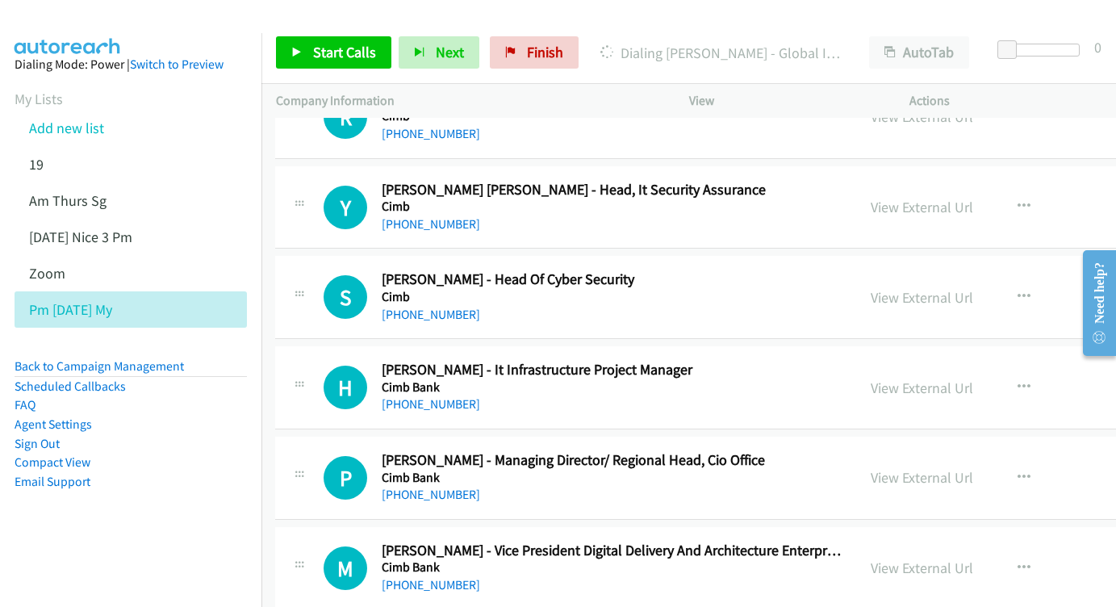
scroll to position [11044, 1]
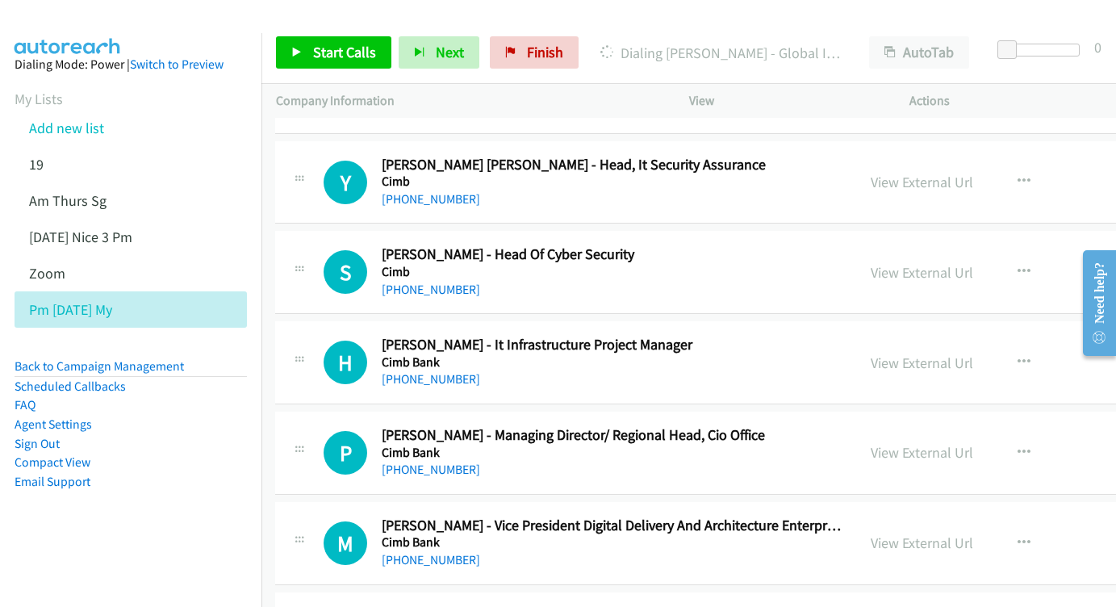
click at [857, 336] on div "View External Url View External Url Schedule/Manage Callback Start Calls Here R…" at bounding box center [1009, 362] width 305 height 53
click at [889, 354] on link "View External Url" at bounding box center [922, 363] width 103 height 19
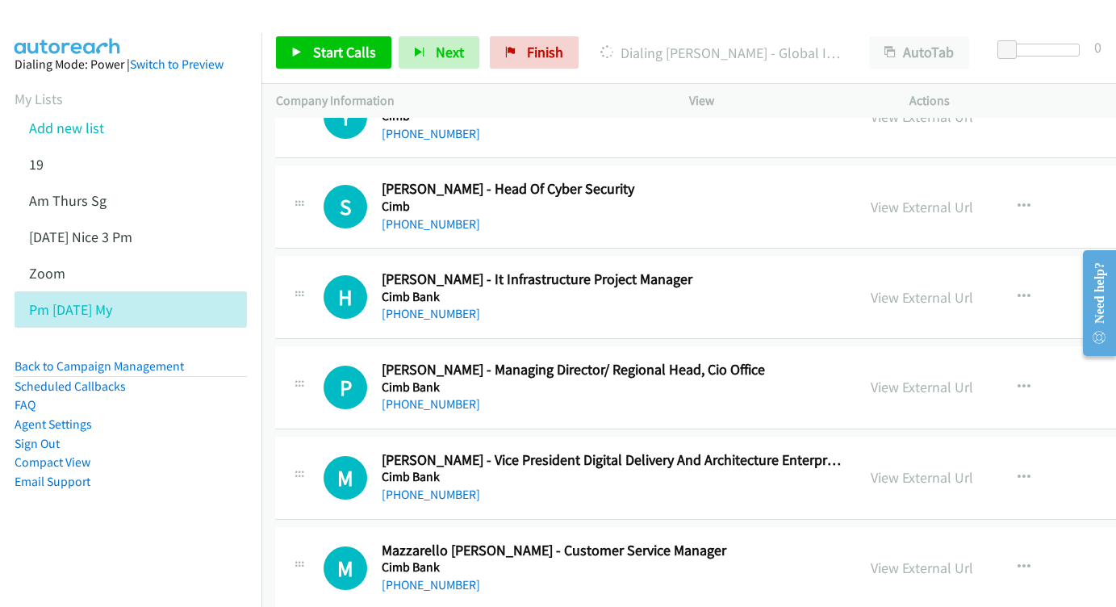
scroll to position [11128, 1]
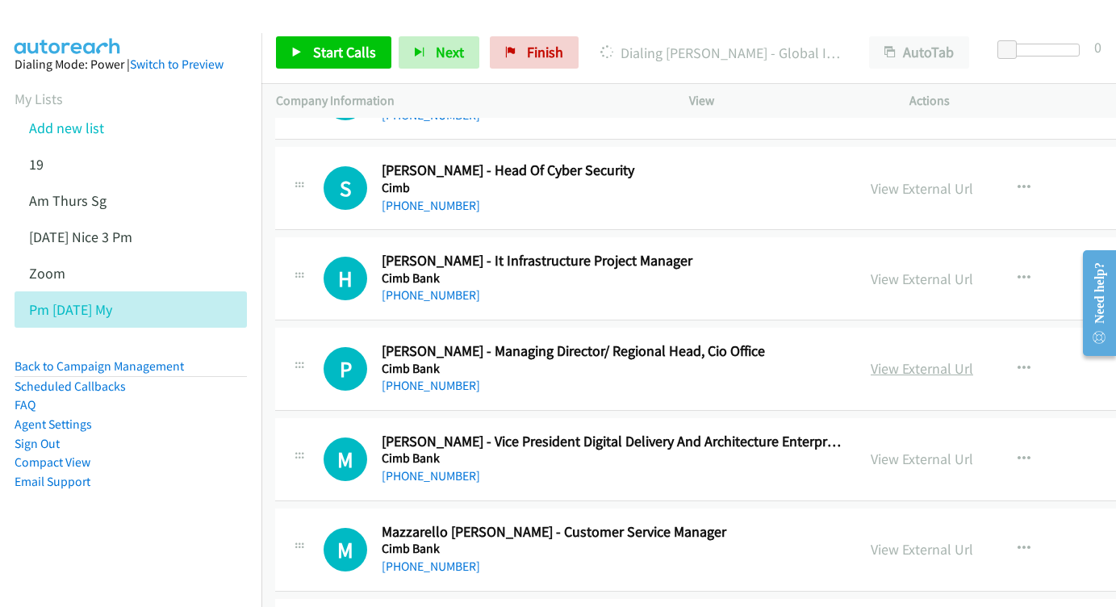
click at [882, 359] on link "View External Url" at bounding box center [922, 368] width 103 height 19
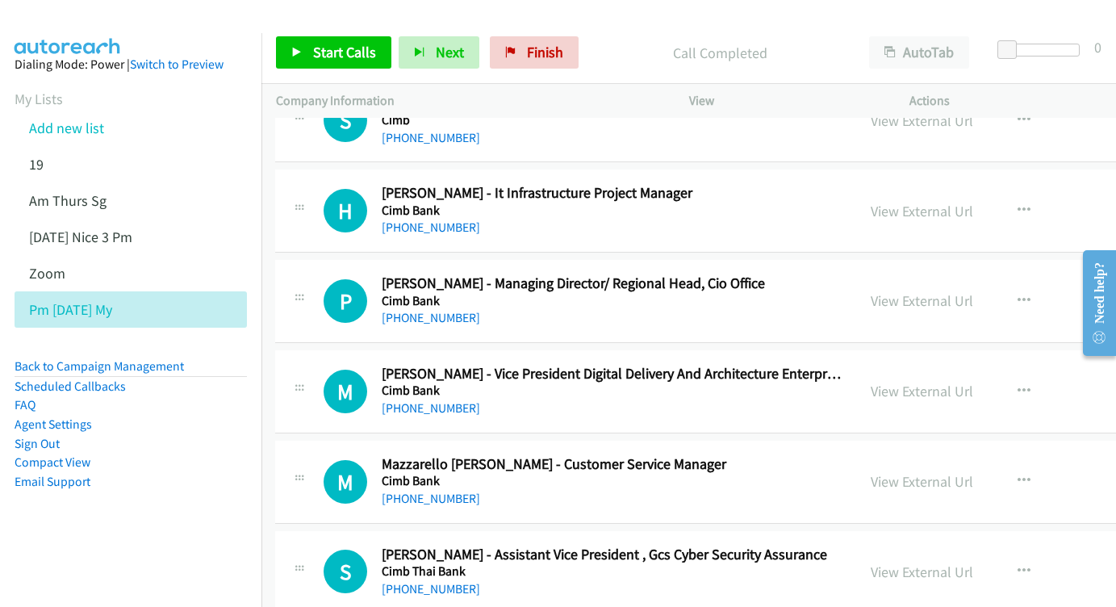
scroll to position [11222, 1]
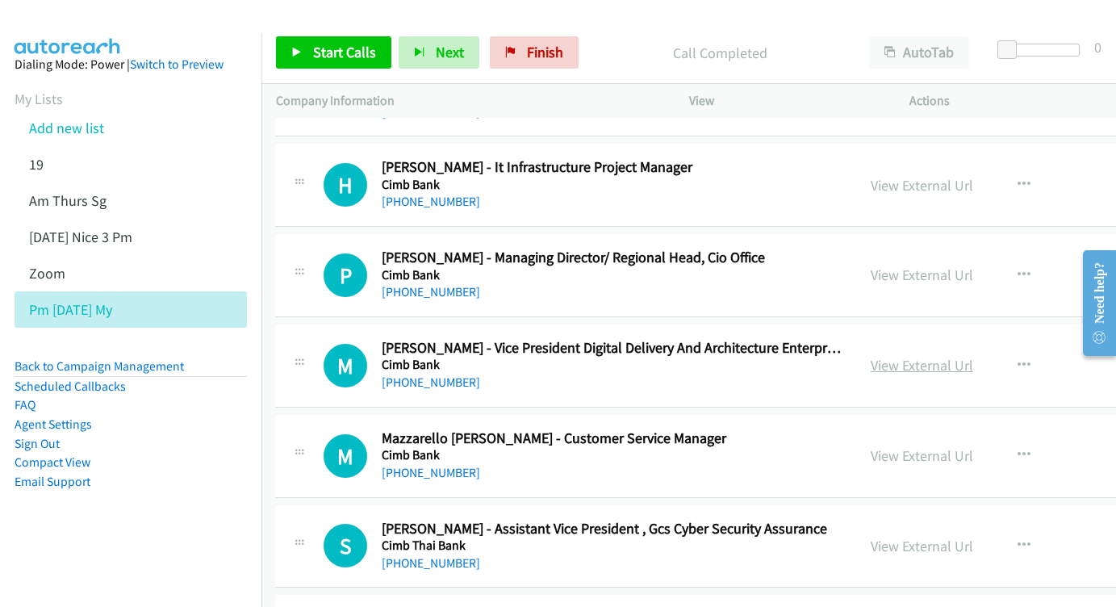
click at [871, 356] on link "View External Url" at bounding box center [922, 365] width 103 height 19
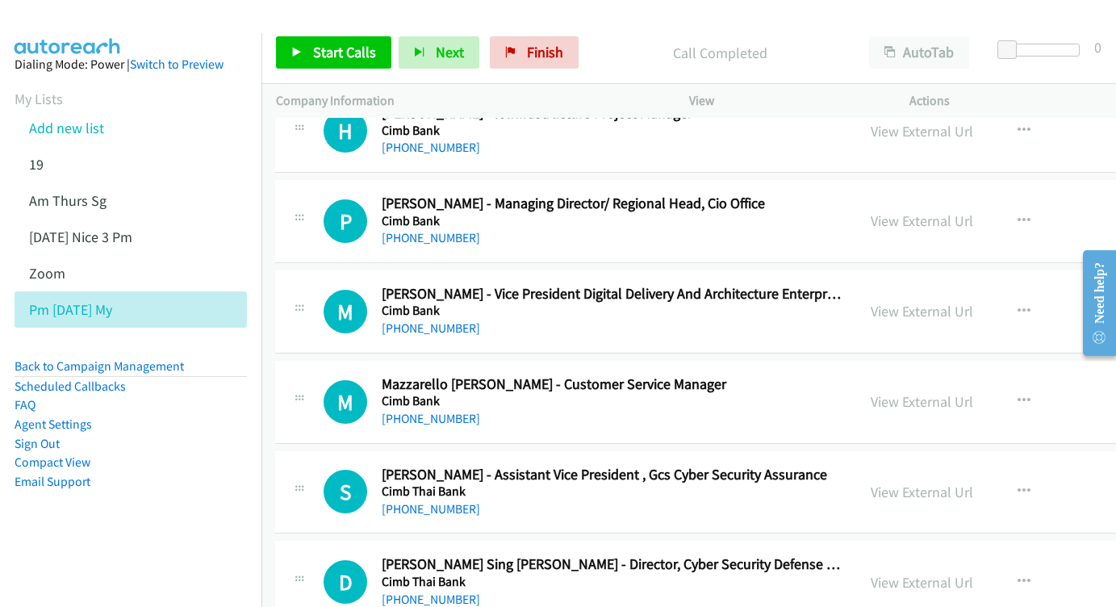
scroll to position [11297, 1]
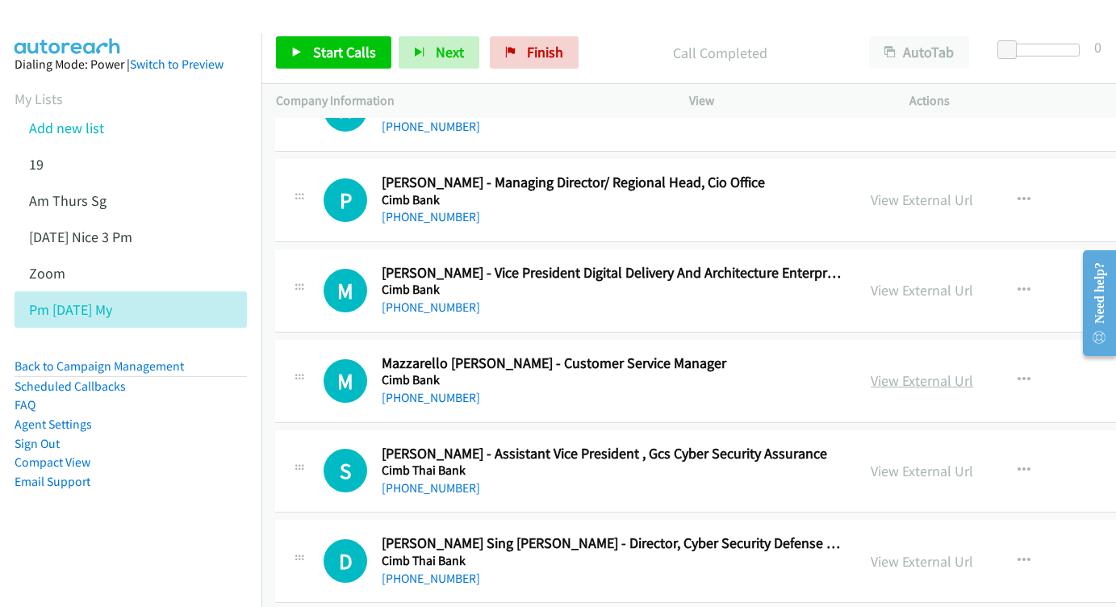
click at [871, 371] on link "View External Url" at bounding box center [922, 380] width 103 height 19
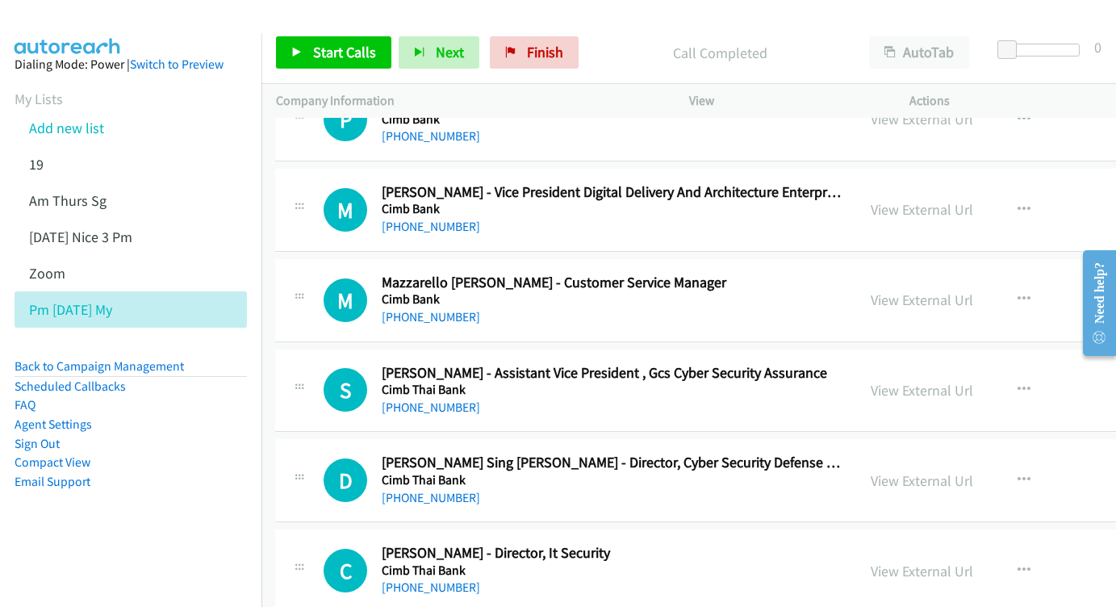
scroll to position [11381, 1]
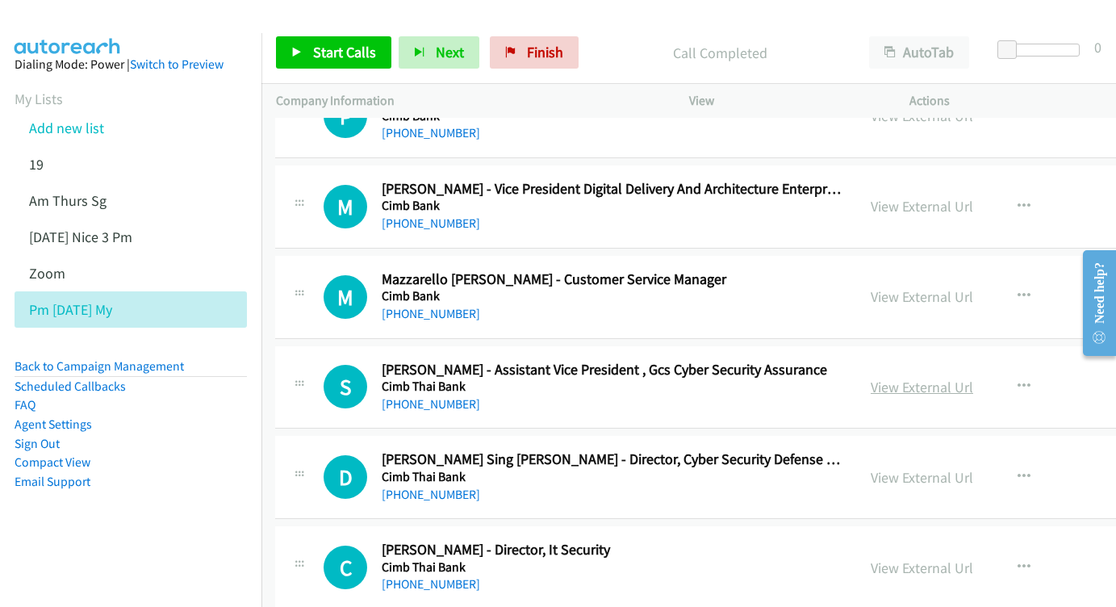
click at [871, 378] on link "View External Url" at bounding box center [922, 387] width 103 height 19
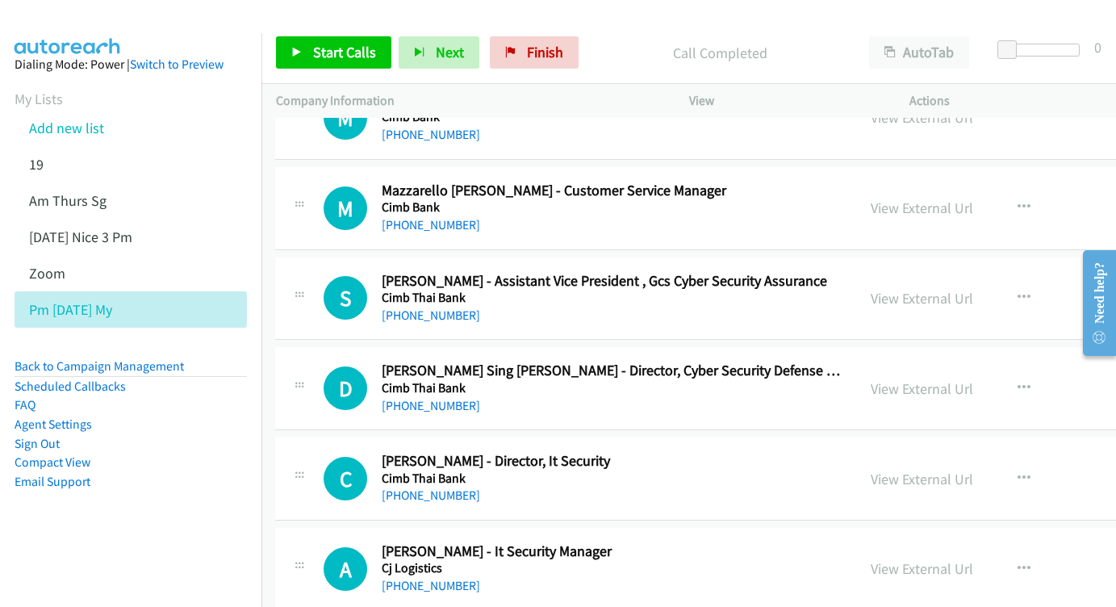
scroll to position [11473, 1]
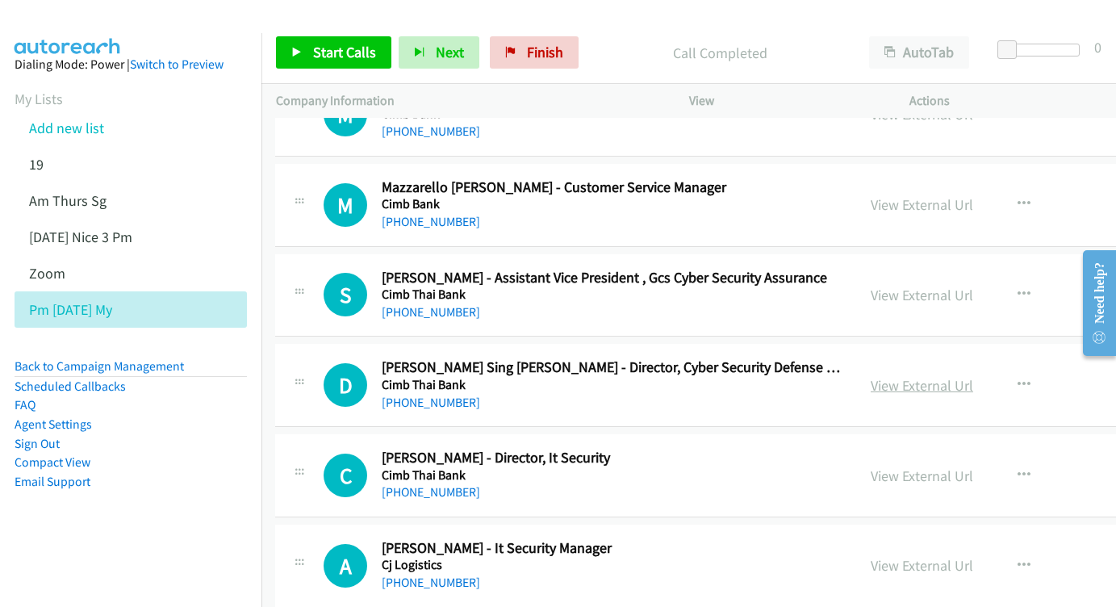
click at [885, 376] on link "View External Url" at bounding box center [922, 385] width 103 height 19
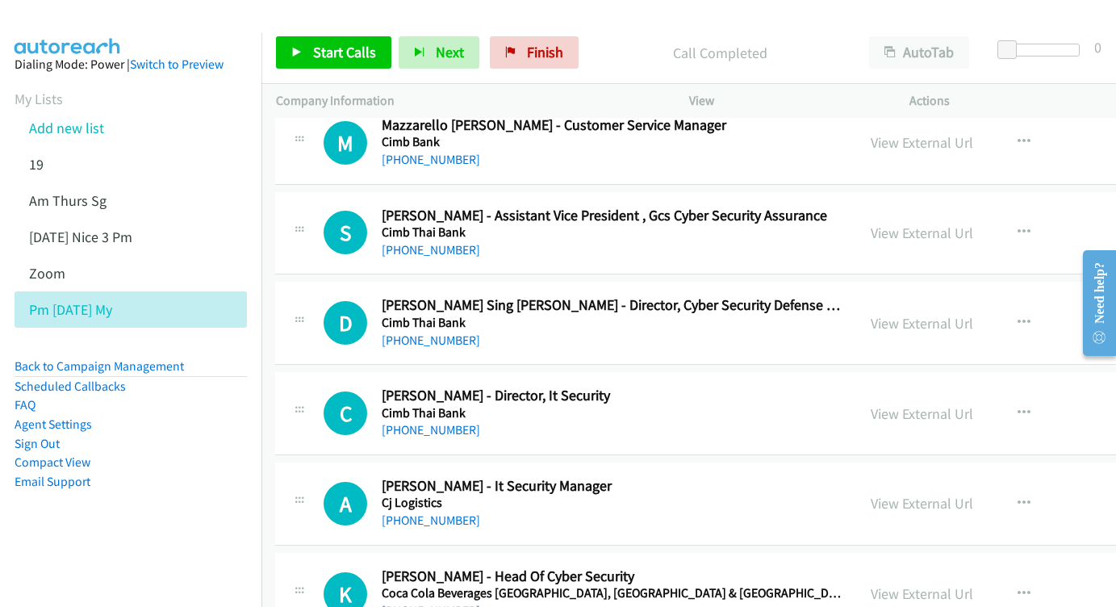
scroll to position [11600, 1]
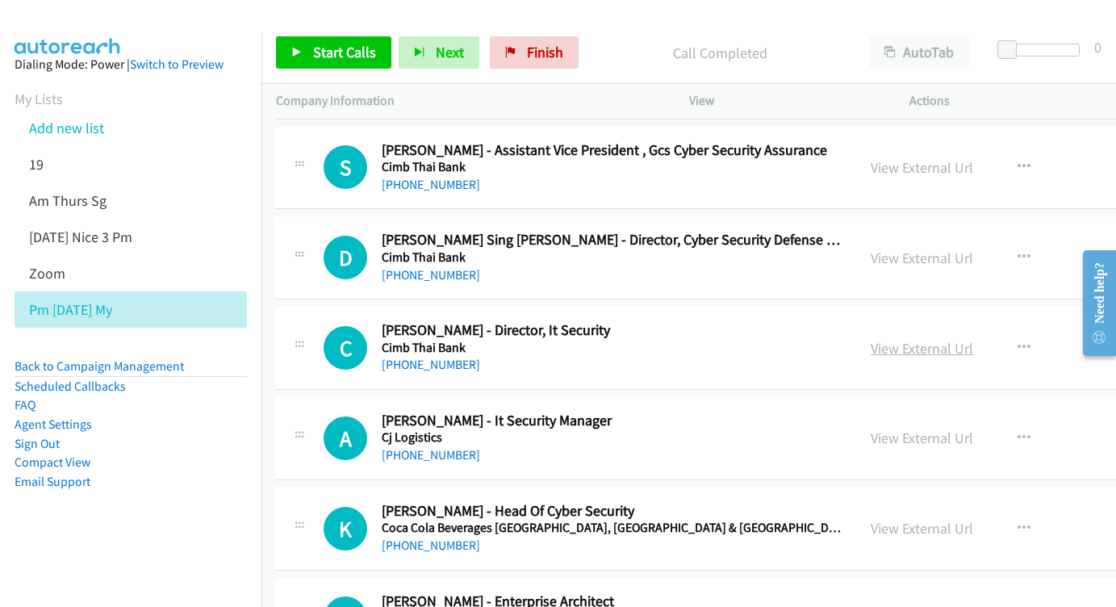
click at [884, 339] on link "View External Url" at bounding box center [922, 348] width 103 height 19
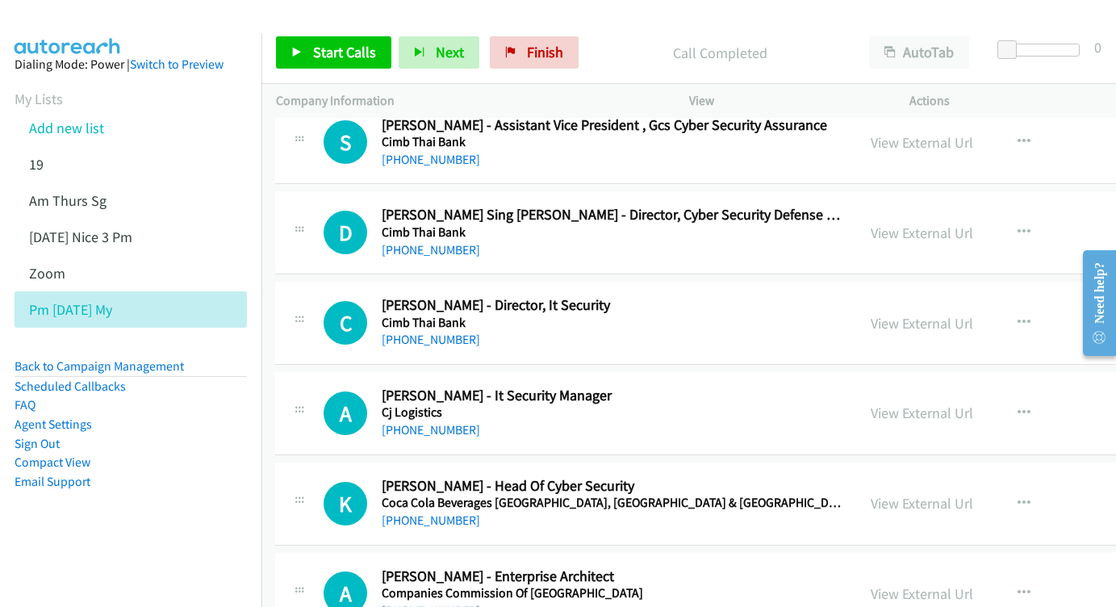
scroll to position [11646, 1]
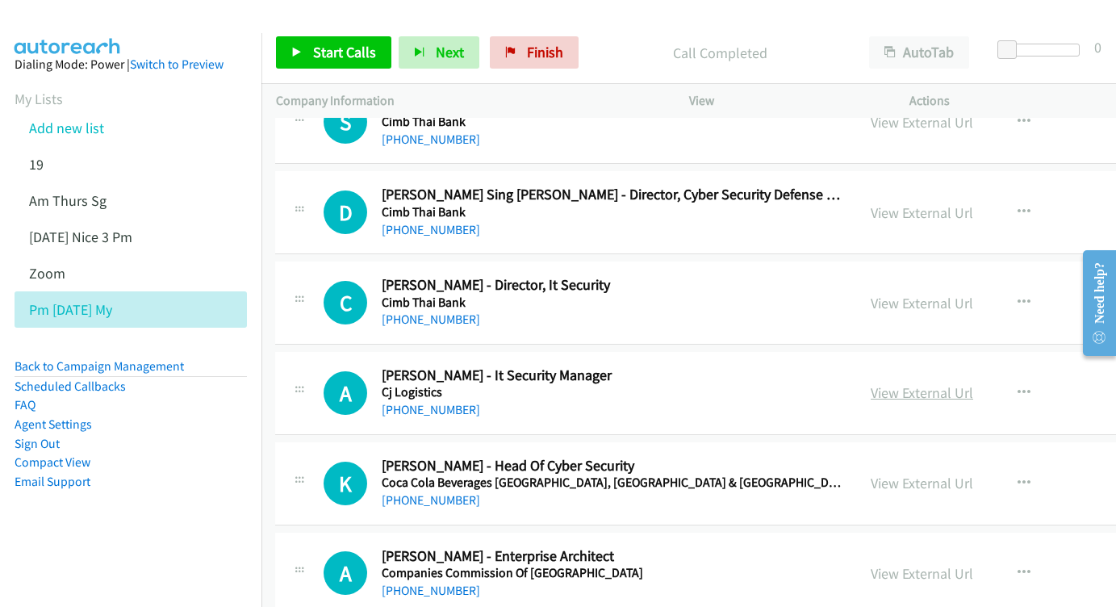
click at [871, 383] on link "View External Url" at bounding box center [922, 392] width 103 height 19
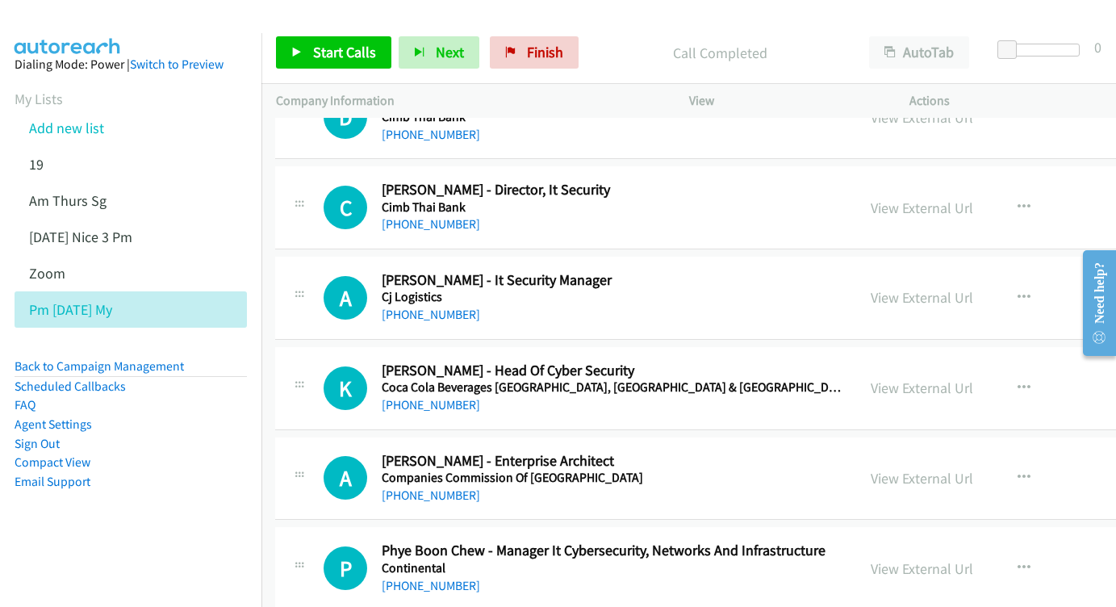
scroll to position [11744, 1]
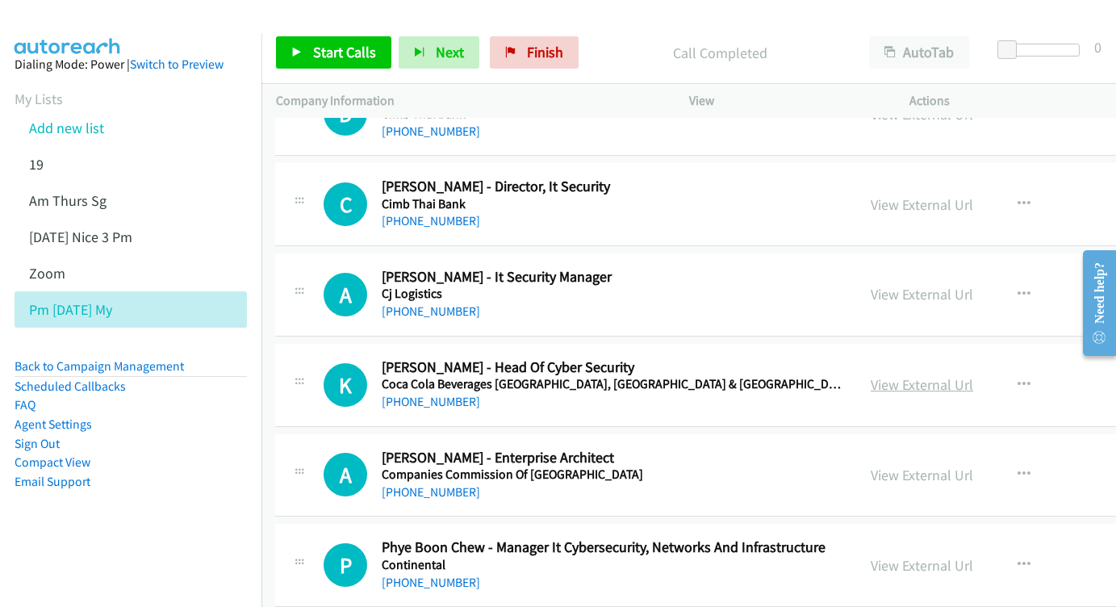
click at [876, 375] on link "View External Url" at bounding box center [922, 384] width 103 height 19
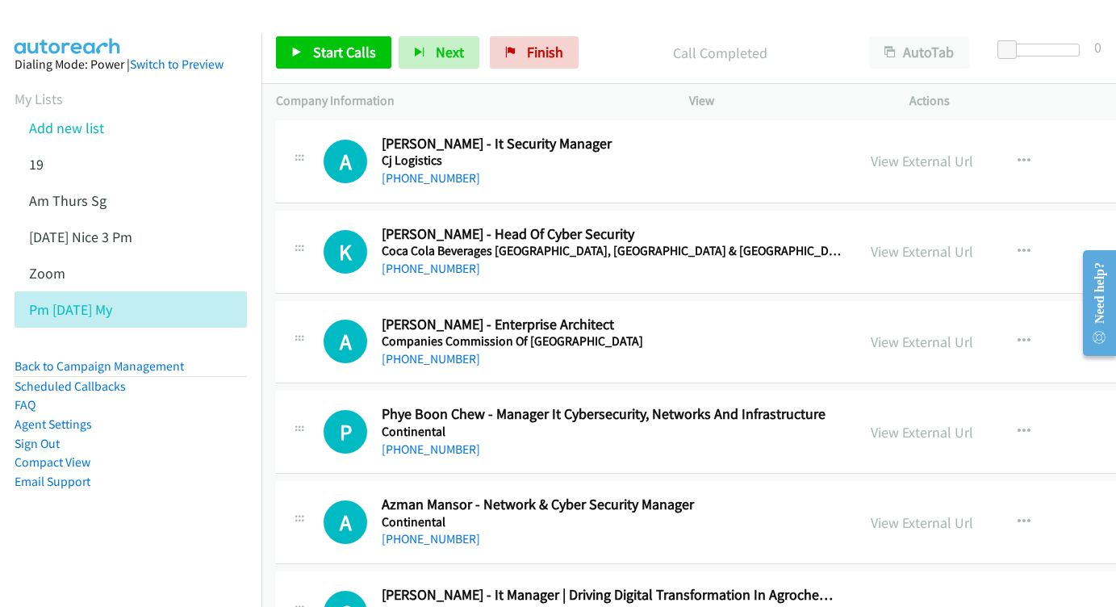
scroll to position [11874, 1]
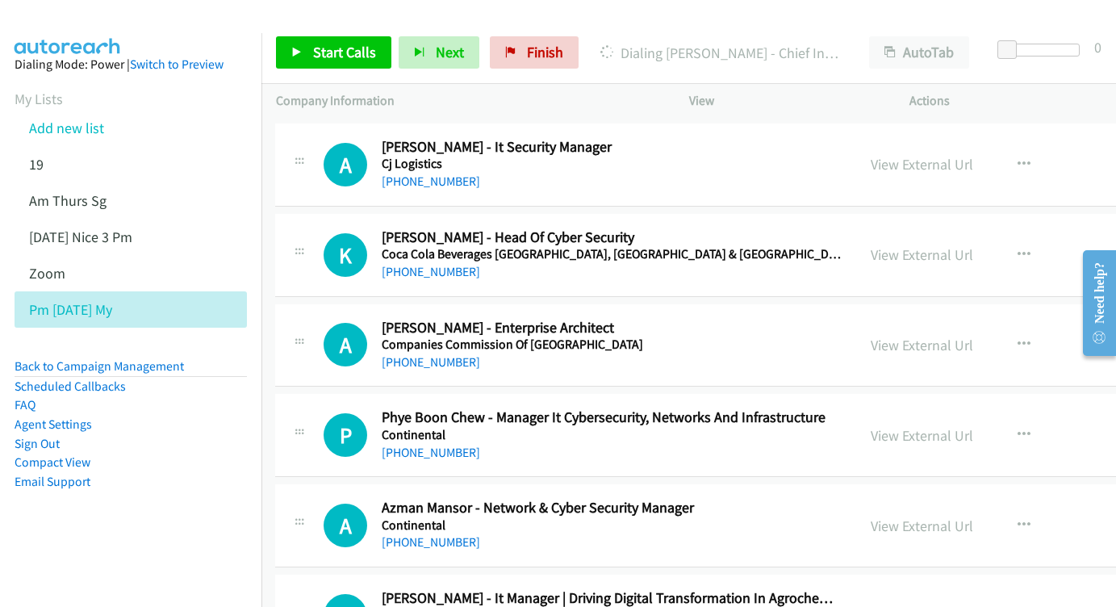
click at [1092, 0] on div "Start Calls Pause Next Finish Dialing Stephanie Liew - Chief Information Securi…" at bounding box center [558, 0] width 1116 height 0
